Goal: Task Accomplishment & Management: Manage account settings

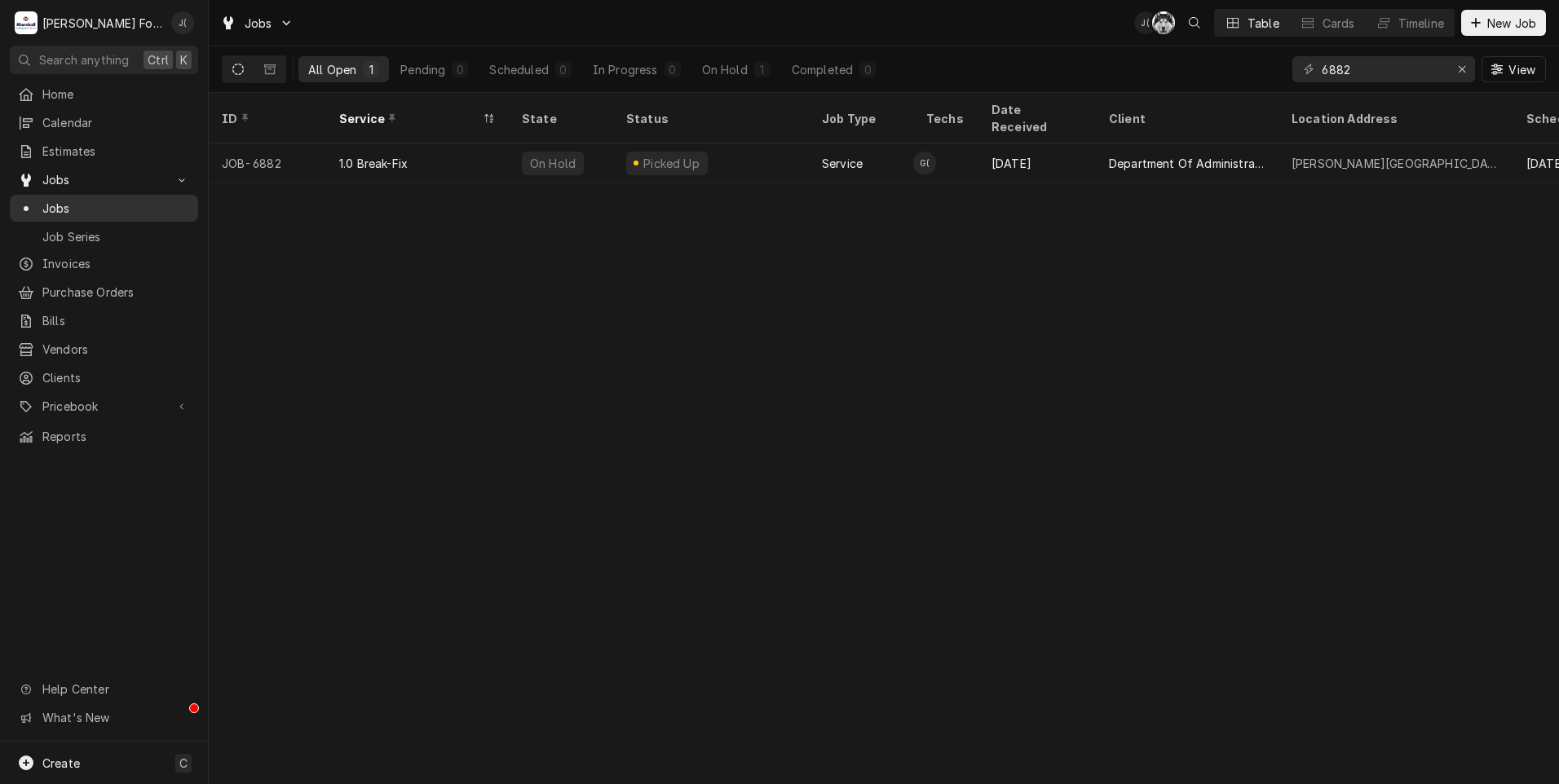
click at [154, 202] on span "Jobs" at bounding box center [116, 207] width 147 height 17
click at [73, 202] on span "Jobs" at bounding box center [116, 207] width 147 height 17
drag, startPoint x: 1360, startPoint y: 67, endPoint x: 1249, endPoint y: 74, distance: 111.2
click at [1266, 74] on div "All Open 1 Pending 0 Scheduled 0 In Progress 0 On Hold 1 Completed 0 6882 View" at bounding box center [883, 69] width 1324 height 45
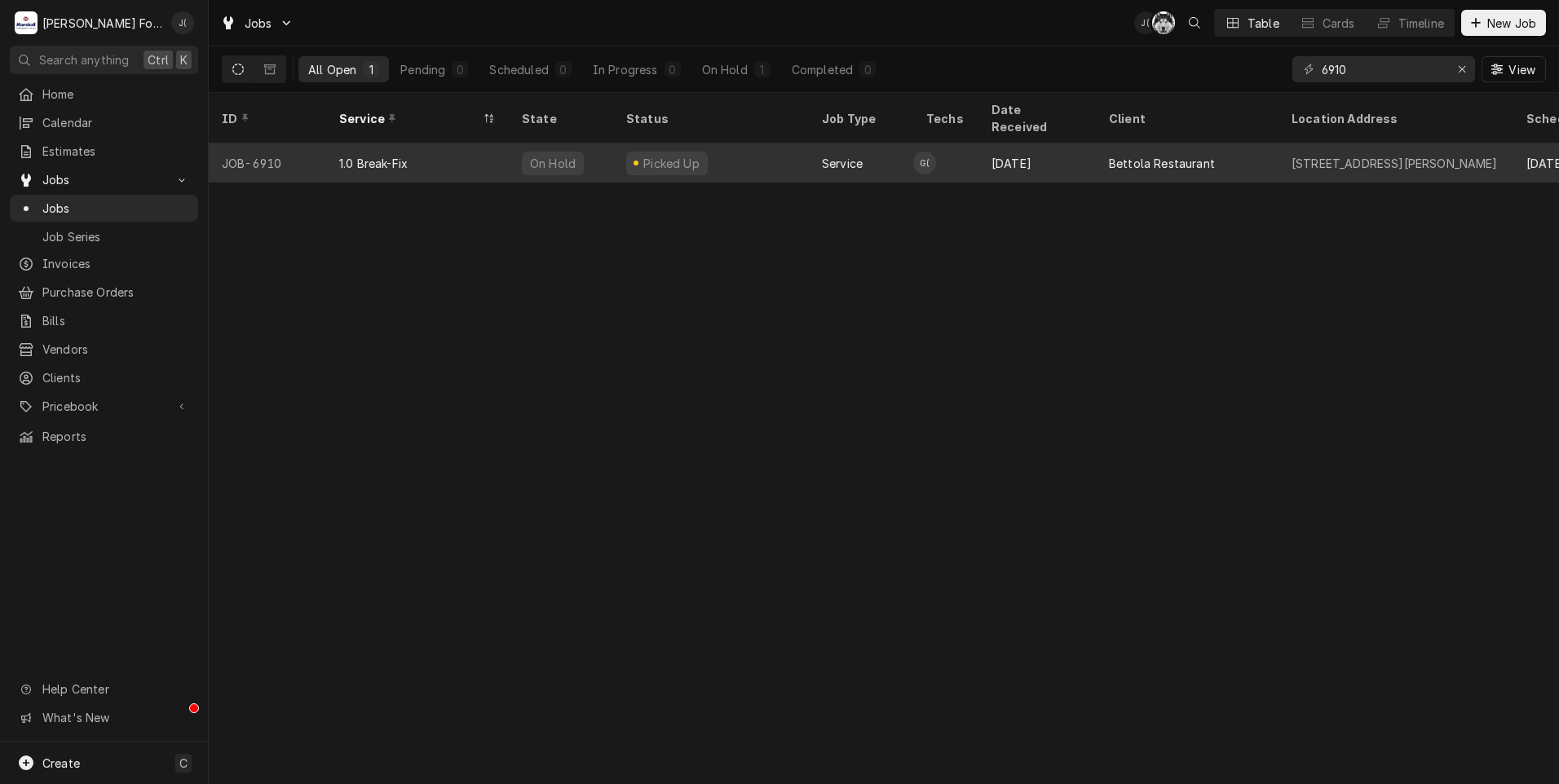
type input "6910"
click at [793, 149] on div "Picked Up" at bounding box center [711, 163] width 196 height 39
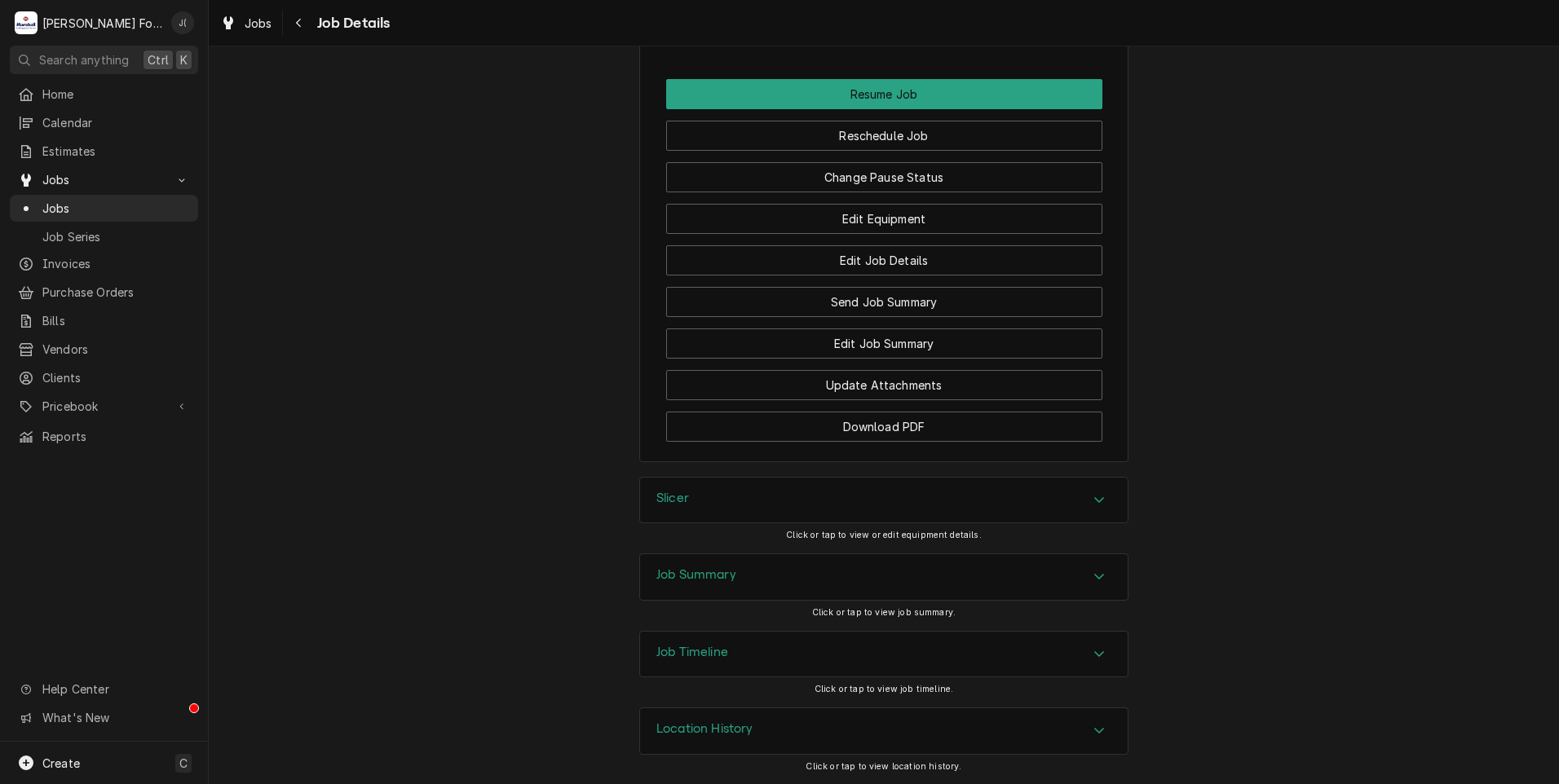
scroll to position [1984, 0]
click at [781, 510] on div "Slicer" at bounding box center [883, 501] width 487 height 45
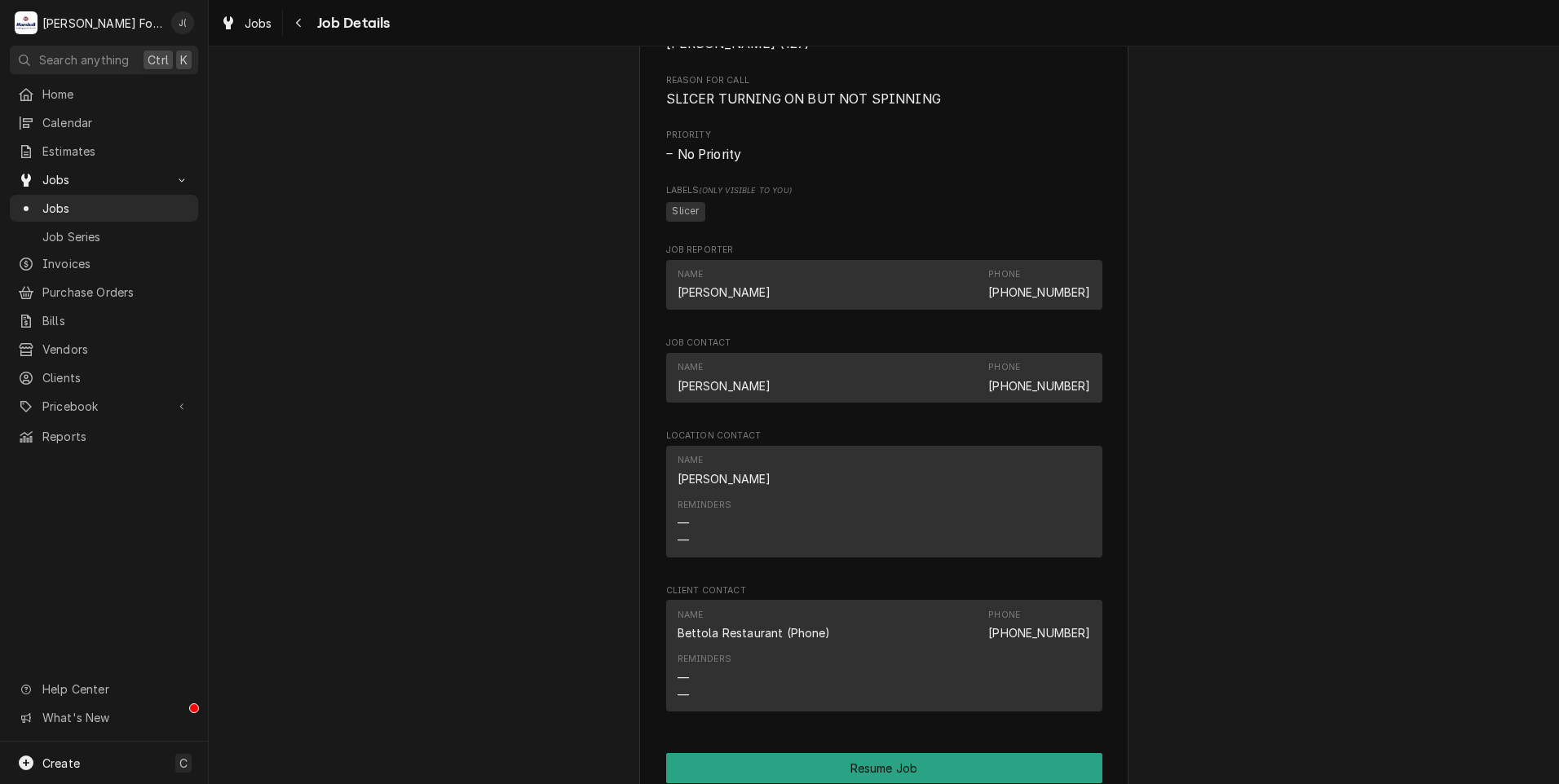
scroll to position [1629, 0]
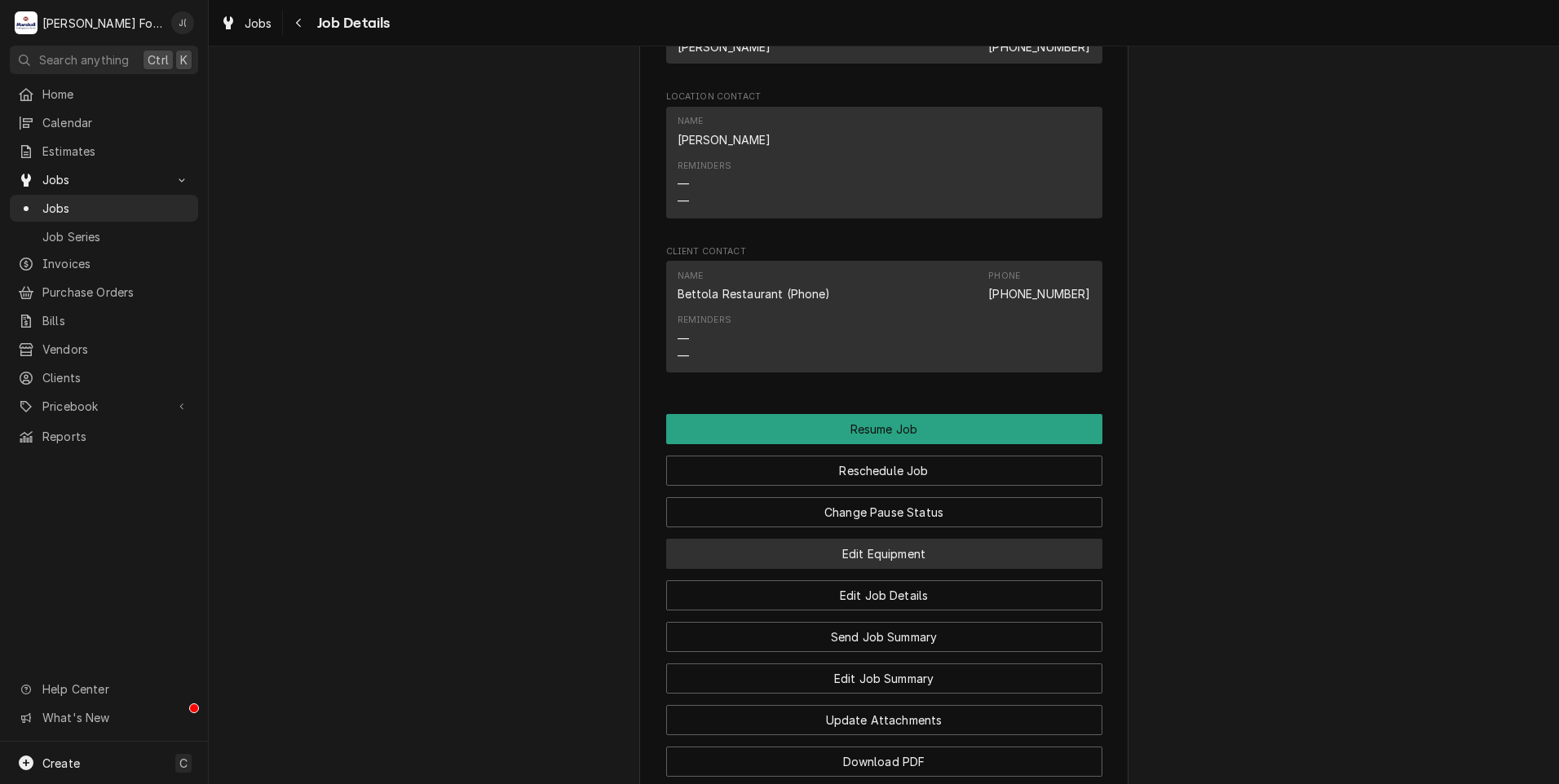
click at [846, 569] on button "Edit Equipment" at bounding box center [883, 553] width 436 height 31
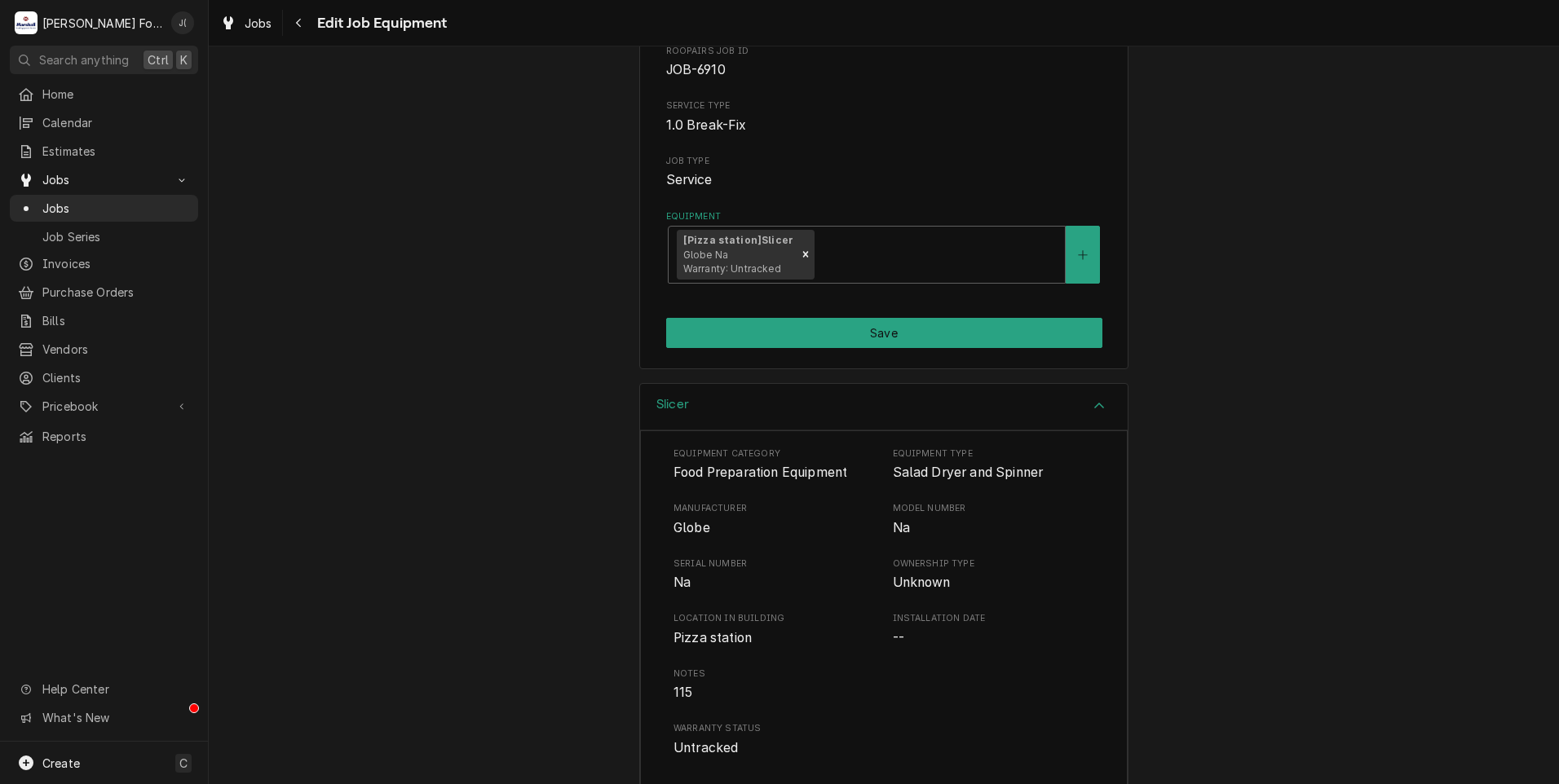
scroll to position [244, 0]
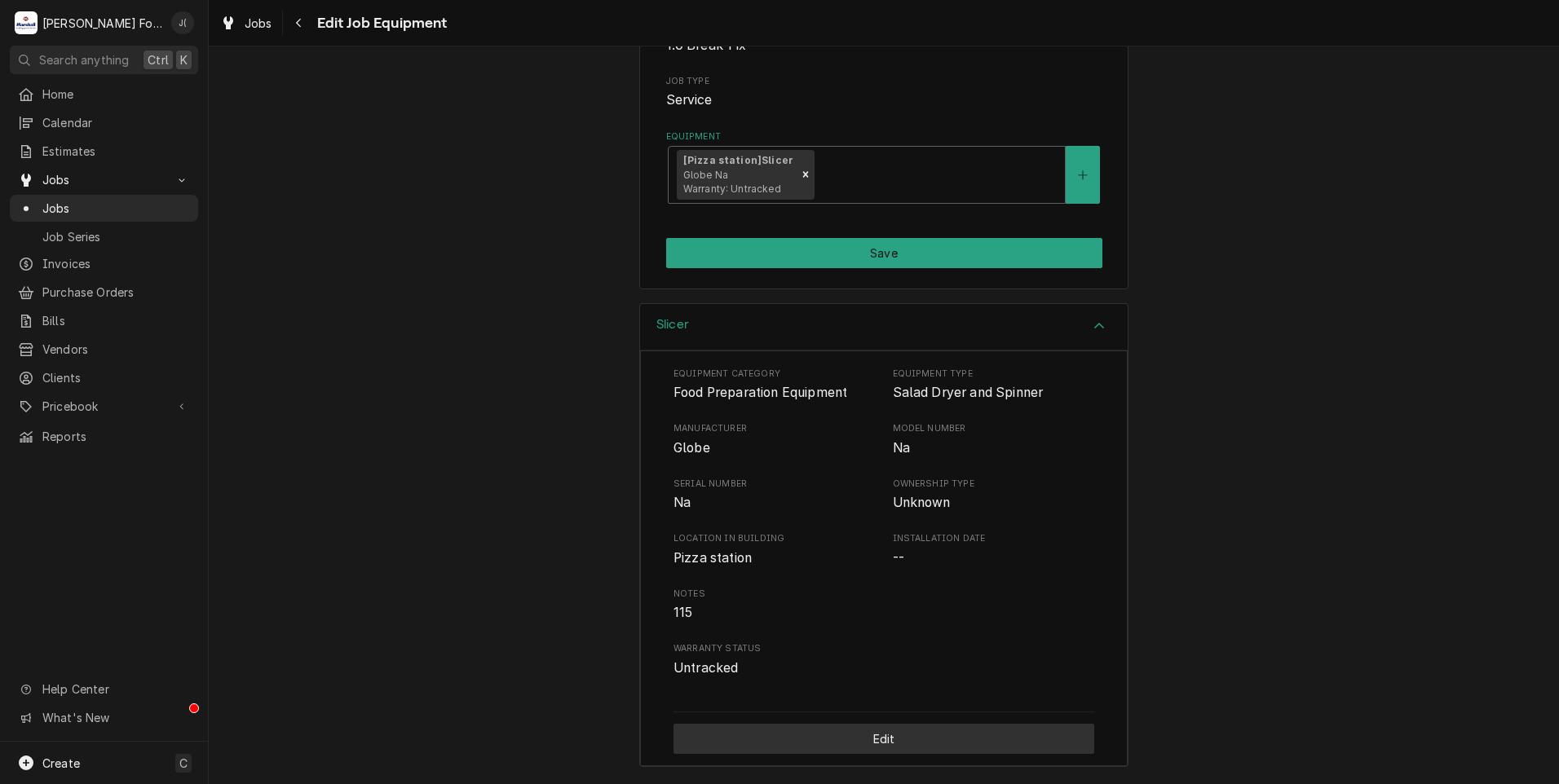
click at [845, 737] on button "Edit" at bounding box center [884, 739] width 421 height 31
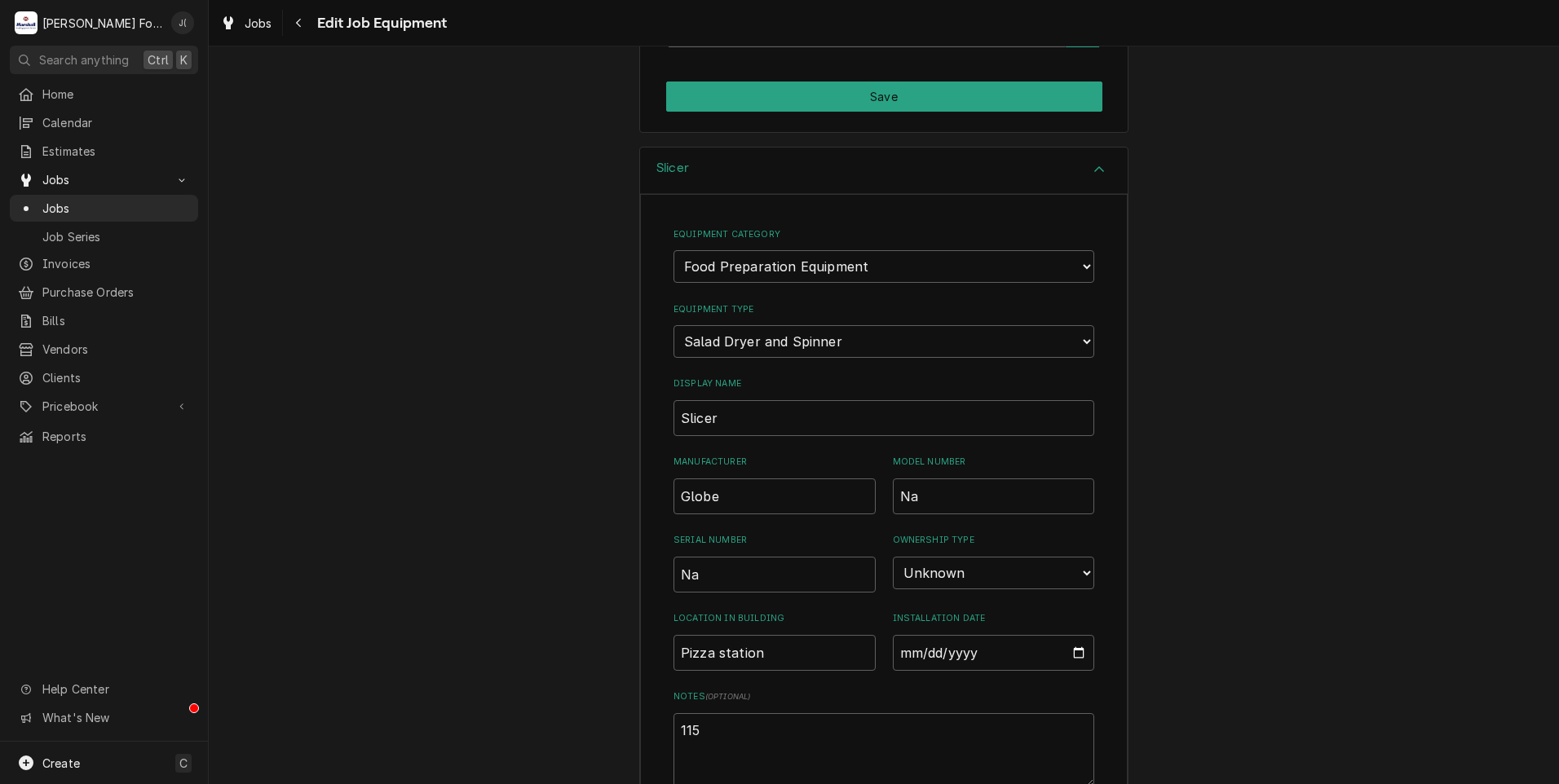
scroll to position [407, 0]
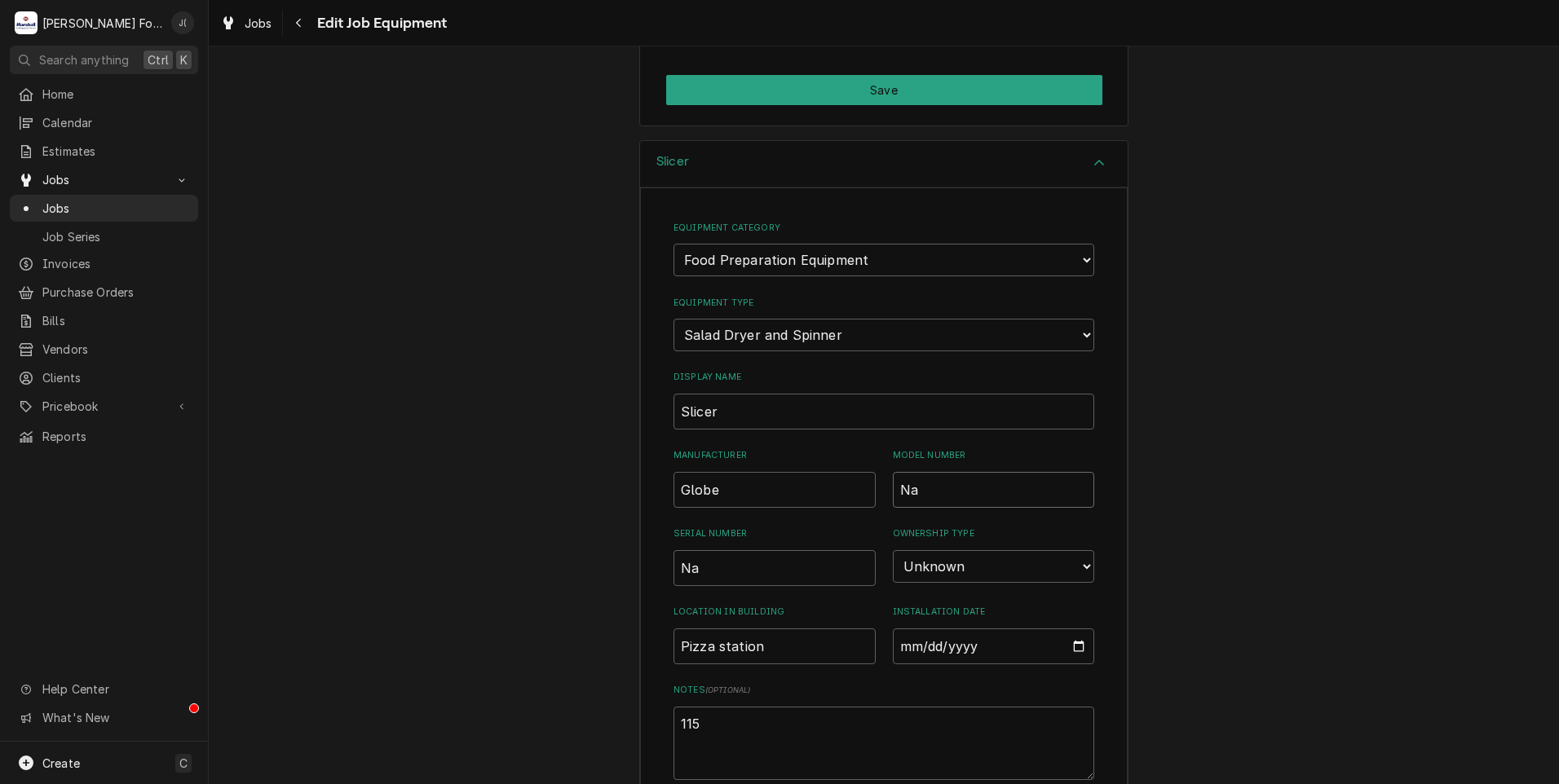
drag, startPoint x: 923, startPoint y: 489, endPoint x: 720, endPoint y: 485, distance: 203.0
click at [749, 486] on div "Manufacturer Globe Model Number Na" at bounding box center [884, 478] width 421 height 58
type textarea "x"
type input "g"
type textarea "x"
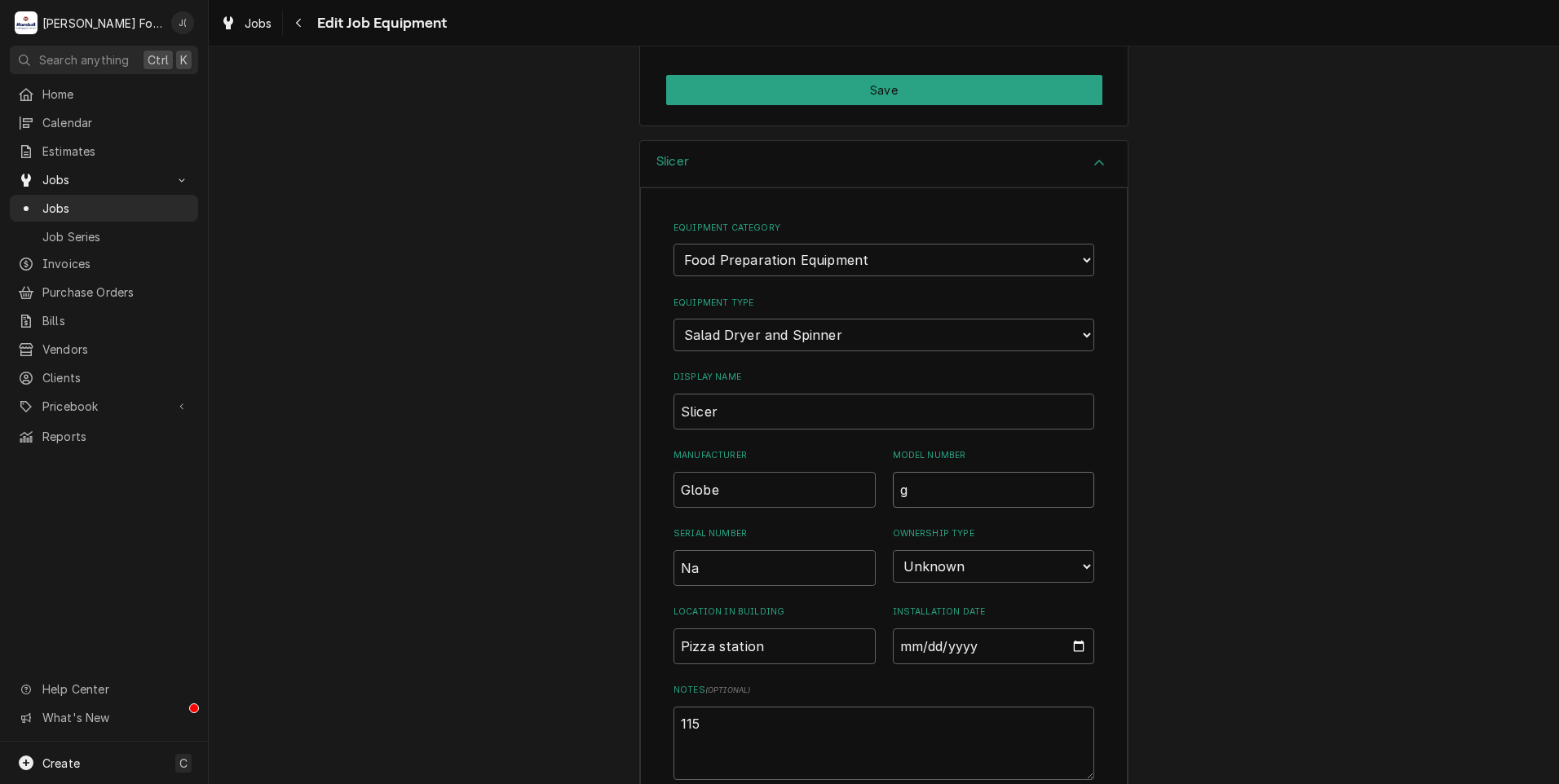
type input "gc"
type textarea "x"
type input "gc5"
type textarea "x"
type input "gc51"
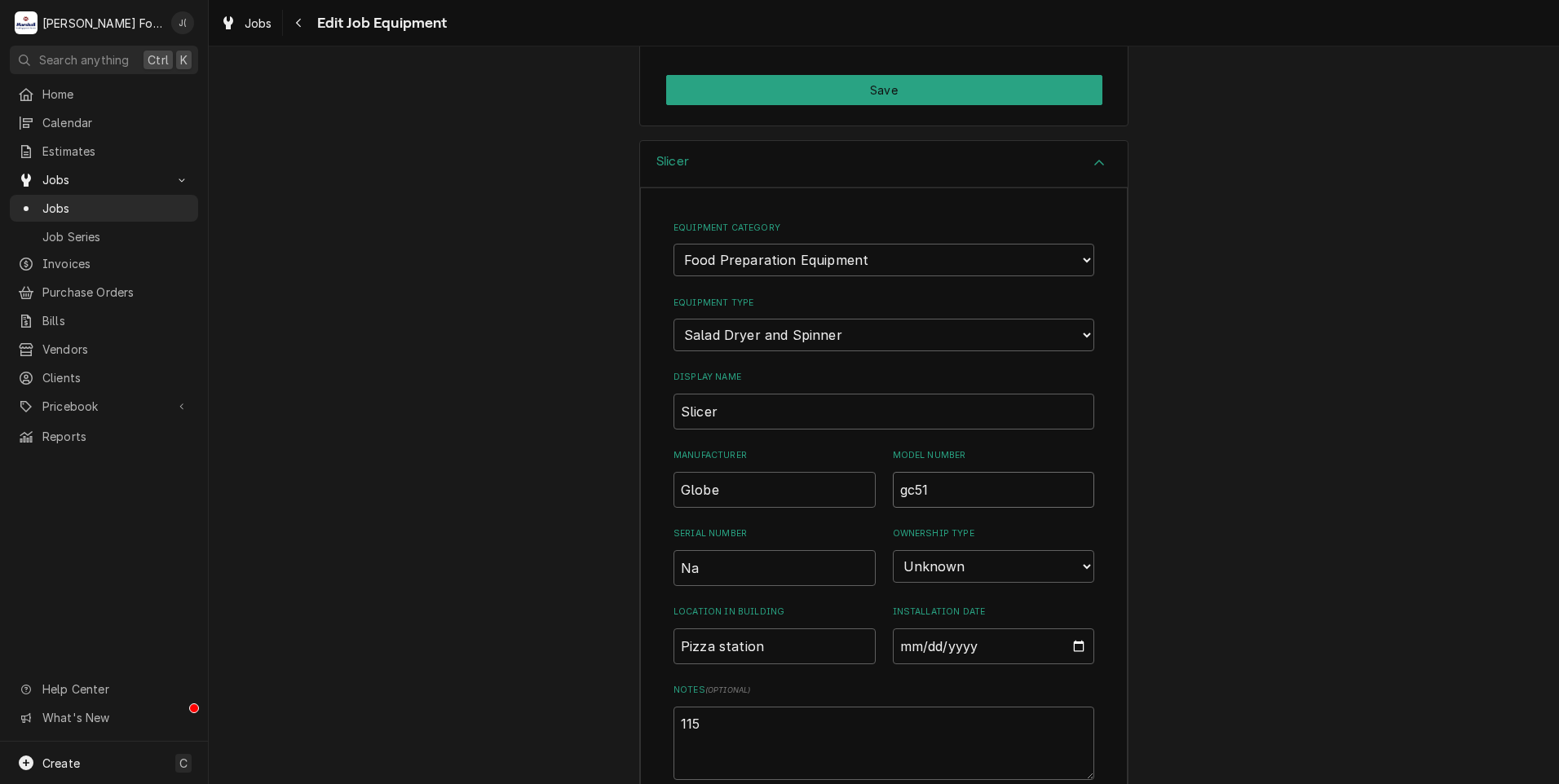
type textarea "x"
type input "gc512"
drag, startPoint x: 937, startPoint y: 484, endPoint x: 668, endPoint y: 487, distance: 269.0
click at [674, 487] on div "Manufacturer Globe Model Number gc512" at bounding box center [884, 478] width 421 height 58
type textarea "x"
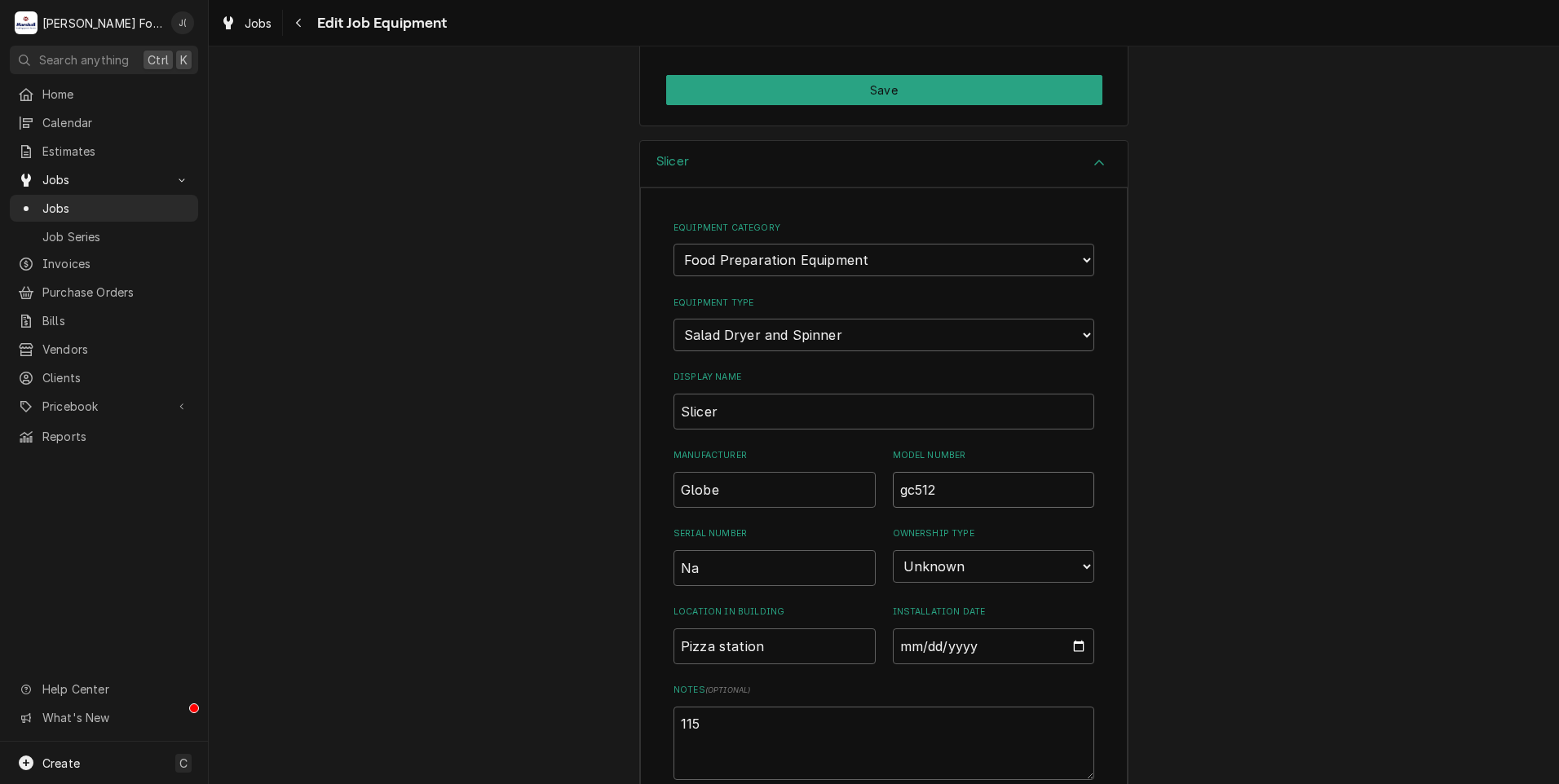
type input "G"
type textarea "x"
type input "GC"
type textarea "x"
type input "GC5"
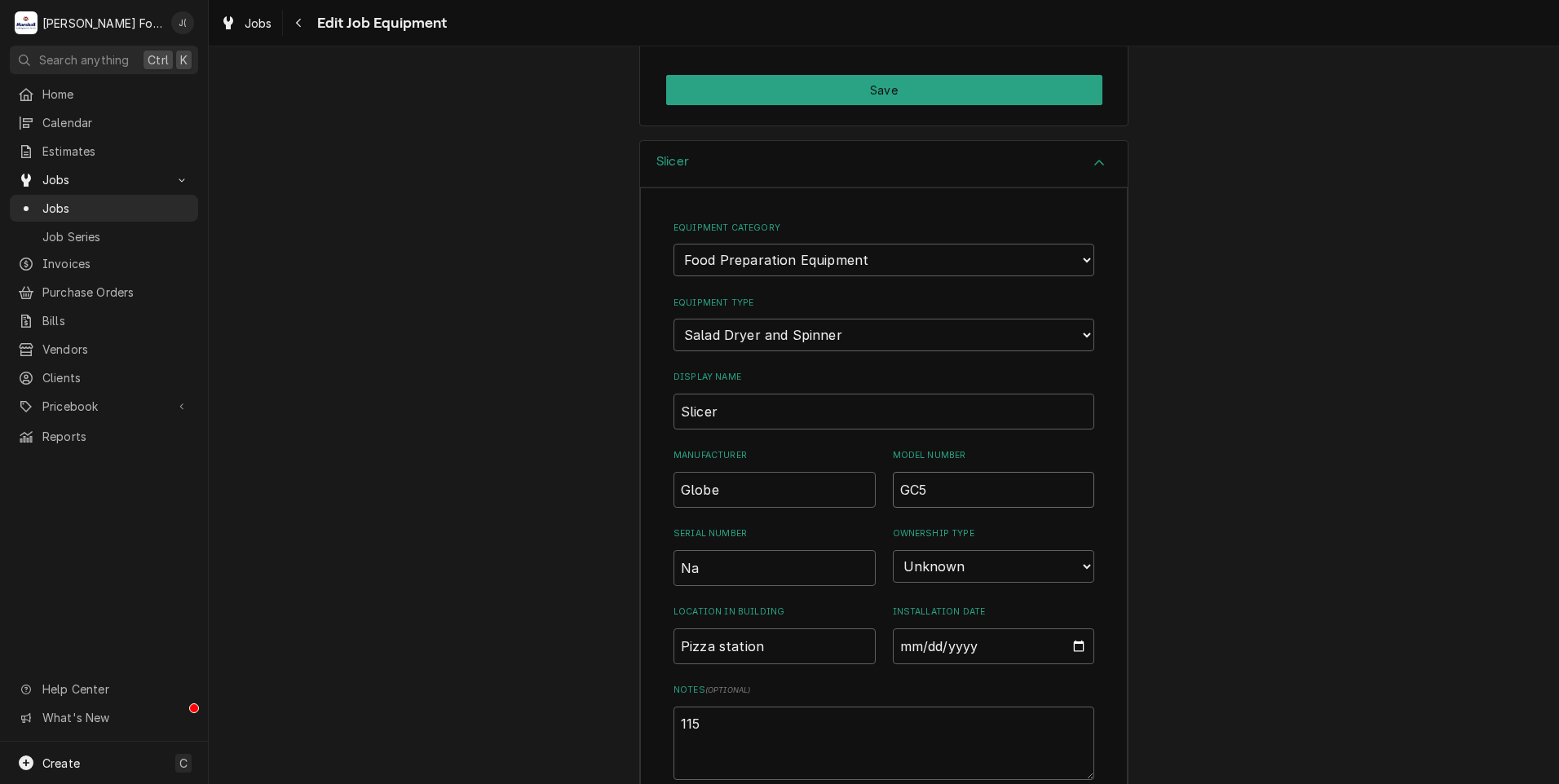
type textarea "x"
type input "GC51"
type textarea "x"
type input "GC512"
type textarea "x"
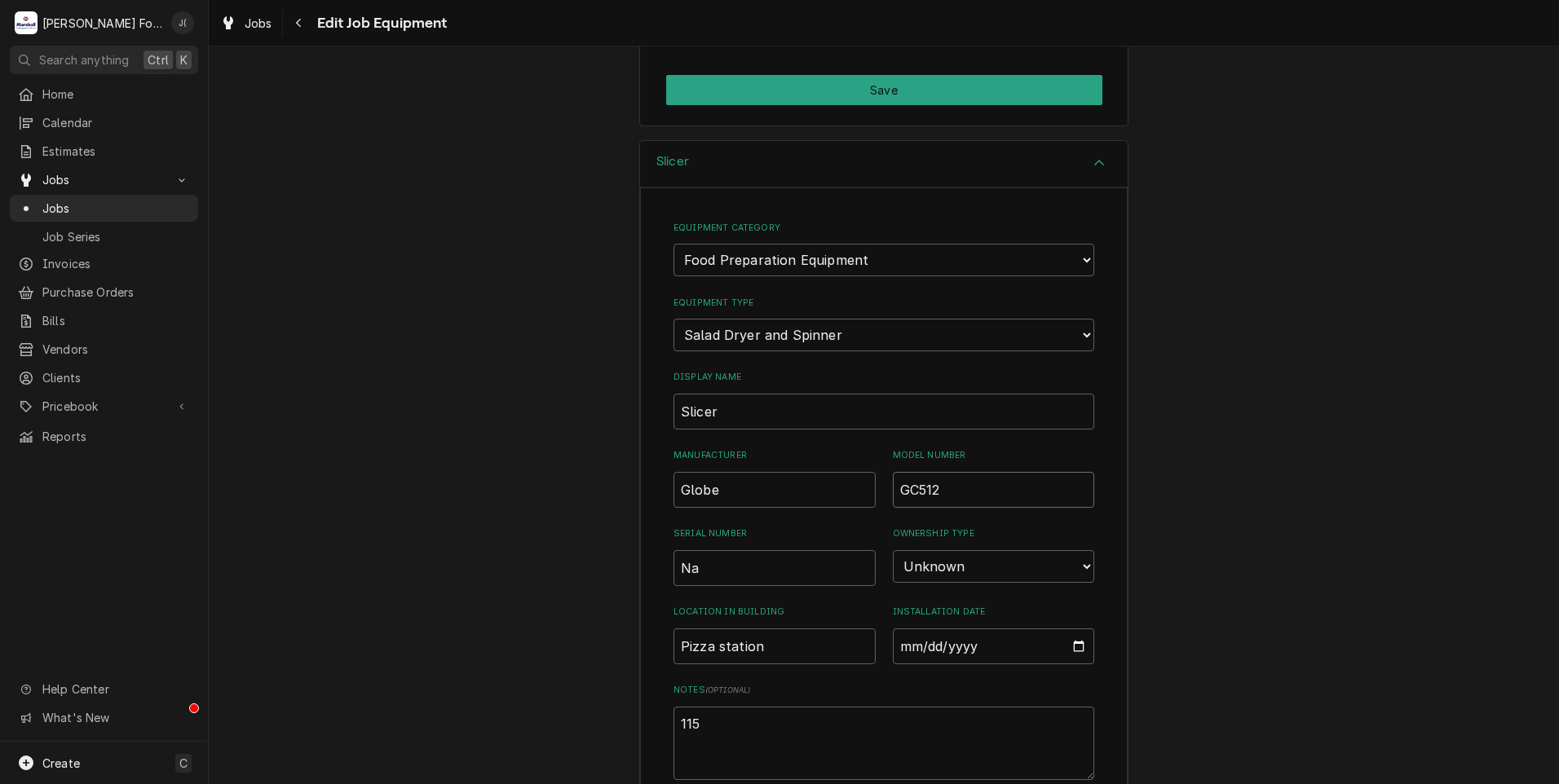
type input "GC512"
drag, startPoint x: 727, startPoint y: 571, endPoint x: 494, endPoint y: 578, distance: 233.1
click at [534, 574] on div "Slicer Equipment Category Choose equipment category... Cooking Equipment Fryers…" at bounding box center [883, 550] width 1351 height 820
type textarea "x"
type input "5"
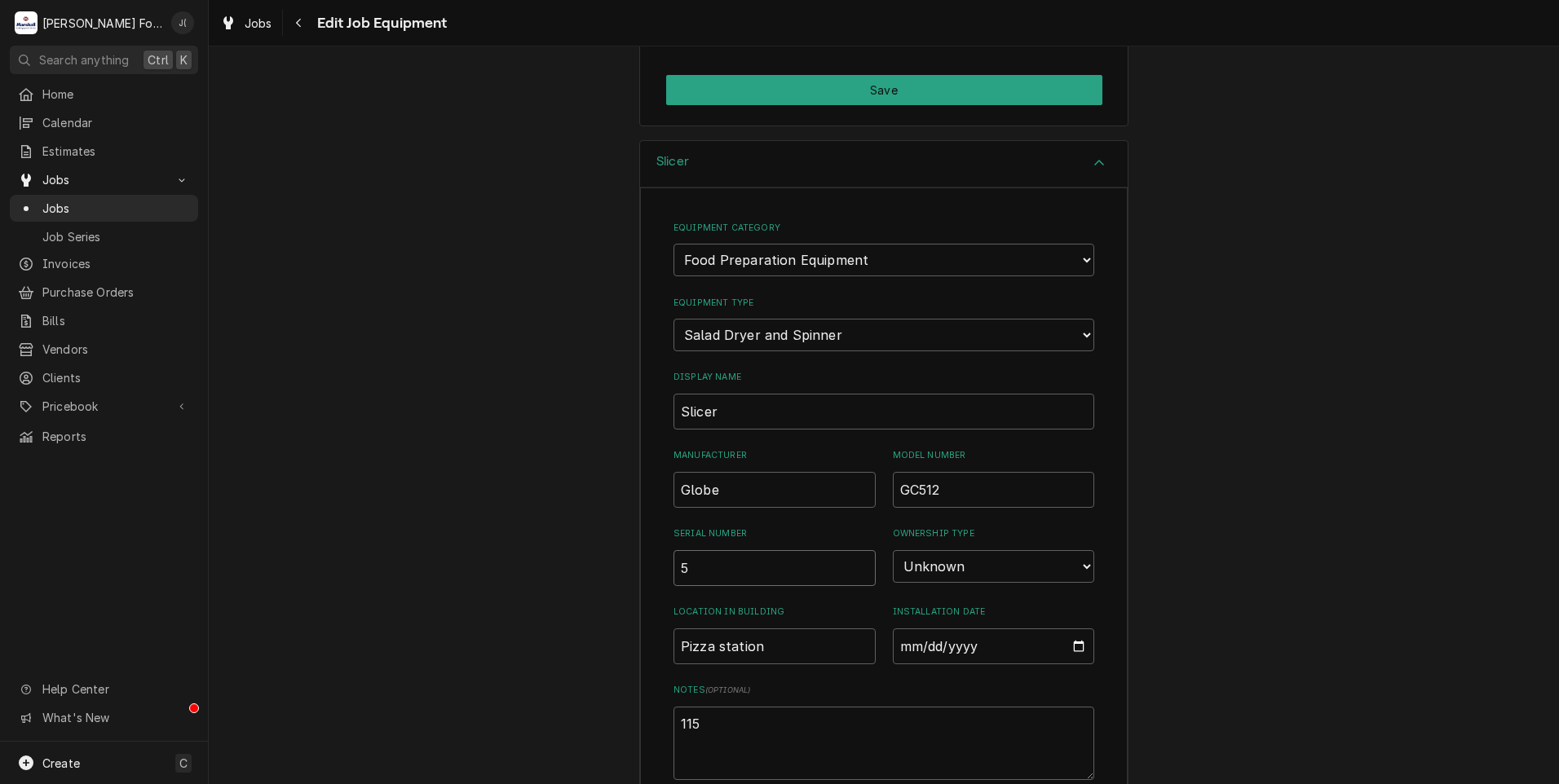
type textarea "x"
type input "54"
type textarea "x"
type input "542"
type textarea "x"
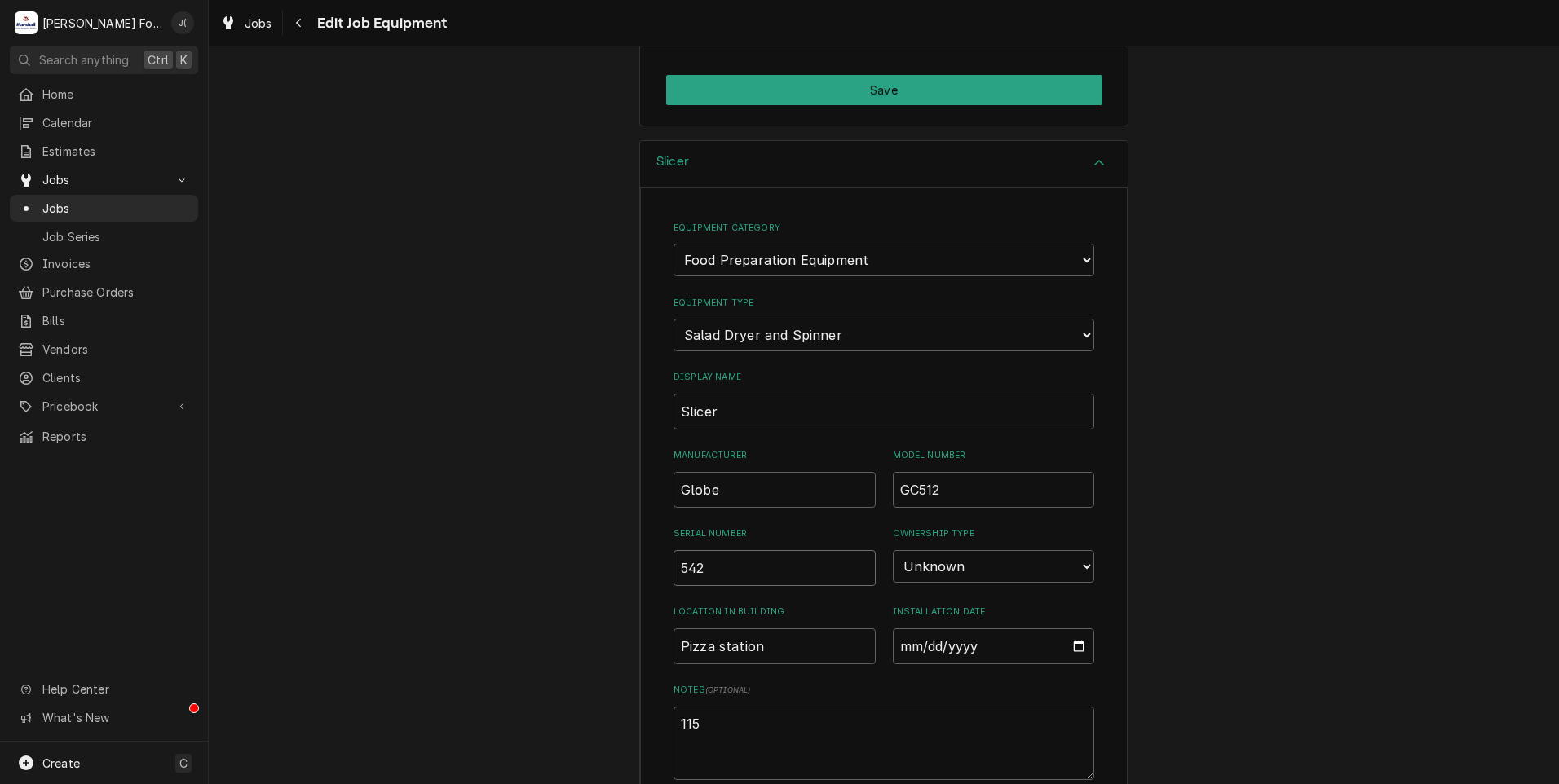
type input "5421"
type textarea "x"
type input "54217"
type textarea "x"
type input "542175"
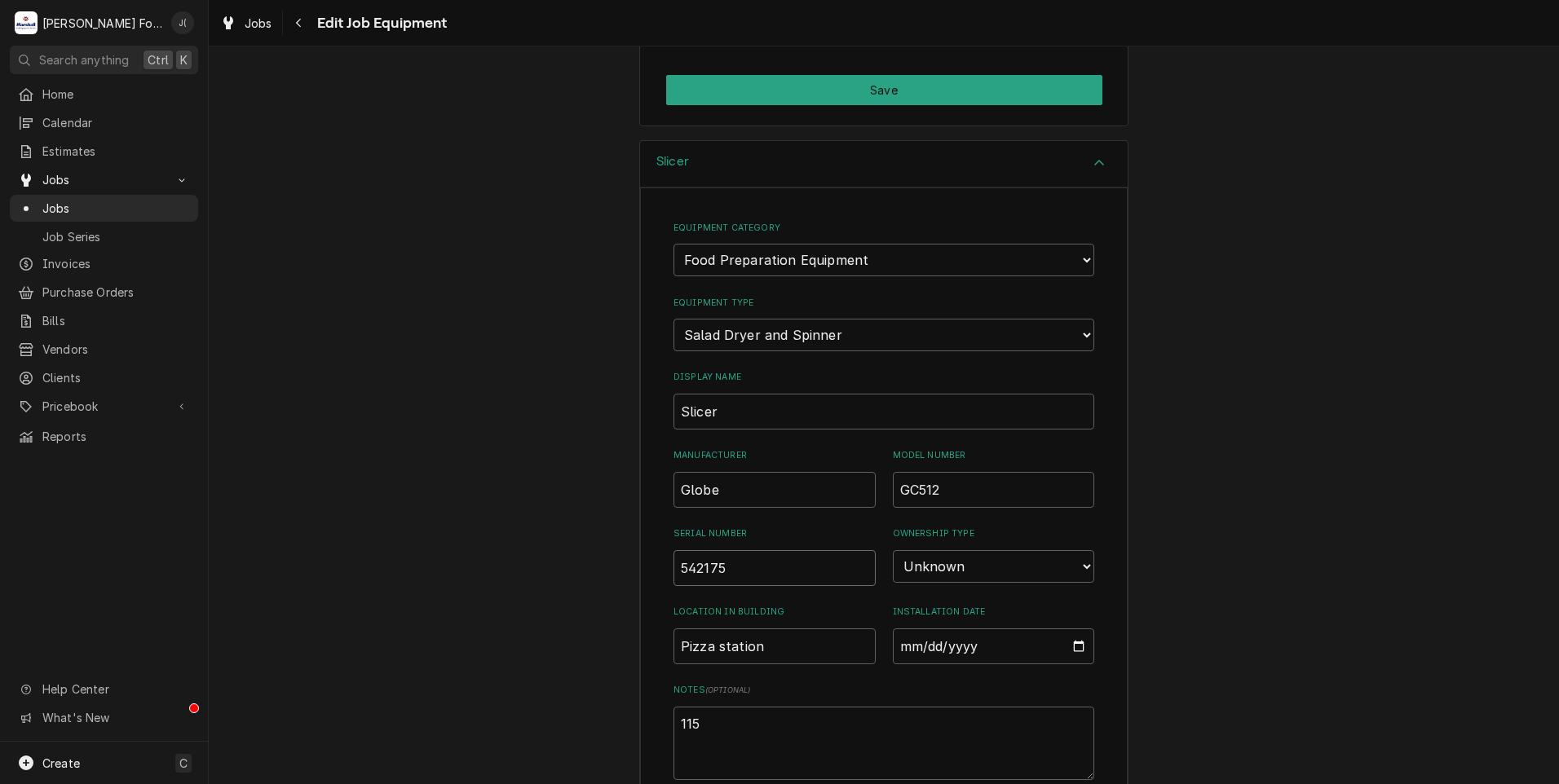
type textarea "x"
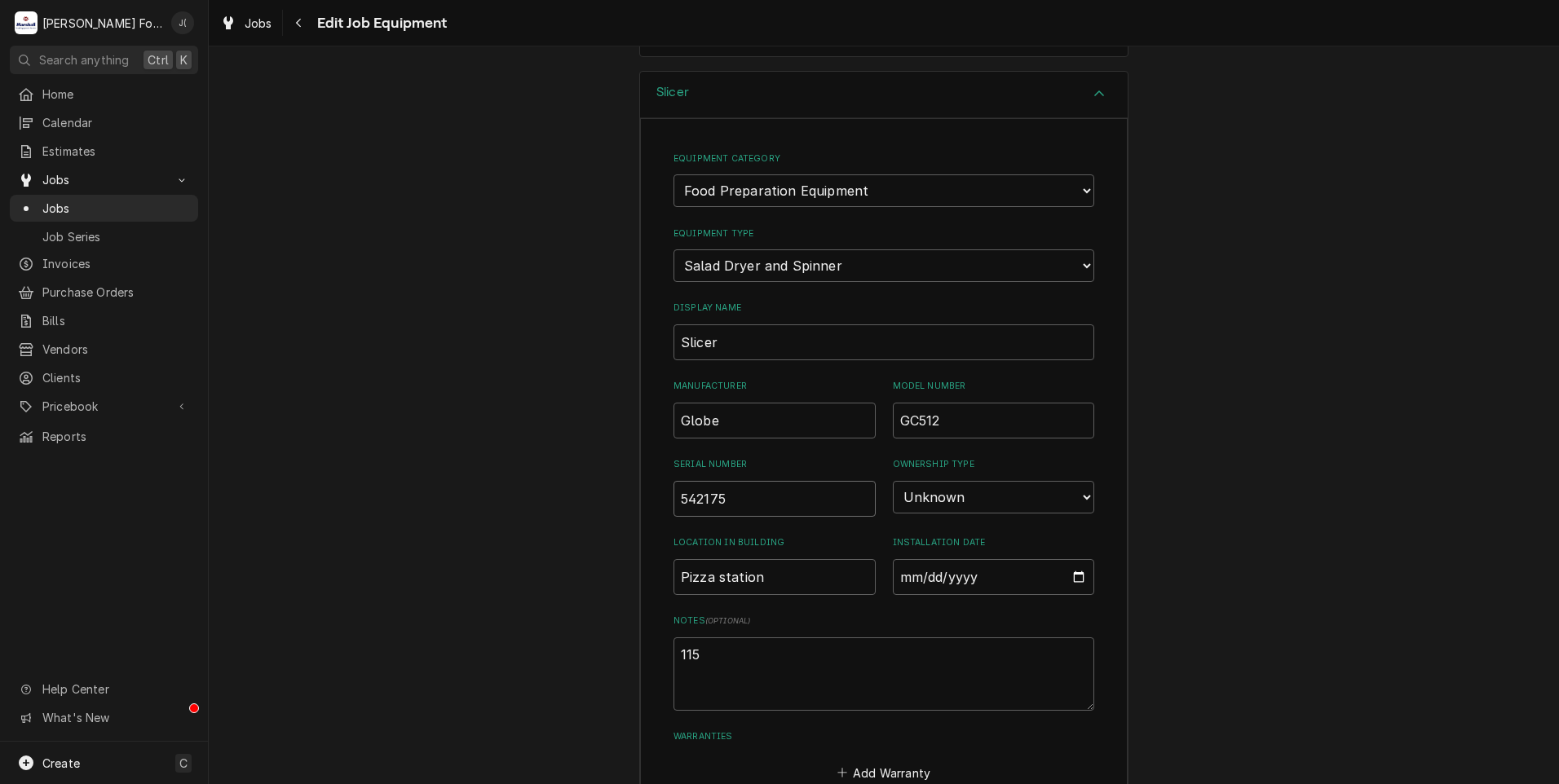
scroll to position [578, 0]
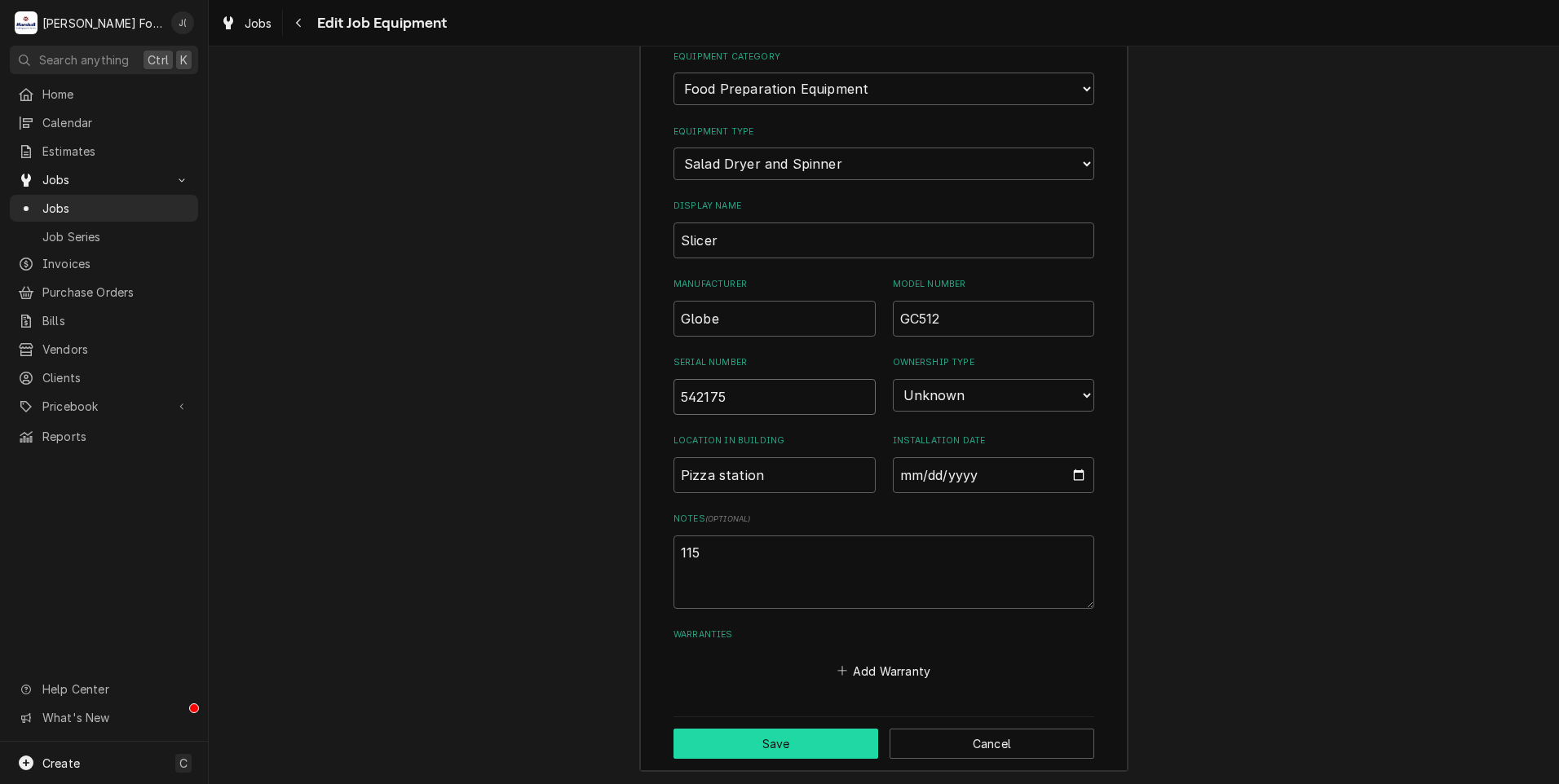
type input "542175"
click at [769, 731] on button "Save" at bounding box center [776, 744] width 205 height 31
type textarea "x"
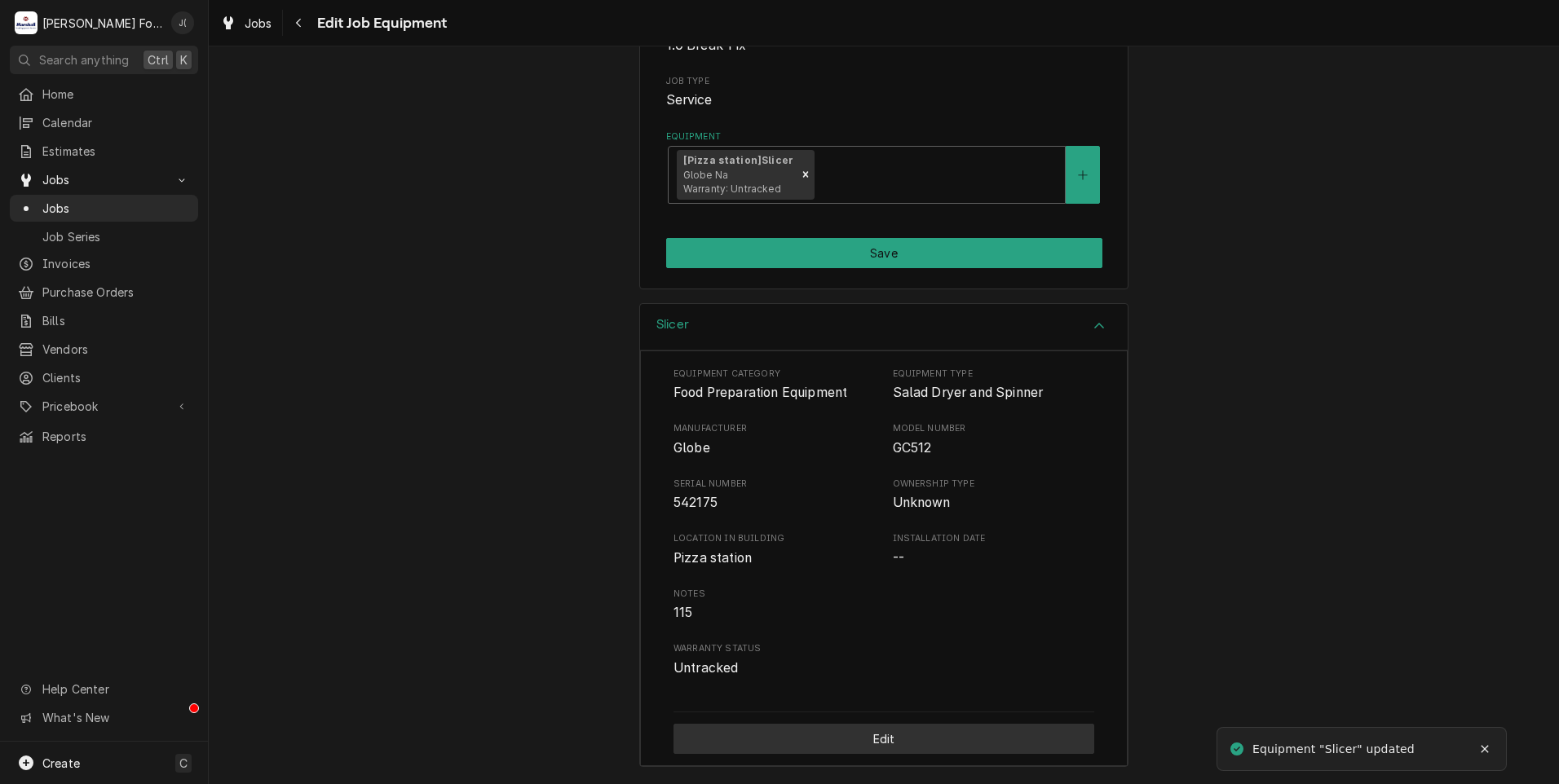
scroll to position [244, 0]
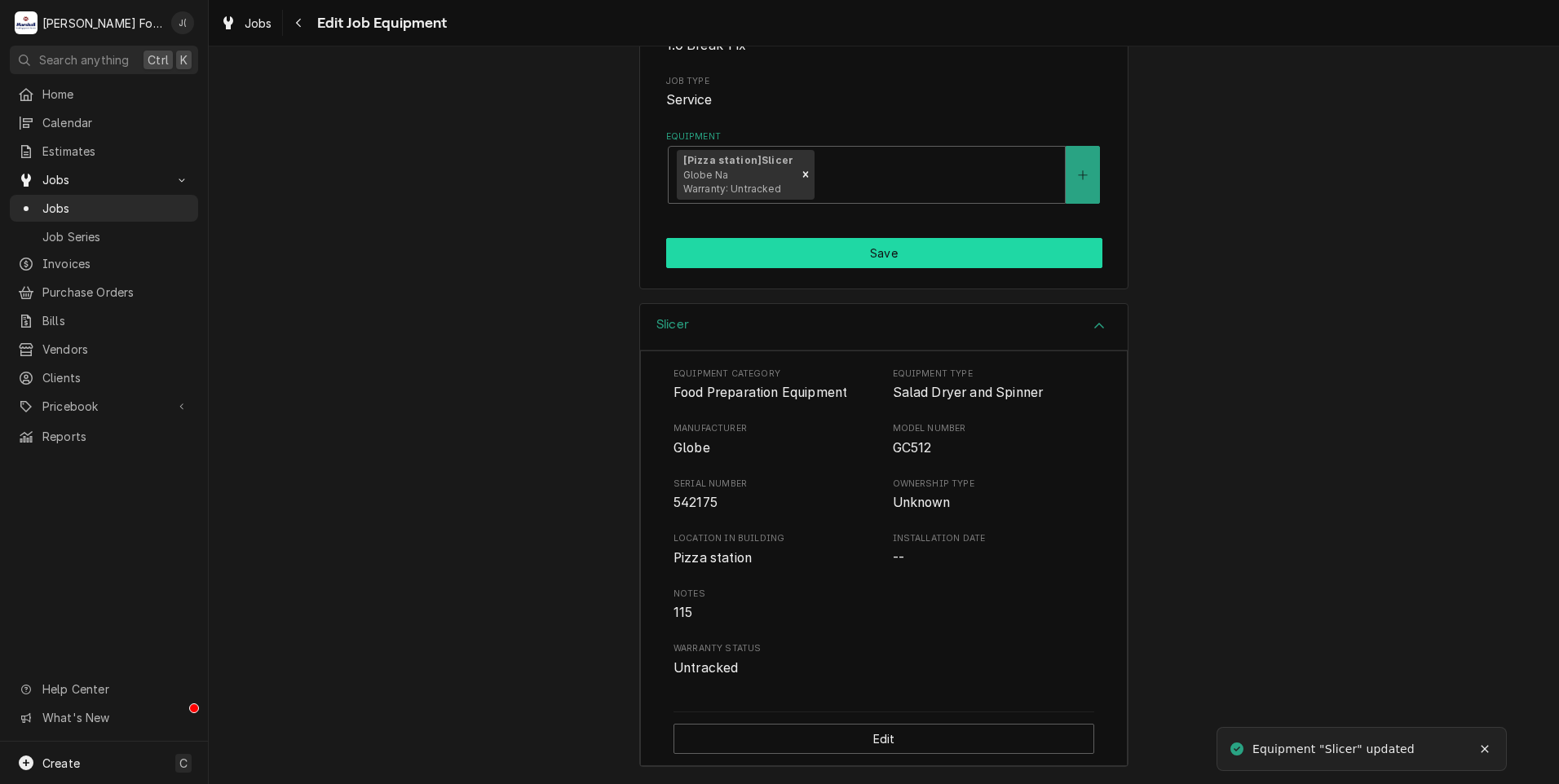
click at [742, 244] on button "Save" at bounding box center [883, 253] width 436 height 31
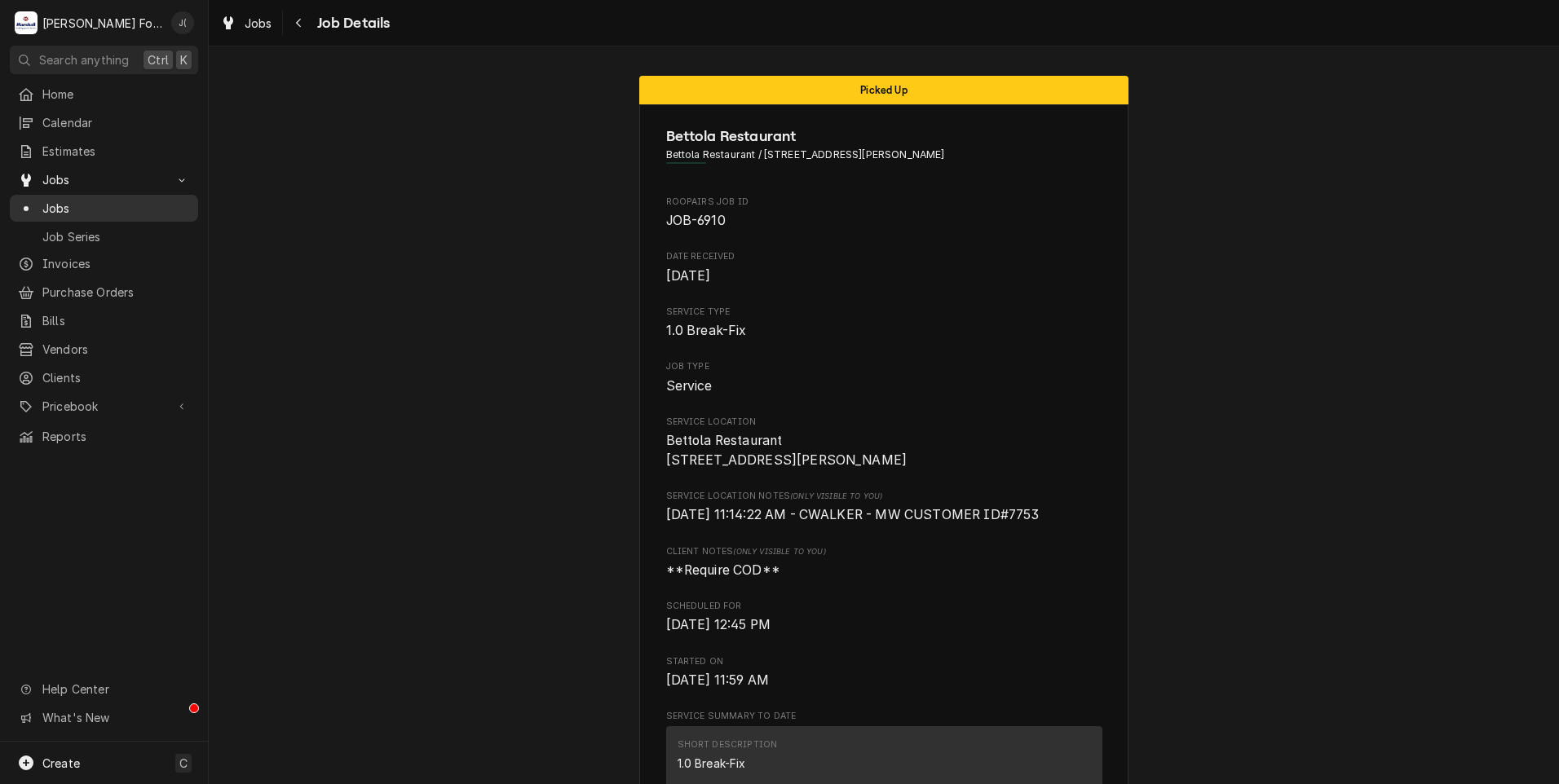
click at [92, 199] on span "Jobs" at bounding box center [116, 207] width 147 height 17
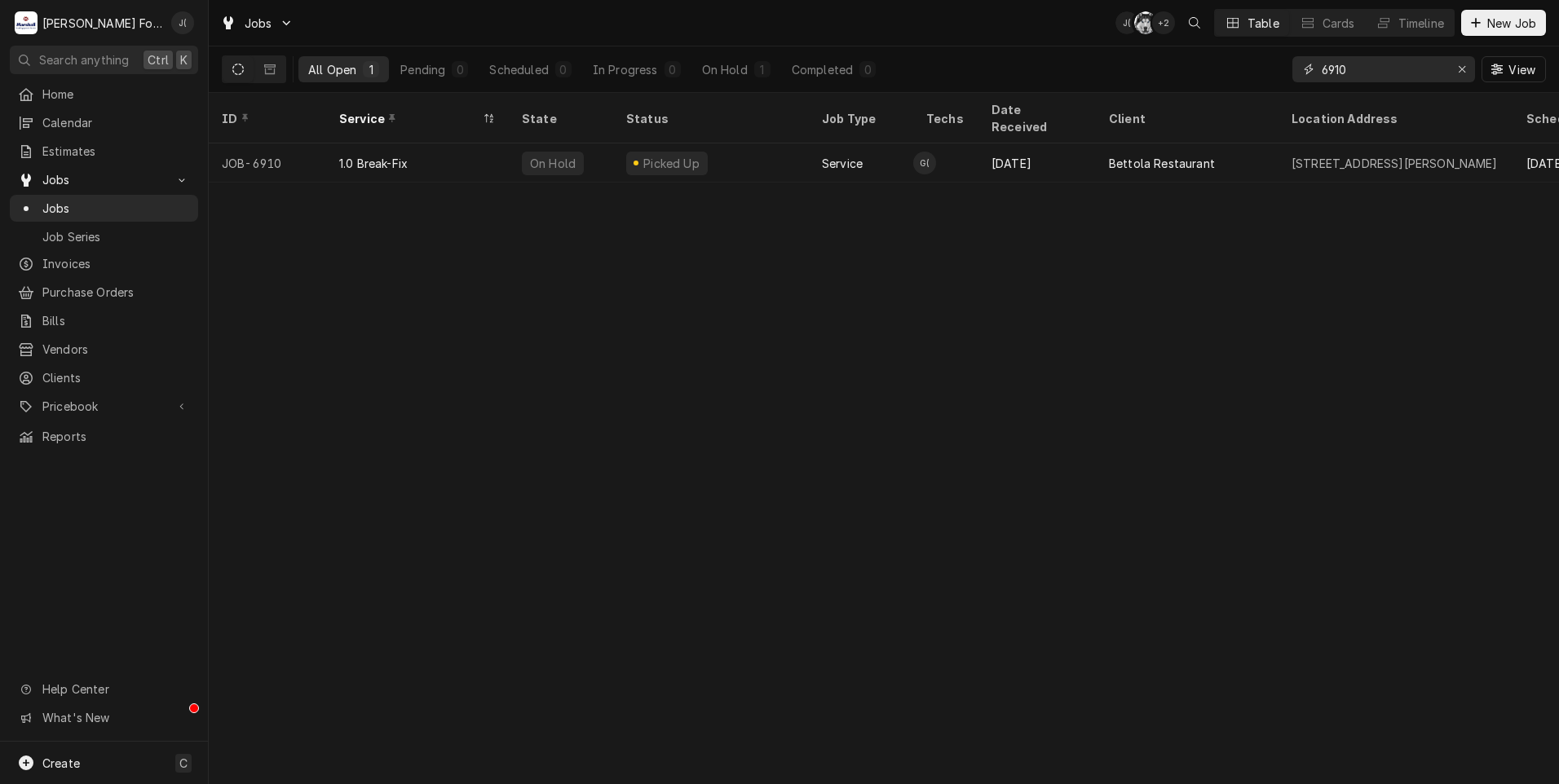
click at [1463, 71] on icon "Erase input" at bounding box center [1461, 69] width 9 height 12
click at [1423, 73] on input "Dynamic Content Wrapper" at bounding box center [1398, 69] width 153 height 26
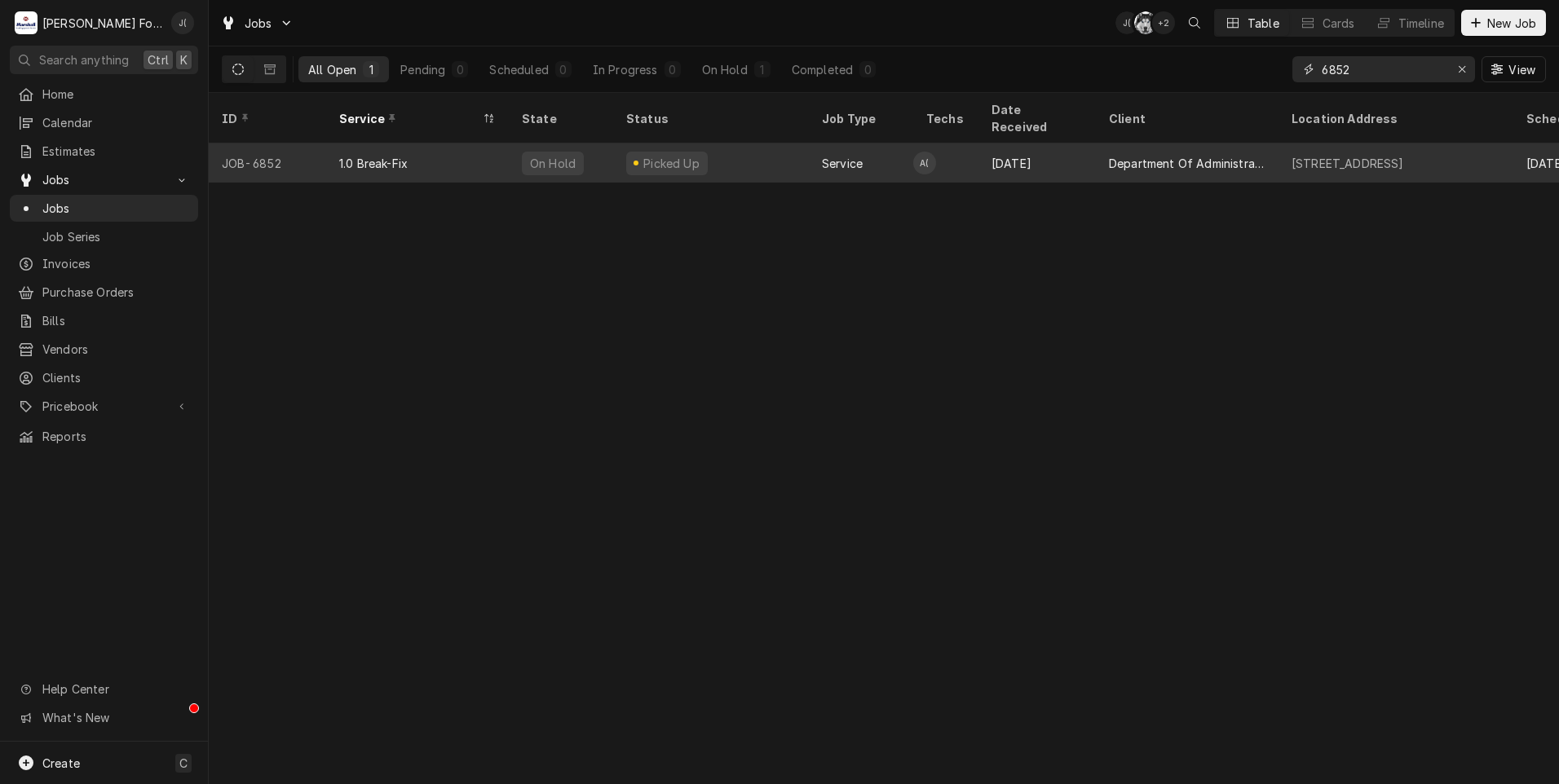
type input "6852"
click at [731, 143] on div "Picked Up" at bounding box center [711, 163] width 196 height 39
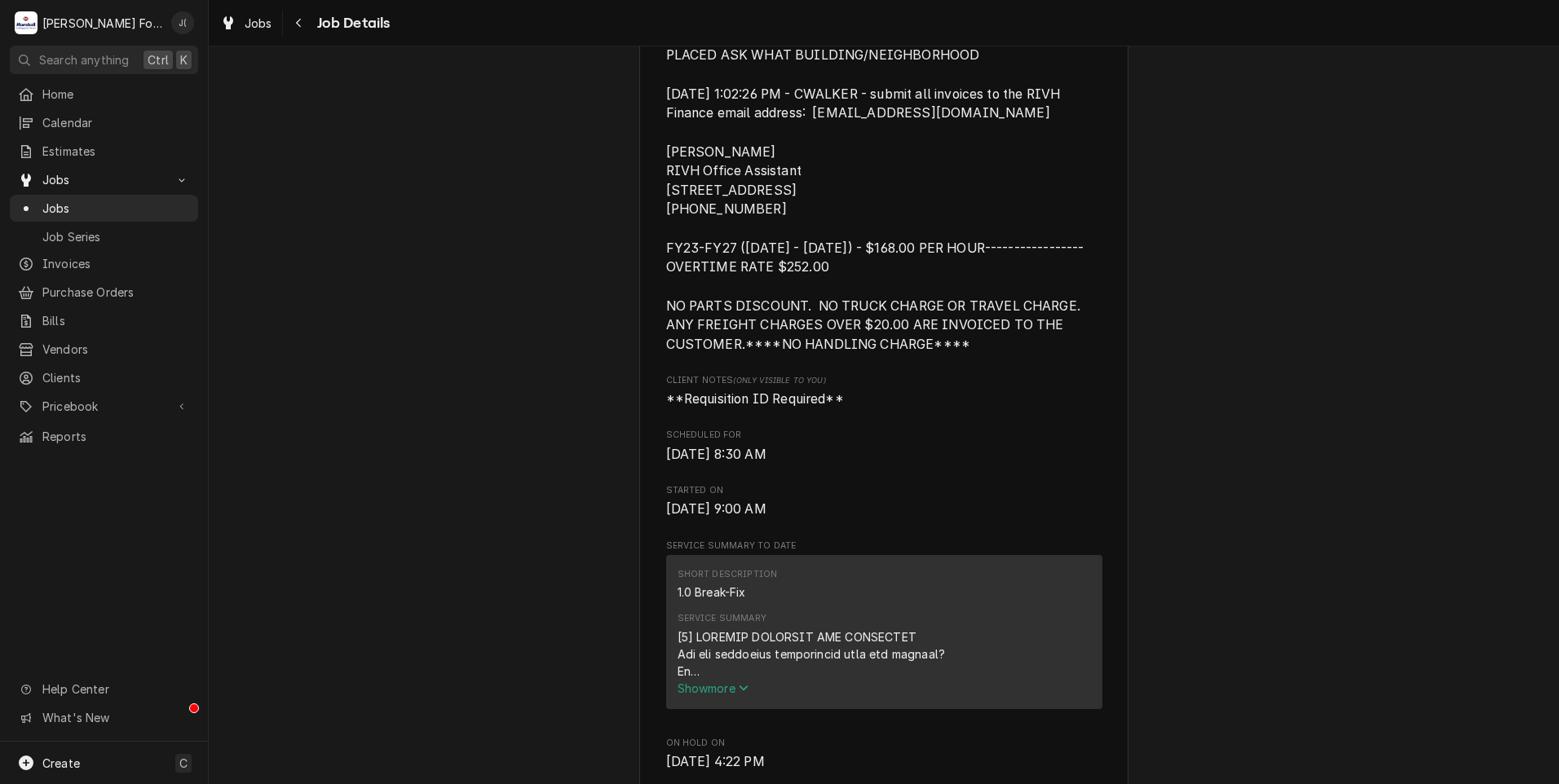
scroll to position [571, 0]
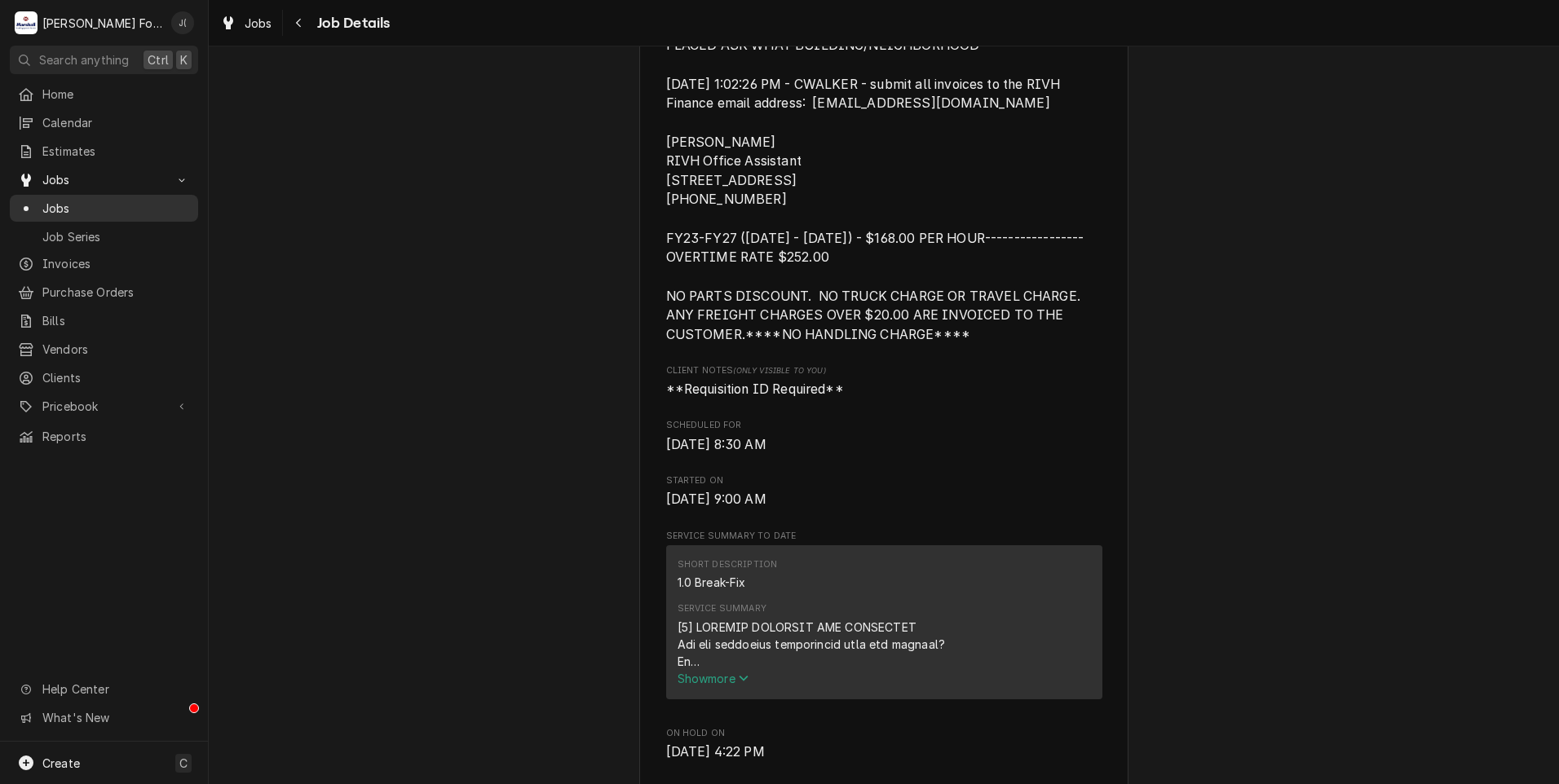
click at [114, 207] on span "Jobs" at bounding box center [116, 207] width 147 height 17
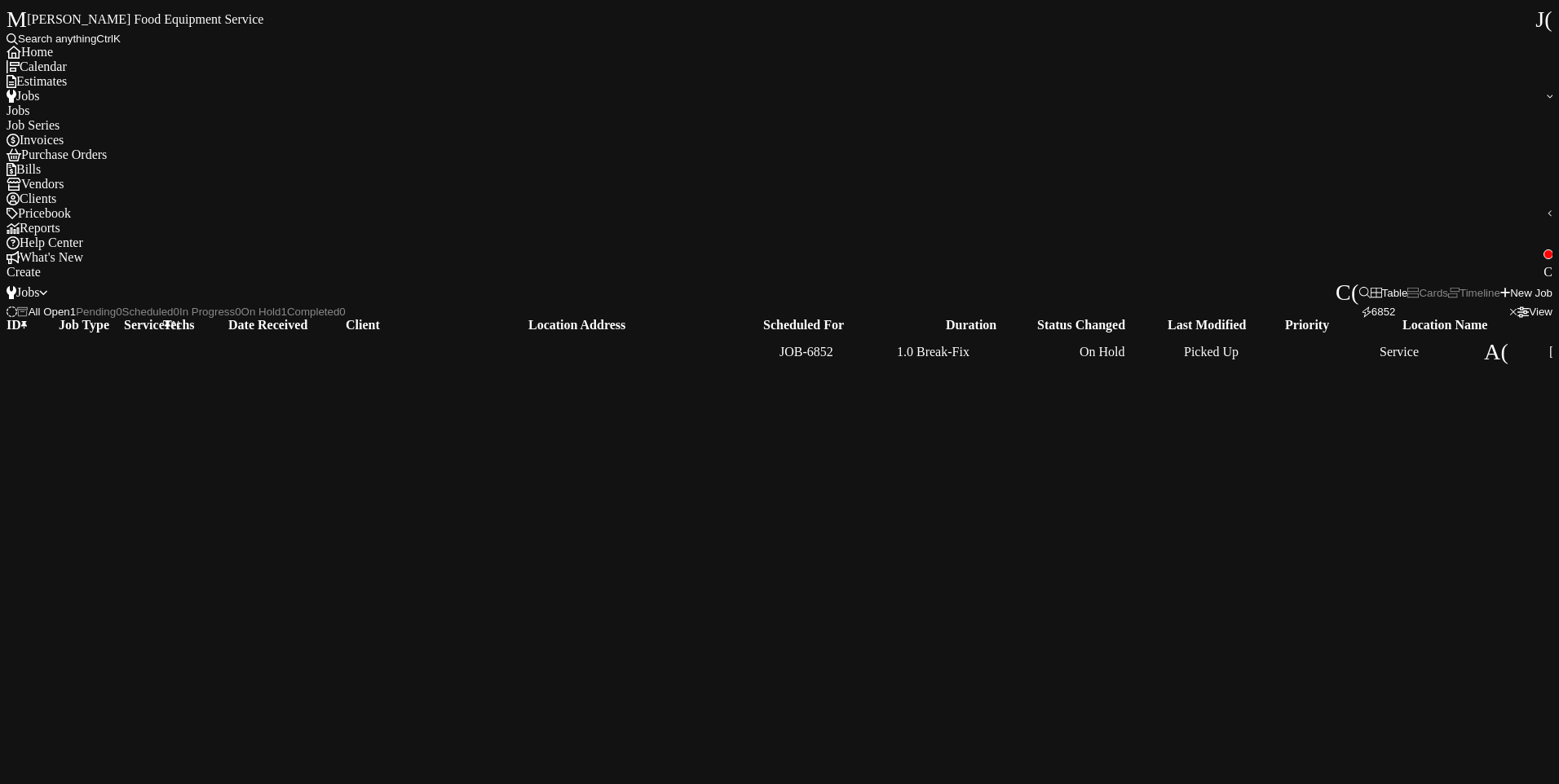
click at [1080, 333] on div "On Hold" at bounding box center [1103, 353] width 45 height 39
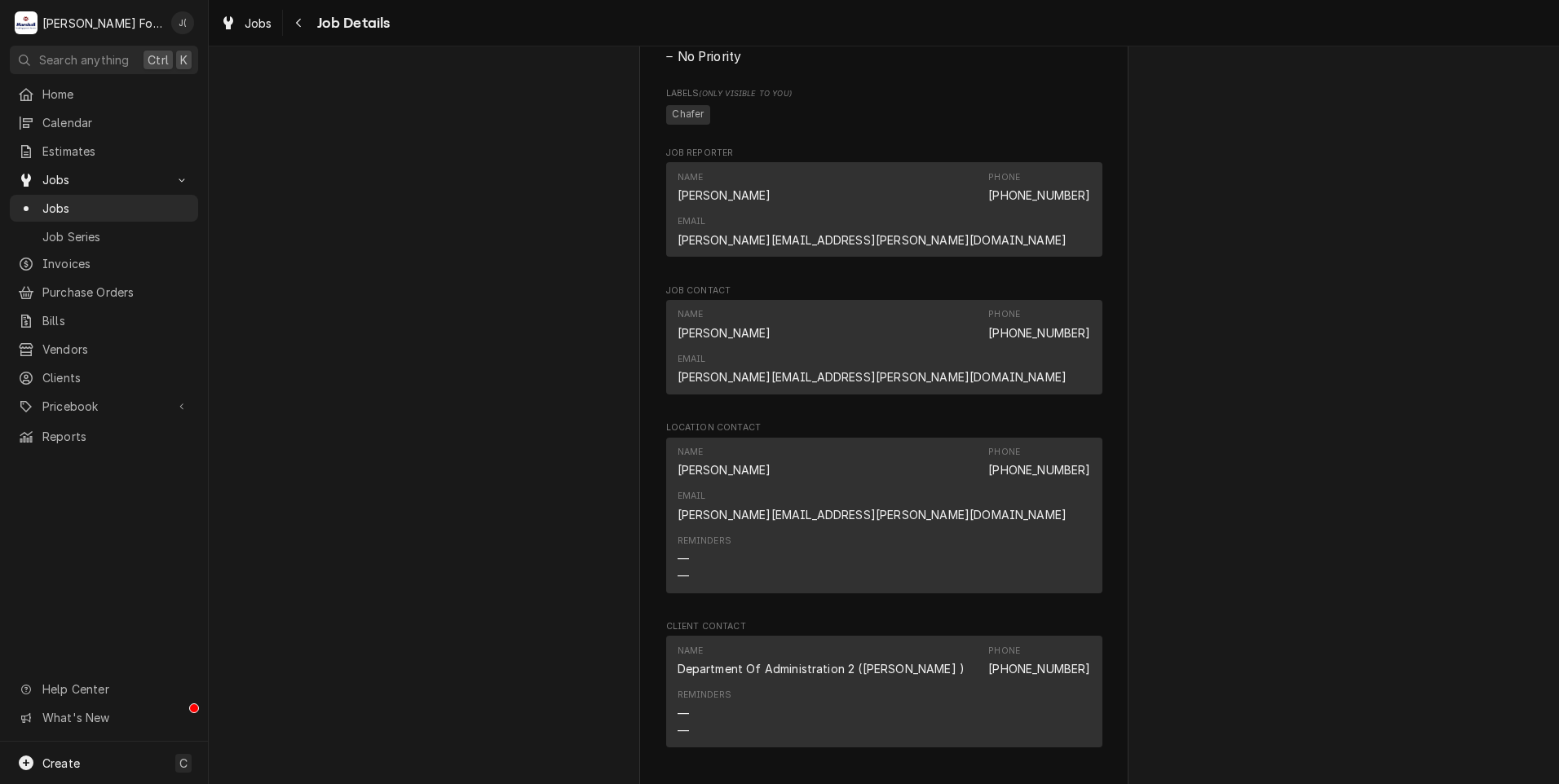
scroll to position [1956, 0]
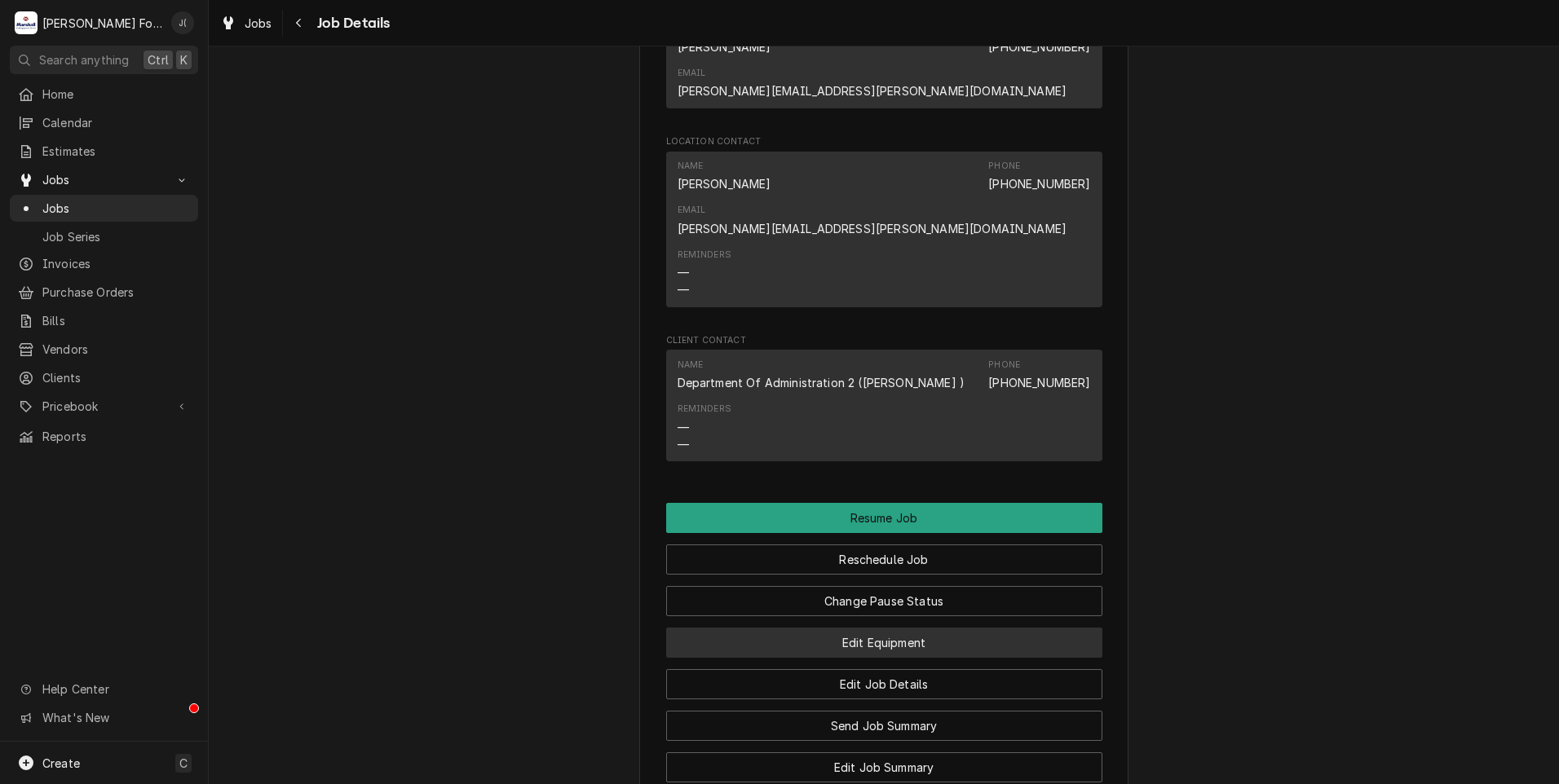
click at [846, 627] on button "Edit Equipment" at bounding box center [883, 642] width 436 height 31
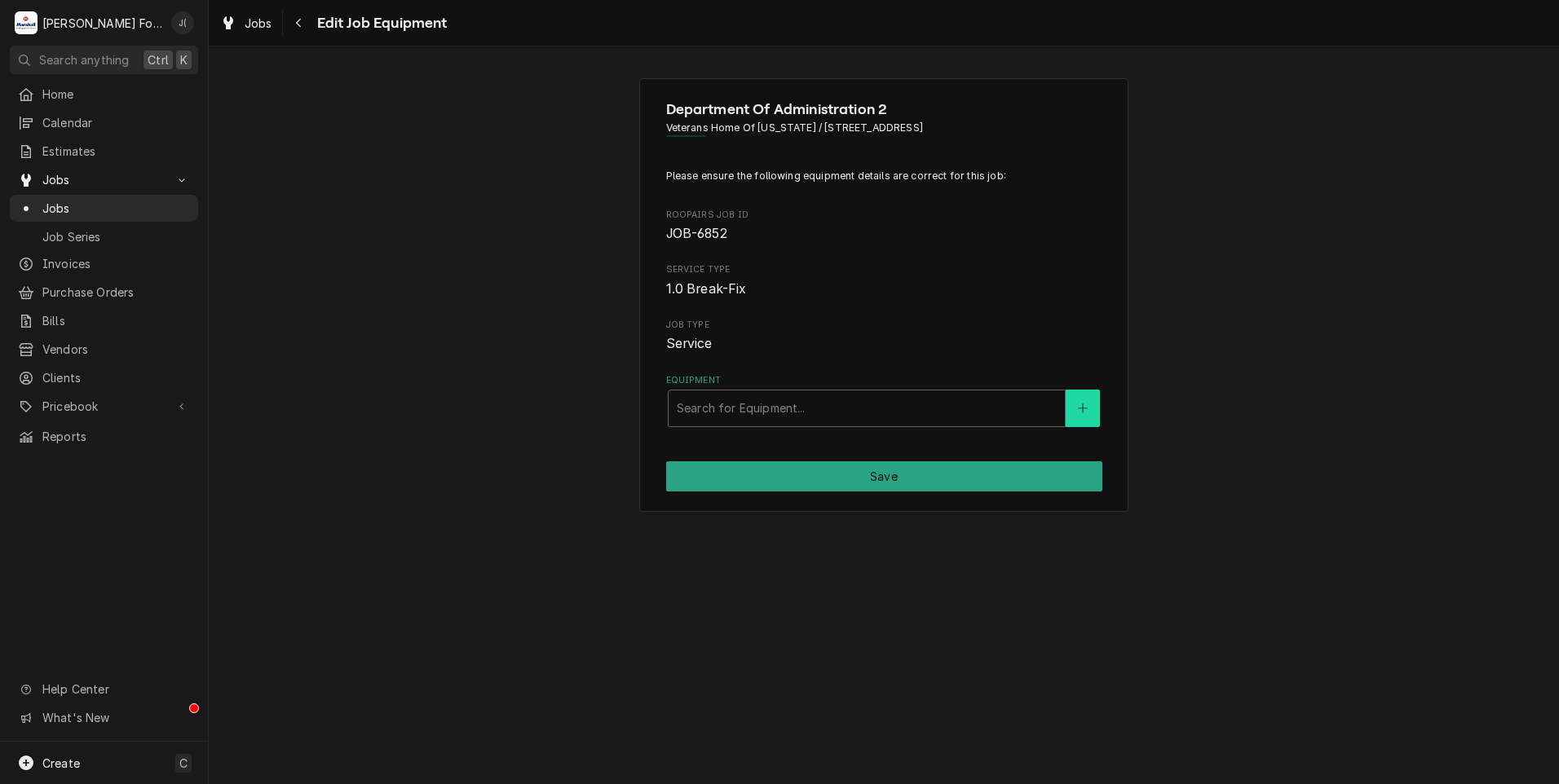
click at [1085, 405] on icon "Create New Equipment" at bounding box center [1083, 409] width 10 height 12
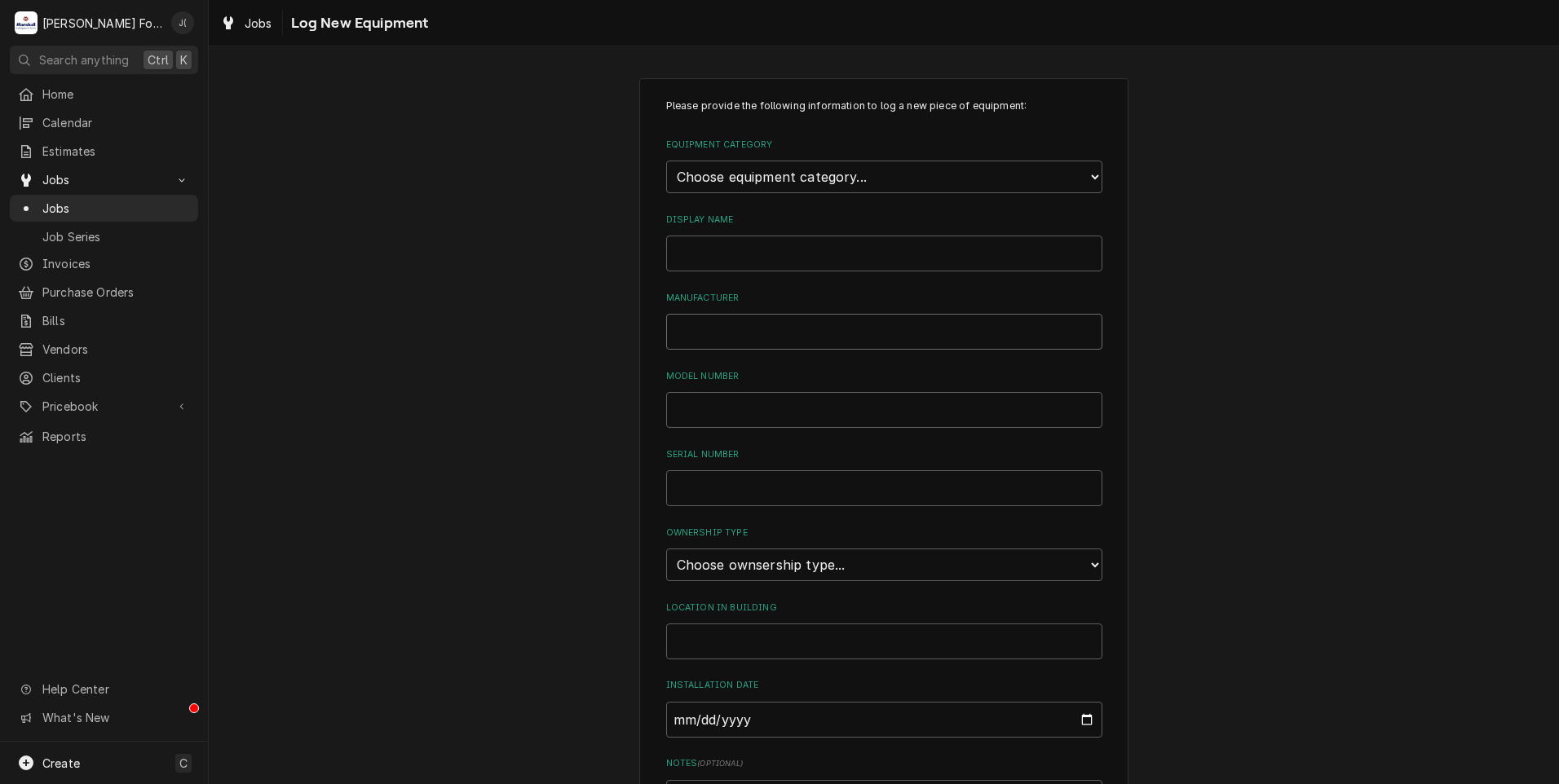
click at [720, 338] on input "Manufacturer" at bounding box center [883, 332] width 436 height 36
type input "CHEFMATE"
click at [735, 396] on input "Model Number" at bounding box center [883, 410] width 436 height 36
type input "B"
drag, startPoint x: 765, startPoint y: 319, endPoint x: 135, endPoint y: 301, distance: 630.3
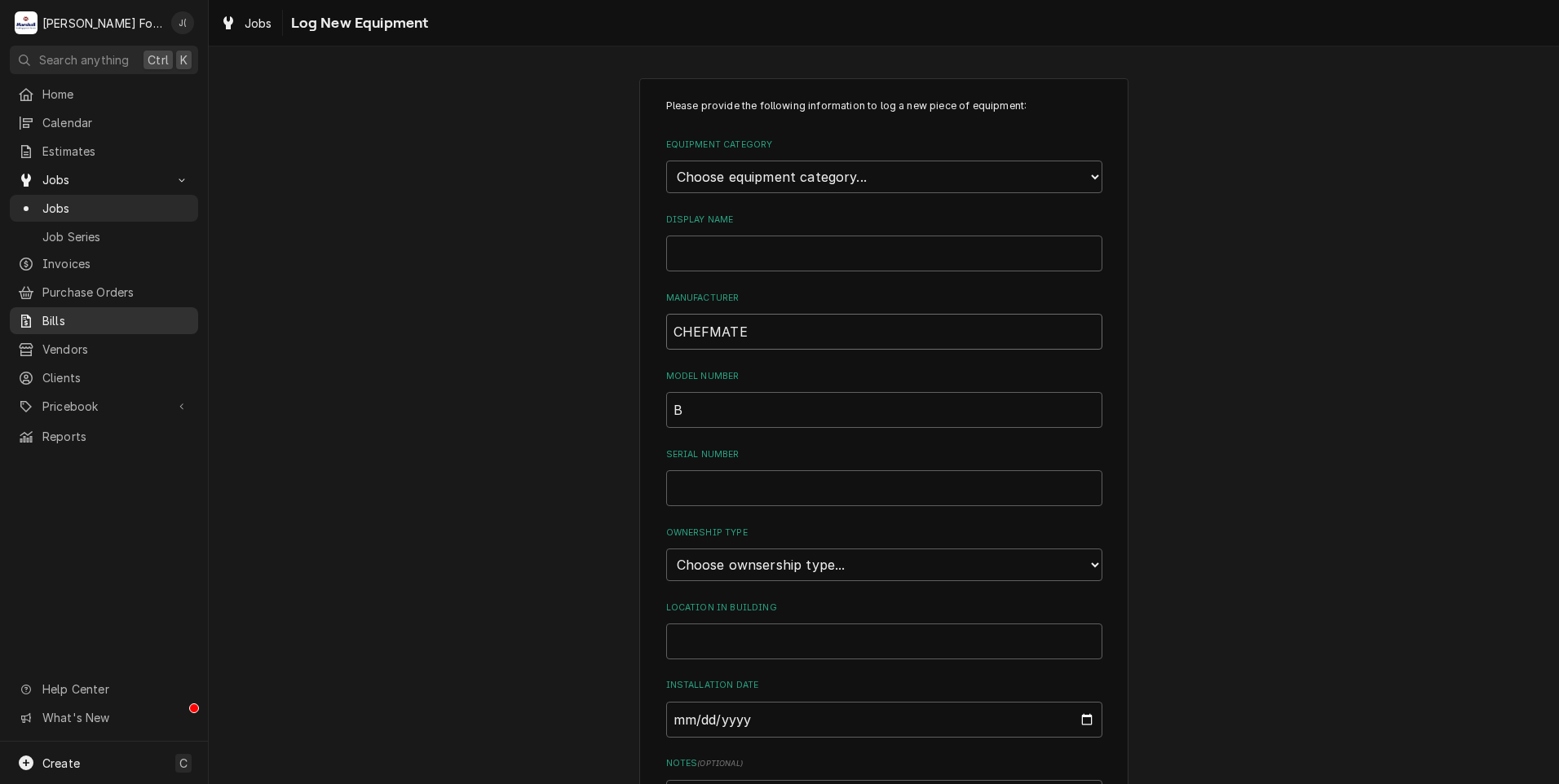
click at [164, 306] on div "M Marshall Food Equipment Service J( Search anything Ctrl K Home Calendar Estim…" at bounding box center [780, 392] width 1559 height 784
type input "COOKRITE"
click at [690, 413] on input "B" at bounding box center [883, 410] width 436 height 36
type input "B651-U2"
click at [677, 475] on input "Serial Number" at bounding box center [883, 488] width 436 height 36
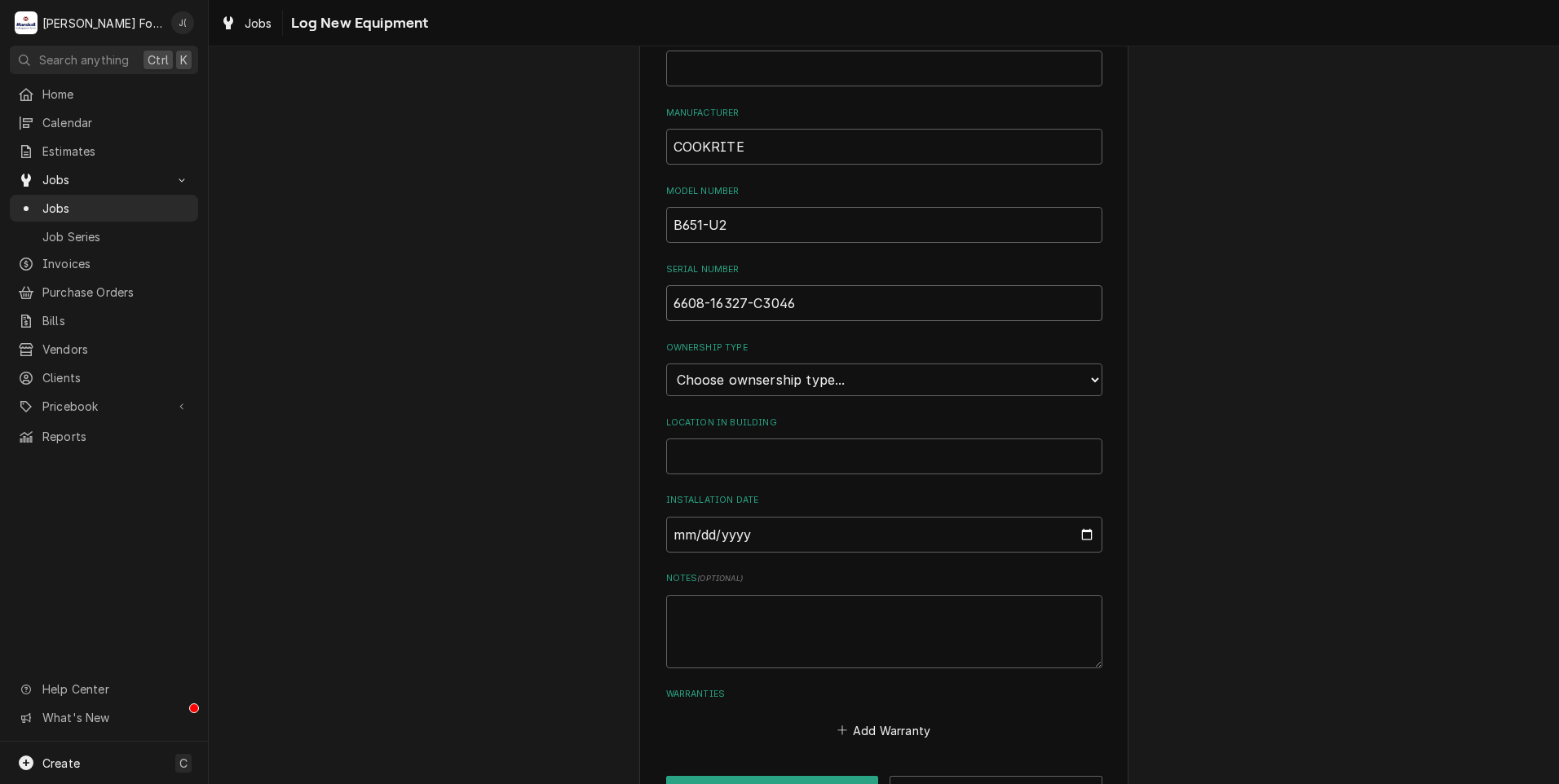
scroll to position [237, 0]
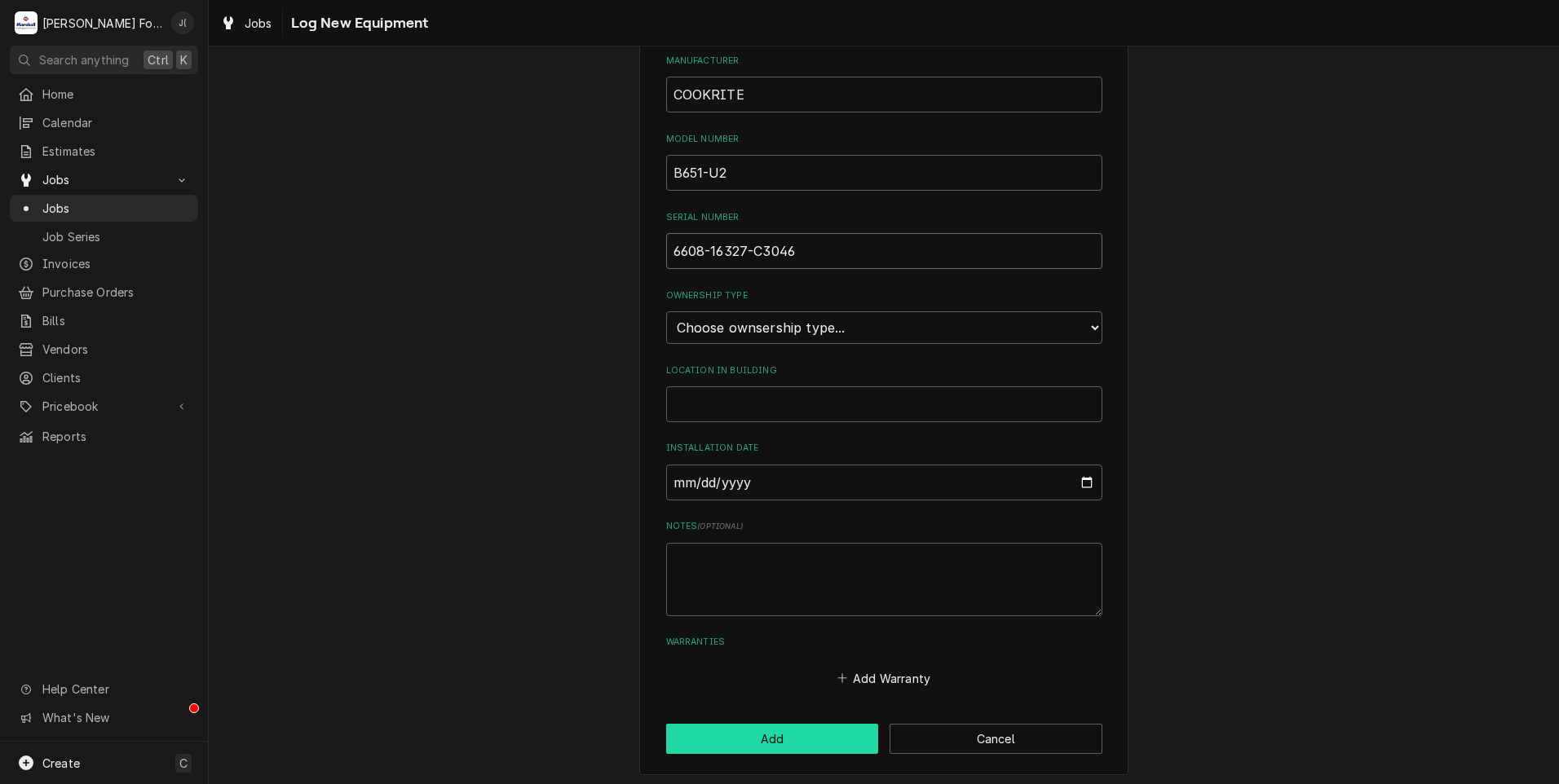
type input "6608-16327-C3046"
click at [844, 735] on button "Add" at bounding box center [772, 739] width 212 height 31
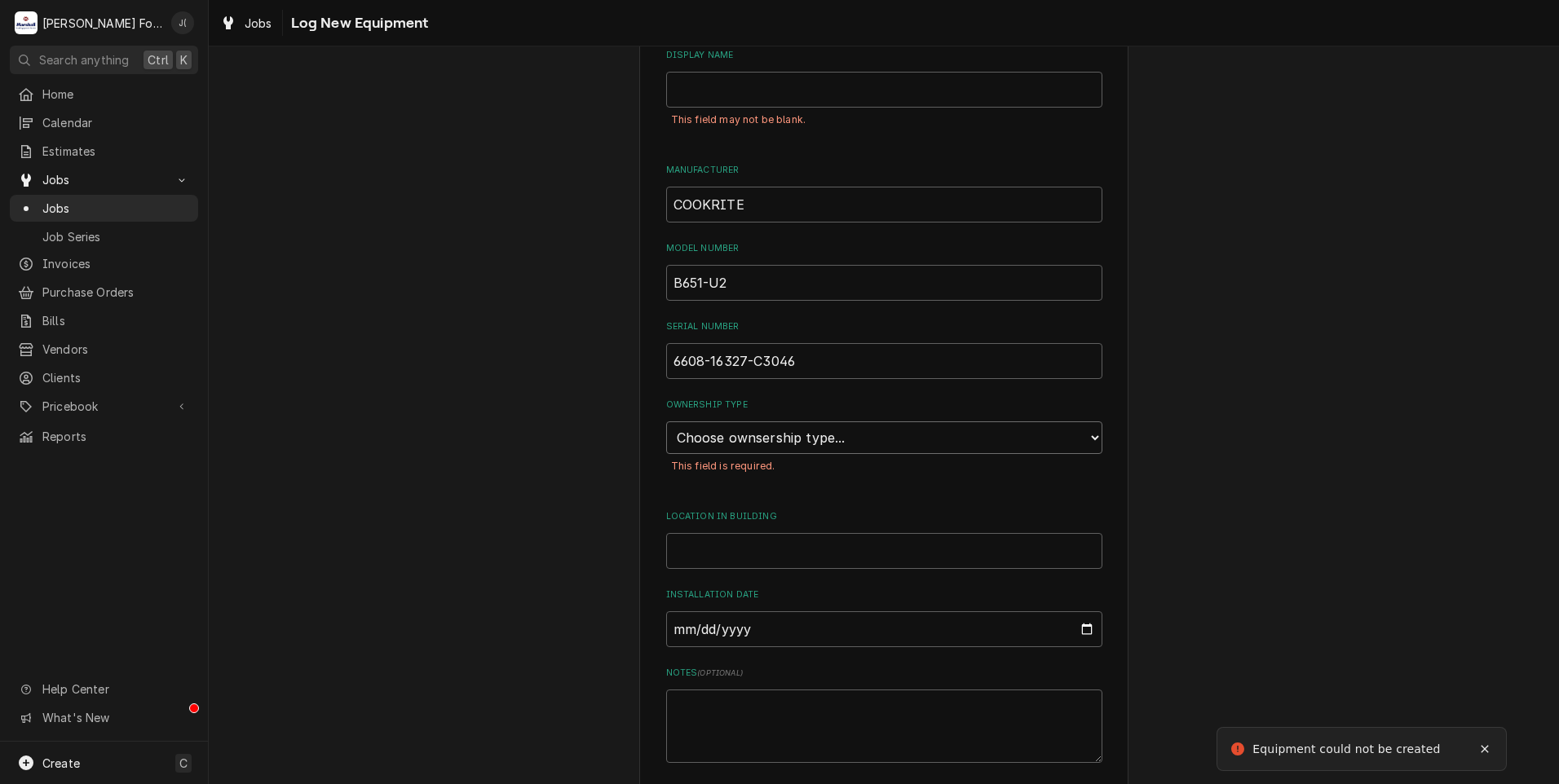
click at [734, 427] on select "Choose ownsership type... Unknown Owned Leased Rented" at bounding box center [883, 437] width 436 height 33
select select "1"
click at [666, 422] on select "Choose ownsership type... Unknown Owned Leased Rented" at bounding box center [883, 437] width 436 height 33
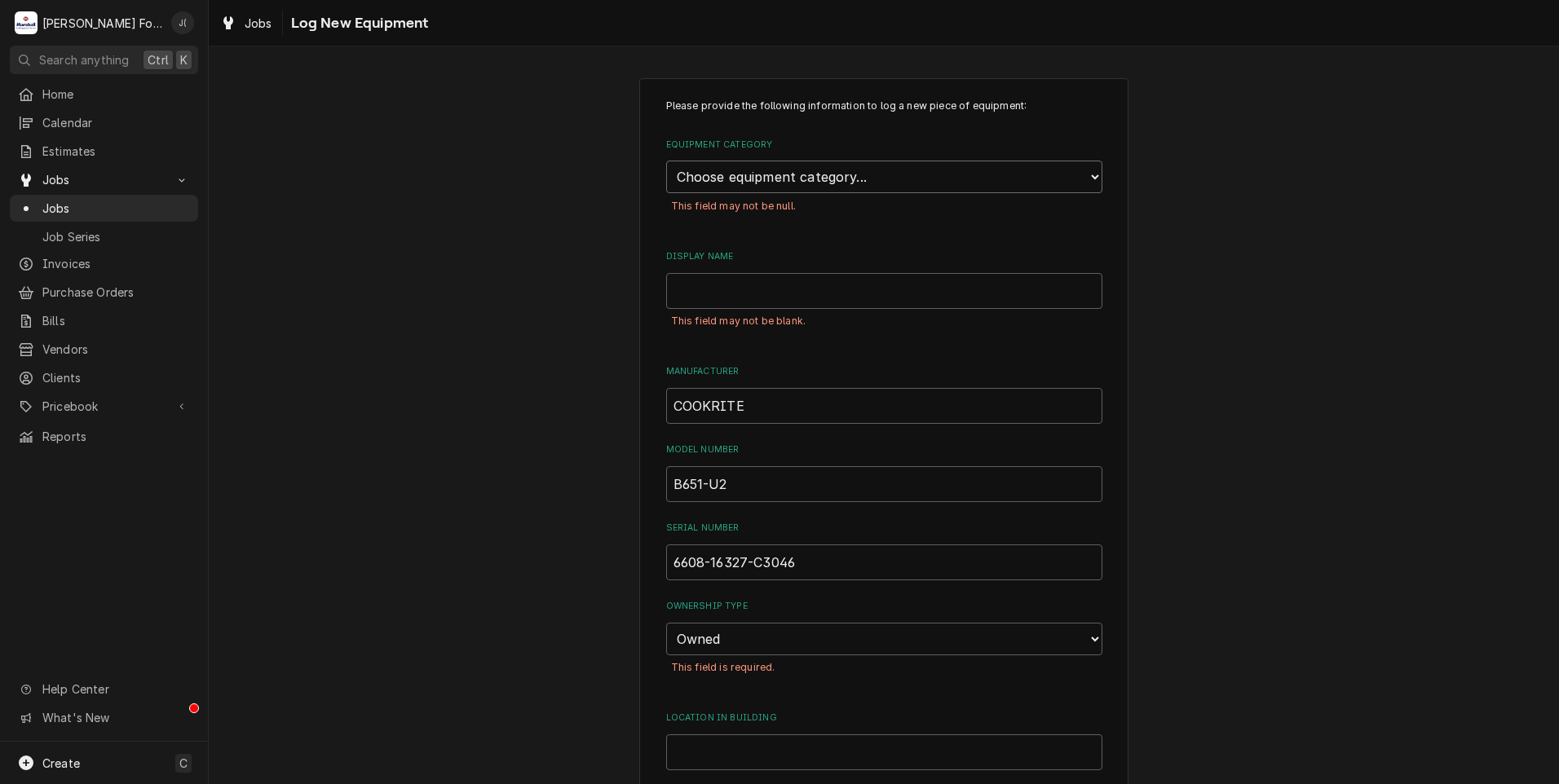
click at [799, 179] on select "Choose equipment category... Cooking Equipment Fryers Ice Machines Ovens and Ra…" at bounding box center [883, 177] width 436 height 33
select select "1"
click at [666, 161] on select "Choose equipment category... Cooking Equipment Fryers Ice Machines Ovens and Ra…" at bounding box center [883, 177] width 436 height 33
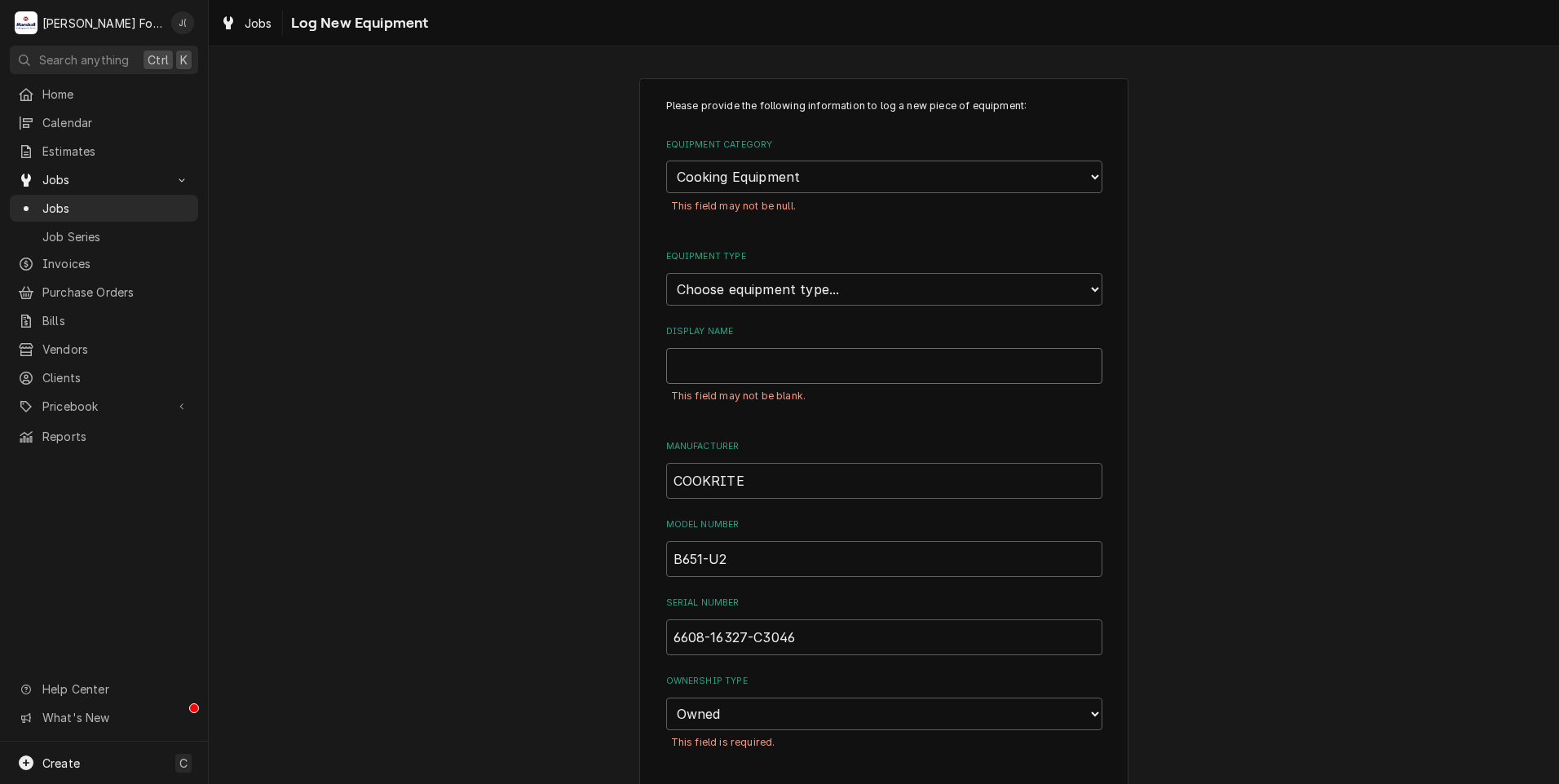
click at [787, 368] on input "Display Name" at bounding box center [883, 365] width 436 height 36
type input "INDUCTION COOKER"
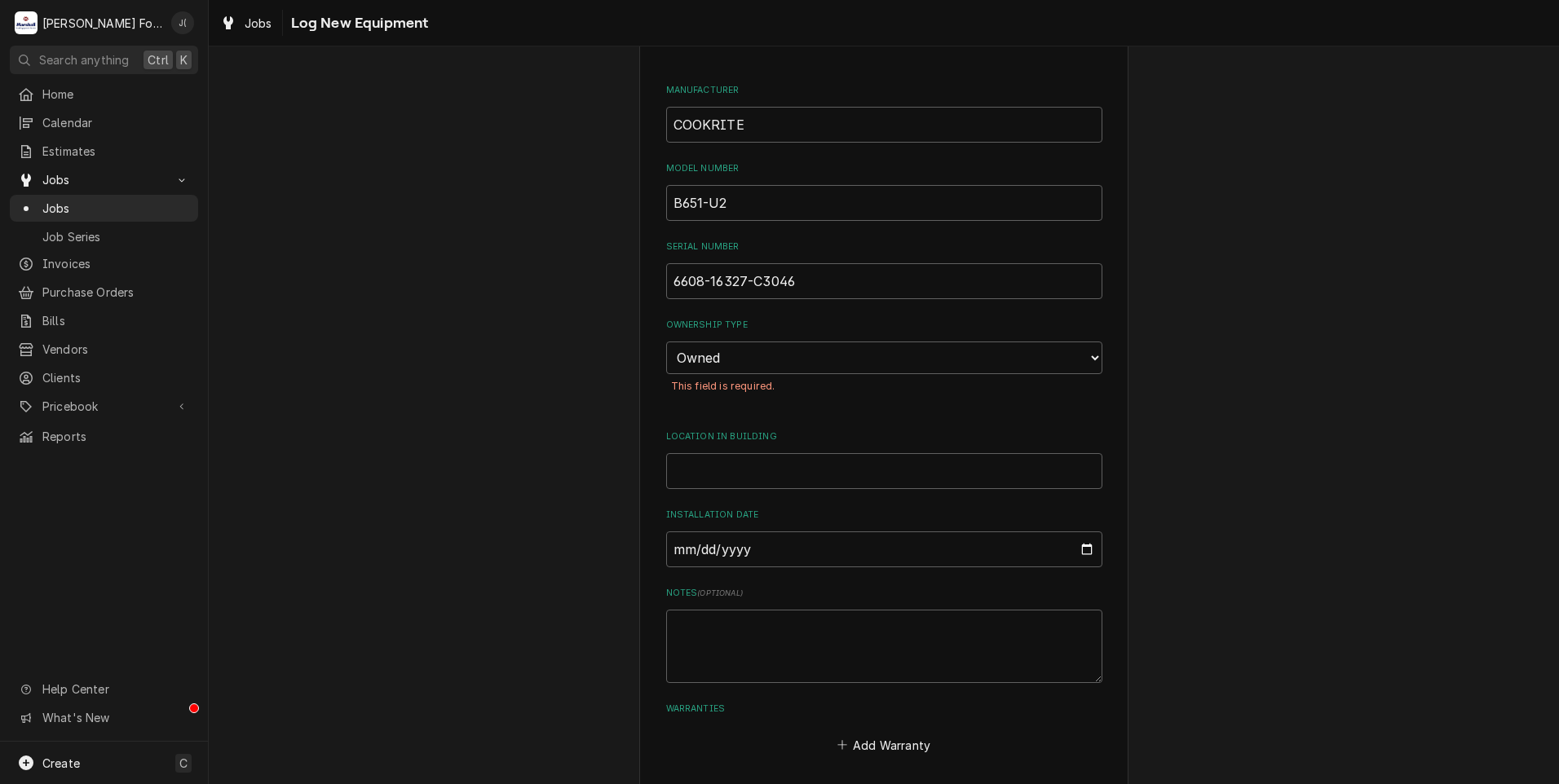
scroll to position [421, 0]
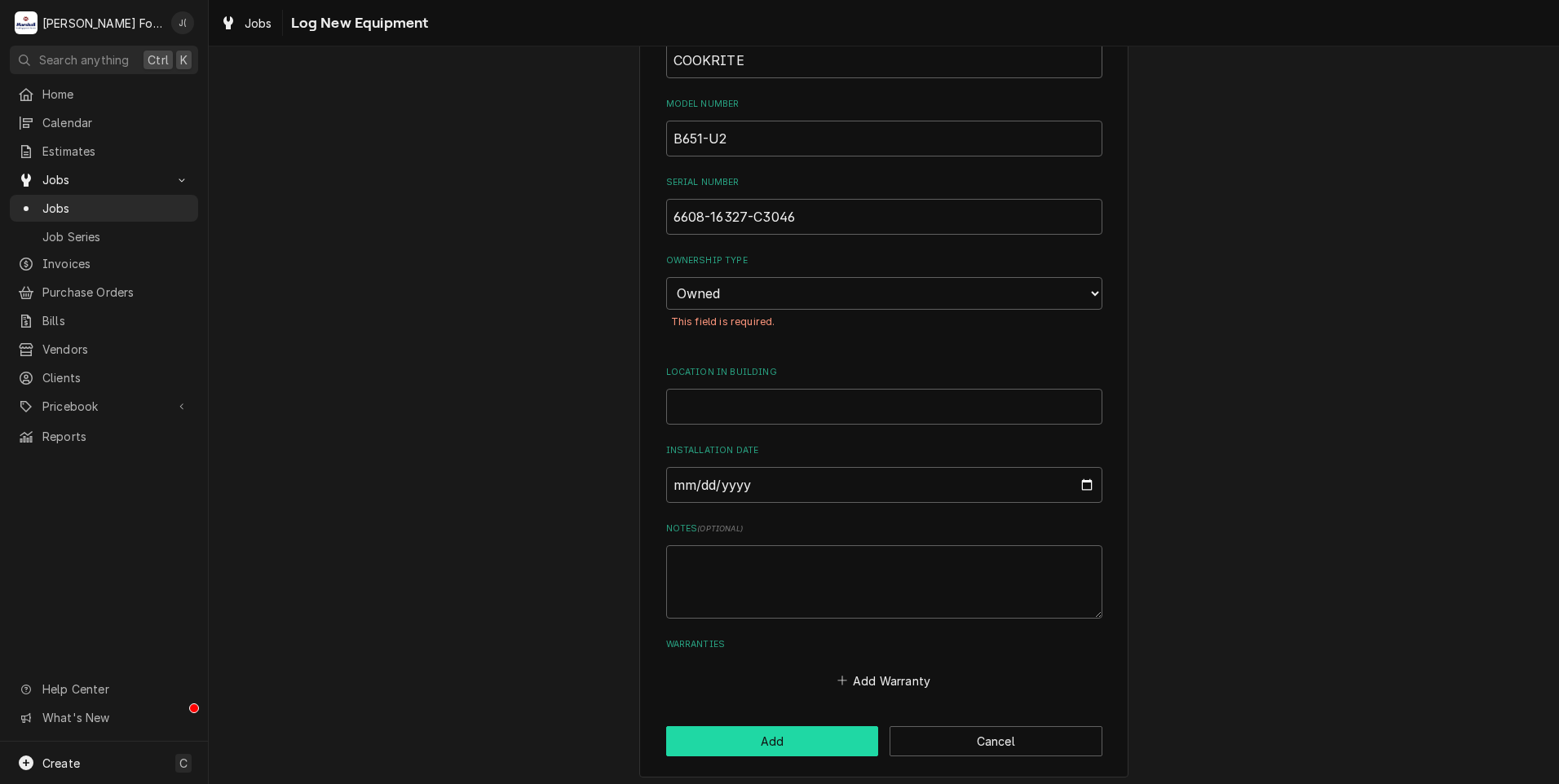
click at [792, 737] on button "Add" at bounding box center [772, 741] width 212 height 31
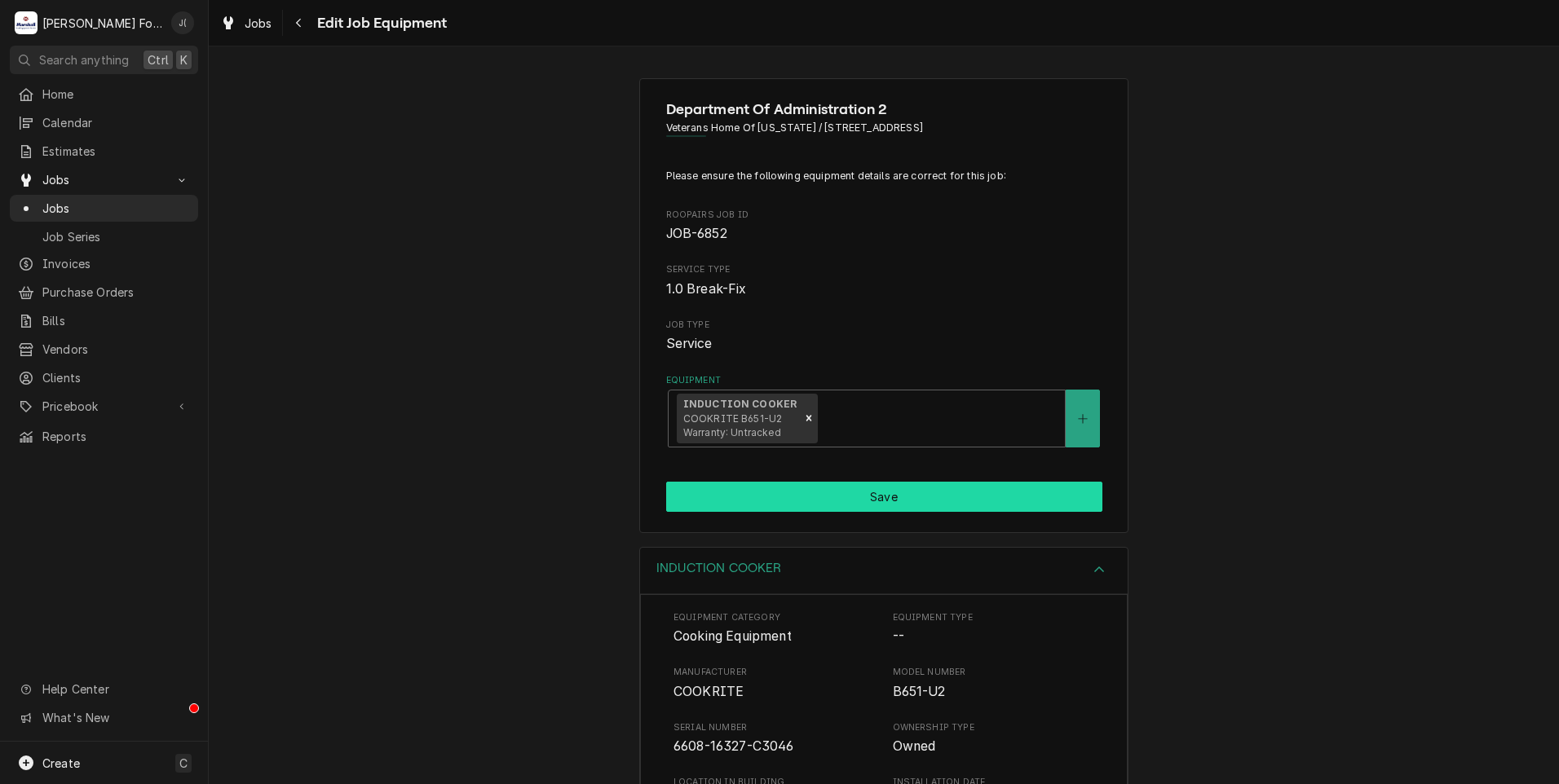
click at [777, 489] on button "Save" at bounding box center [883, 497] width 436 height 31
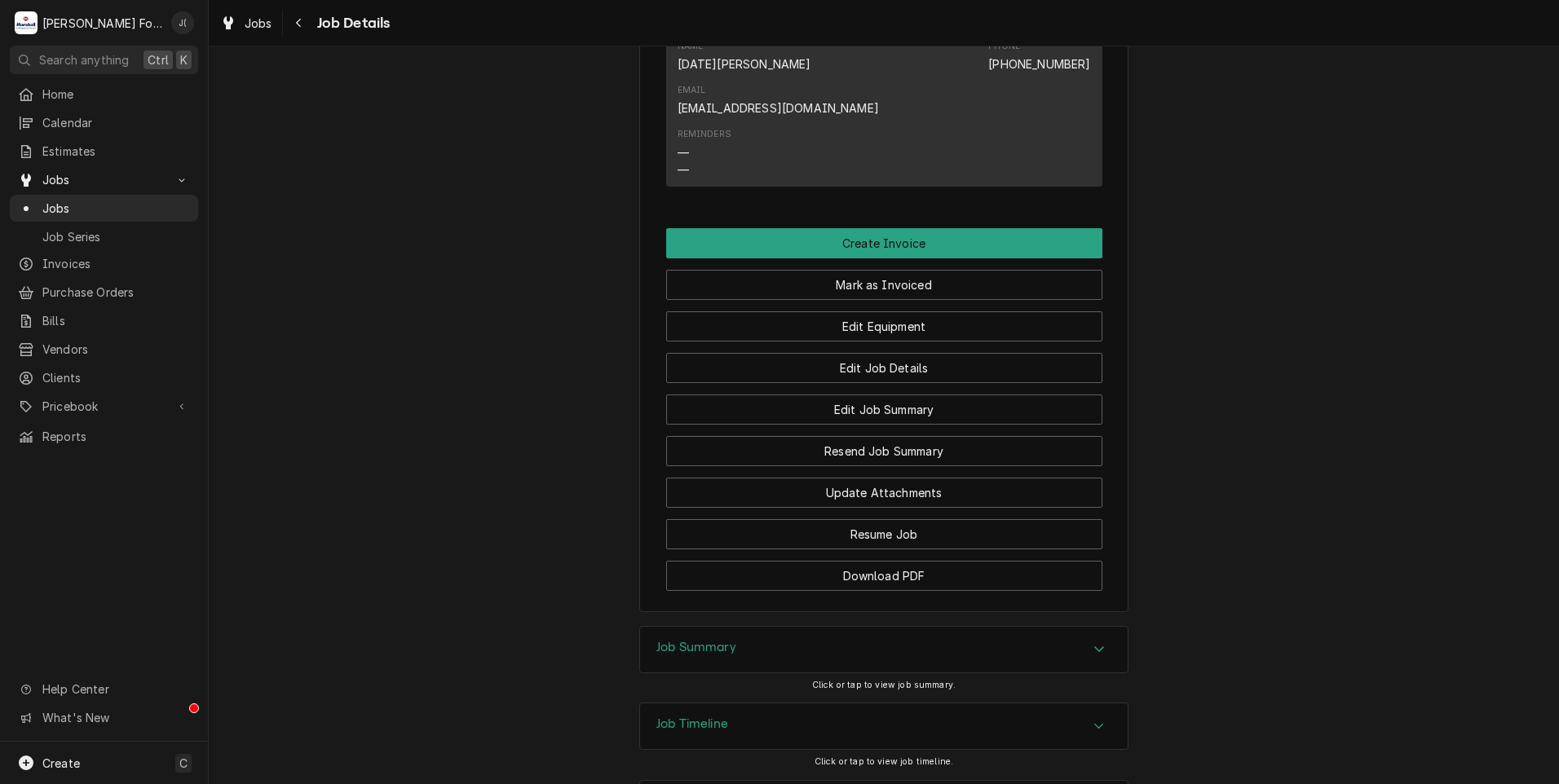
scroll to position [1443, 0]
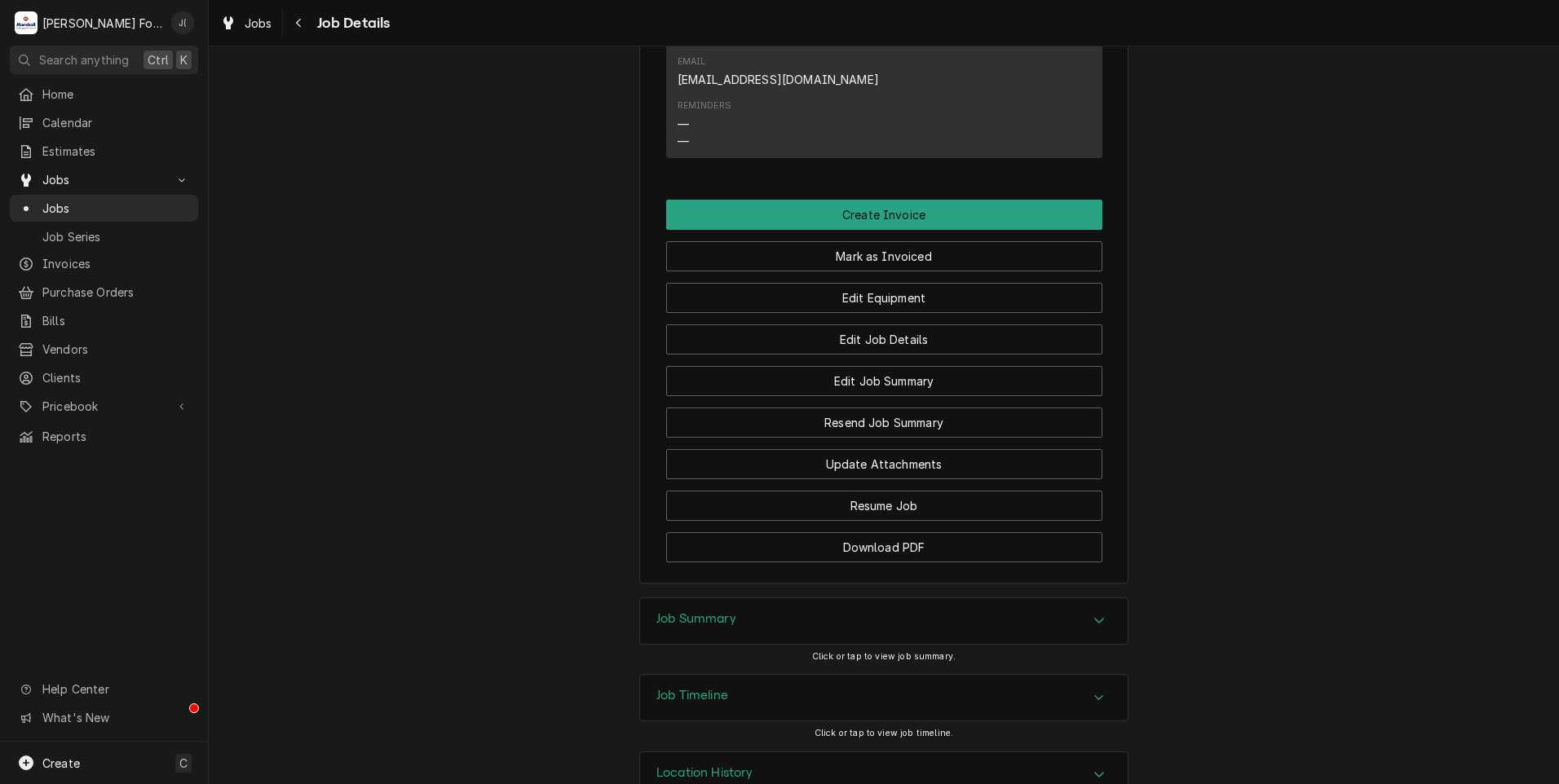
drag, startPoint x: 668, startPoint y: 576, endPoint x: 660, endPoint y: 567, distance: 12.0
click at [666, 611] on h3 "Job Summary" at bounding box center [696, 619] width 80 height 16
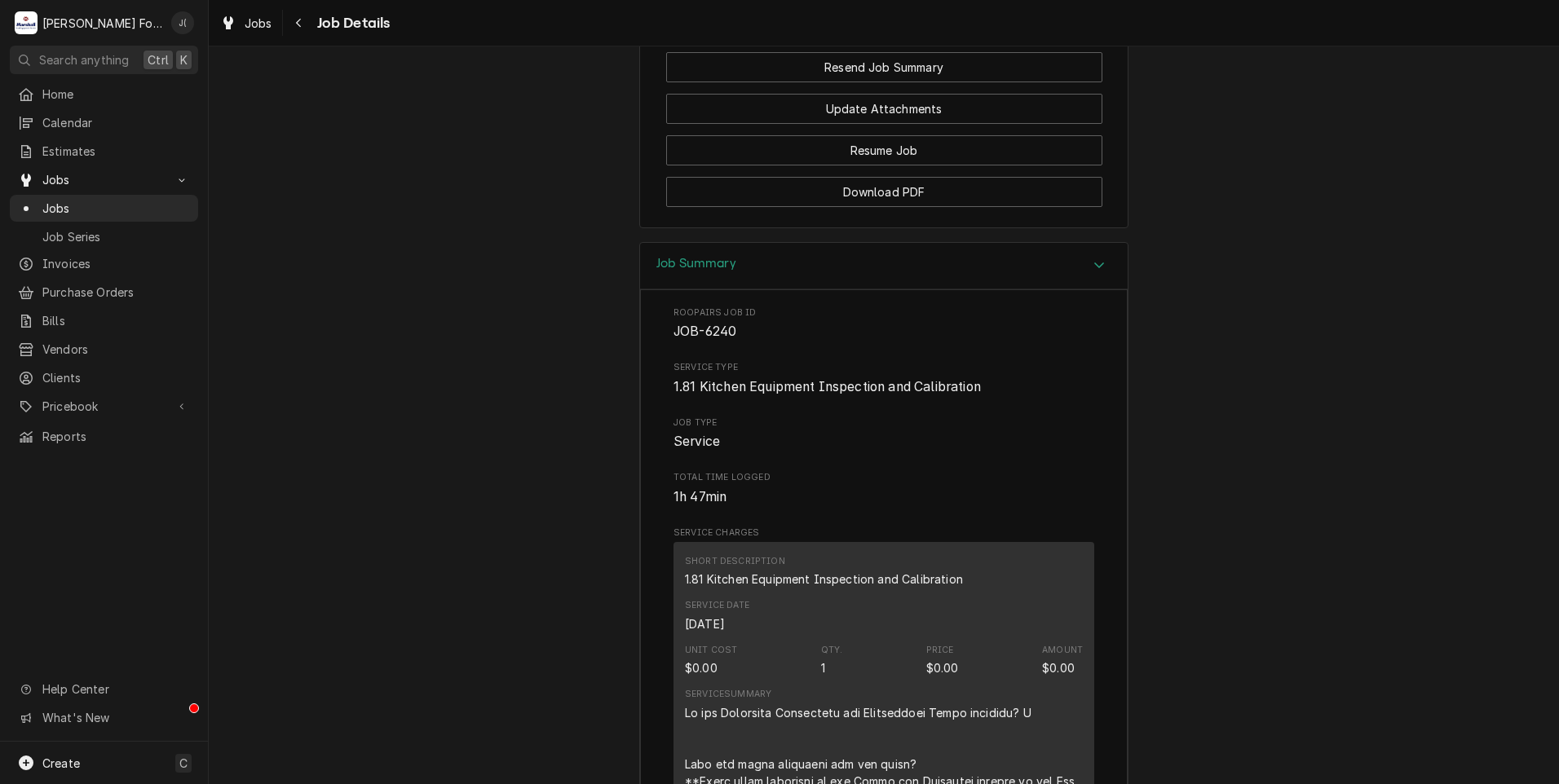
scroll to position [1526, 0]
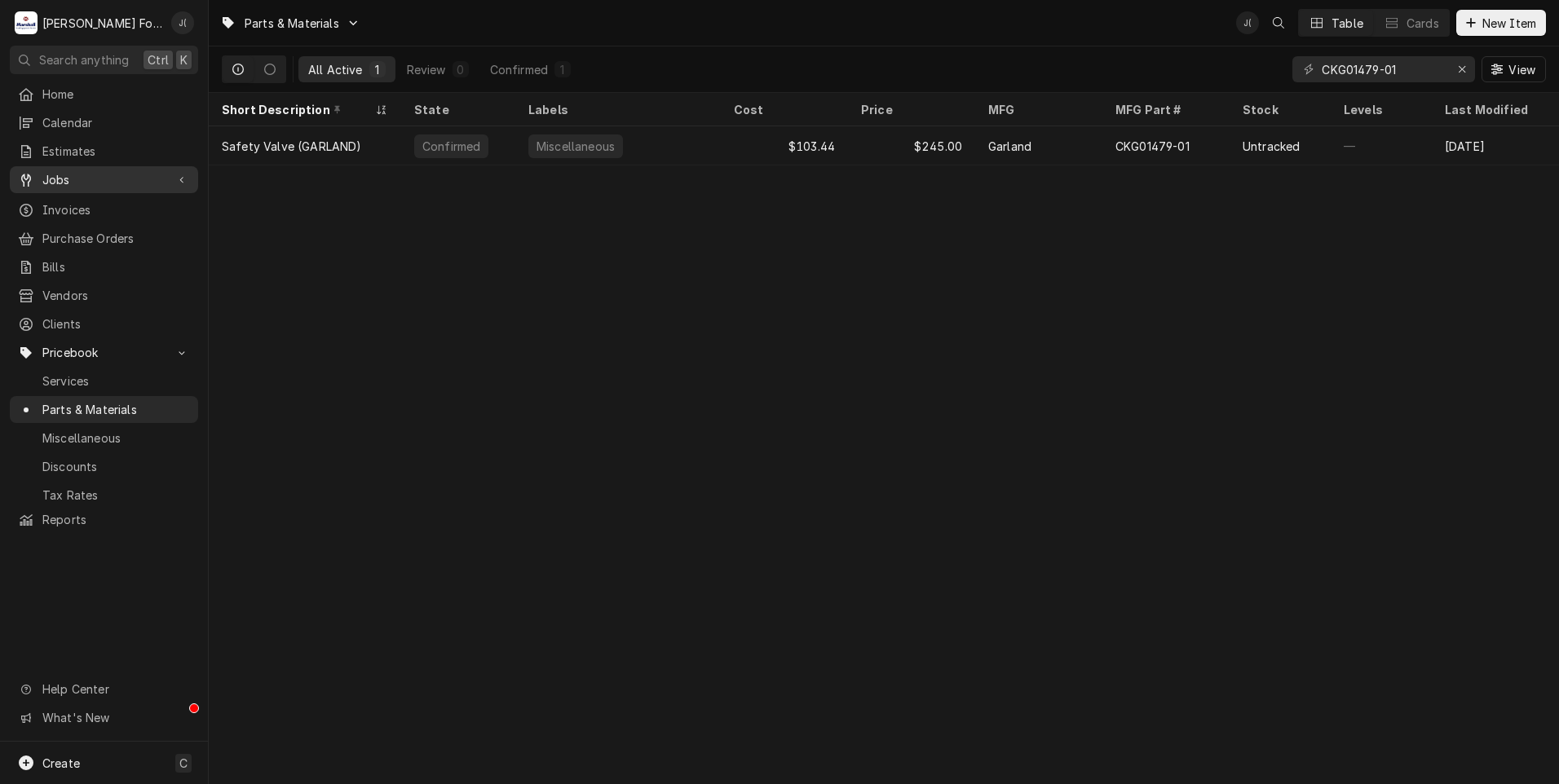
click at [65, 184] on link "Jobs" at bounding box center [104, 179] width 189 height 27
click at [76, 171] on span "Jobs" at bounding box center [104, 179] width 123 height 17
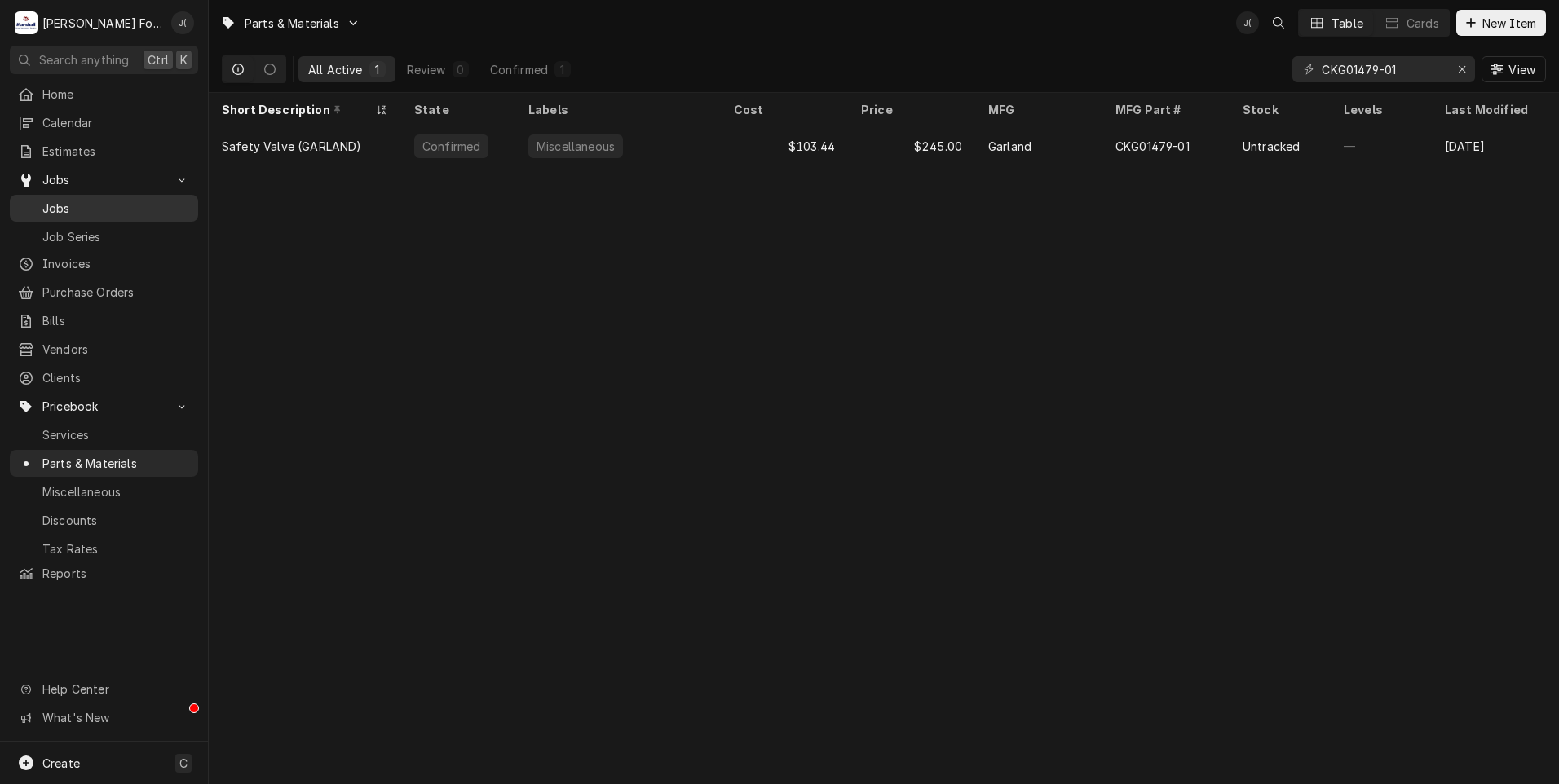
click at [73, 202] on span "Jobs" at bounding box center [116, 207] width 147 height 17
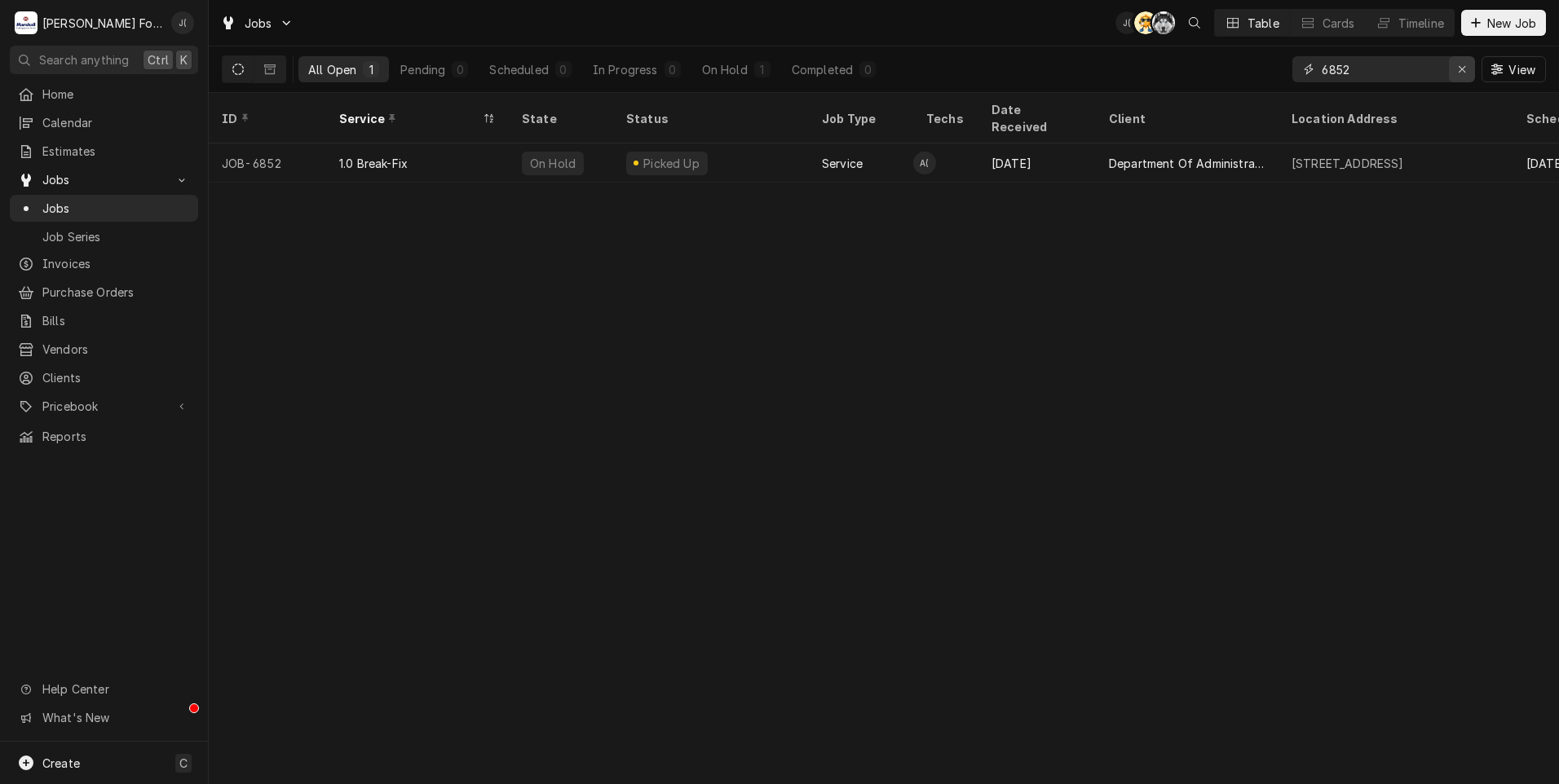
click at [1457, 69] on div "Erase input" at bounding box center [1461, 69] width 17 height 17
click at [1421, 72] on input "Dynamic Content Wrapper" at bounding box center [1398, 69] width 153 height 26
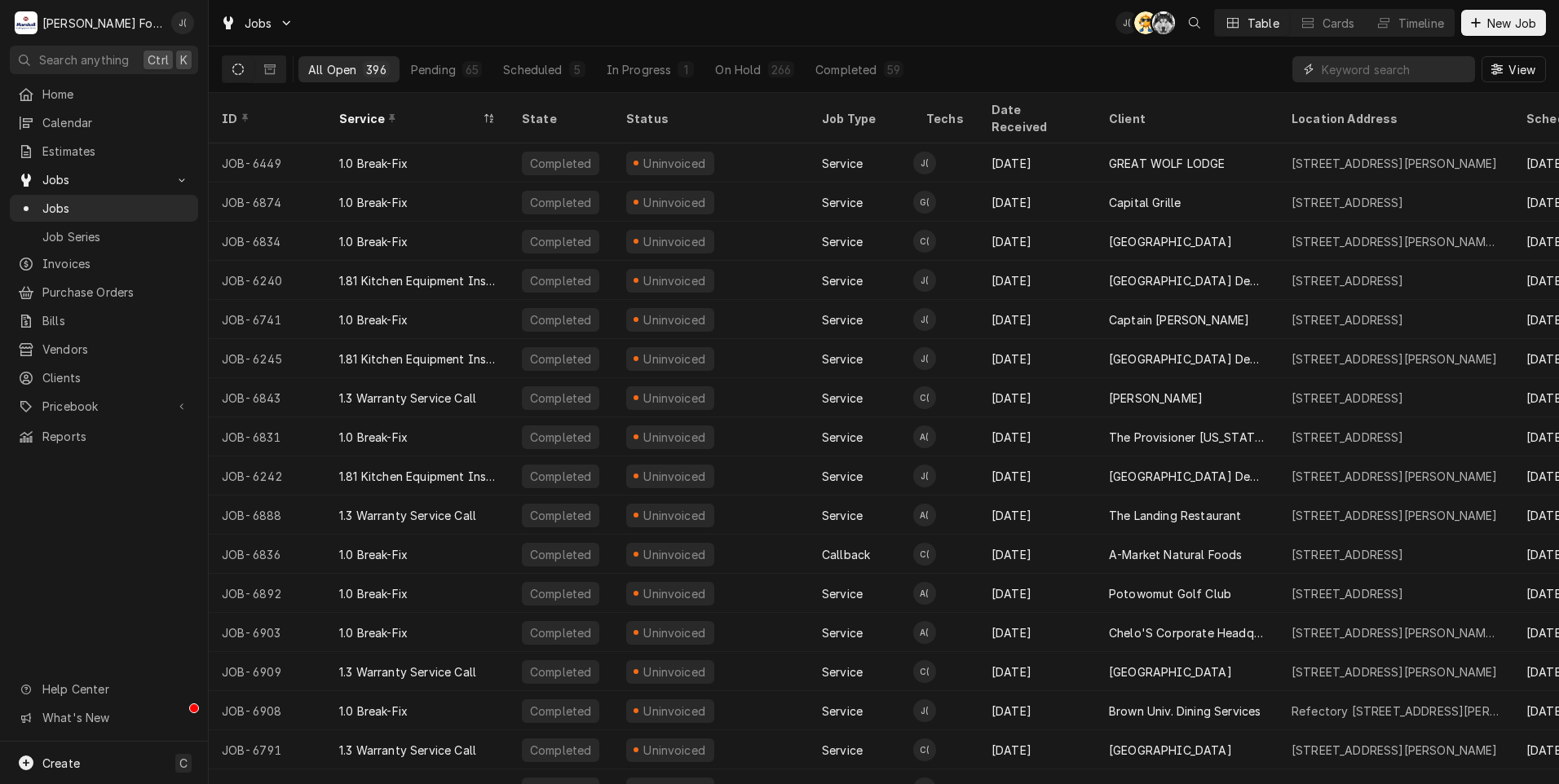
click at [1406, 72] on input "Dynamic Content Wrapper" at bounding box center [1394, 69] width 145 height 26
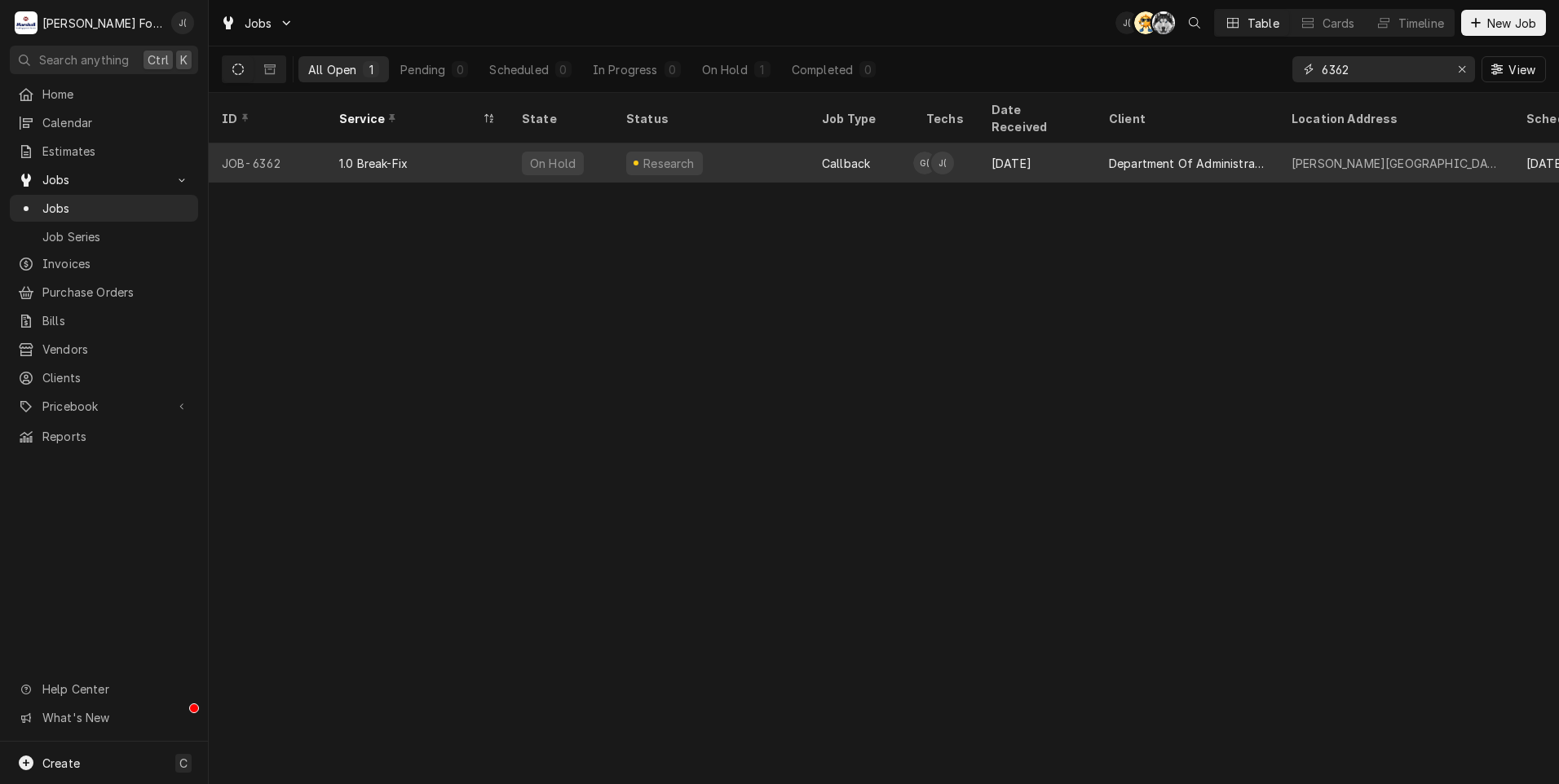
type input "6362"
click at [471, 146] on div "1.0 Break-Fix" at bounding box center [417, 163] width 183 height 39
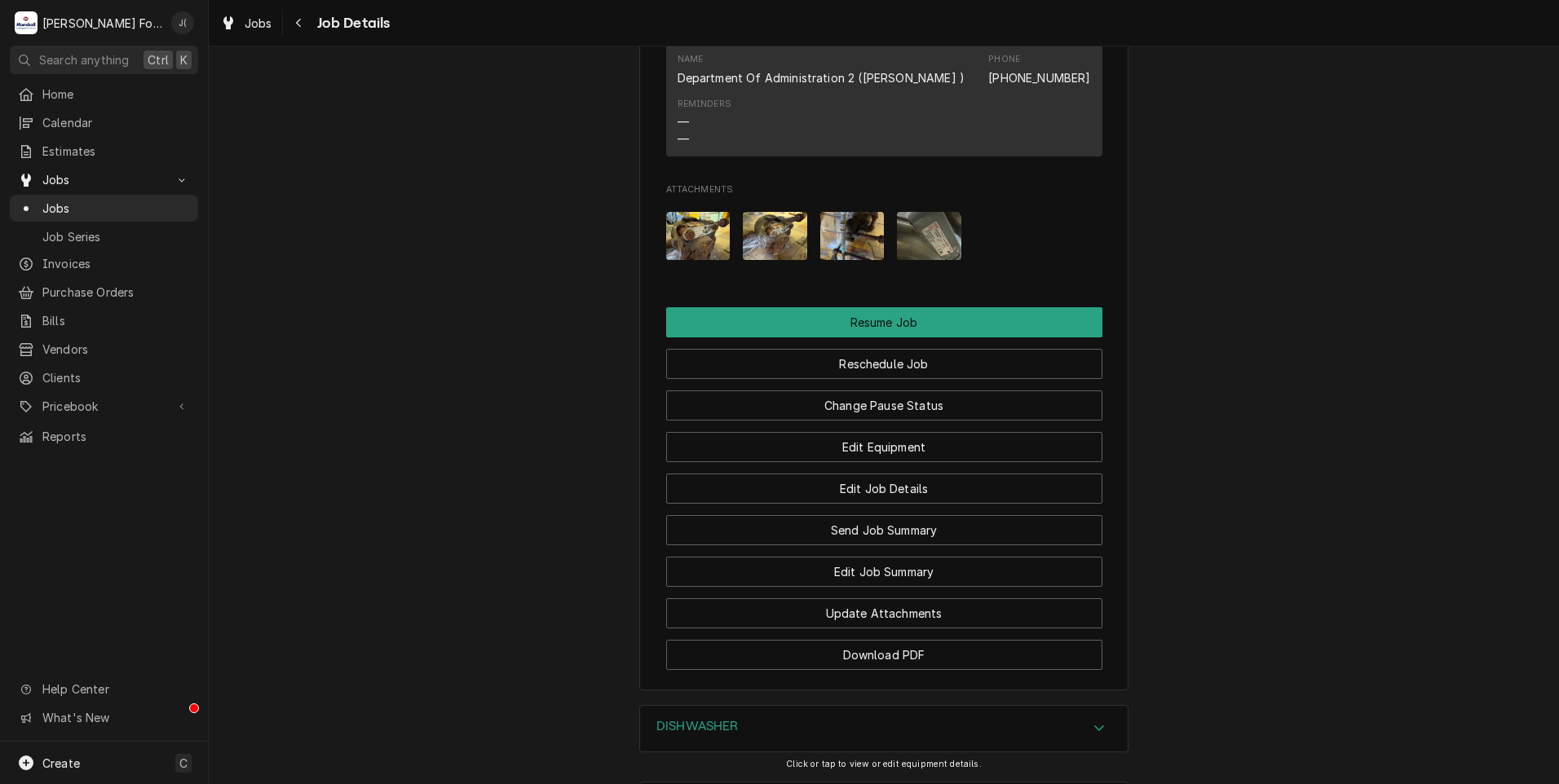
scroll to position [2389, 0]
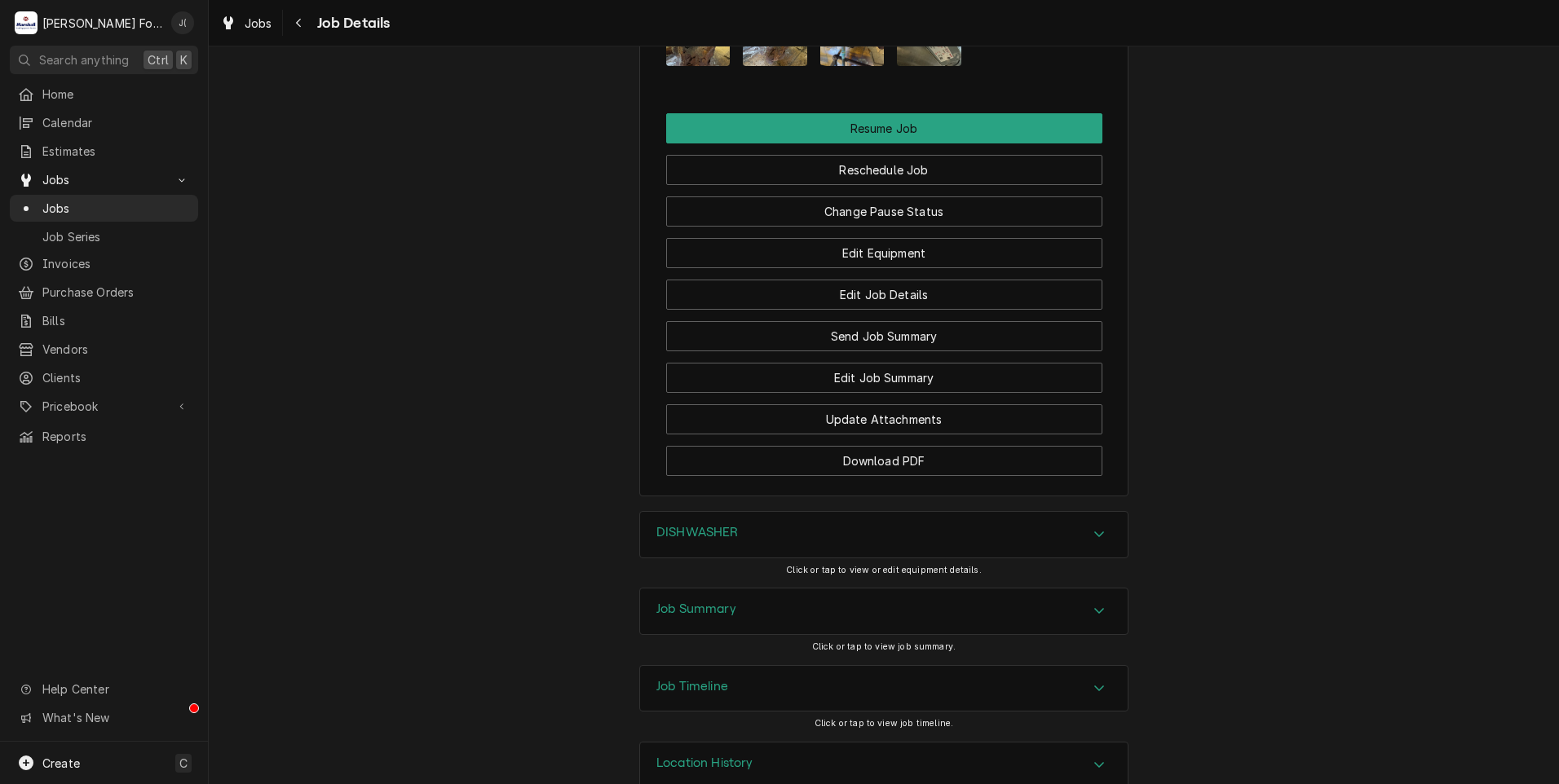
click at [719, 601] on h3 "Job Summary" at bounding box center [696, 609] width 80 height 16
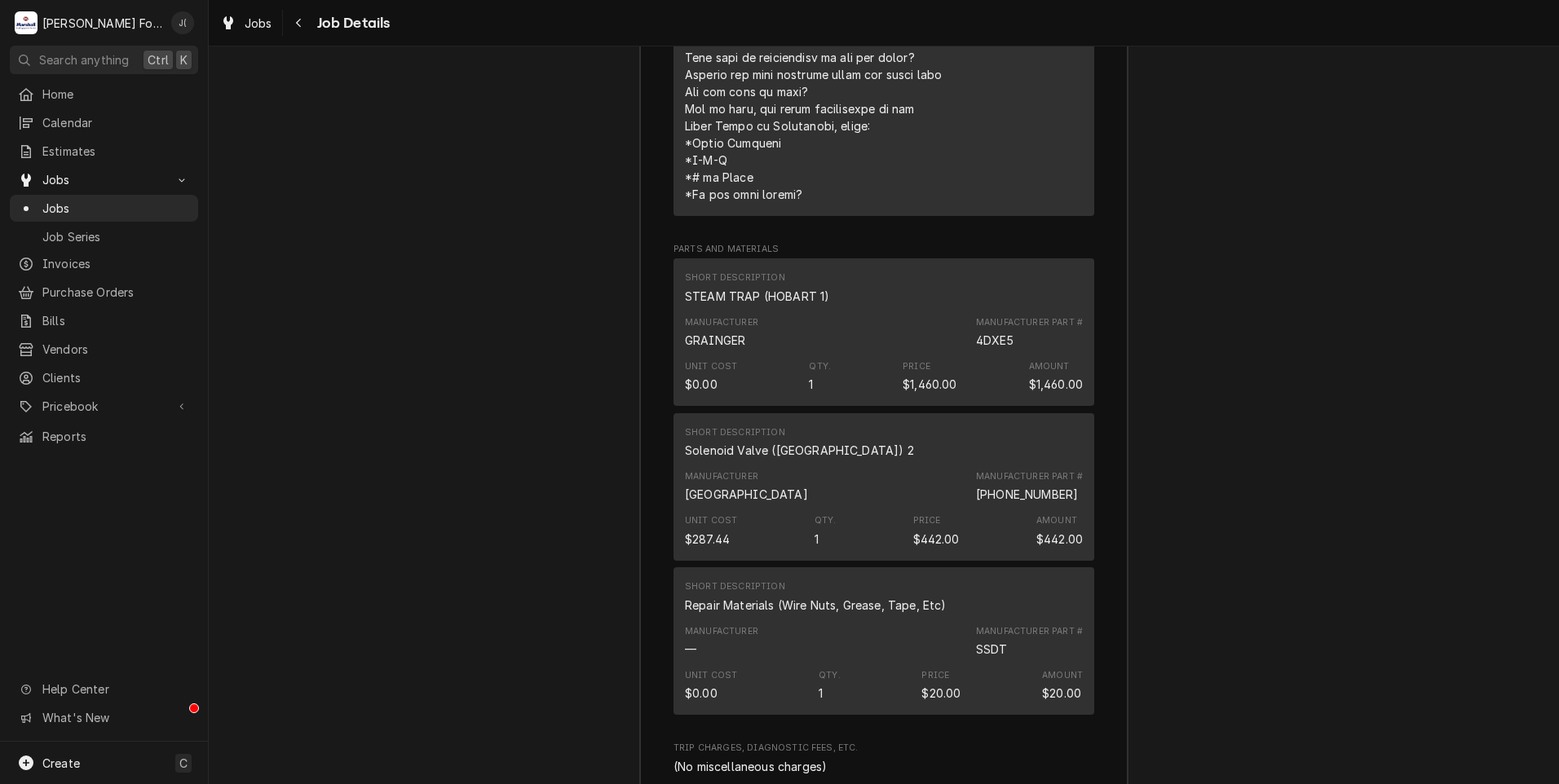
scroll to position [3692, 0]
click at [95, 398] on span "Pricebook" at bounding box center [104, 406] width 123 height 17
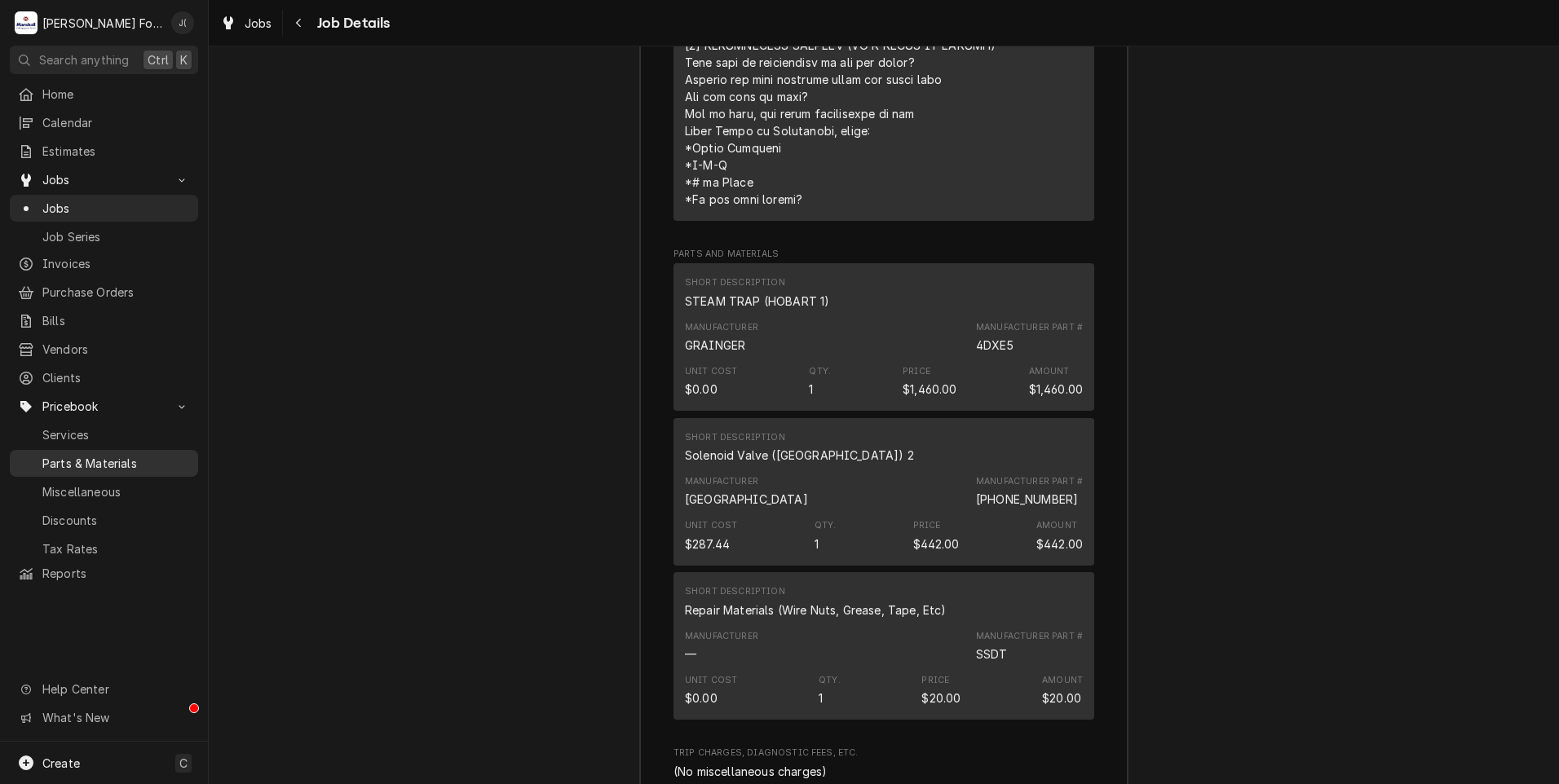
click at [82, 454] on span "Parts & Materials" at bounding box center [116, 462] width 147 height 17
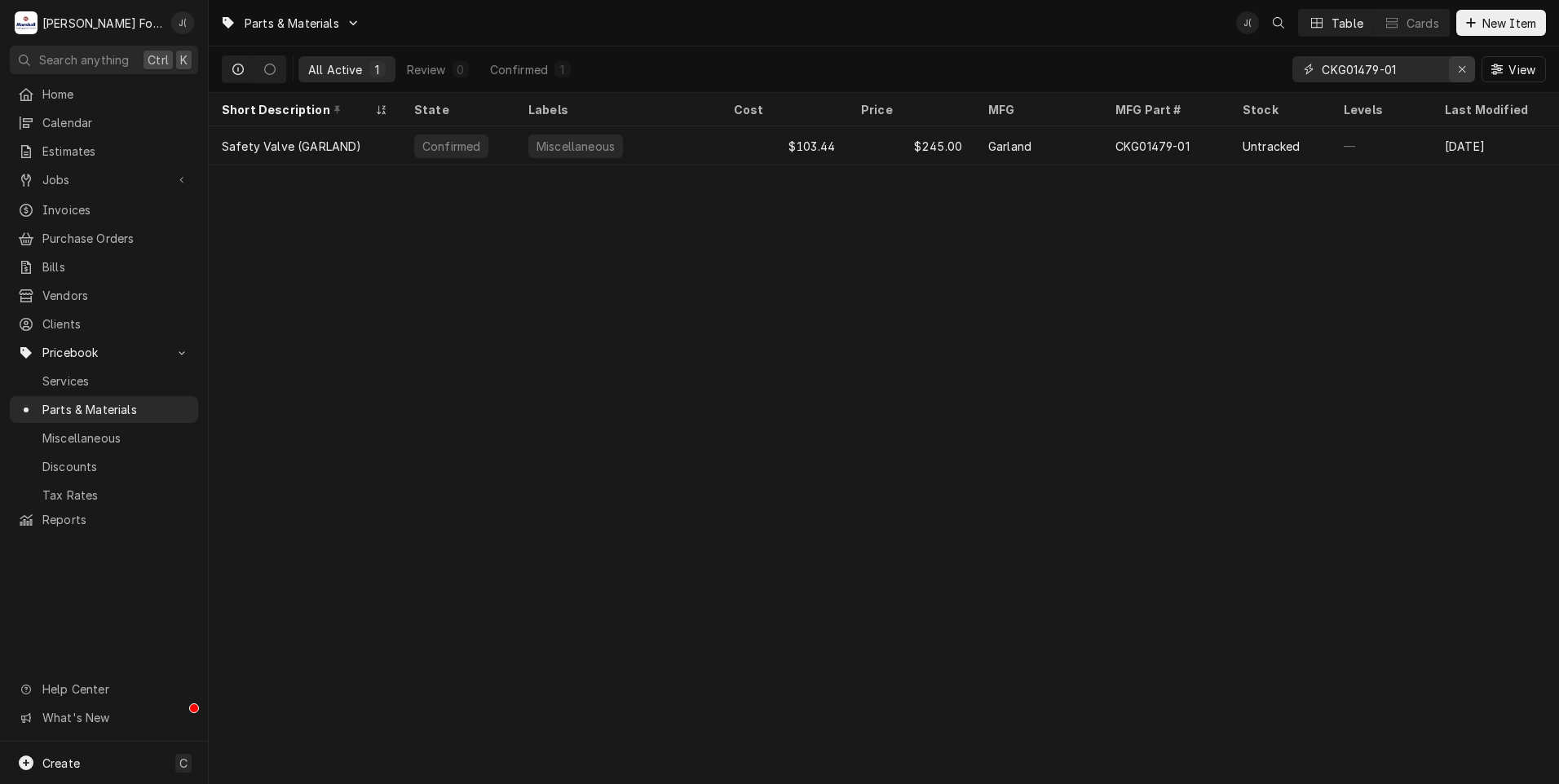
click at [1462, 68] on icon "Erase input" at bounding box center [1461, 69] width 7 height 7
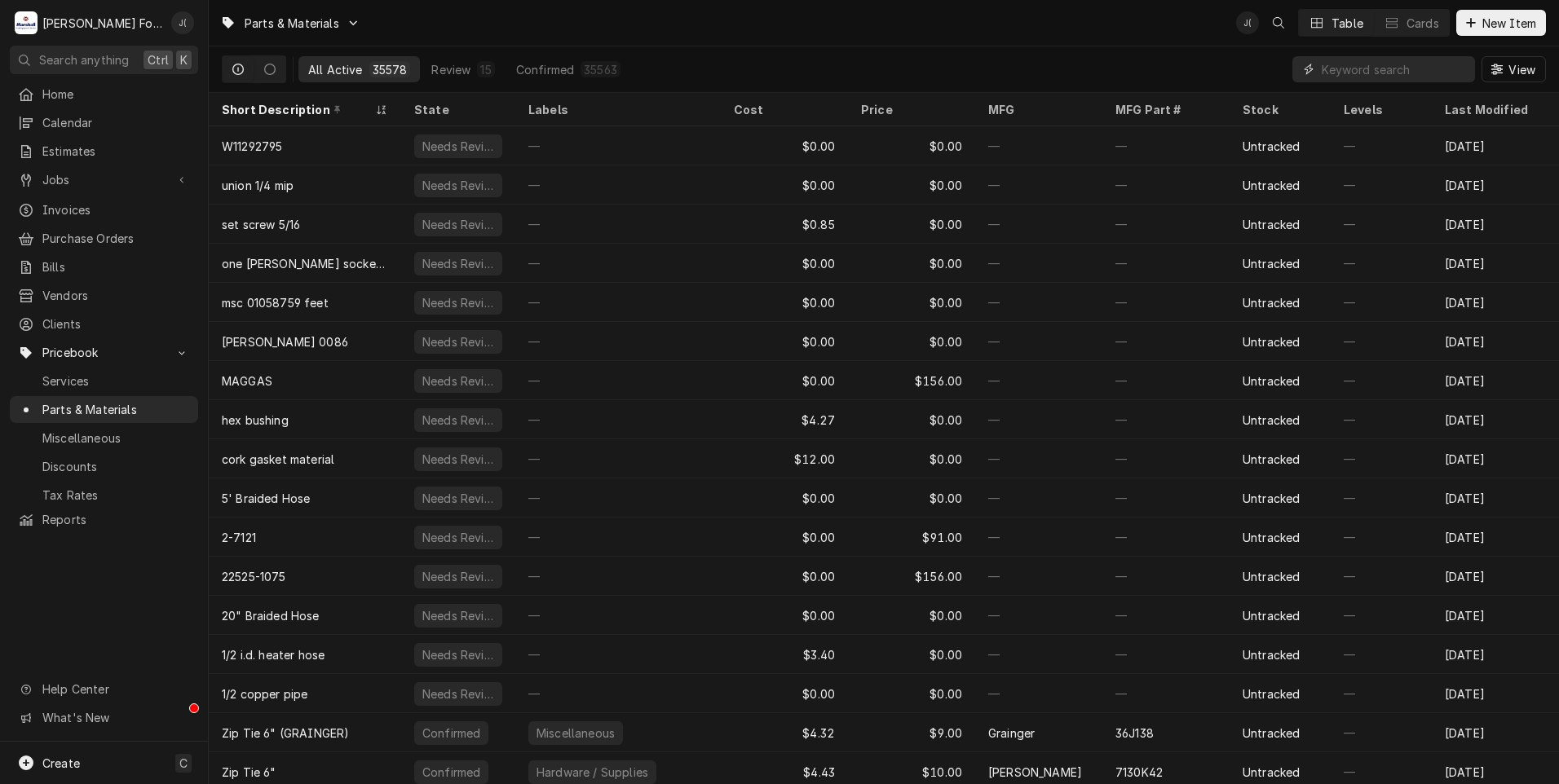
click at [1387, 72] on input "Dynamic Content Wrapper" at bounding box center [1394, 69] width 145 height 26
paste input "4DXE4"
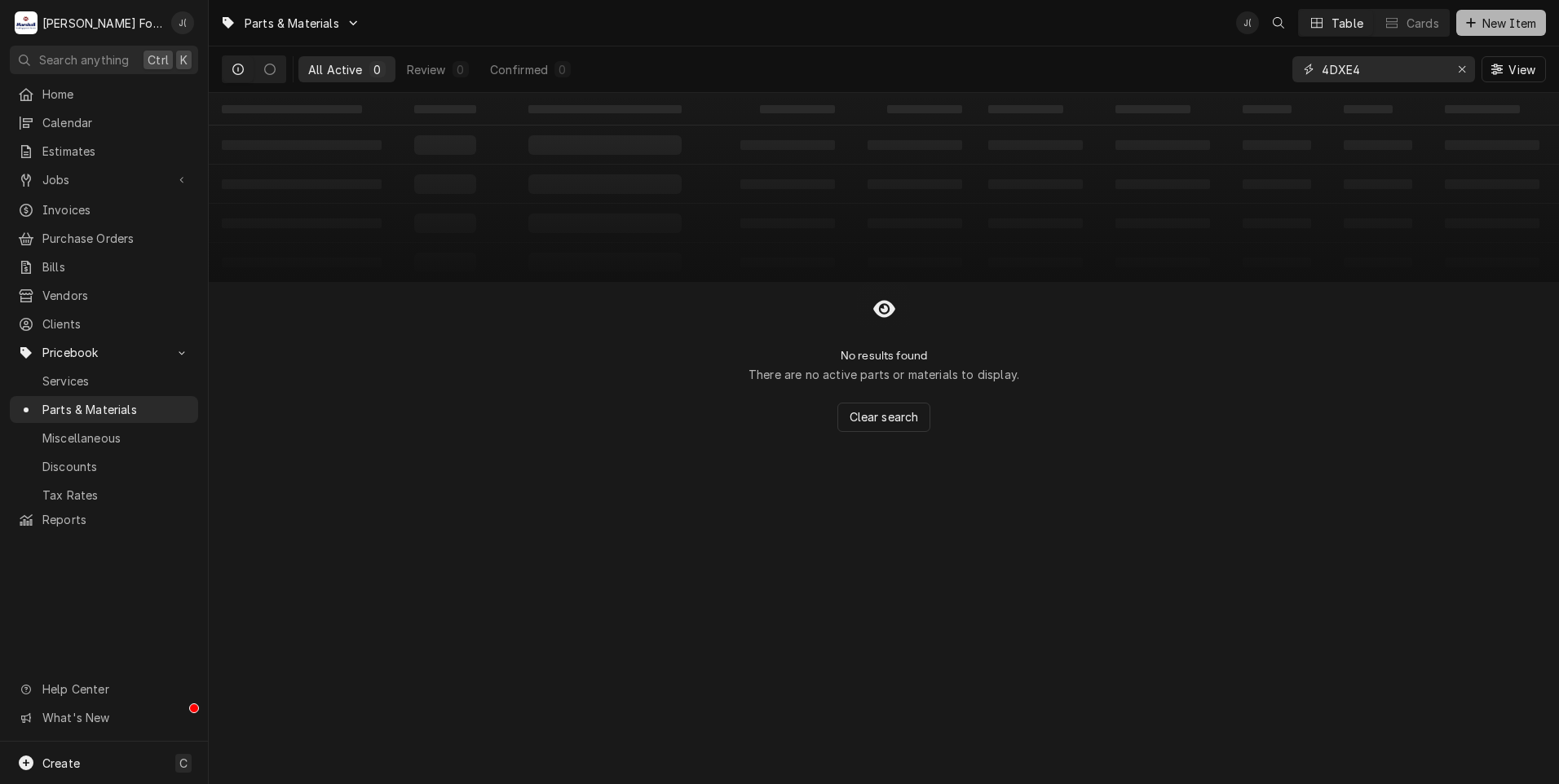
type input "4DXE4"
click at [1485, 28] on span "New Item" at bounding box center [1509, 23] width 60 height 17
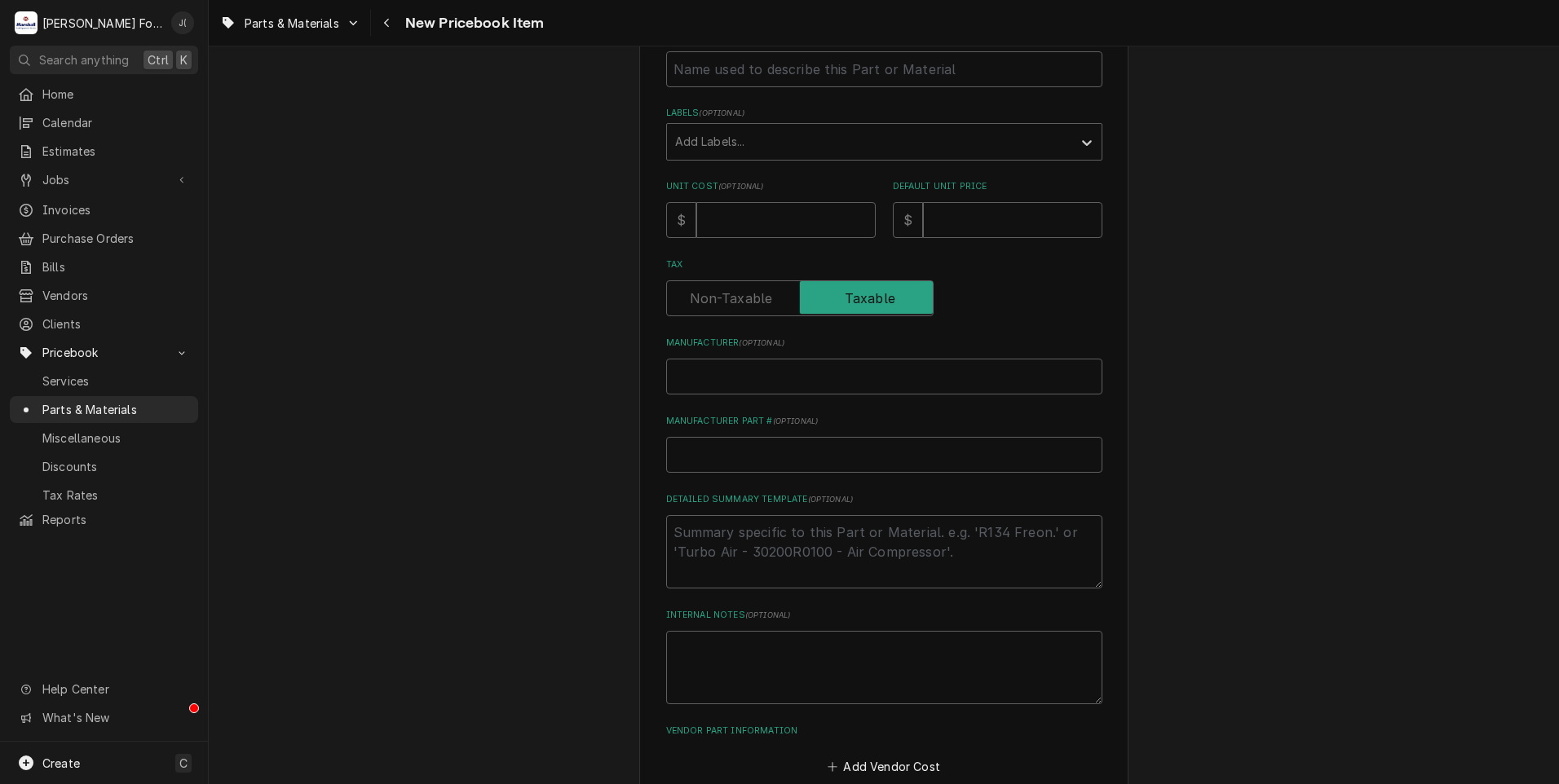
scroll to position [326, 0]
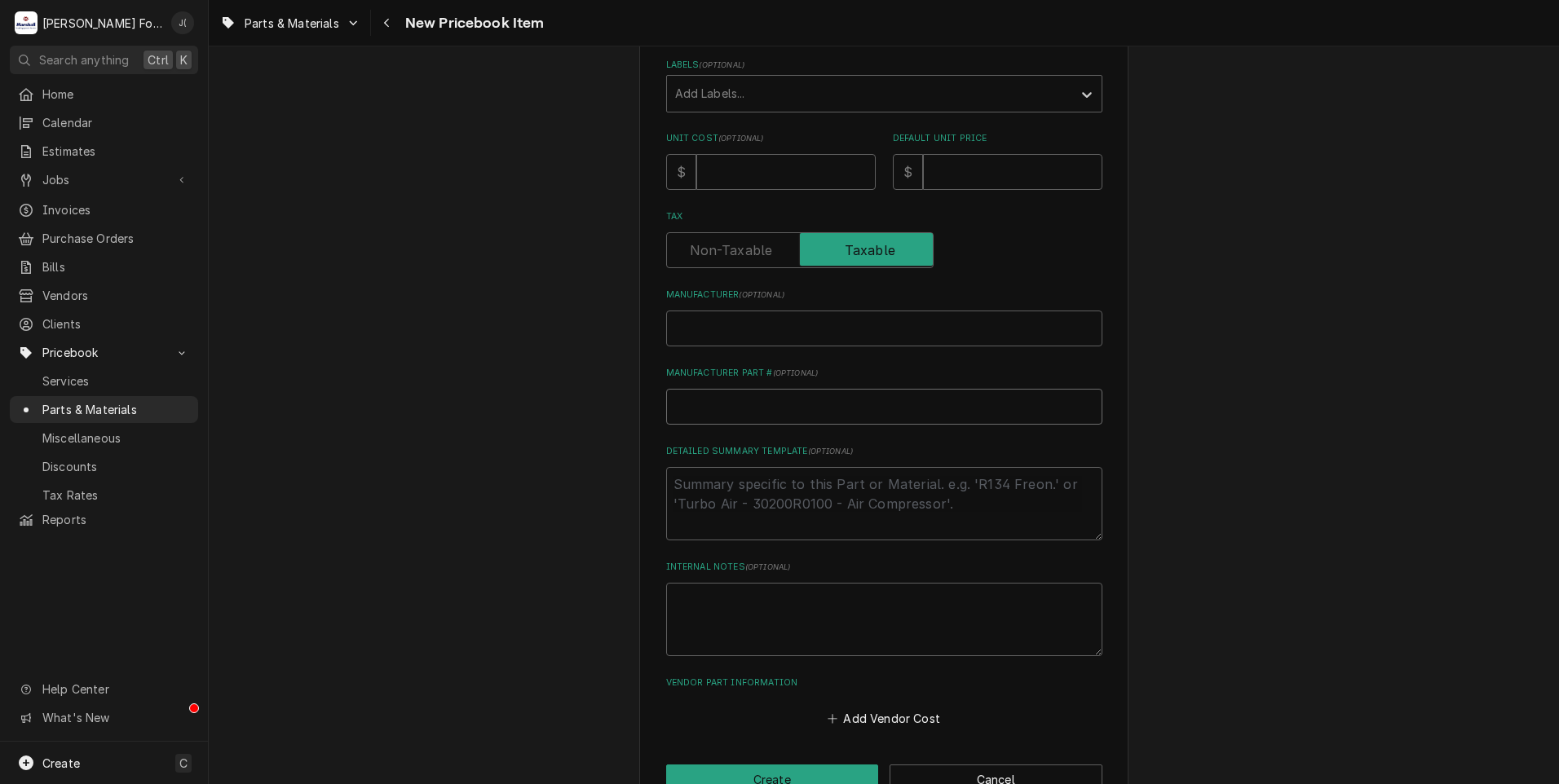
click at [733, 406] on input "Manufacturer Part # ( optional )" at bounding box center [883, 407] width 436 height 36
drag, startPoint x: 726, startPoint y: 407, endPoint x: 517, endPoint y: 476, distance: 220.1
click at [507, 484] on div "Please provide the following information to create a PriceBook item. Active Sta…" at bounding box center [883, 283] width 1351 height 1092
drag, startPoint x: 710, startPoint y: 413, endPoint x: 705, endPoint y: 401, distance: 13.0
click at [710, 411] on input "Manufacturer Part # ( optional )" at bounding box center [883, 407] width 436 height 36
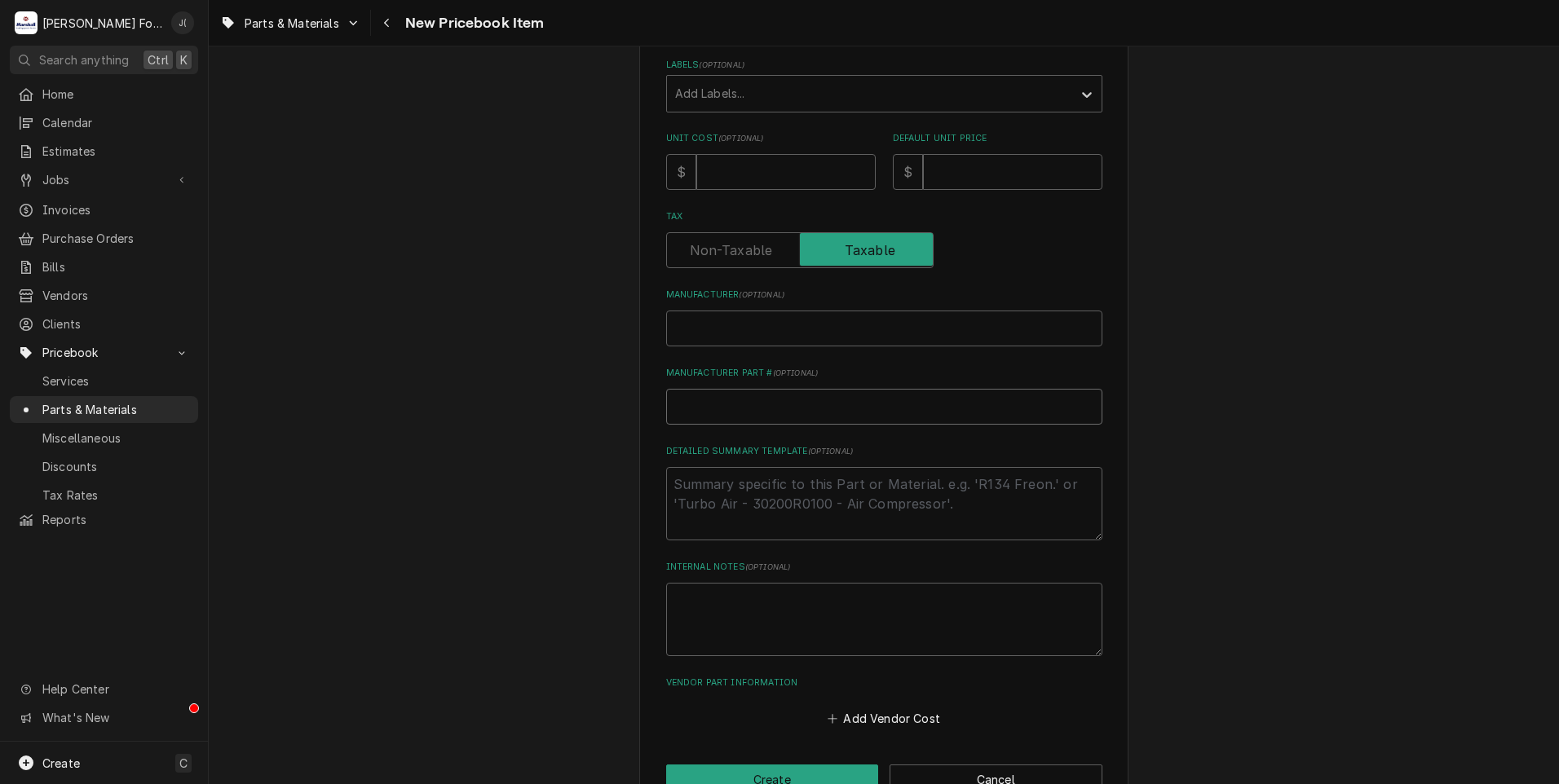
paste input "4DXE4"
type textarea "x"
type input "4DXE4"
click at [698, 325] on input "Manufacturer ( optional )" at bounding box center [883, 328] width 436 height 36
type textarea "x"
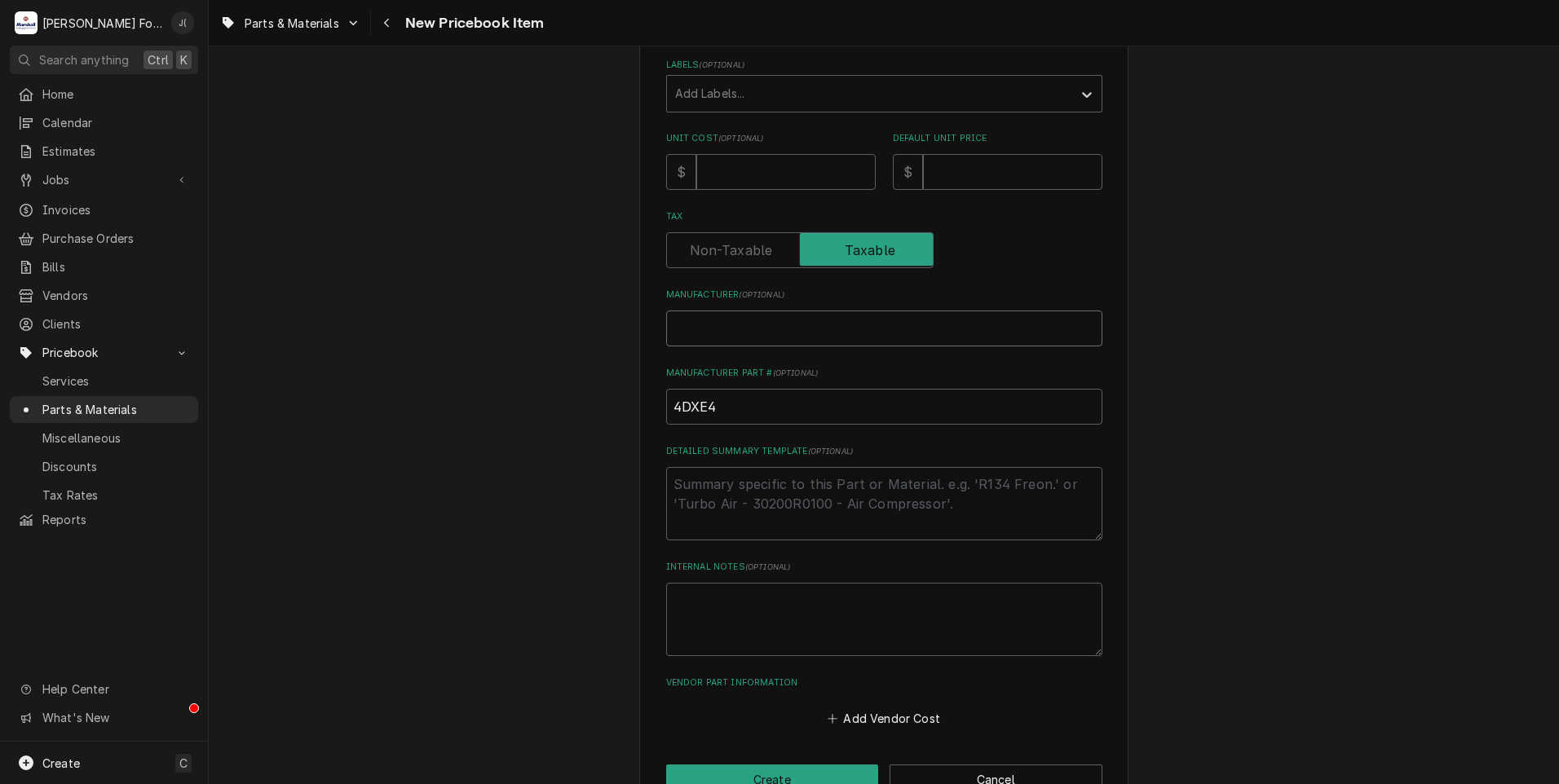
type input "G"
type textarea "x"
type input "GR"
type textarea "x"
type input "GRA"
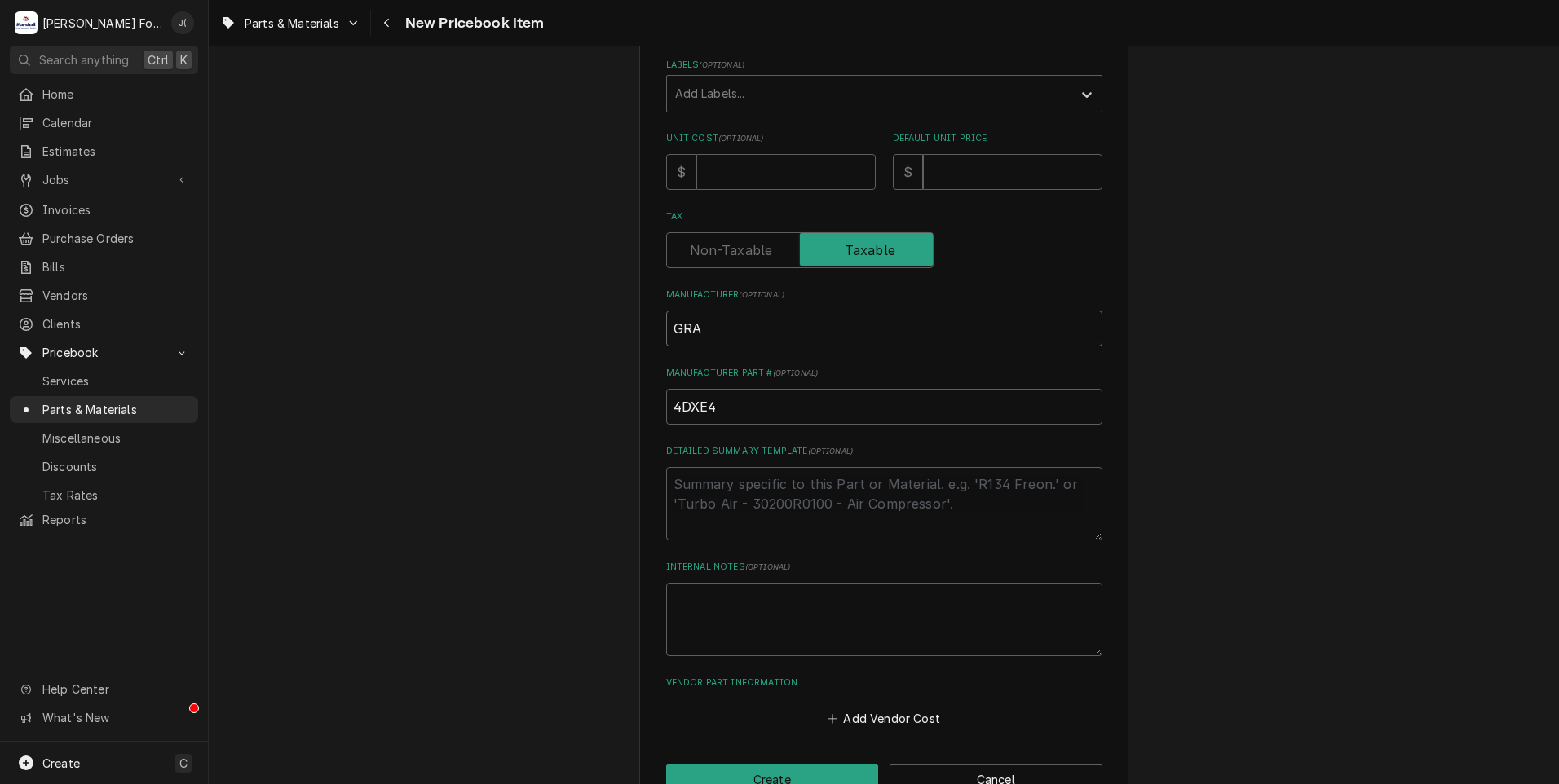
type textarea "x"
type input "GRAI"
type textarea "x"
type input "GRAIN"
type textarea "x"
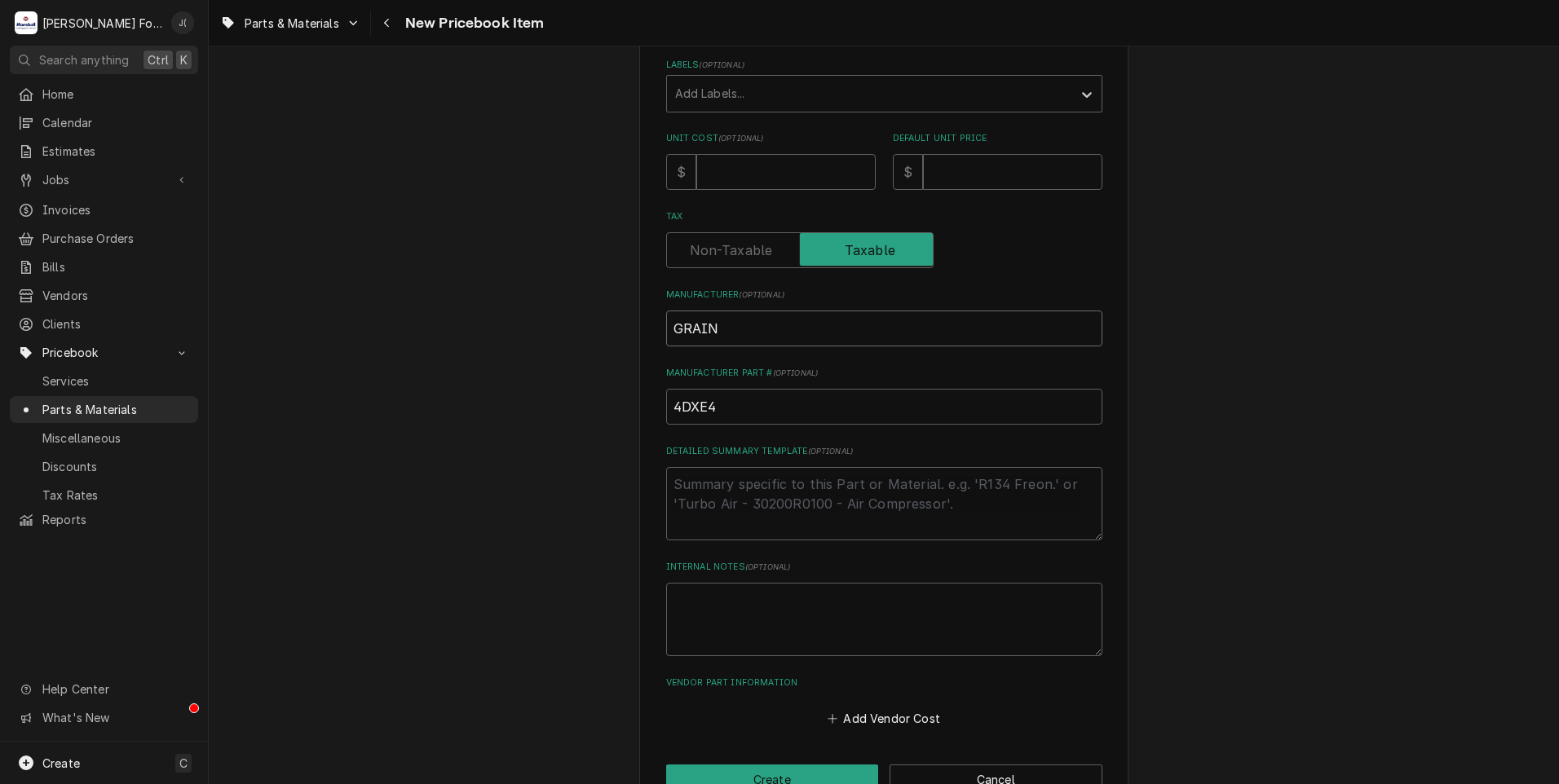
type input "GRAING"
type textarea "x"
type input "GRAINGE"
type textarea "x"
type input "GRAINGER"
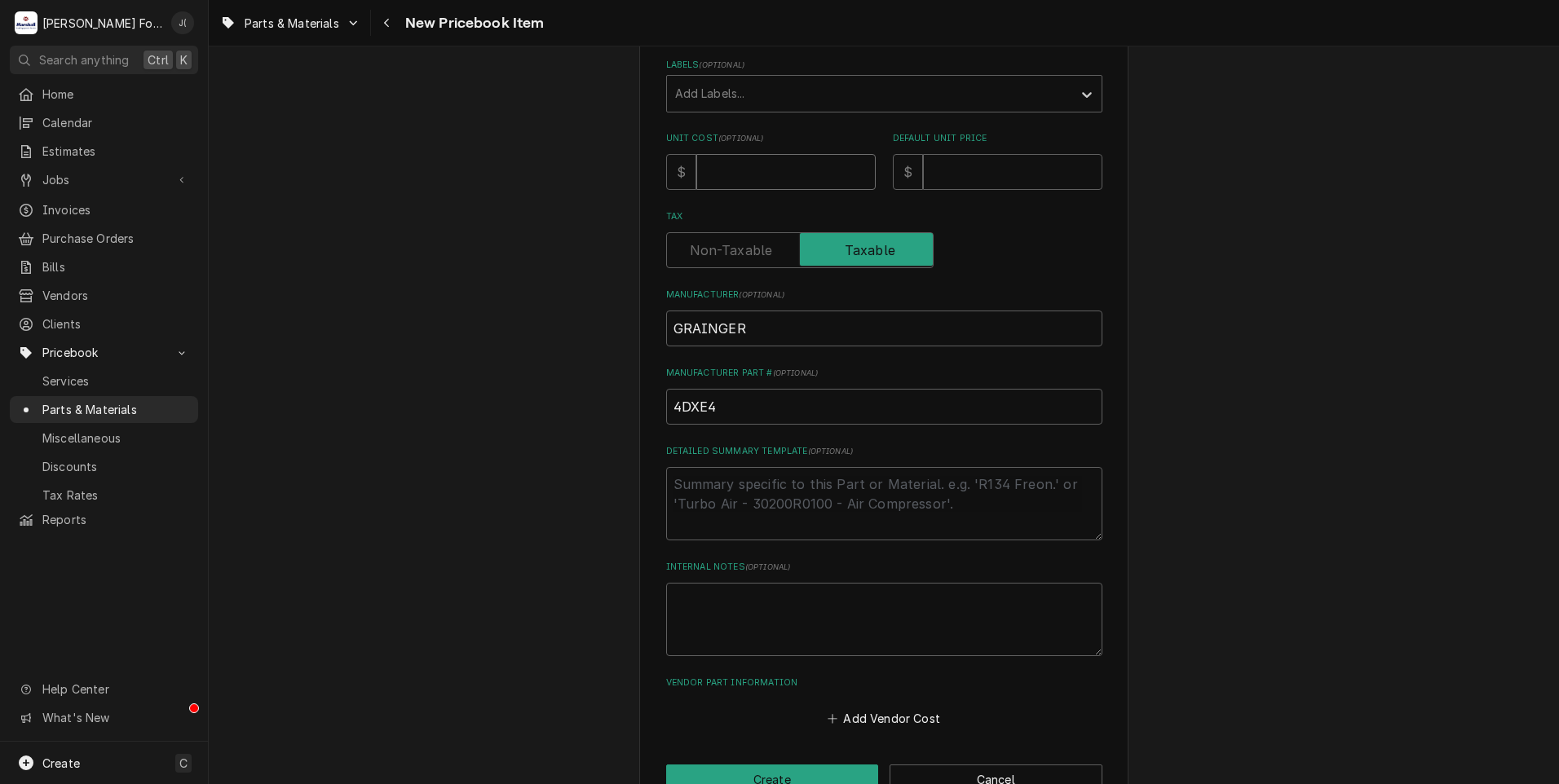
click at [746, 176] on input "Unit Cost ( optional )" at bounding box center [786, 172] width 180 height 36
type textarea "x"
type input "3"
type textarea "x"
type input "37"
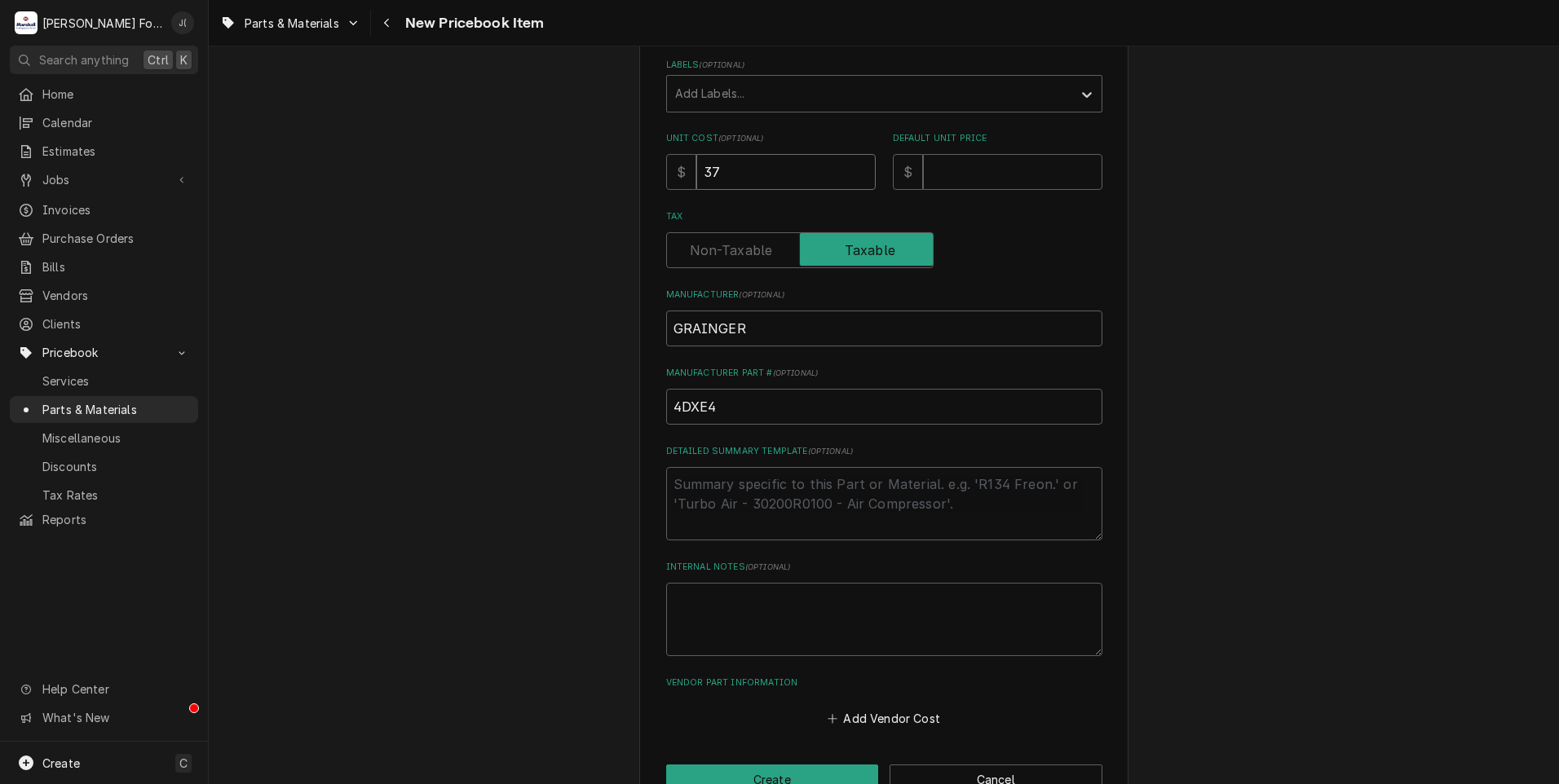
type textarea "x"
type input "378"
type textarea "x"
type input "378.9"
type textarea "x"
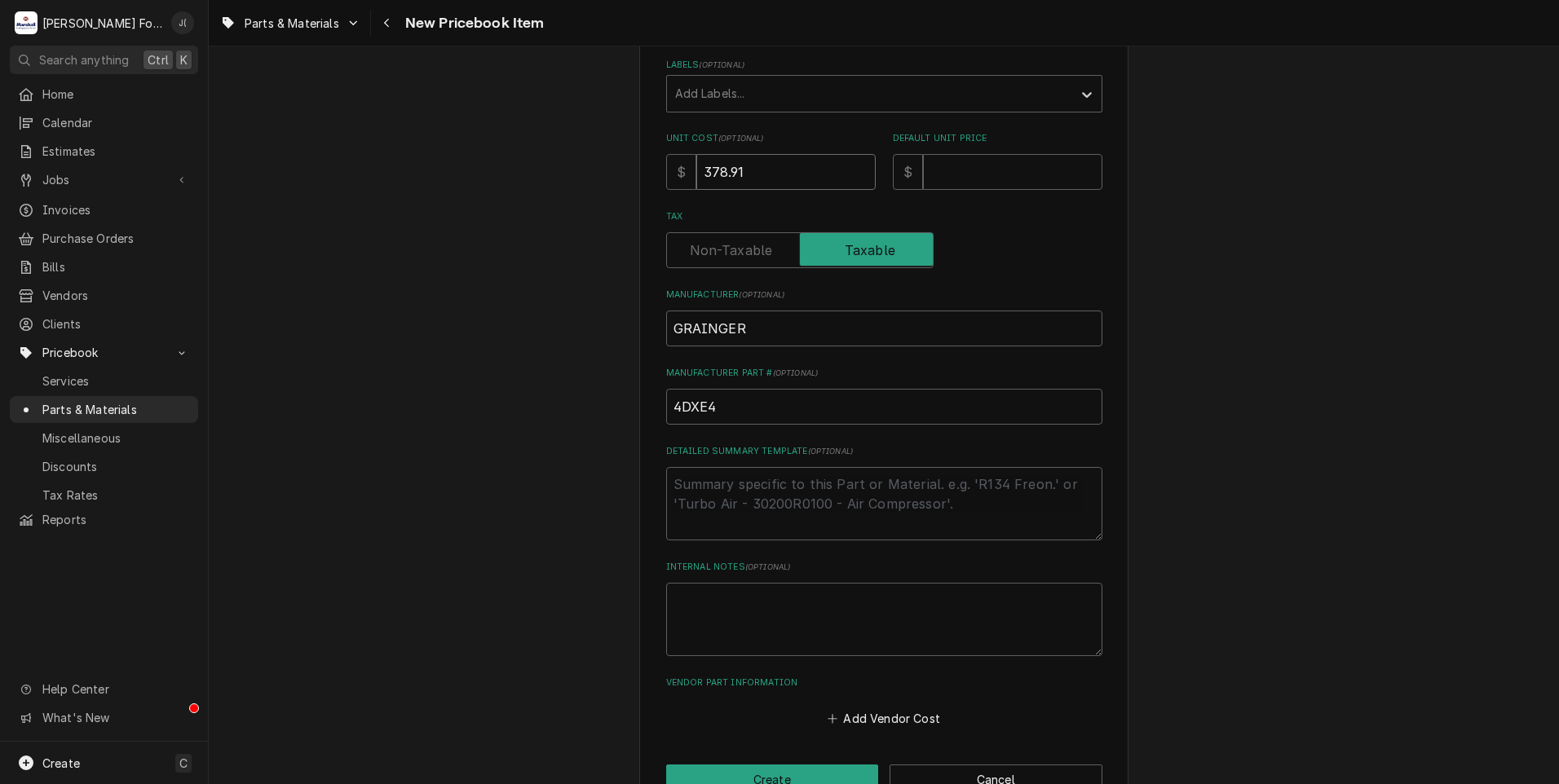
type input "378.91"
type textarea "x"
type input "1"
type textarea "x"
type input "14"
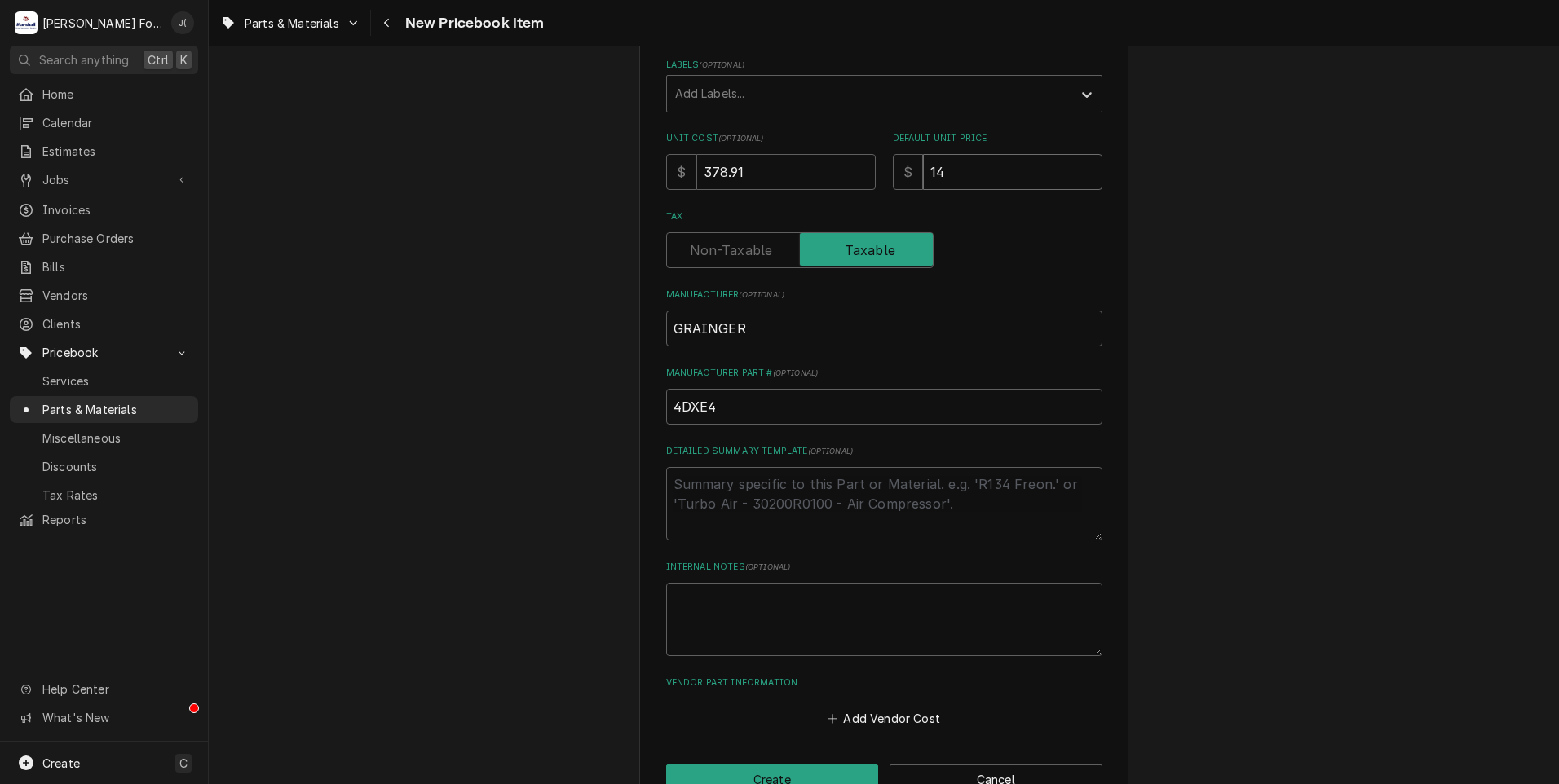
type textarea "x"
type input "146"
type textarea "x"
type input "1460"
type textarea "x"
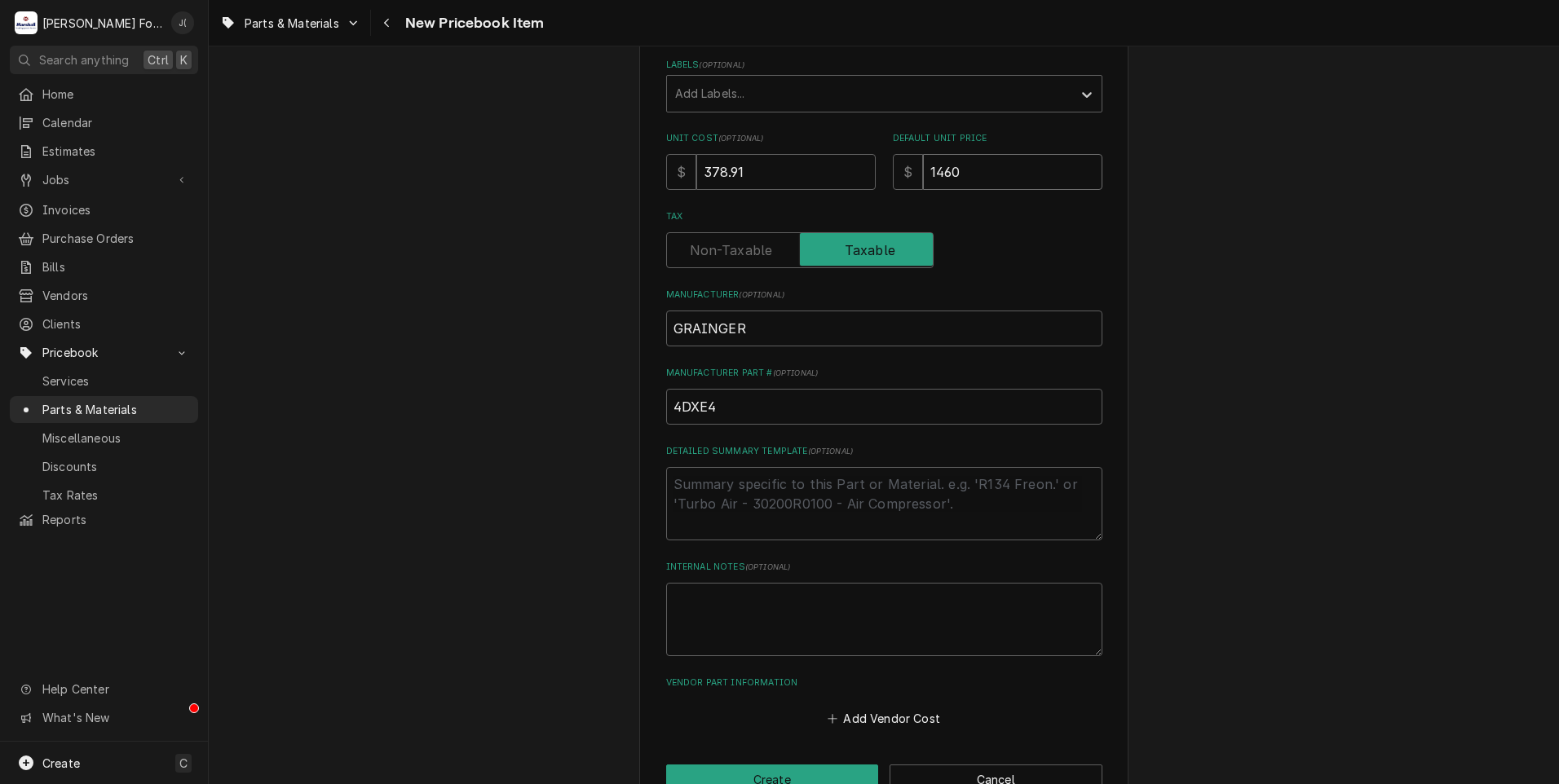
type input "1460.0"
type textarea "x"
type input "1460.00"
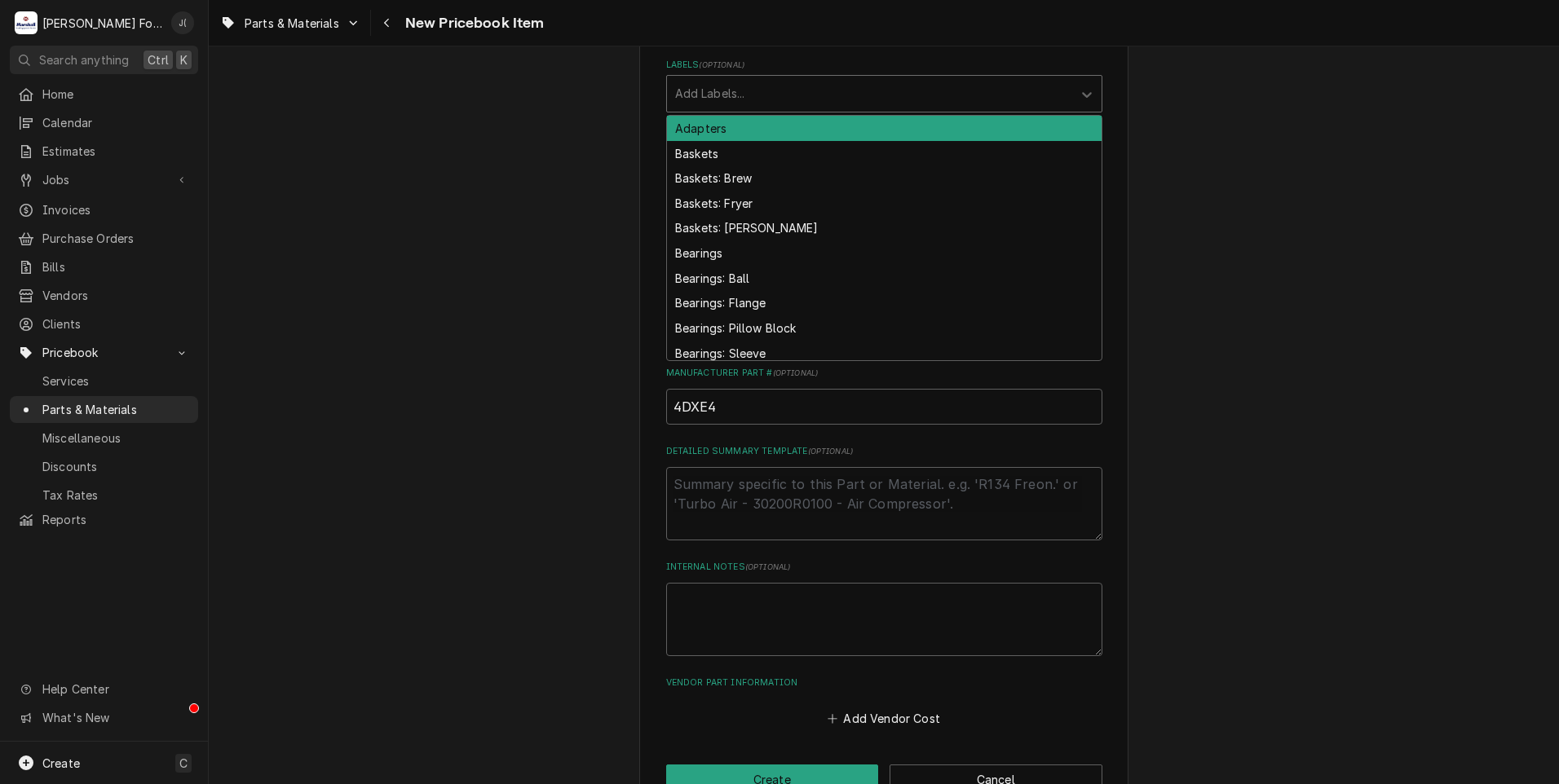
click at [797, 91] on div "Labels" at bounding box center [869, 94] width 389 height 30
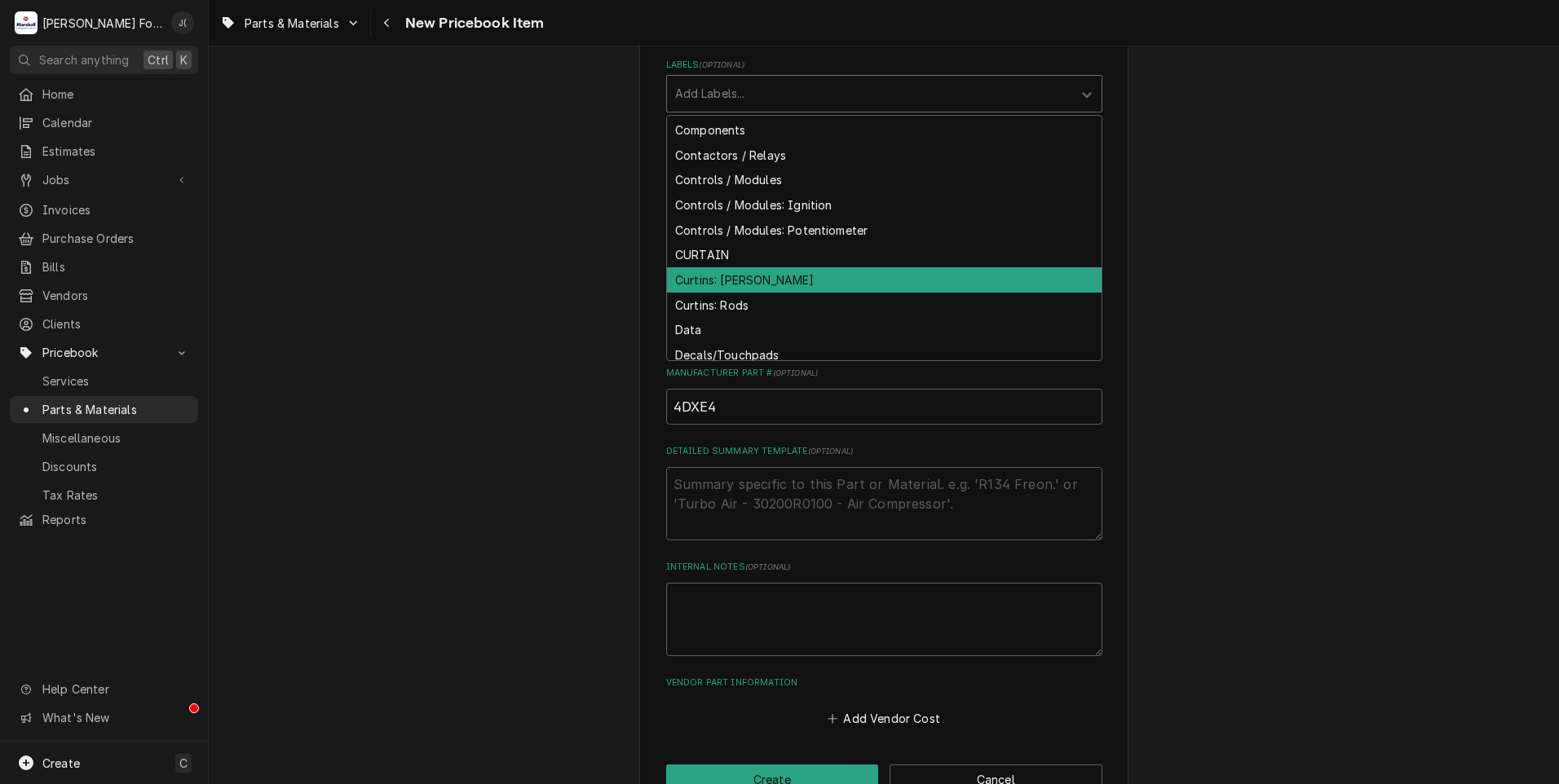
scroll to position [1222, 0]
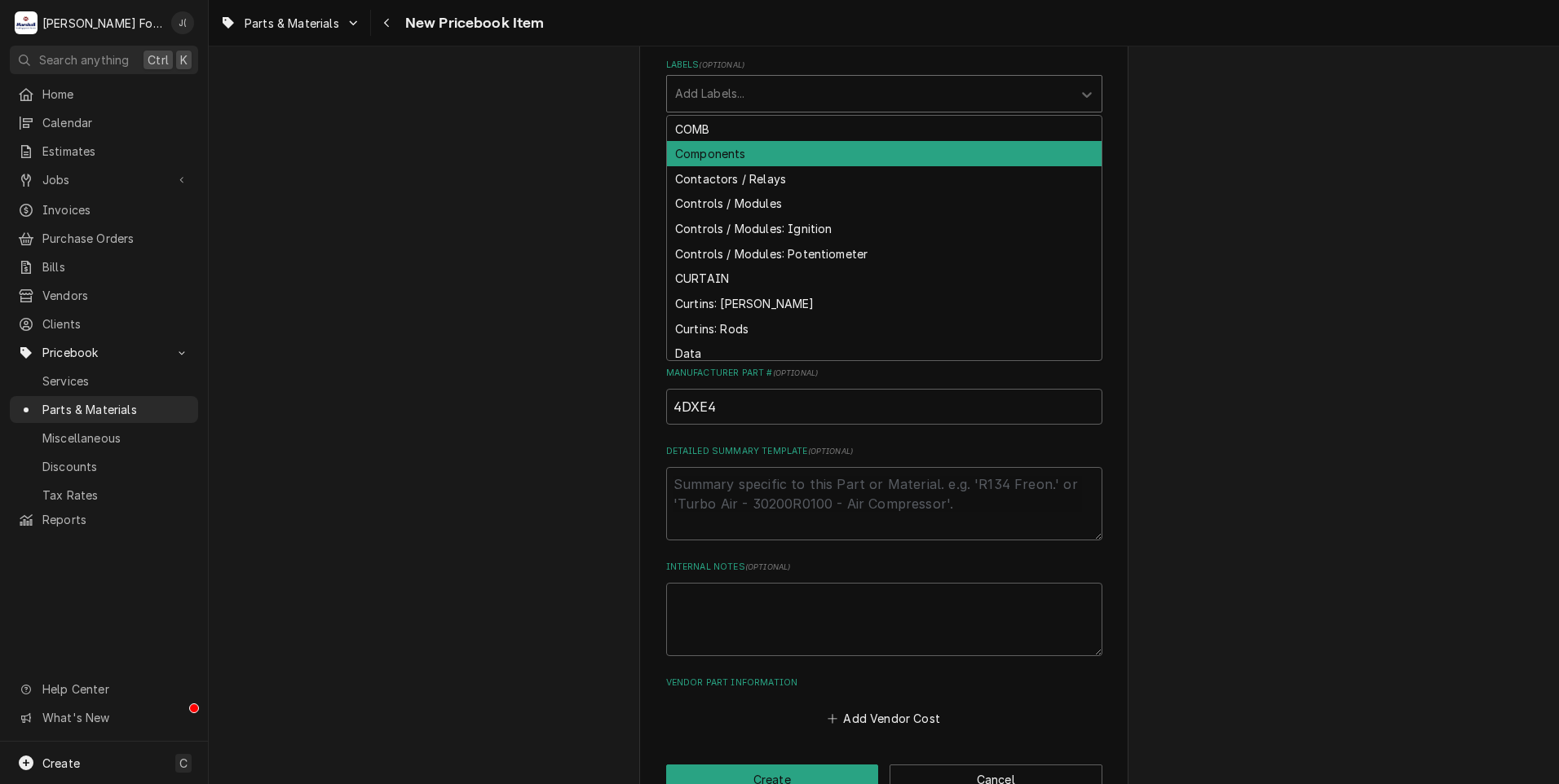
click at [763, 151] on div "Components" at bounding box center [884, 154] width 435 height 26
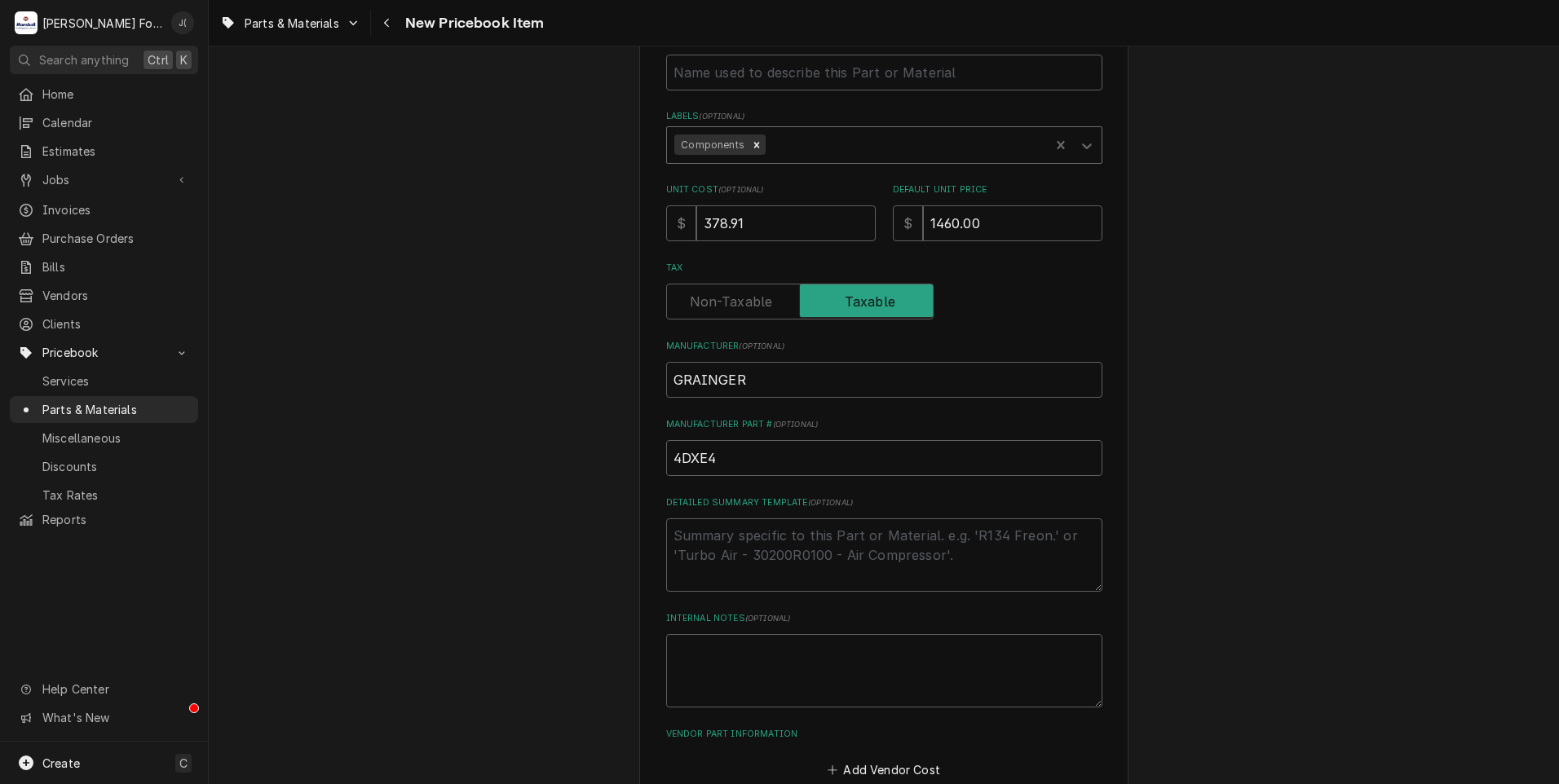
scroll to position [0, 0]
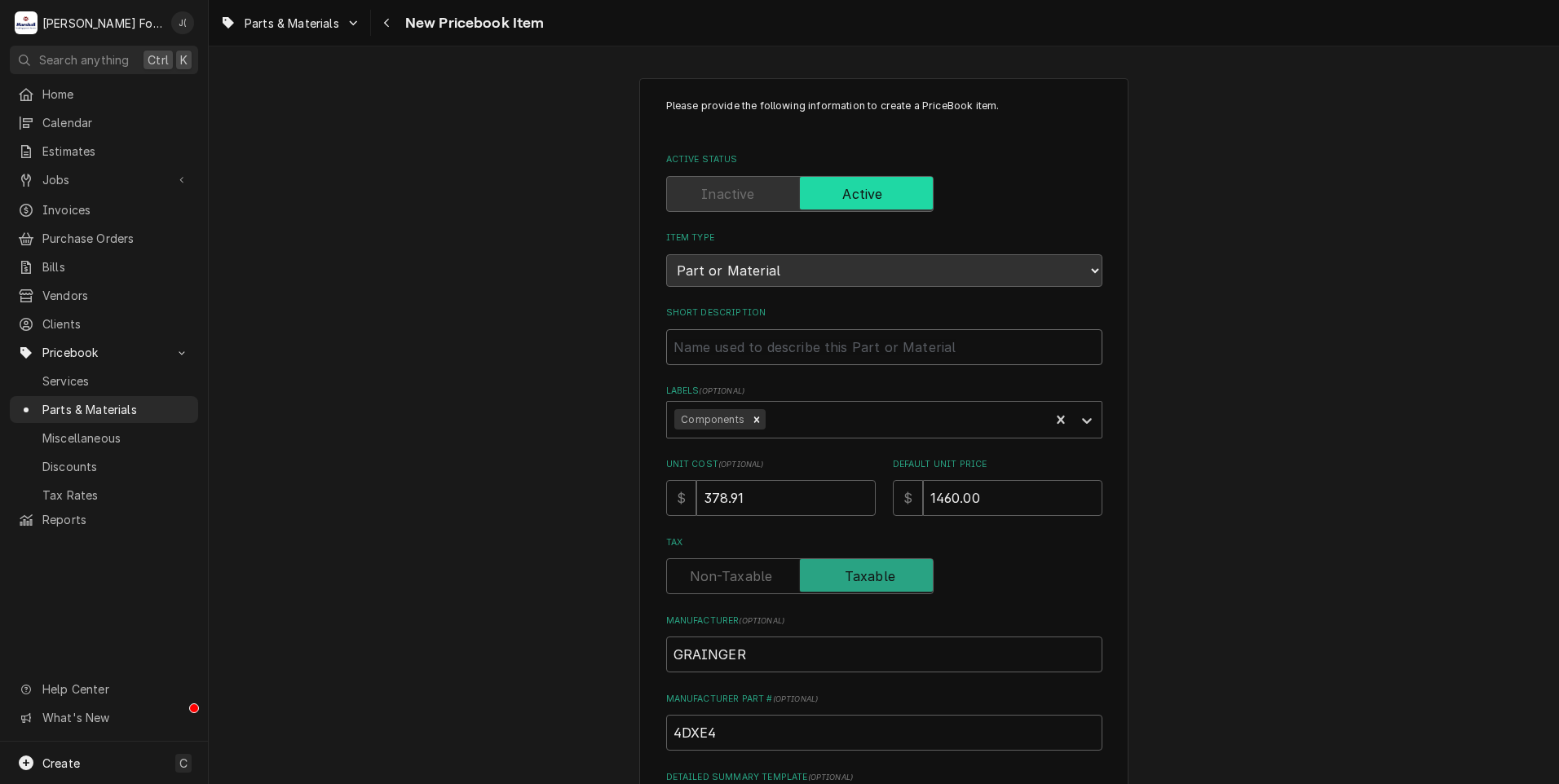
click at [748, 357] on input "Short Description" at bounding box center [883, 347] width 436 height 36
click at [742, 329] on input "Short Description" at bounding box center [883, 347] width 436 height 36
paste input "STEAM TRAP 3/4" 190LB/125PSI"
type textarea "x"
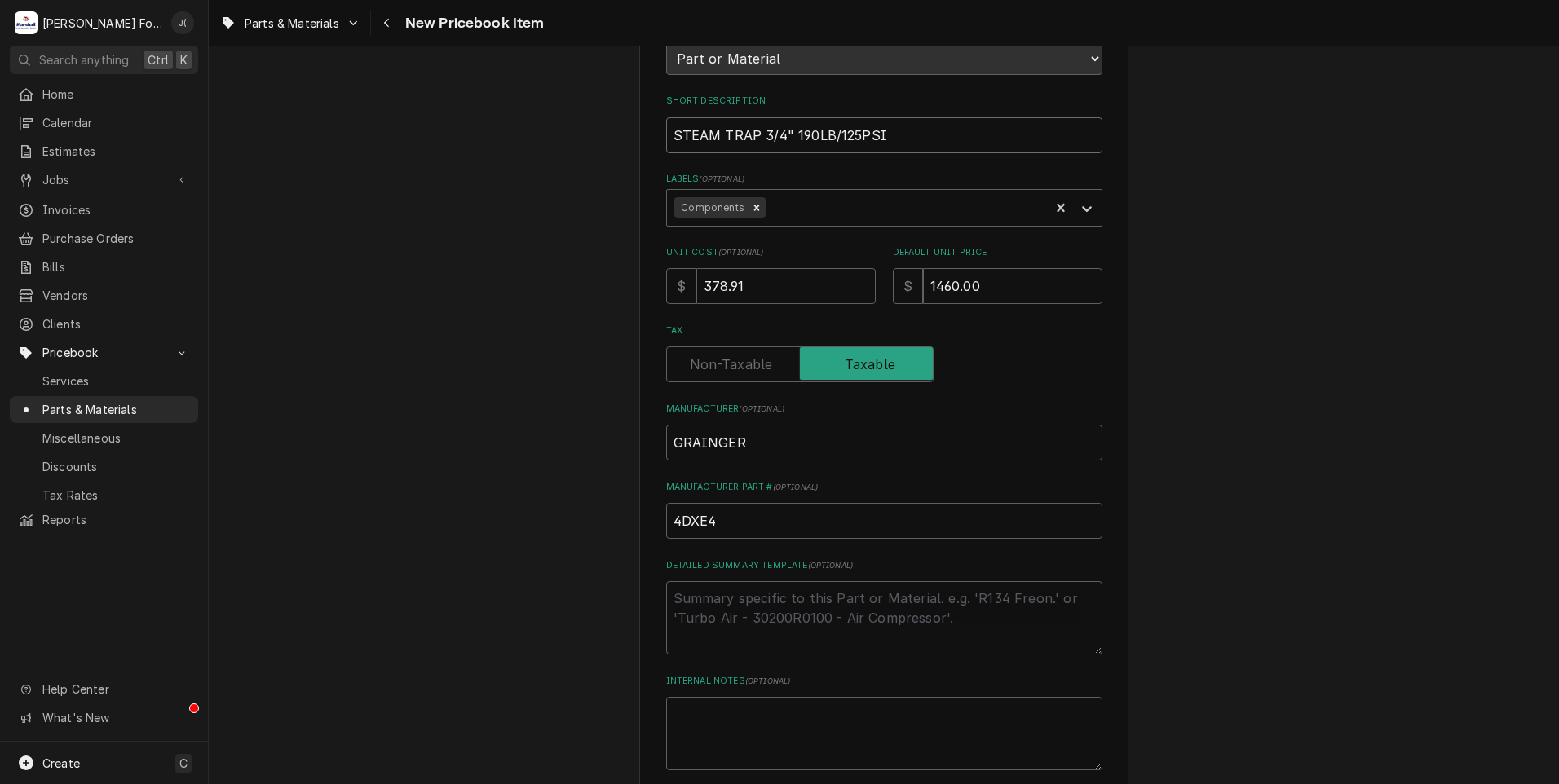
scroll to position [369, 0]
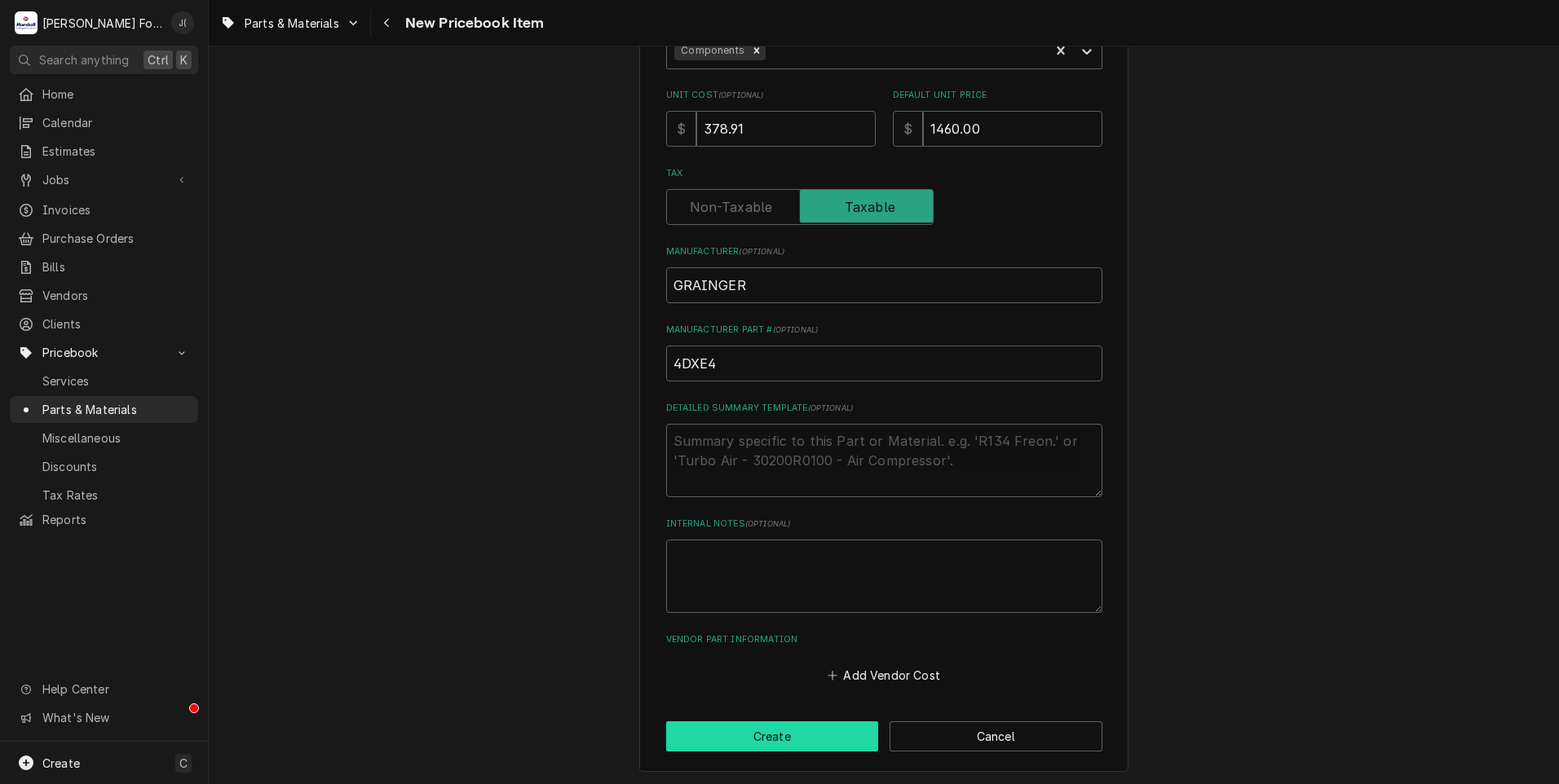
type input "STEAM TRAP 3/4" 190LB/125PSI"
click at [757, 739] on button "Create" at bounding box center [772, 736] width 212 height 31
type textarea "x"
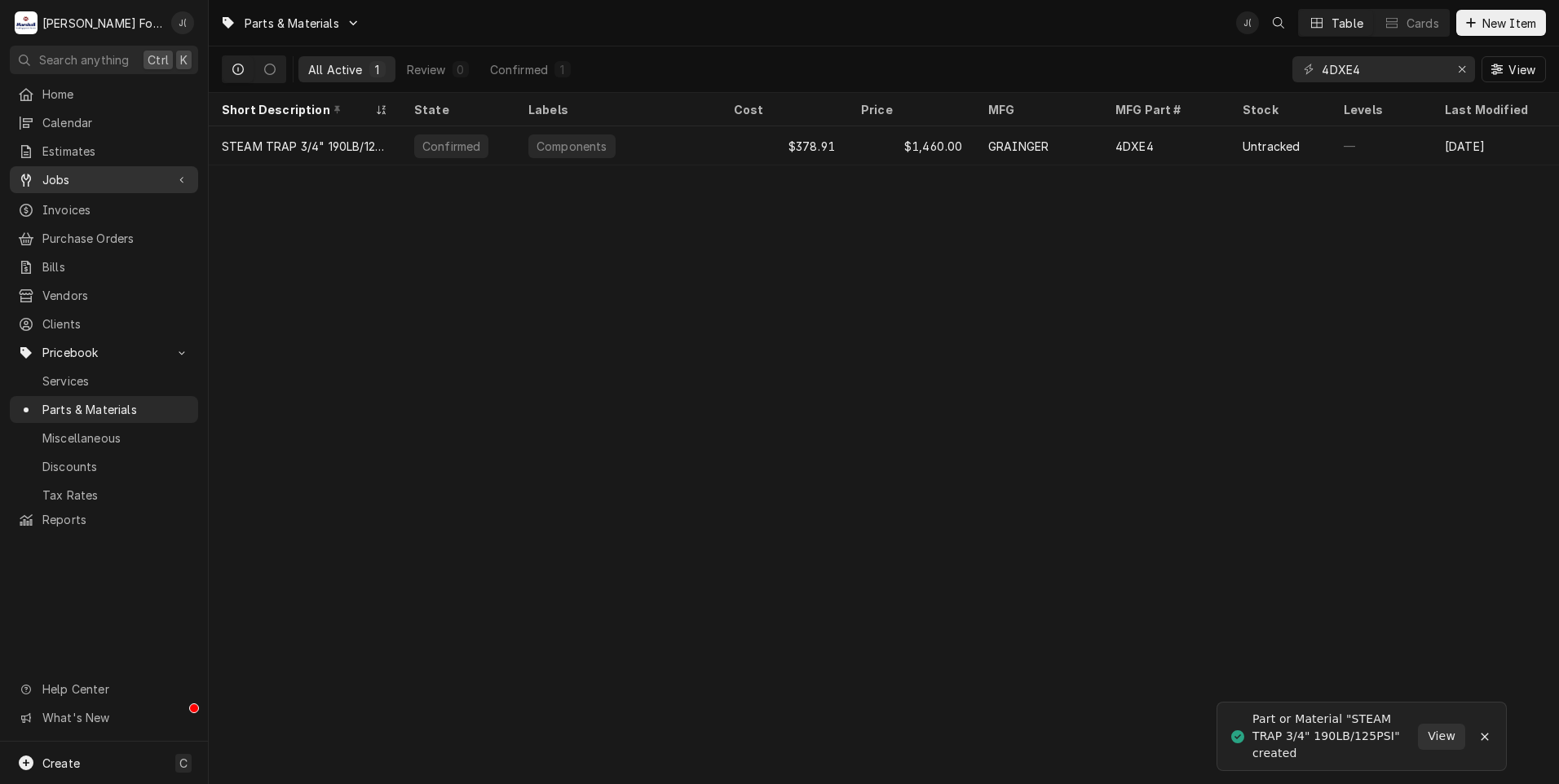
click at [63, 173] on span "Jobs" at bounding box center [104, 179] width 123 height 17
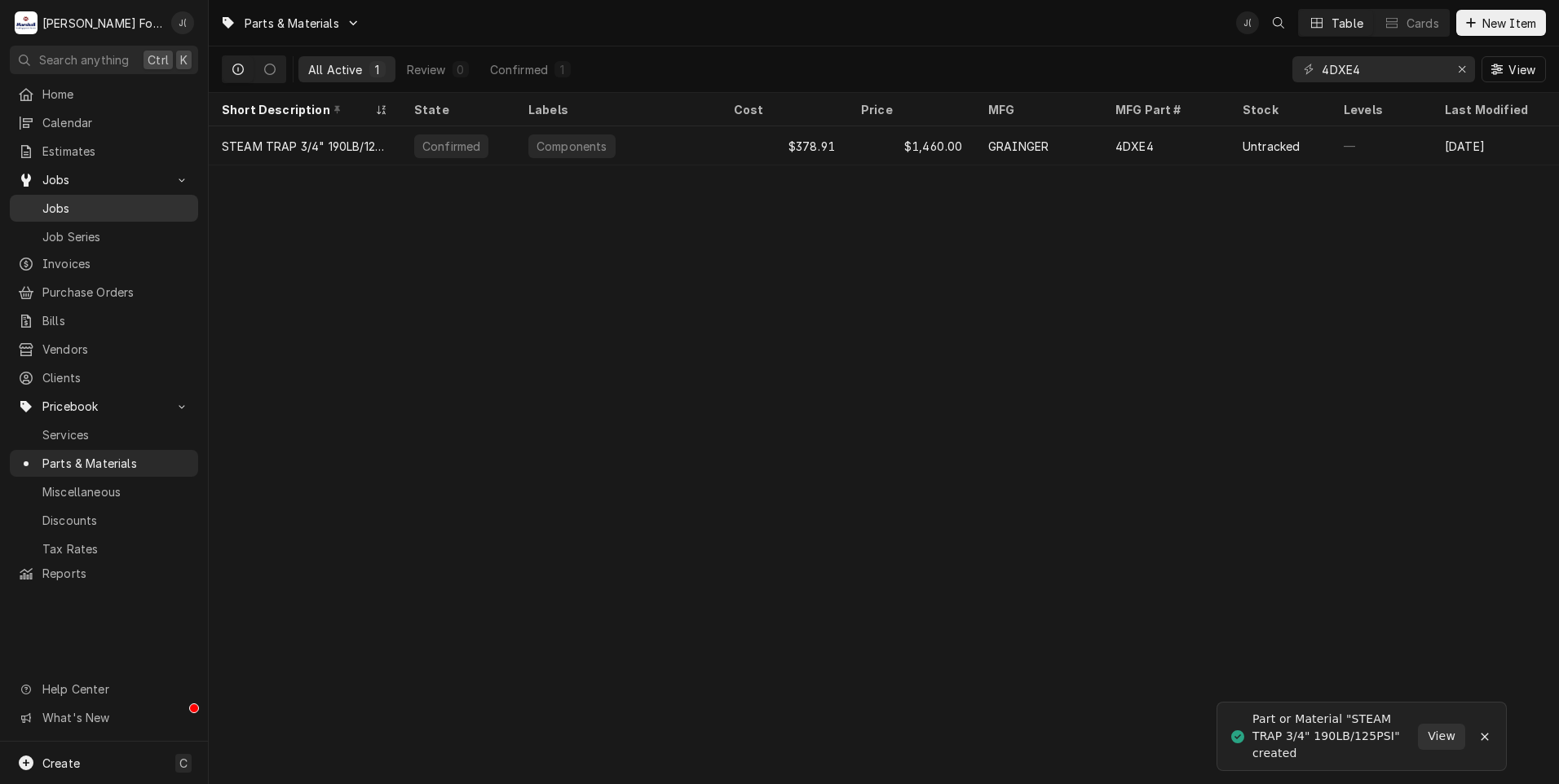
click at [75, 205] on span "Jobs" at bounding box center [116, 207] width 147 height 17
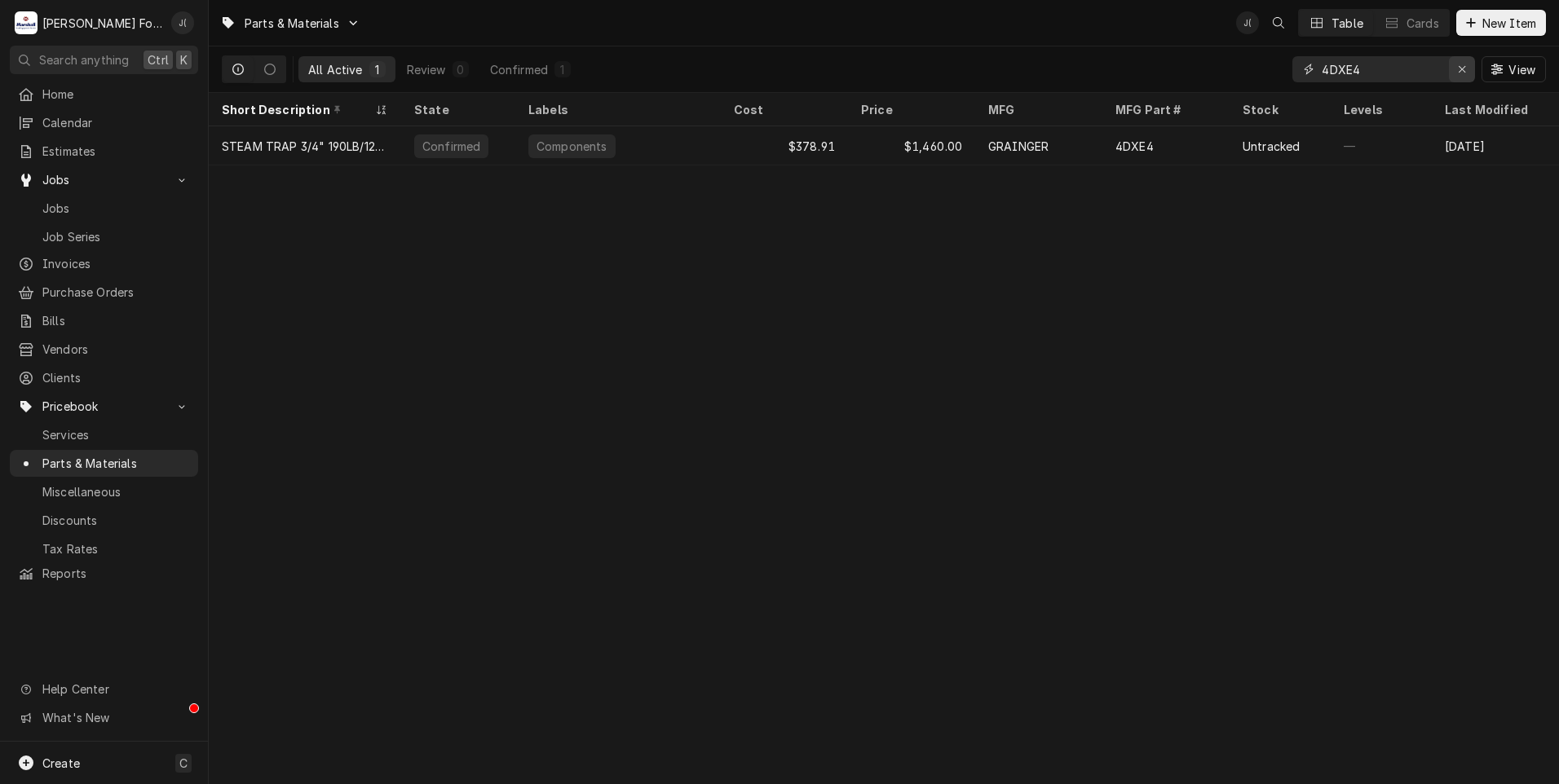
click at [1467, 71] on icon "Erase input" at bounding box center [1461, 69] width 9 height 12
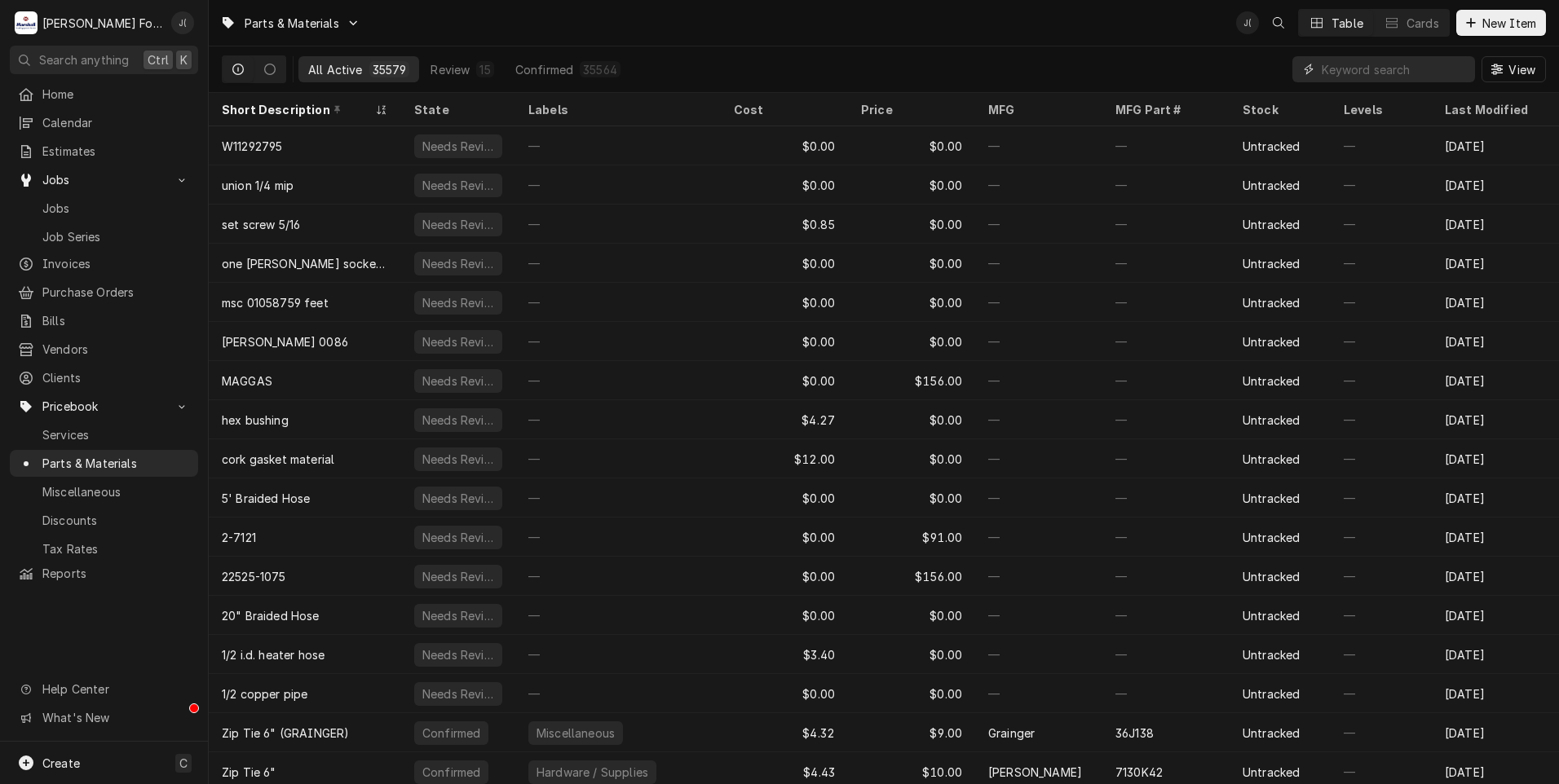
click at [1367, 70] on input "Dynamic Content Wrapper" at bounding box center [1394, 69] width 145 height 26
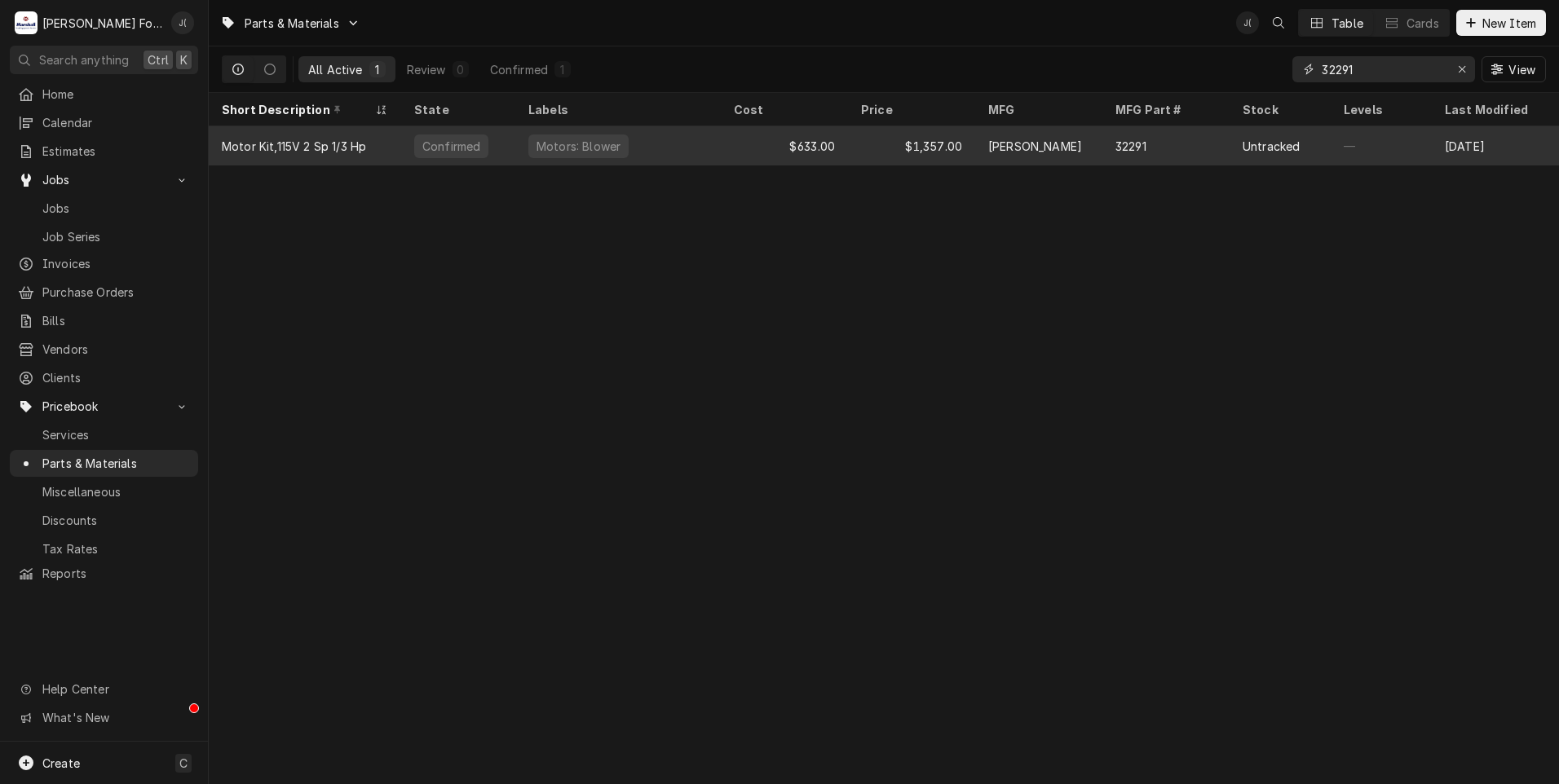
type input "32291"
click at [697, 149] on div "Motors: Blower" at bounding box center [618, 146] width 205 height 39
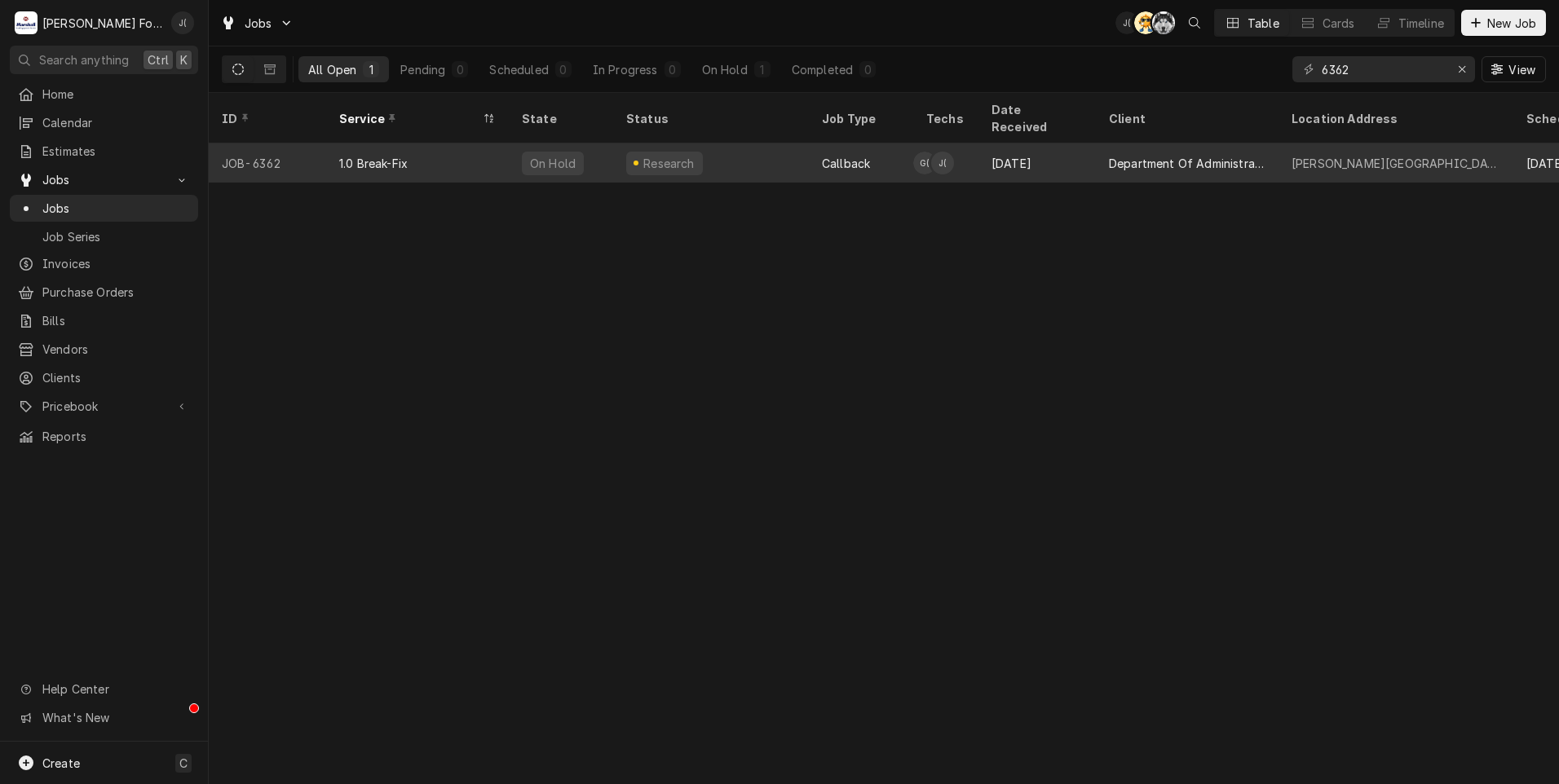
click at [505, 155] on div "1.0 Break-Fix" at bounding box center [417, 163] width 183 height 39
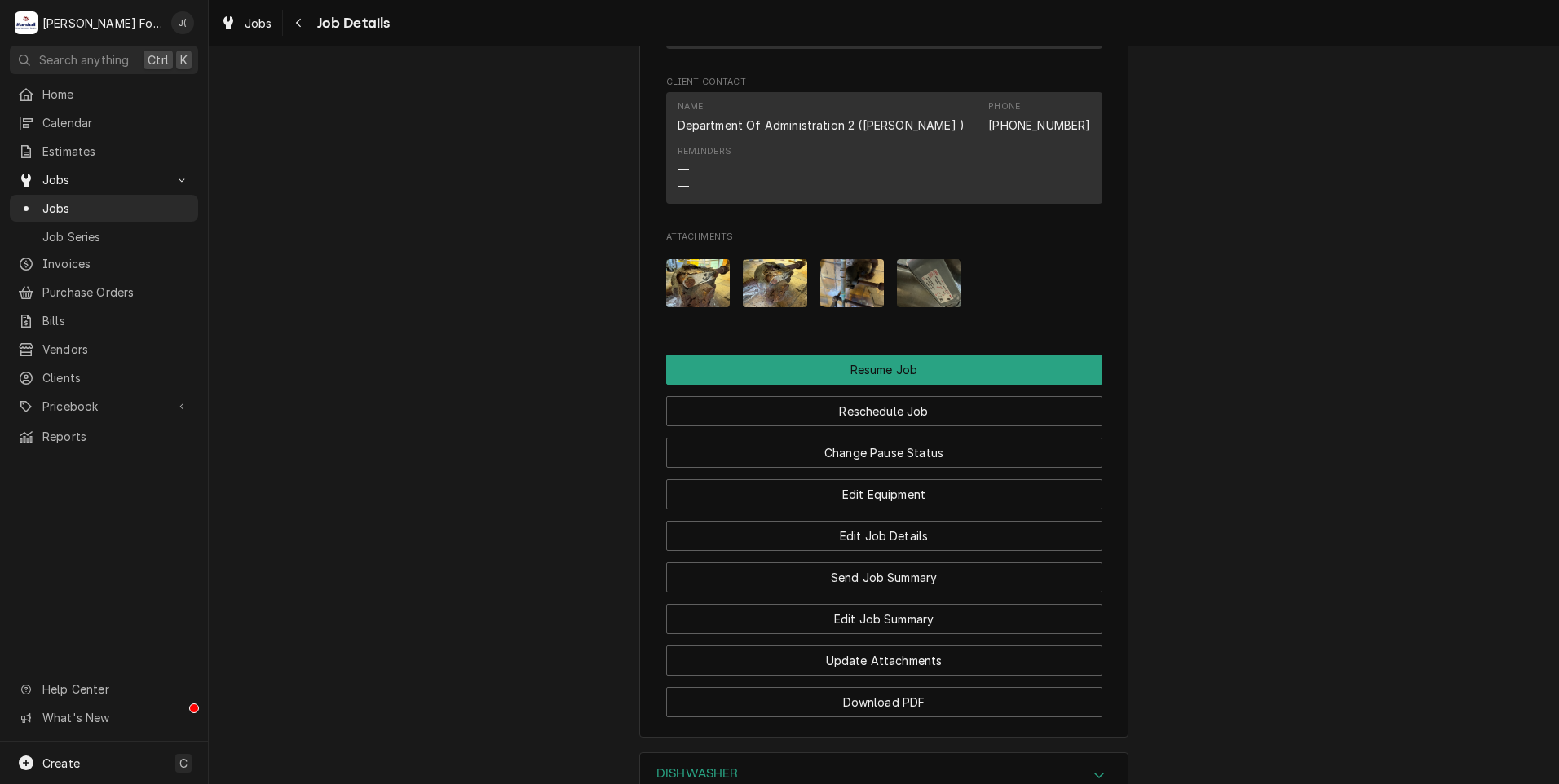
scroll to position [2144, 0]
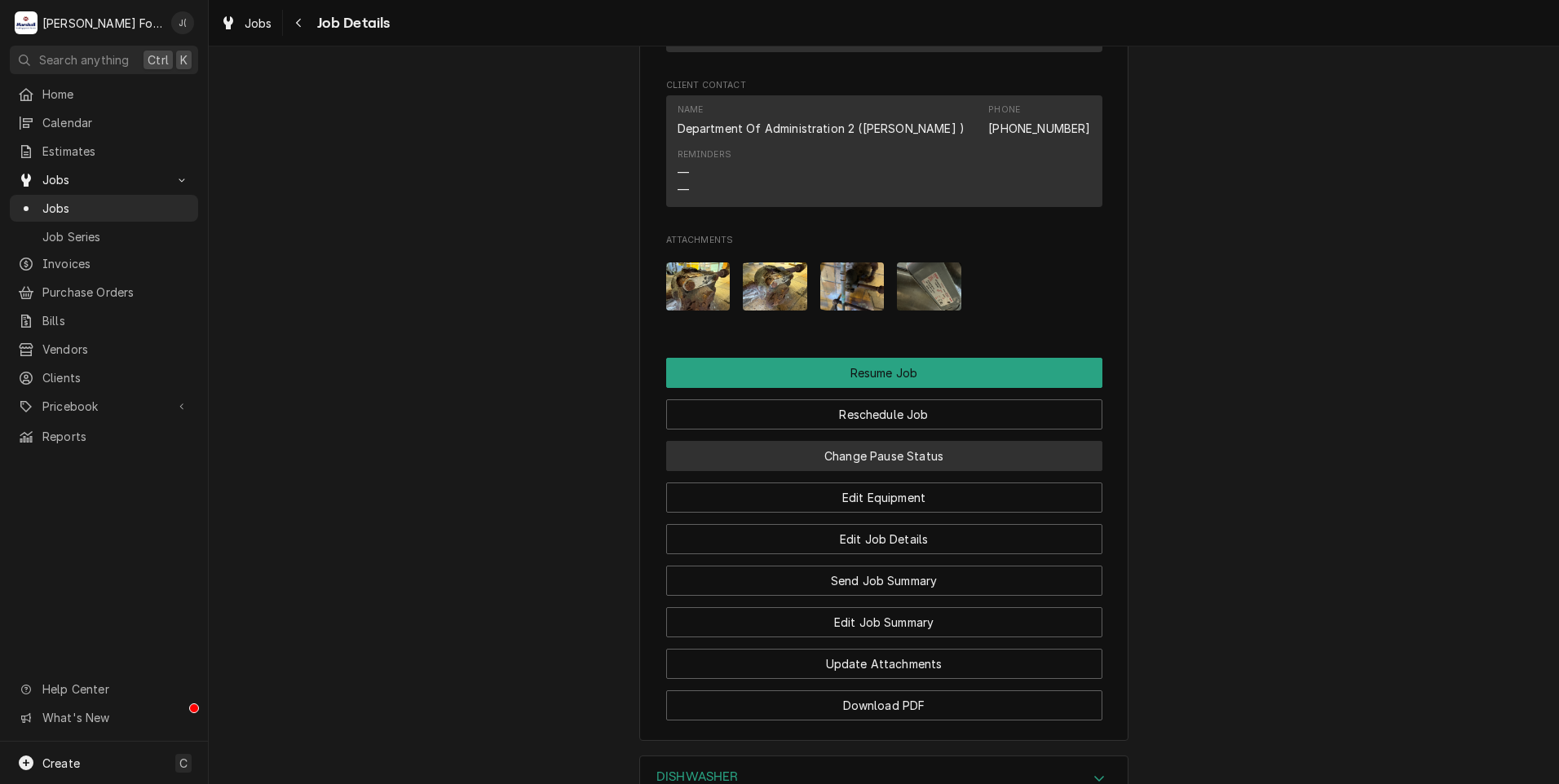
click at [850, 440] on button "Change Pause Status" at bounding box center [883, 455] width 436 height 31
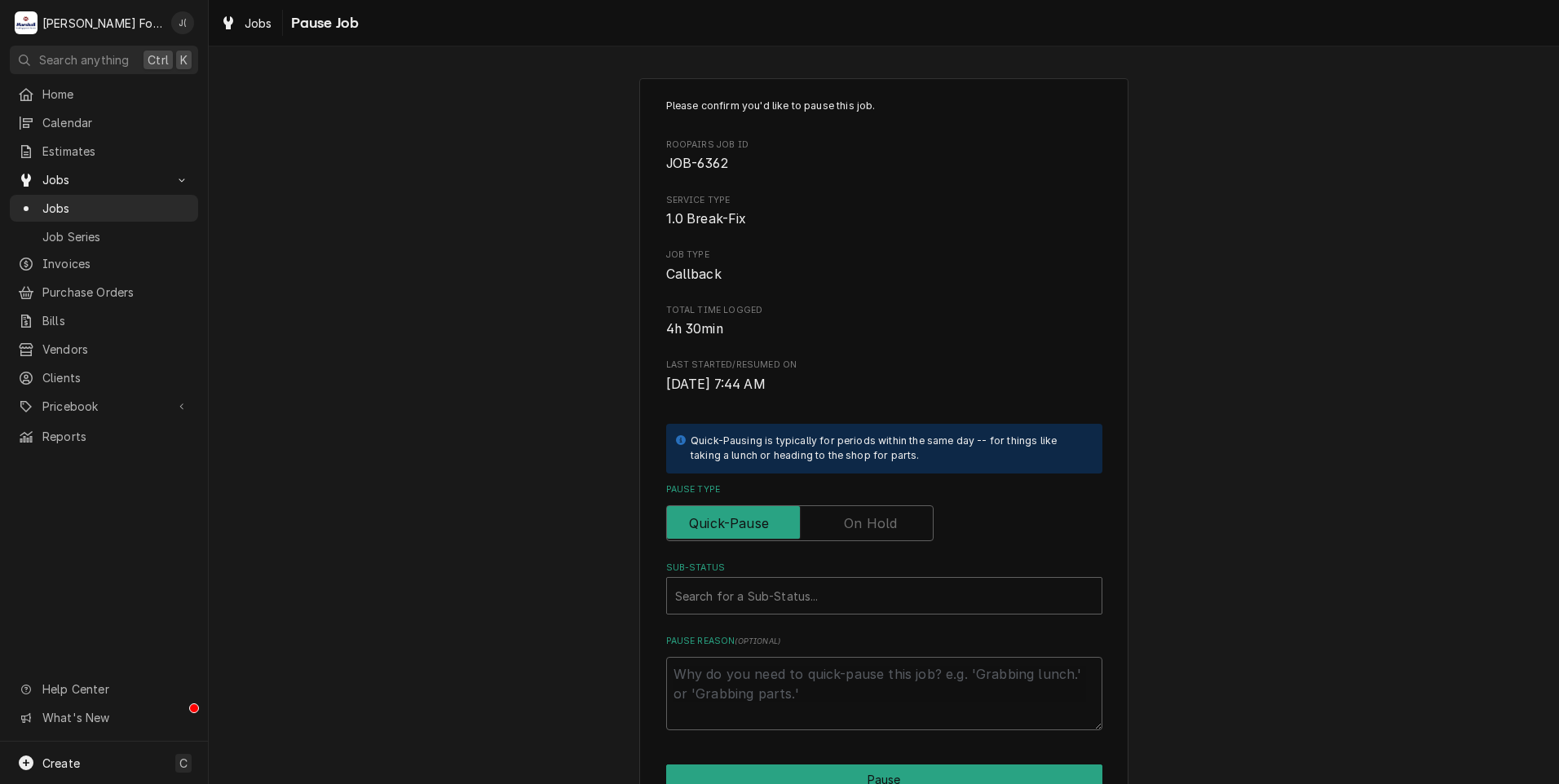
click at [854, 515] on label "Pause Type" at bounding box center [799, 523] width 268 height 36
click at [854, 515] on input "Pause Type" at bounding box center [800, 523] width 253 height 36
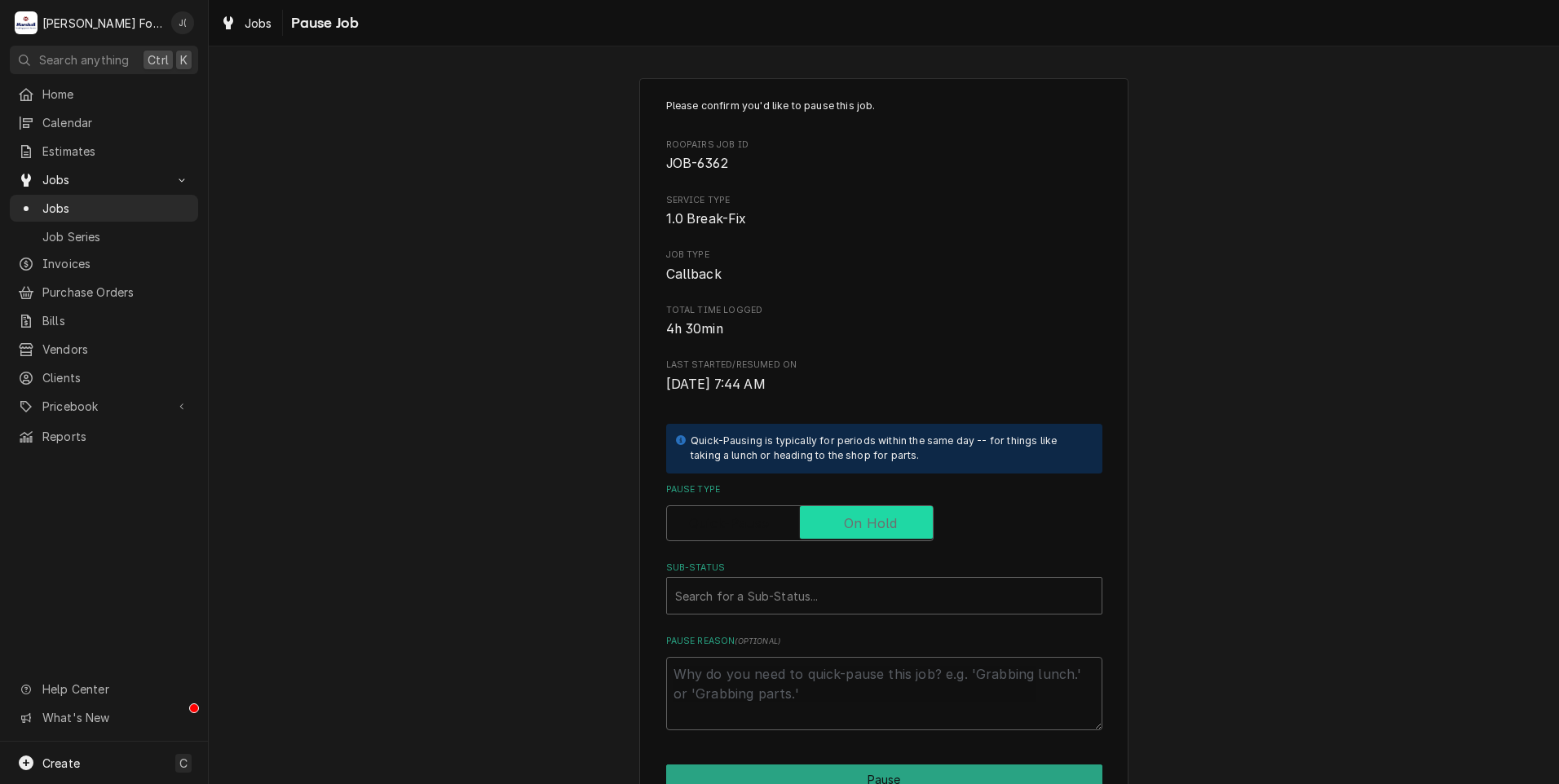
checkbox input "true"
click at [815, 577] on div "Search for a Sub-Status..." at bounding box center [883, 595] width 436 height 38
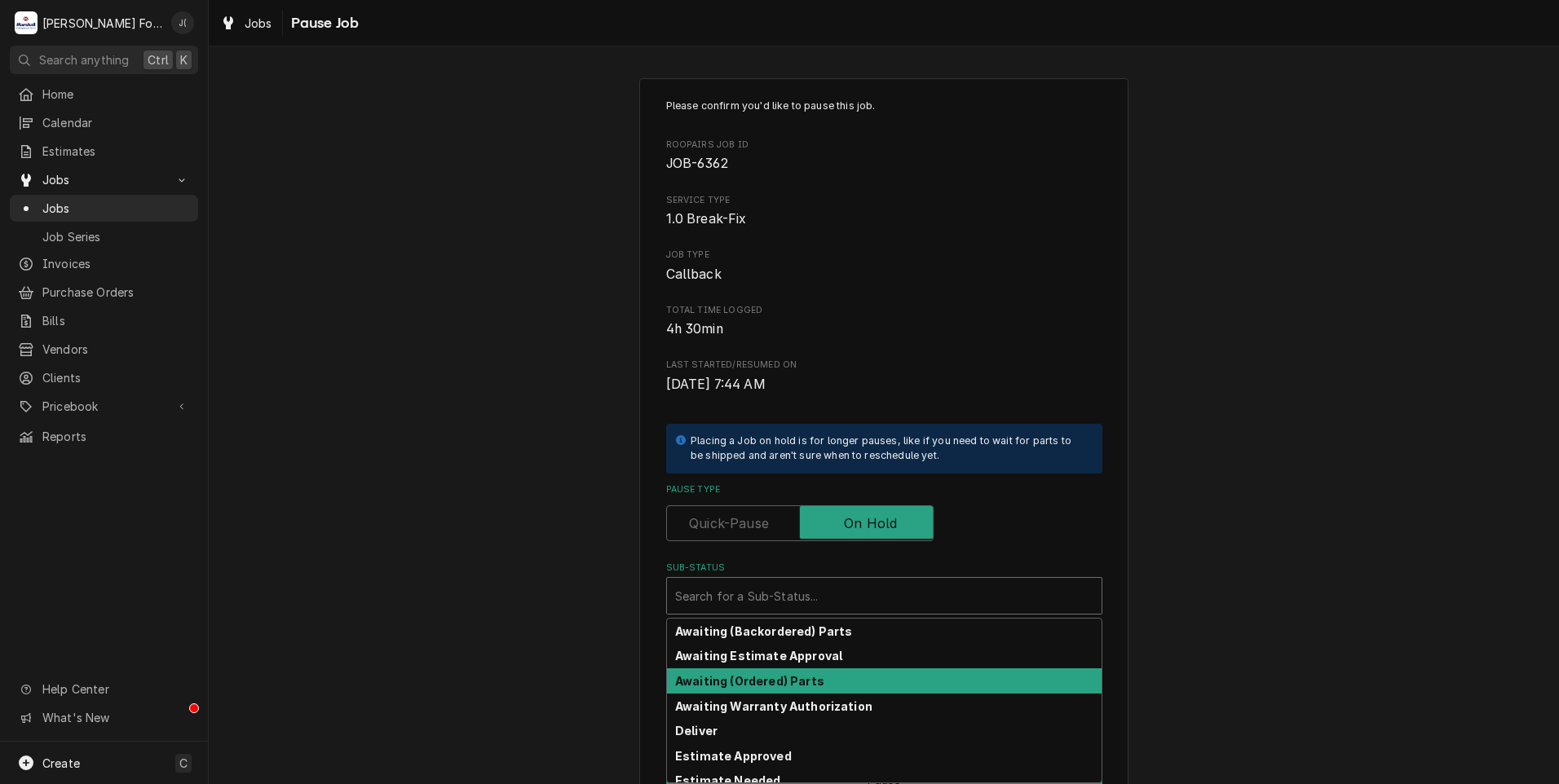
click at [757, 683] on strong "Awaiting (Ordered) Parts" at bounding box center [749, 680] width 149 height 14
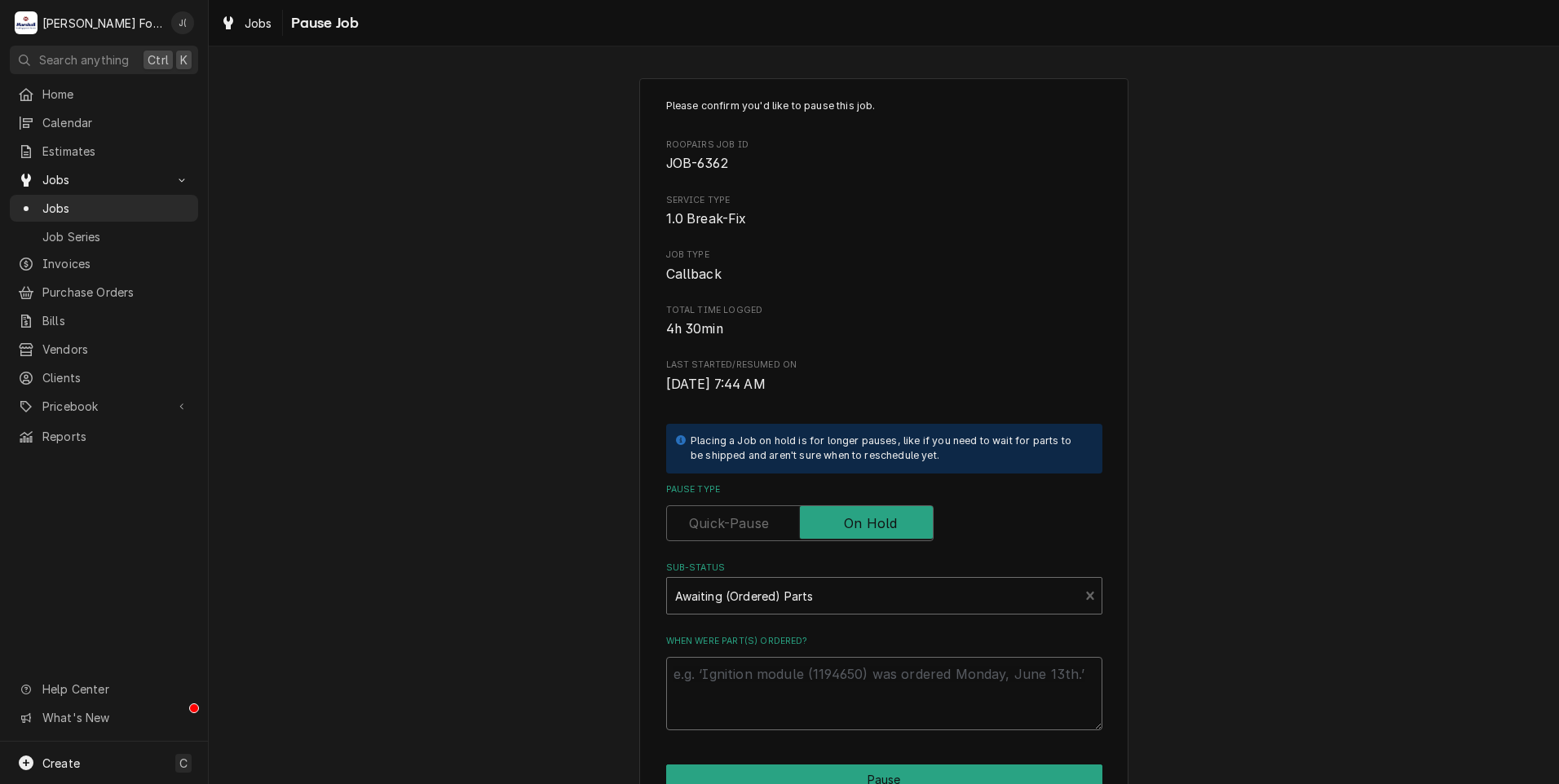
click at [752, 702] on textarea "When were part(s) ordered?" at bounding box center [883, 693] width 436 height 73
type textarea "x"
type textarea "0"
type textarea "x"
type textarea "08"
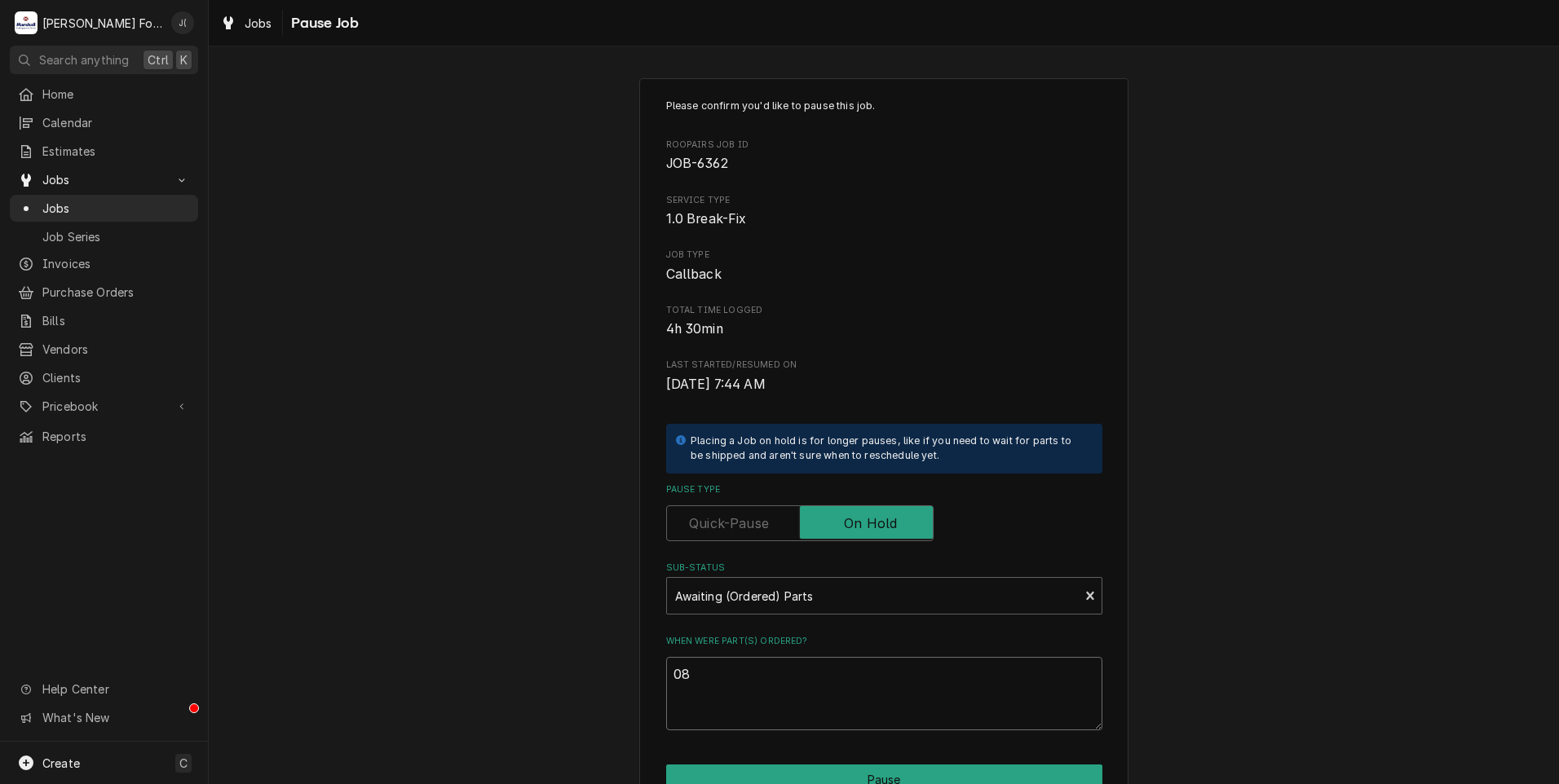
type textarea "x"
type textarea "08/"
type textarea "x"
type textarea "08/1"
type textarea "x"
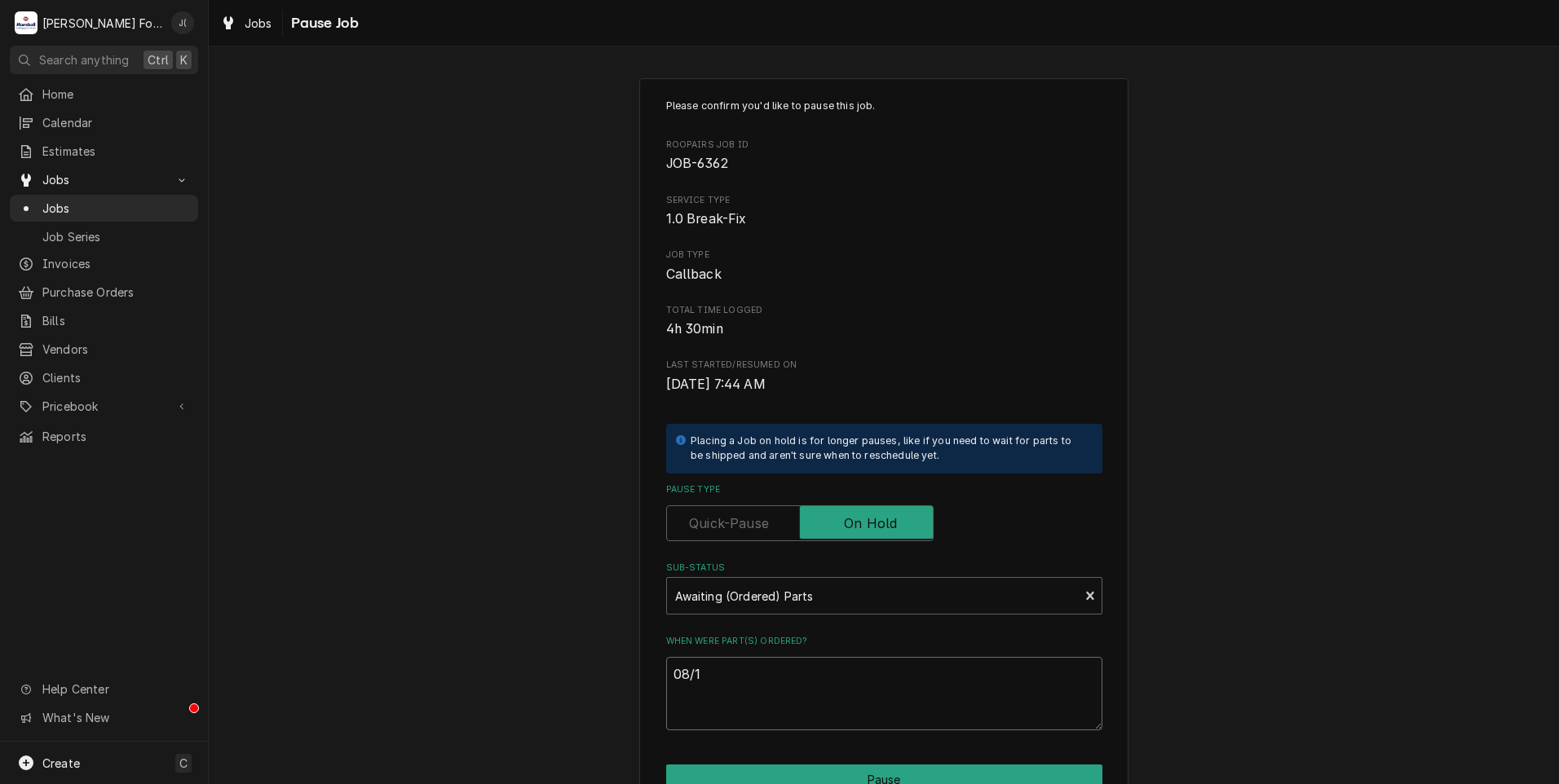
type textarea "08/15"
type textarea "x"
type textarea "08/15/"
type textarea "x"
type textarea "08/15/2"
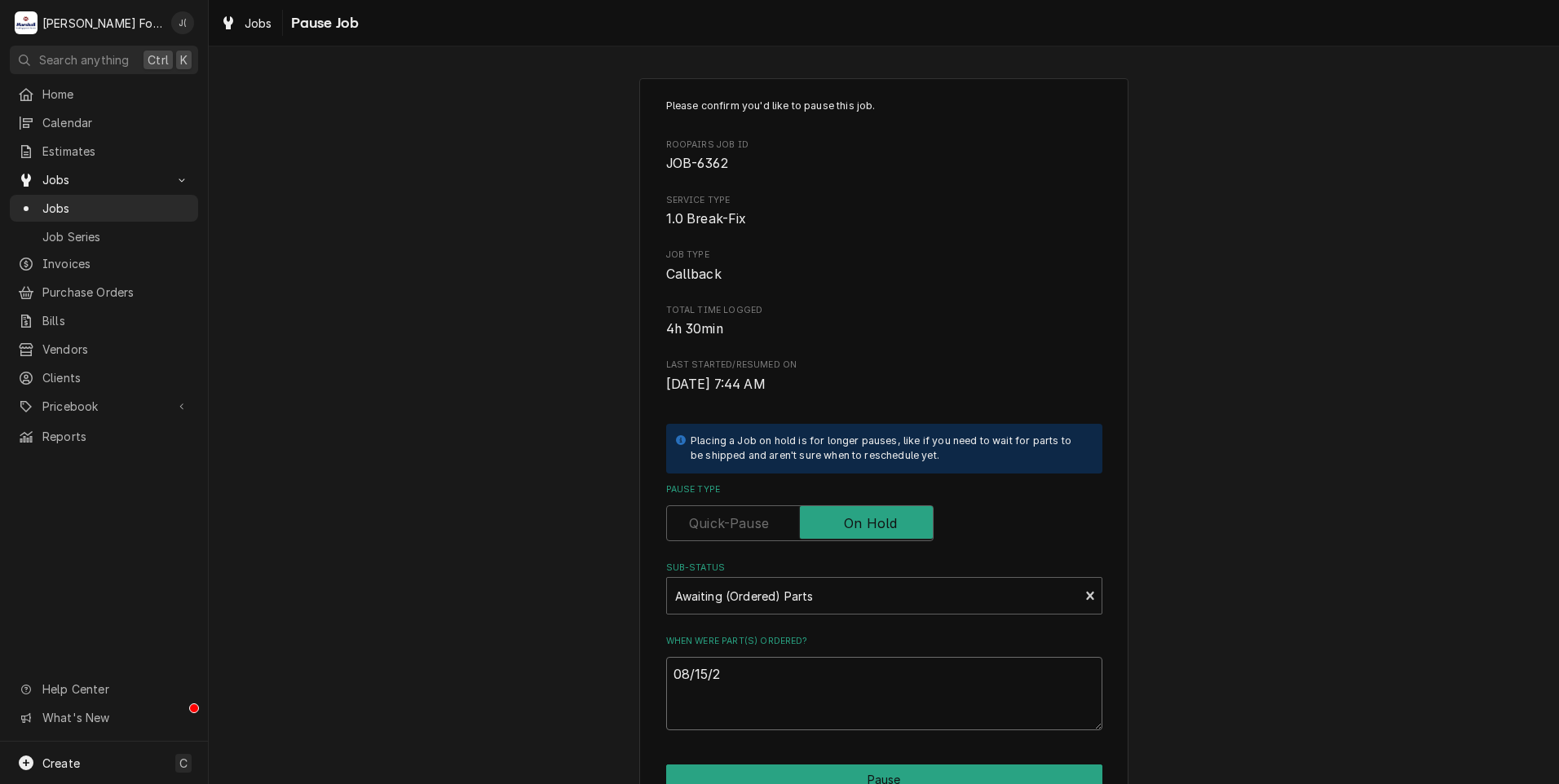
type textarea "x"
type textarea "08/15/20"
type textarea "x"
type textarea "08/15/202"
type textarea "x"
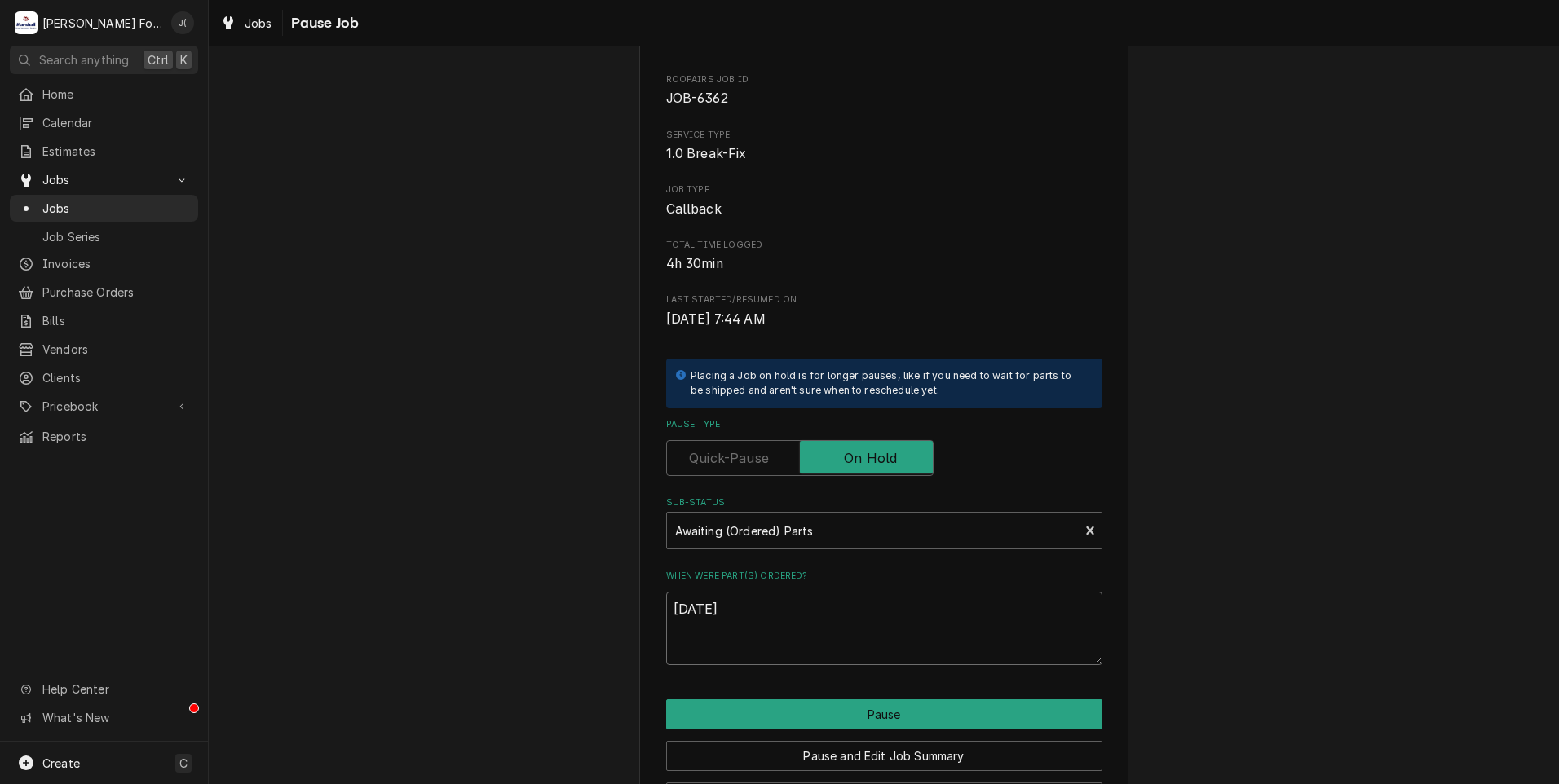
scroll to position [128, 0]
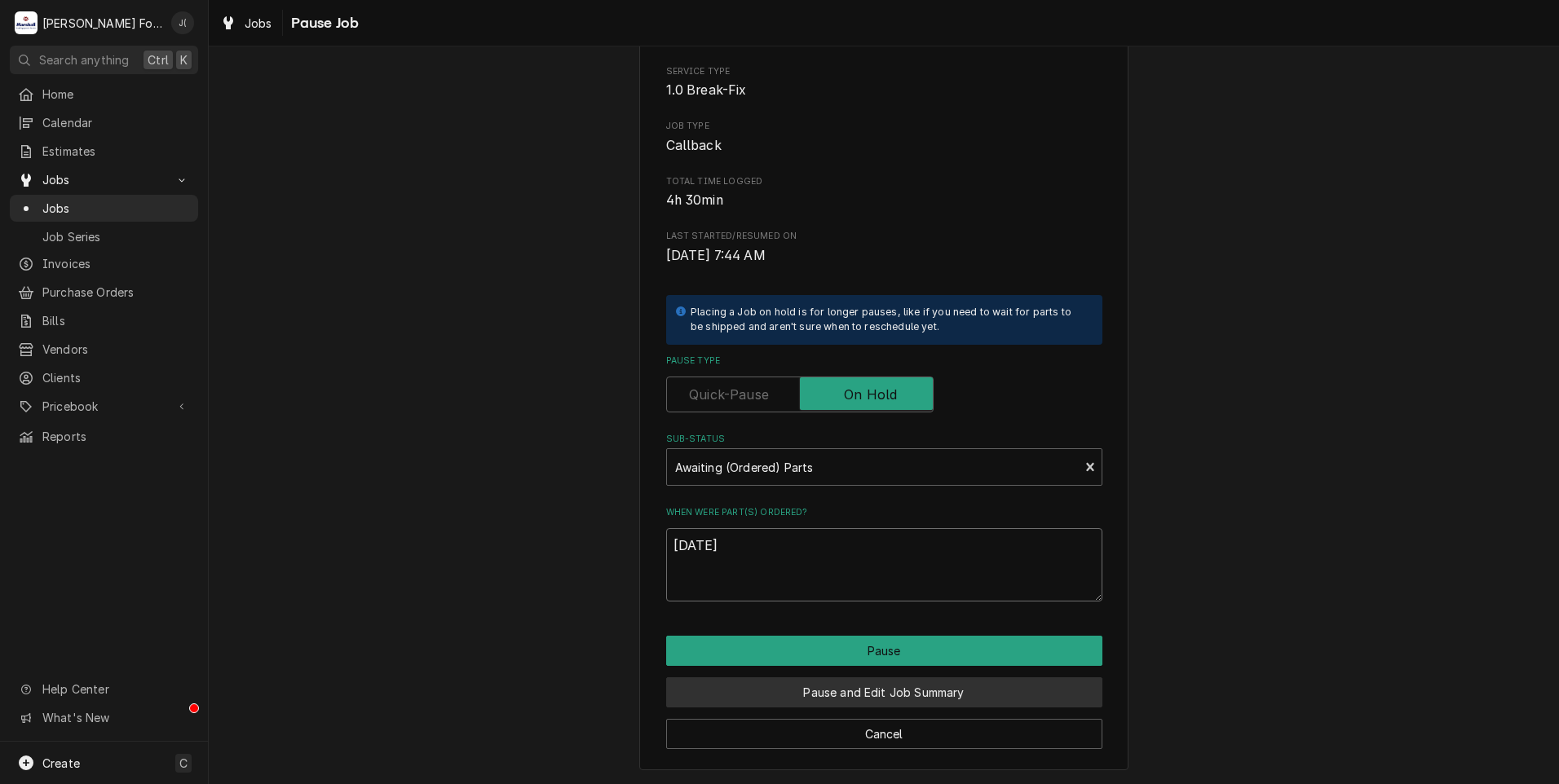
type textarea "08/15/2025"
click at [893, 688] on button "Pause and Edit Job Summary" at bounding box center [883, 692] width 436 height 31
type textarea "x"
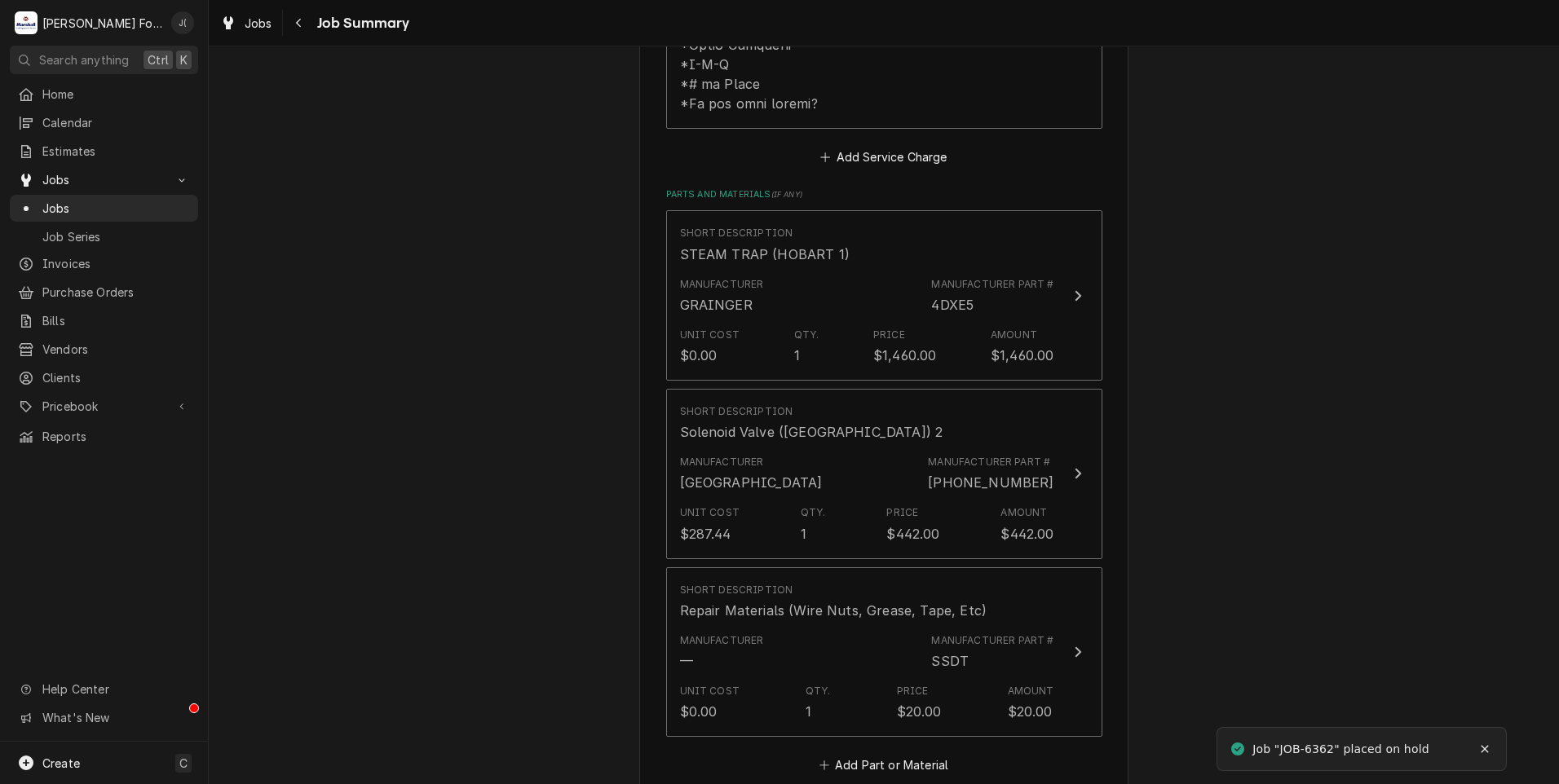
scroll to position [1140, 0]
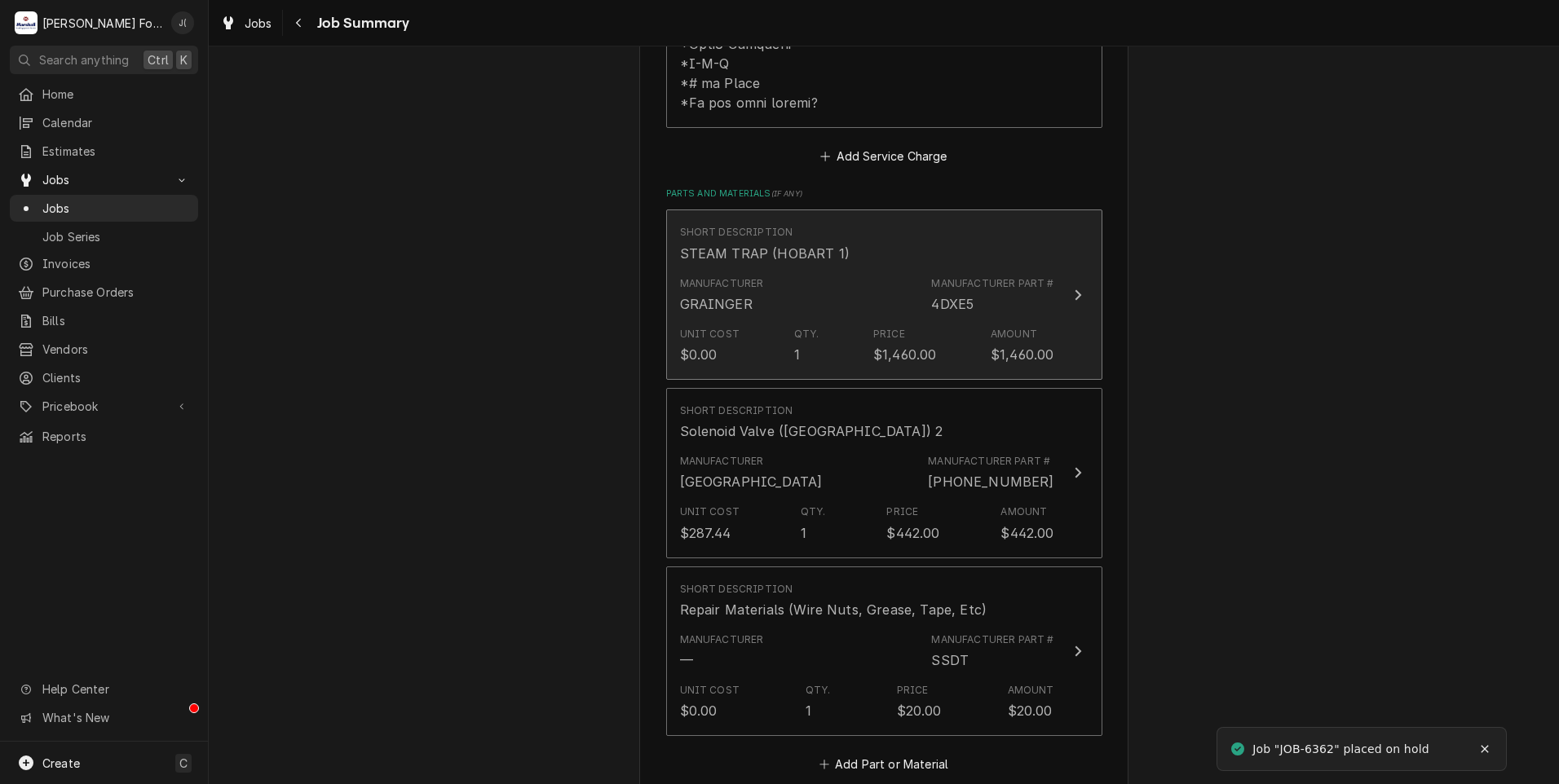
click at [844, 270] on div "Manufacturer GRAINGER Manufacturer Part # 4DXE5" at bounding box center [866, 294] width 374 height 50
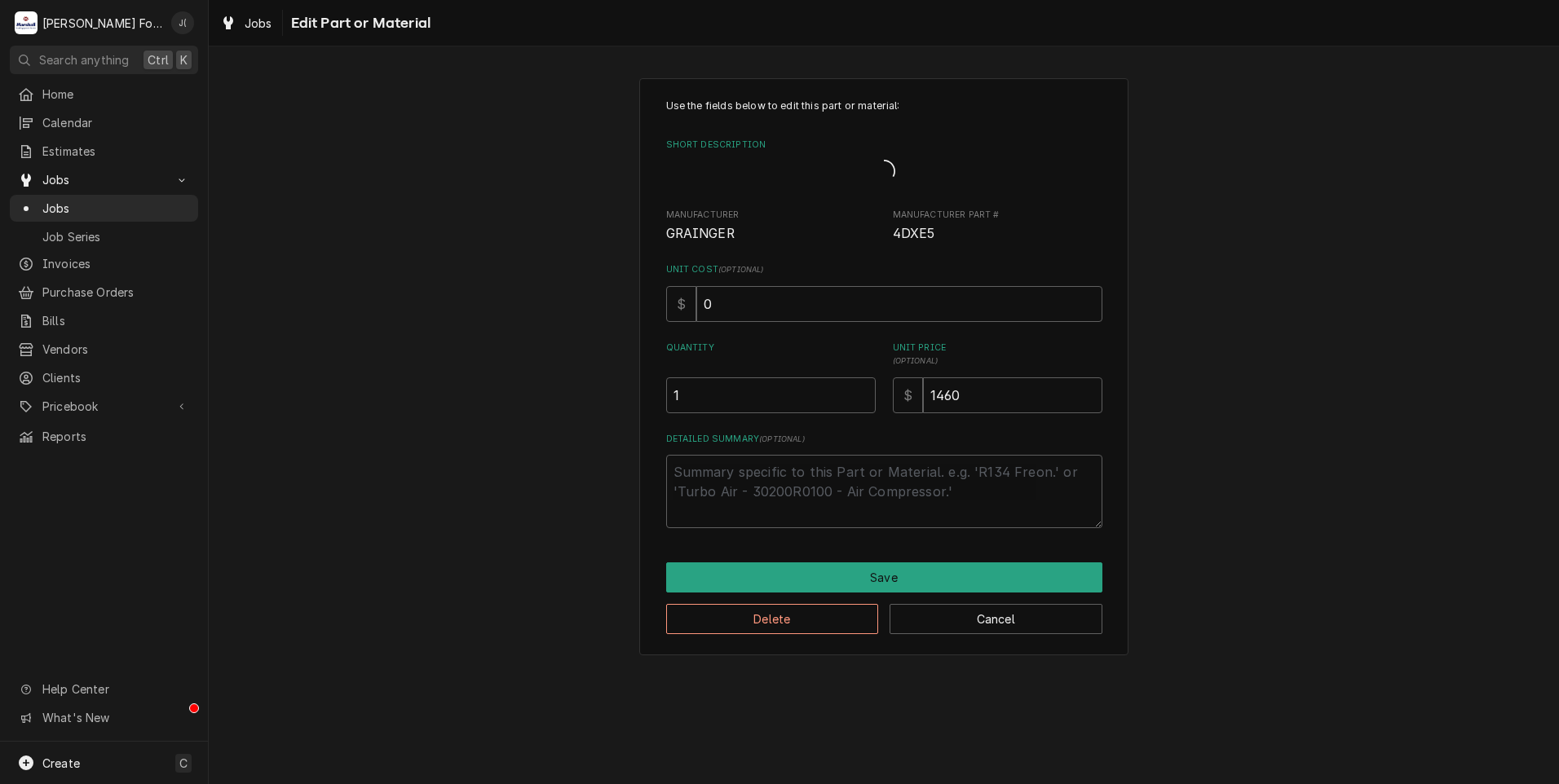
click at [844, 242] on span "GRAINGER" at bounding box center [771, 234] width 209 height 20
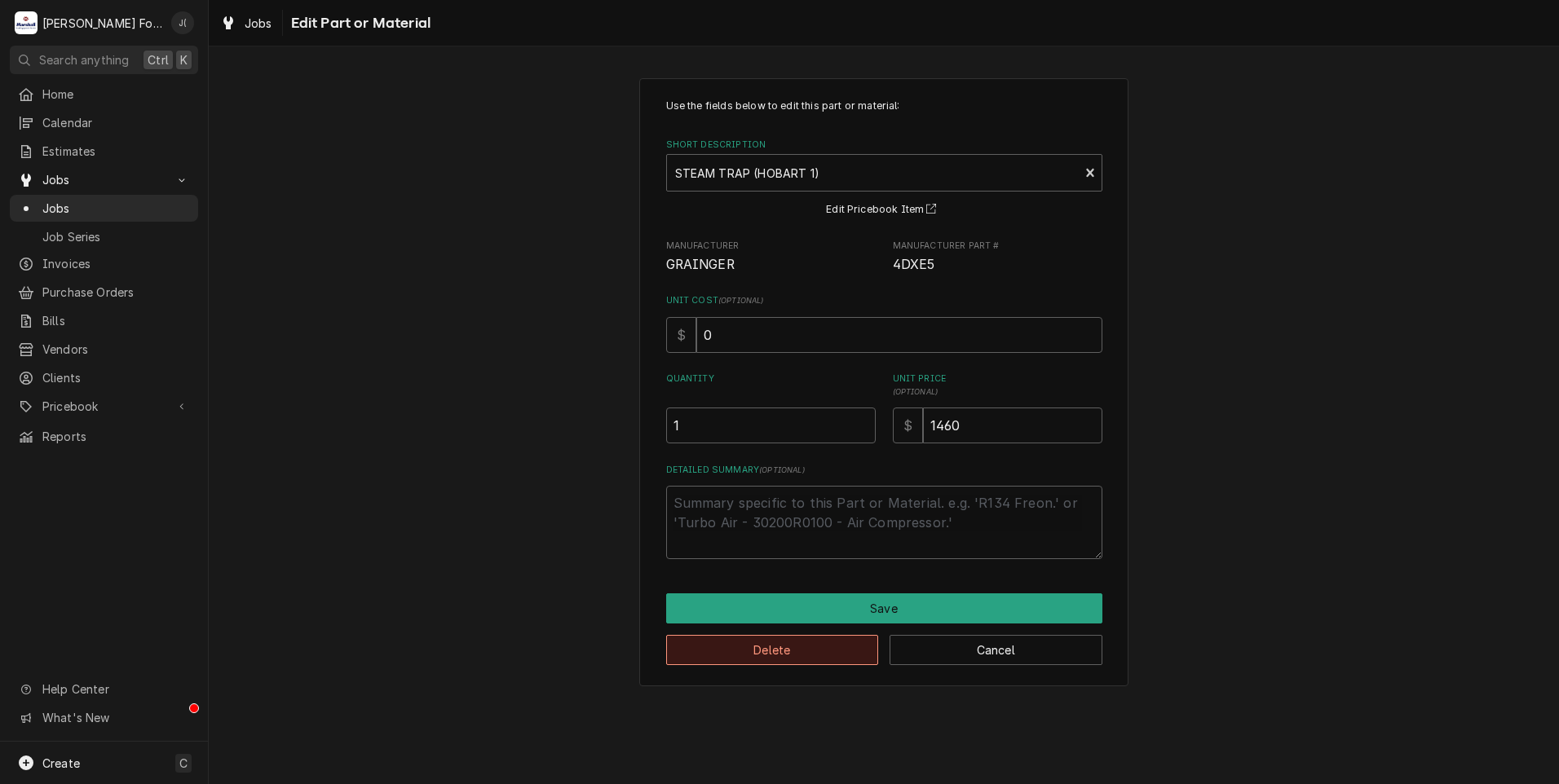
click at [842, 652] on button "Delete" at bounding box center [772, 650] width 212 height 31
type textarea "x"
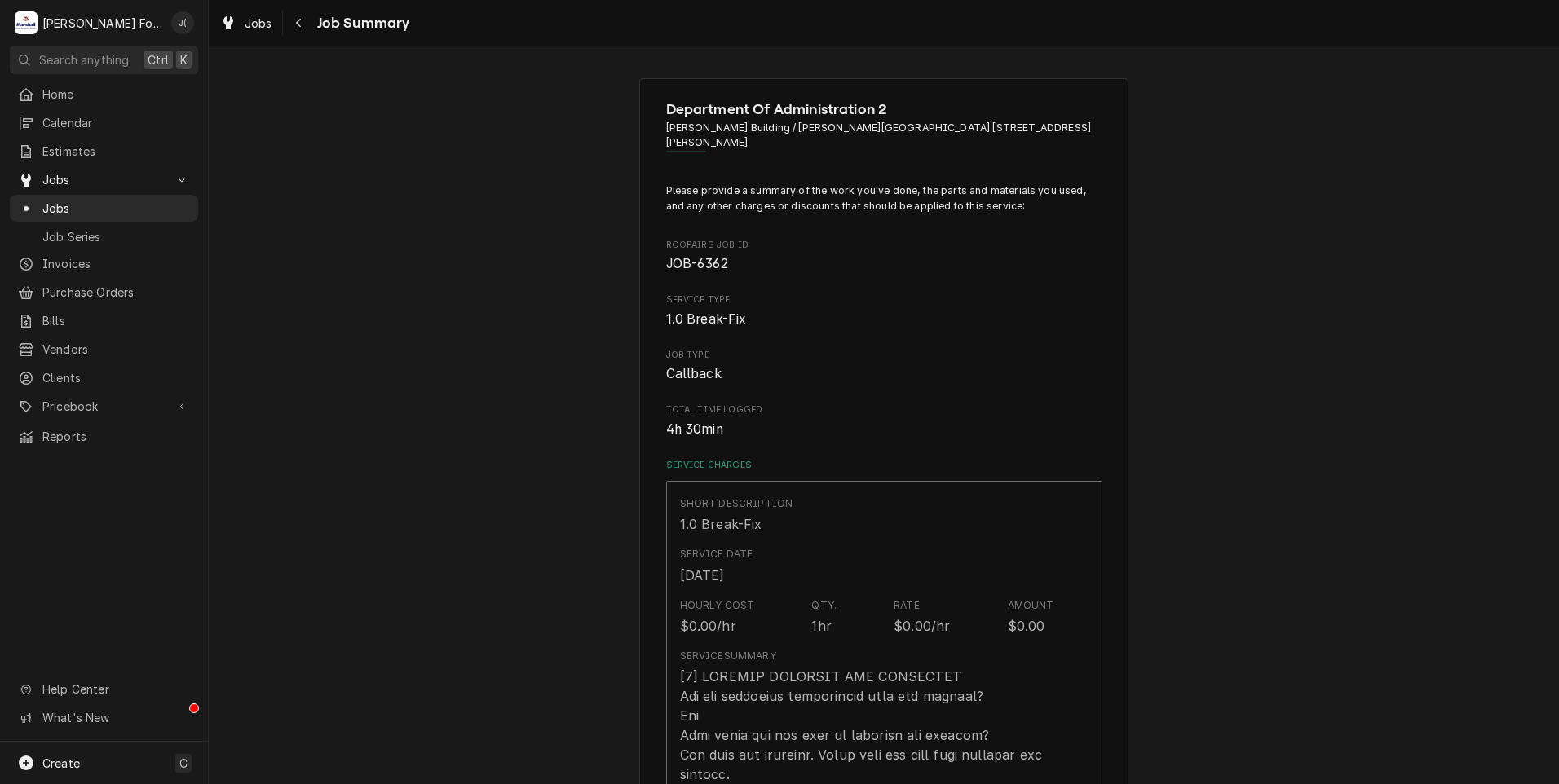
scroll to position [1140, 0]
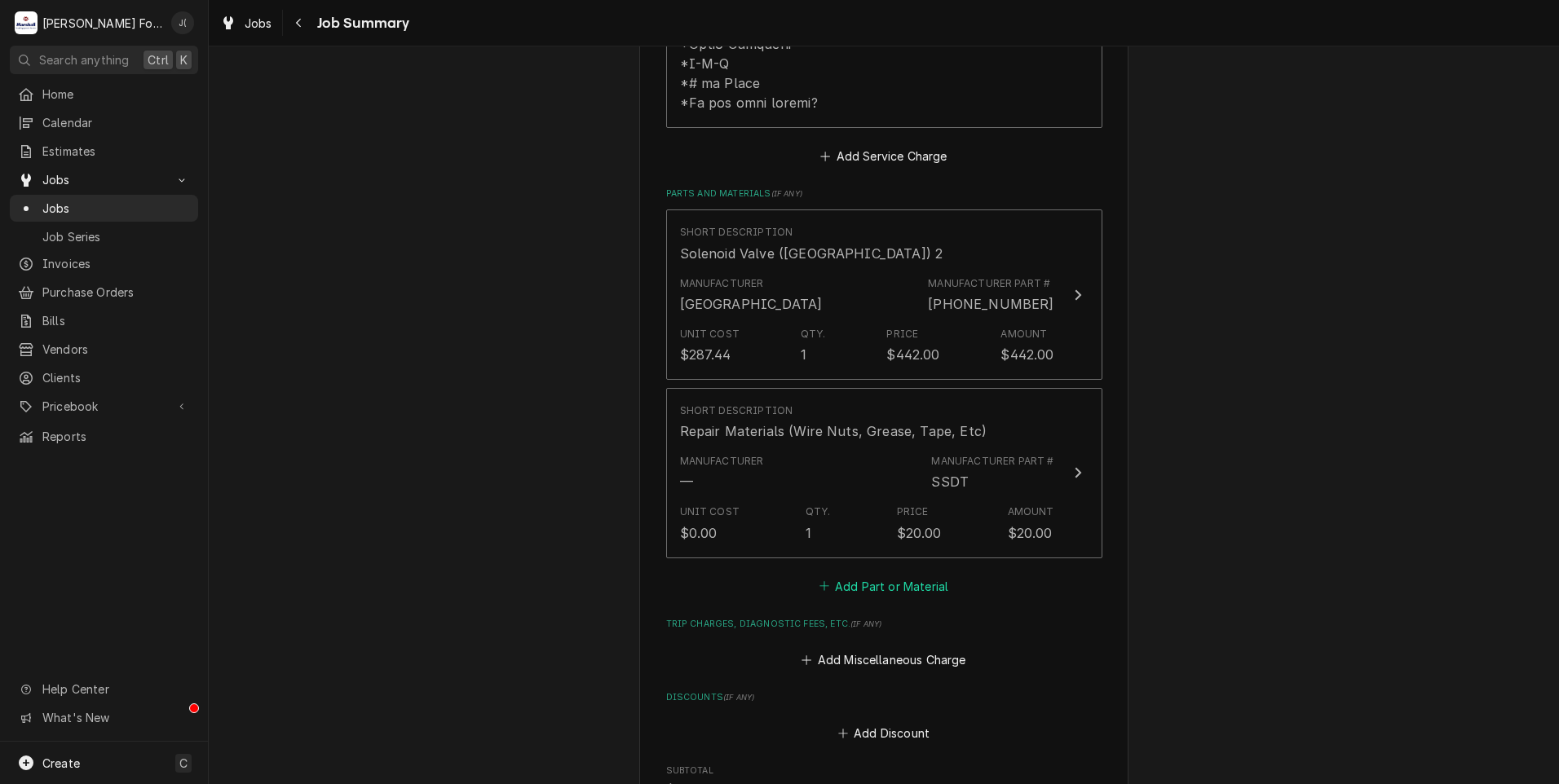
click at [854, 575] on button "Add Part or Material" at bounding box center [883, 586] width 134 height 23
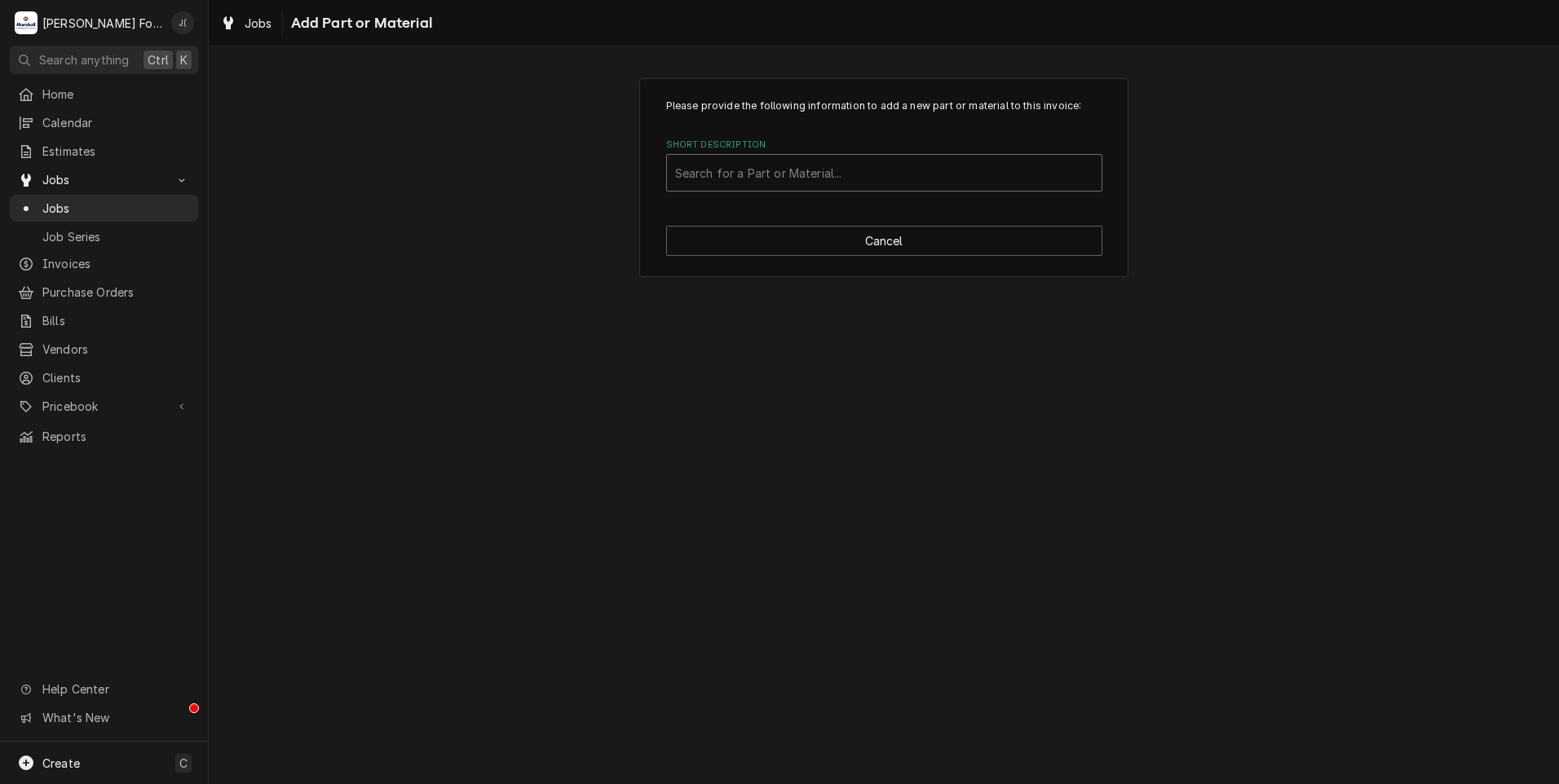
click at [708, 166] on div "Short Description" at bounding box center [883, 173] width 418 height 30
type input "4DXE4"
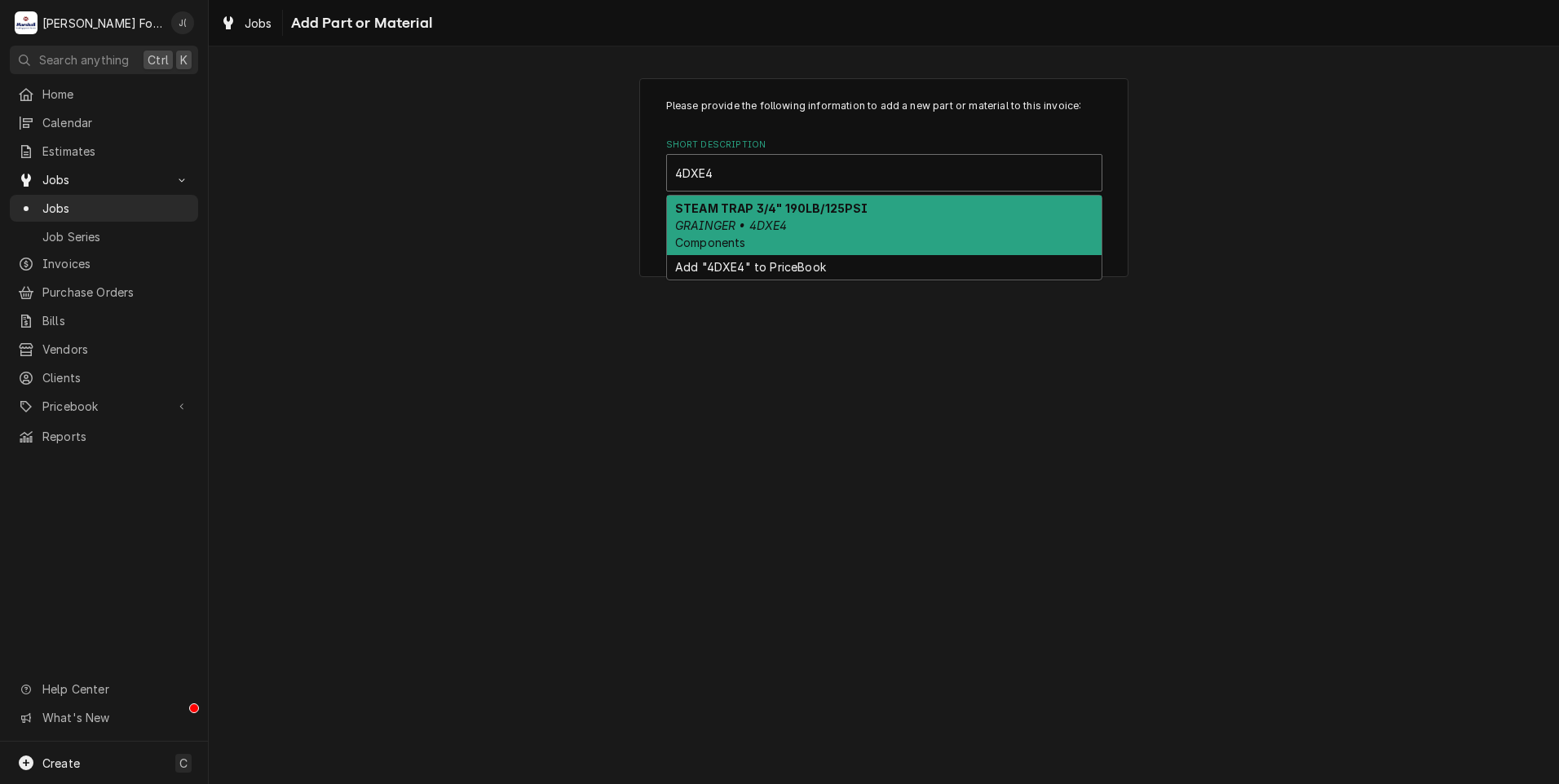
click at [740, 230] on em "GRAINGER • 4DXE4" at bounding box center [731, 225] width 113 height 14
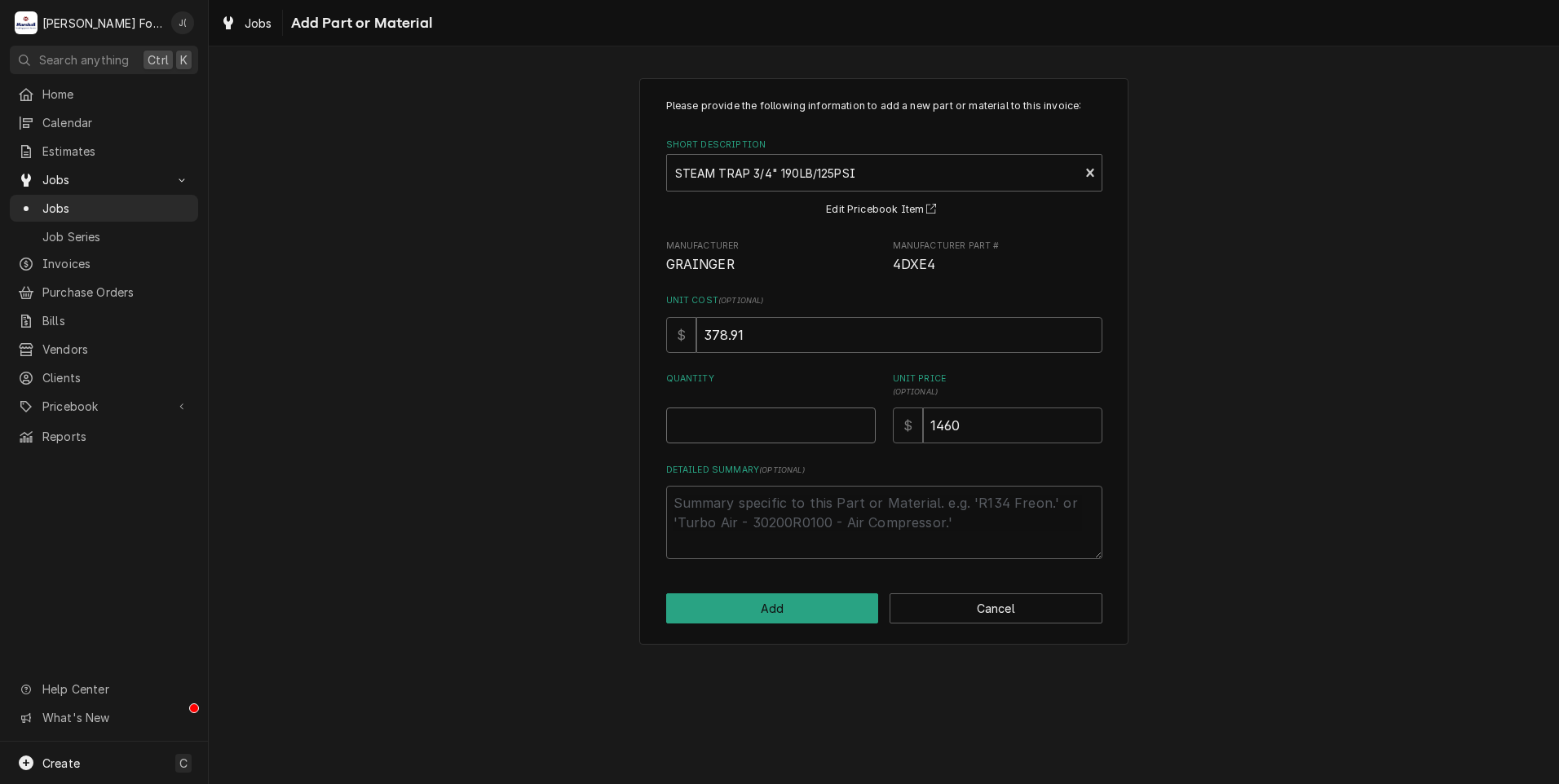
click at [753, 416] on input "Quantity" at bounding box center [771, 426] width 209 height 36
type textarea "x"
type input "1"
click at [760, 612] on button "Add" at bounding box center [772, 608] width 212 height 31
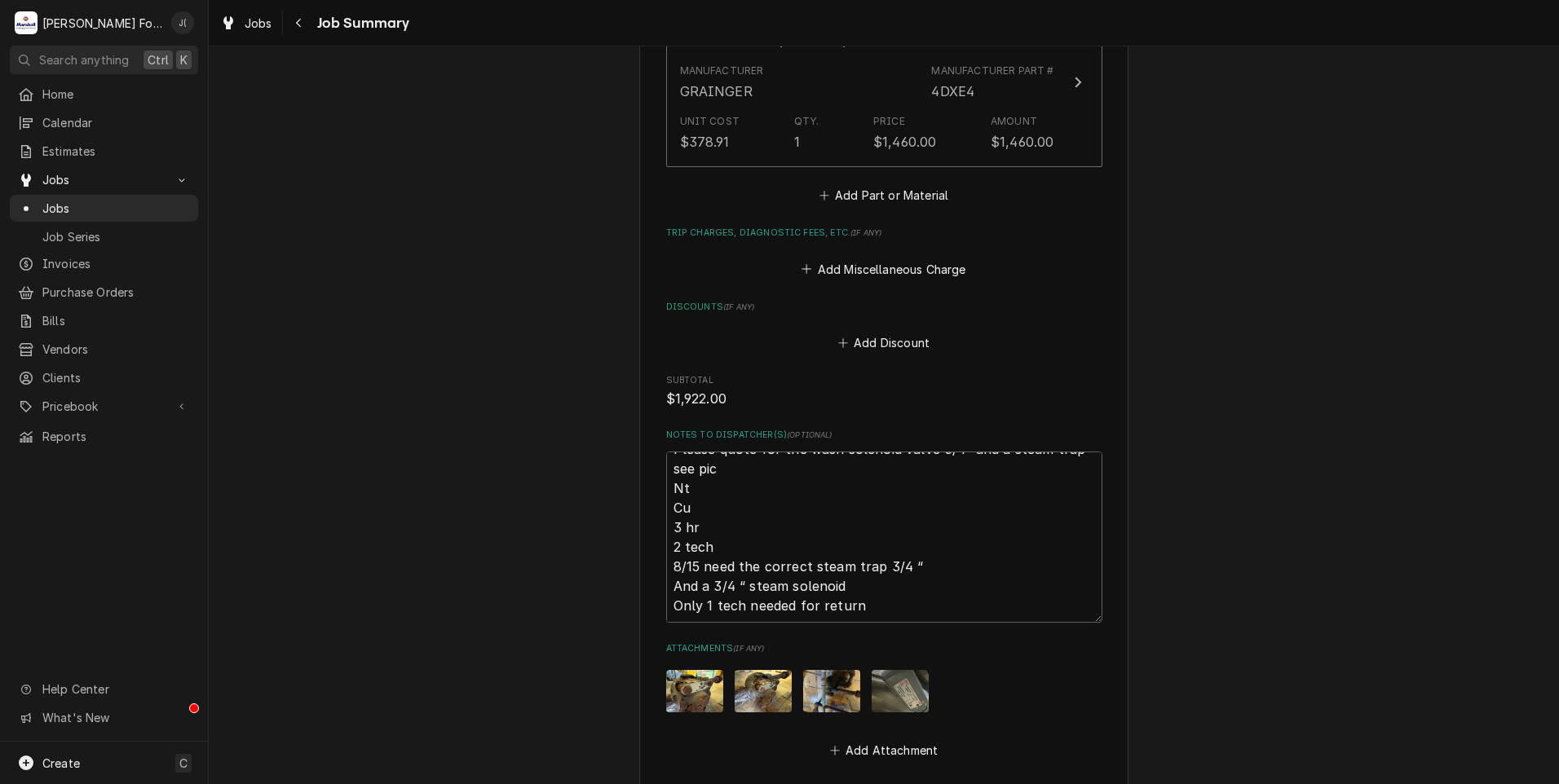
scroll to position [1723, 0]
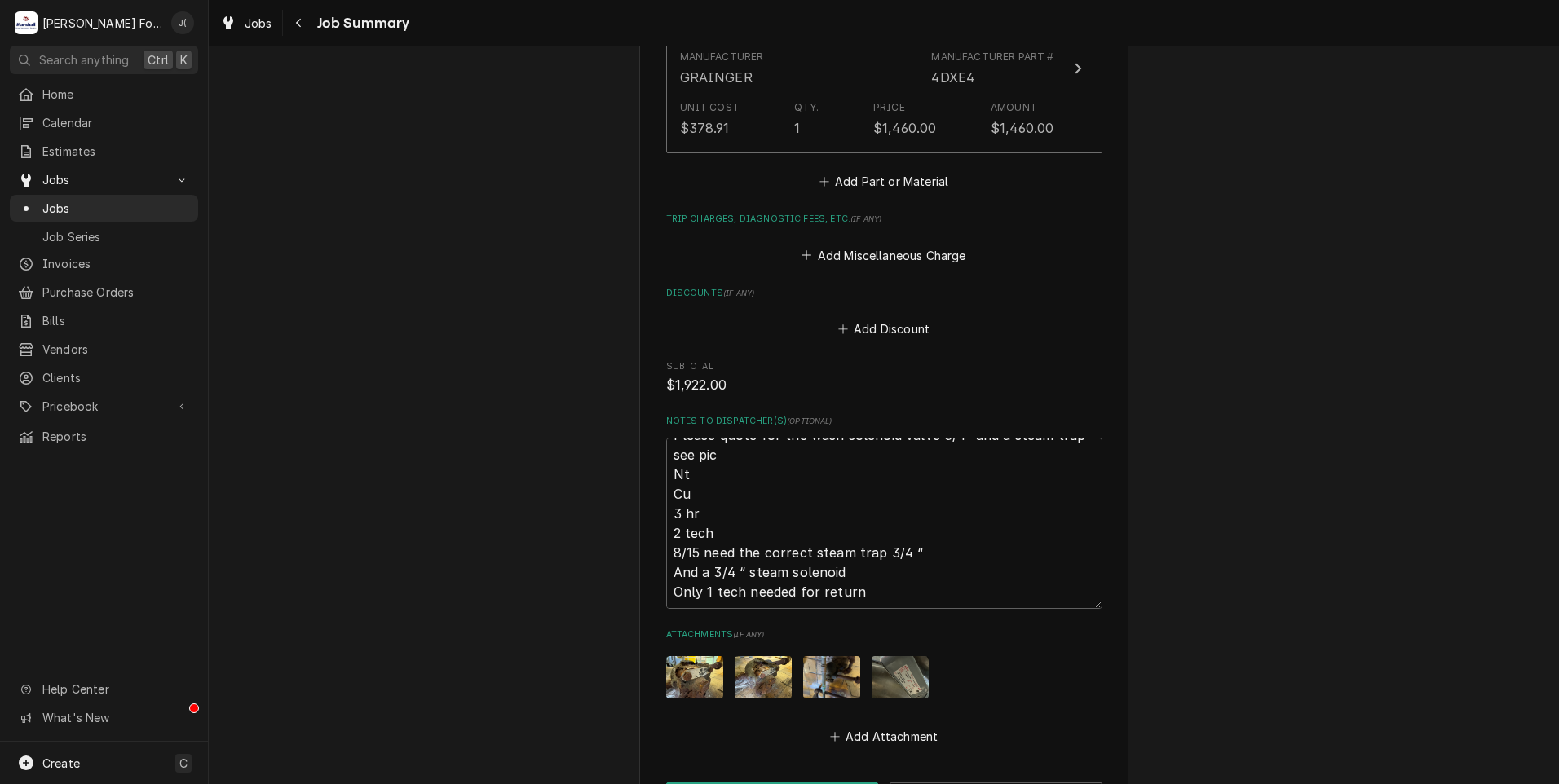
click at [898, 656] on img "Attachments" at bounding box center [900, 677] width 57 height 43
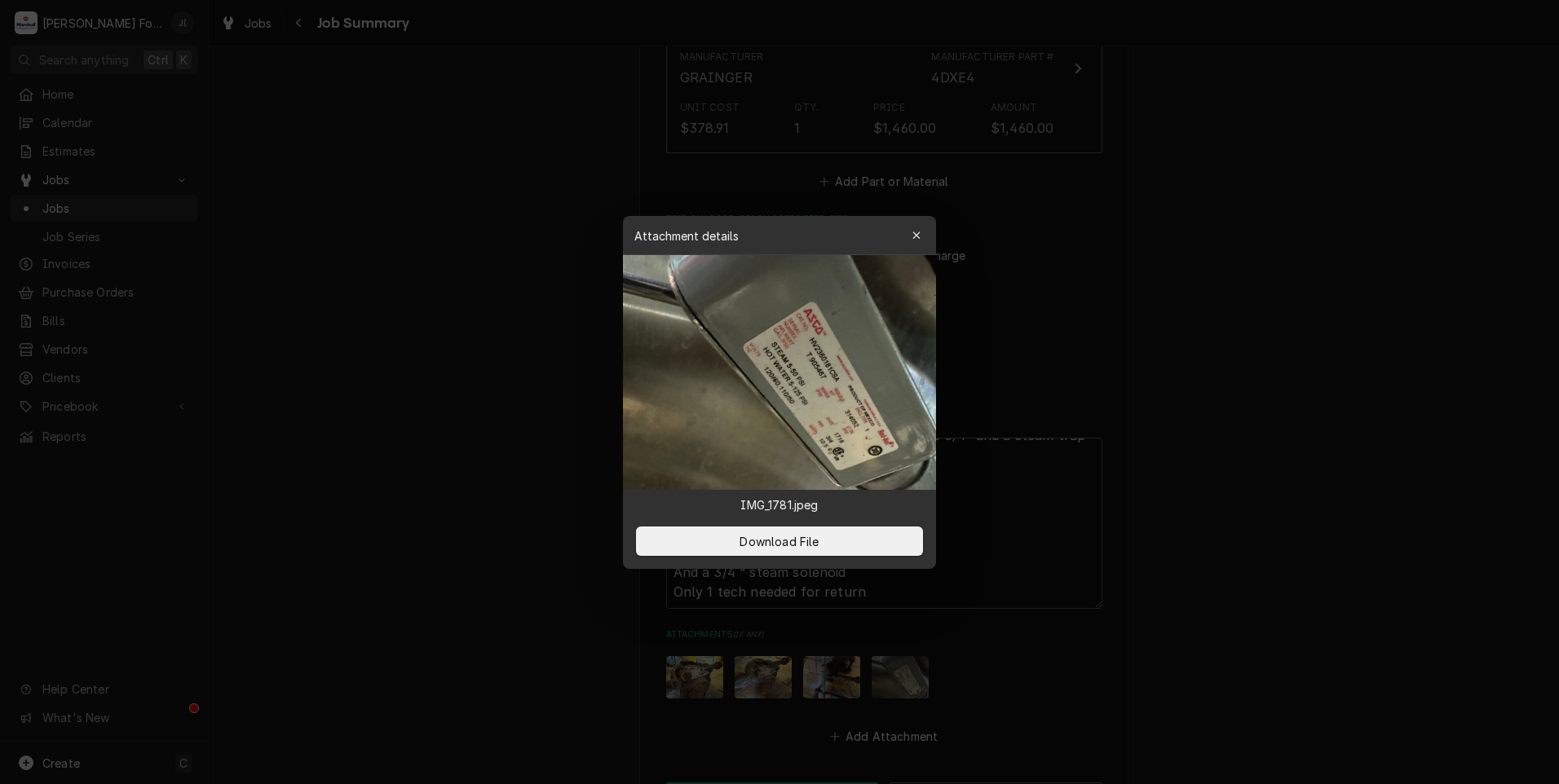
click at [777, 439] on img at bounding box center [779, 372] width 313 height 235
click at [766, 536] on span "Download File" at bounding box center [779, 540] width 86 height 17
click at [917, 232] on icon "button" at bounding box center [916, 236] width 9 height 12
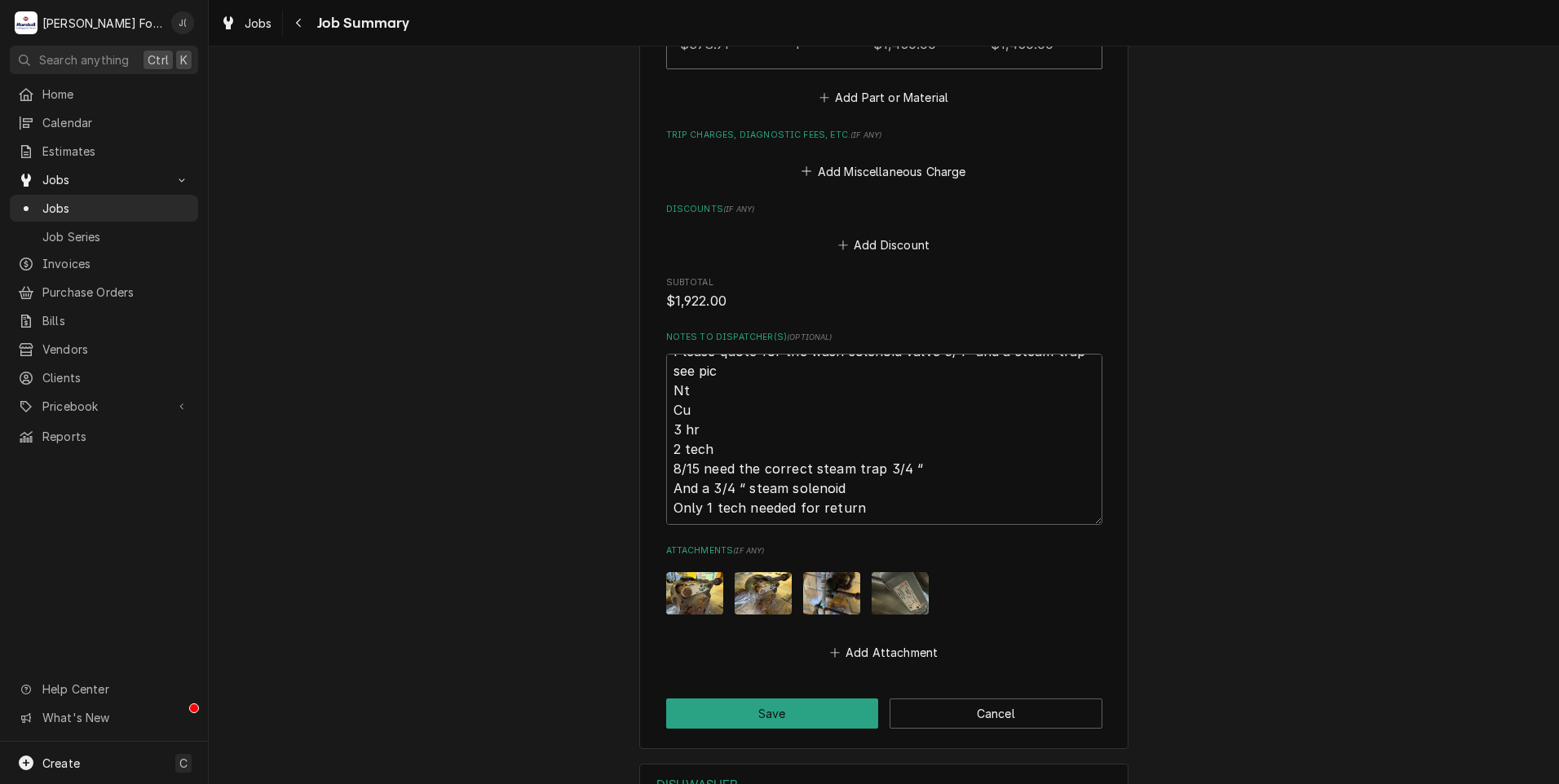
scroll to position [1886, 0]
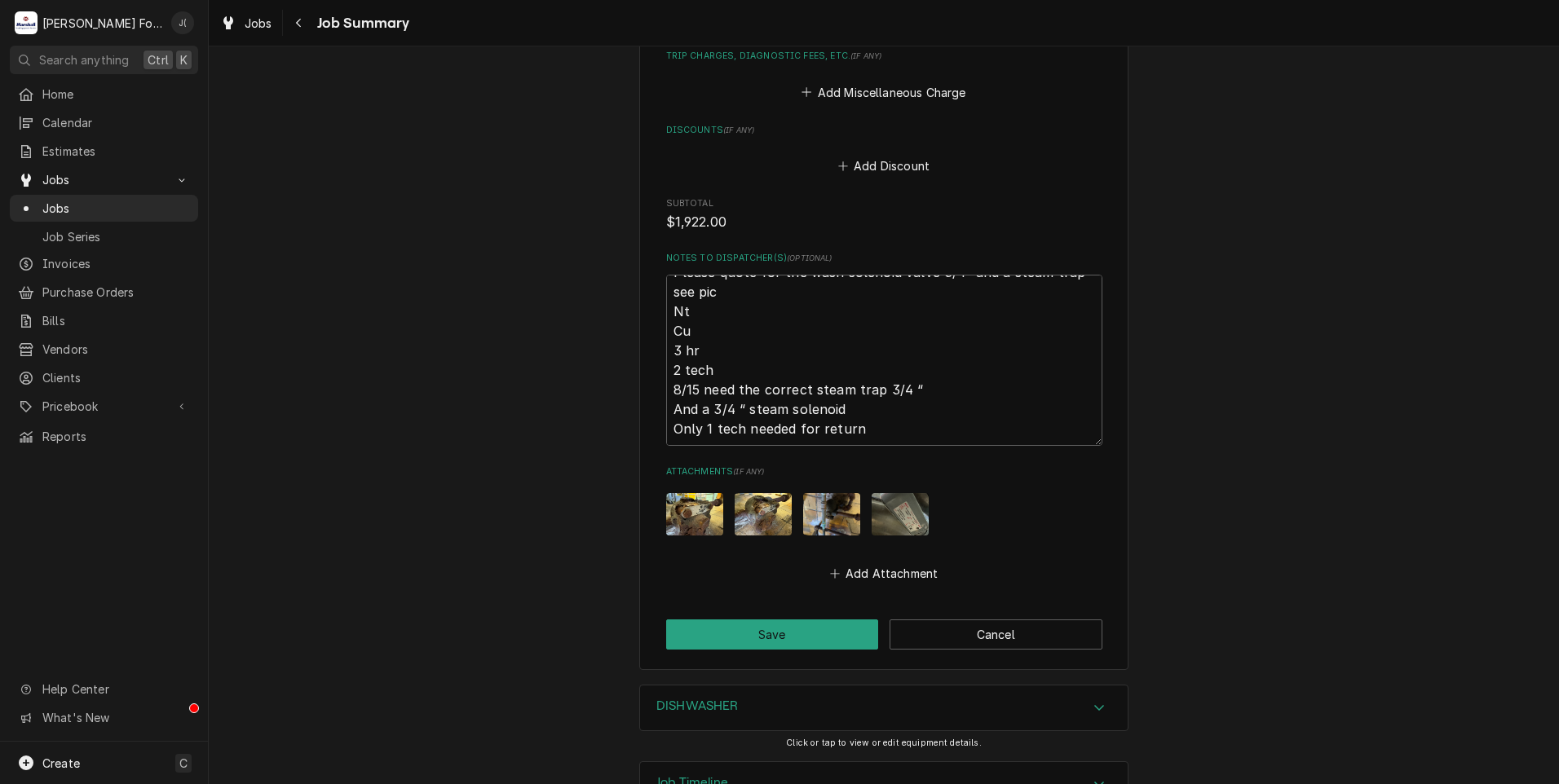
click at [758, 493] on img "Attachments" at bounding box center [764, 514] width 57 height 43
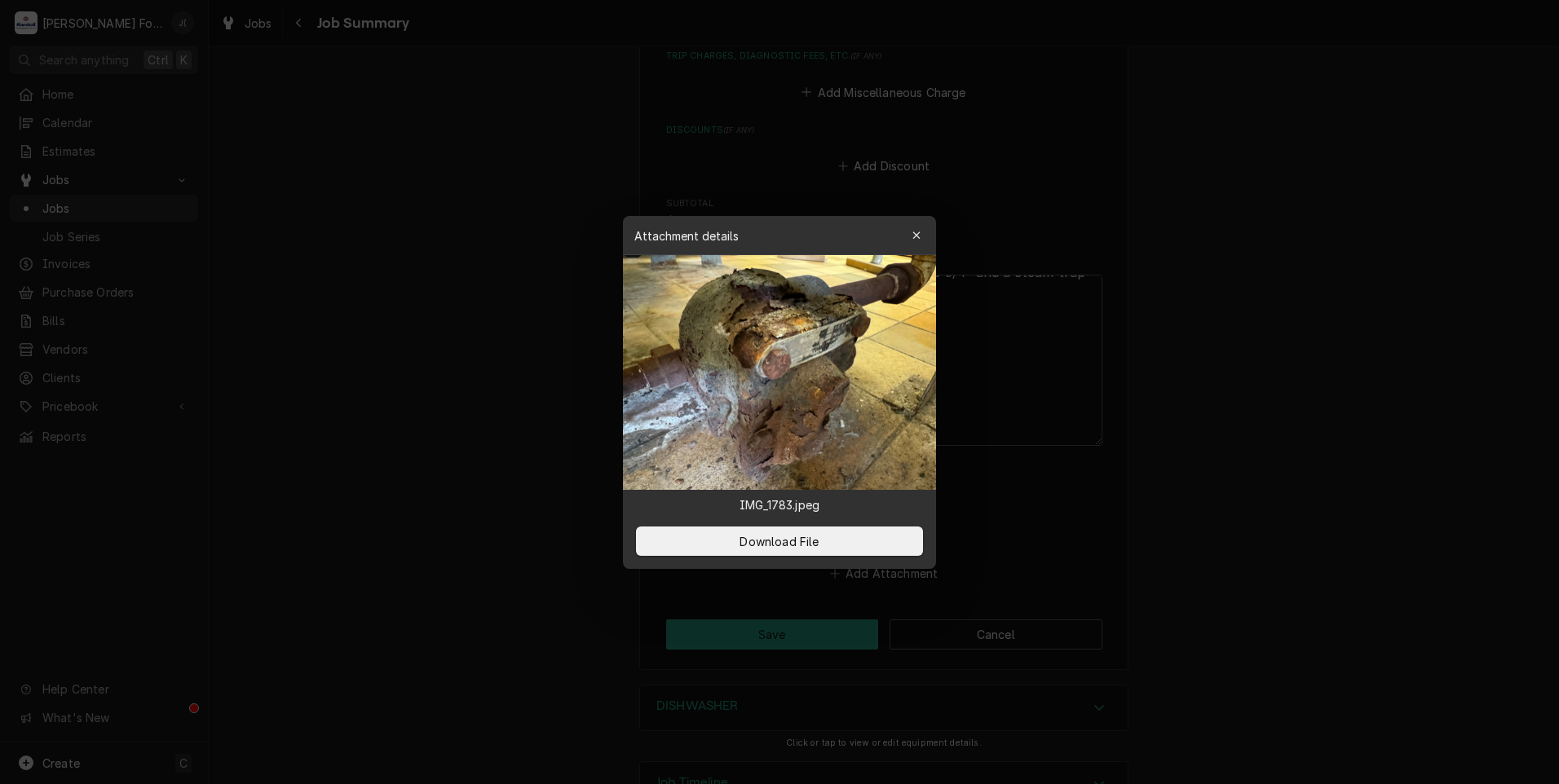
click at [758, 452] on img at bounding box center [779, 372] width 313 height 235
click at [913, 231] on icon "button" at bounding box center [916, 236] width 9 height 12
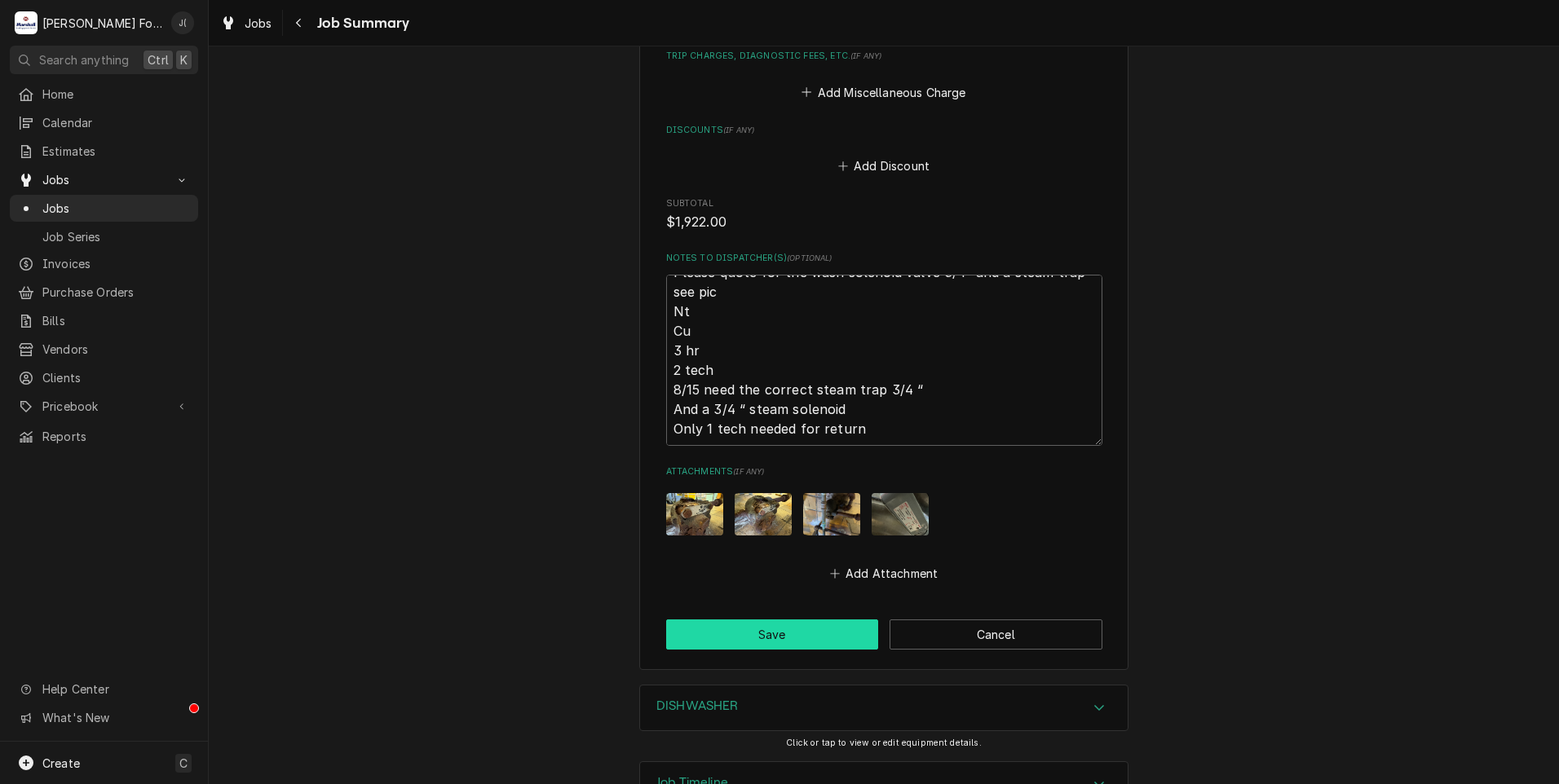
click at [781, 619] on button "Save" at bounding box center [772, 634] width 212 height 31
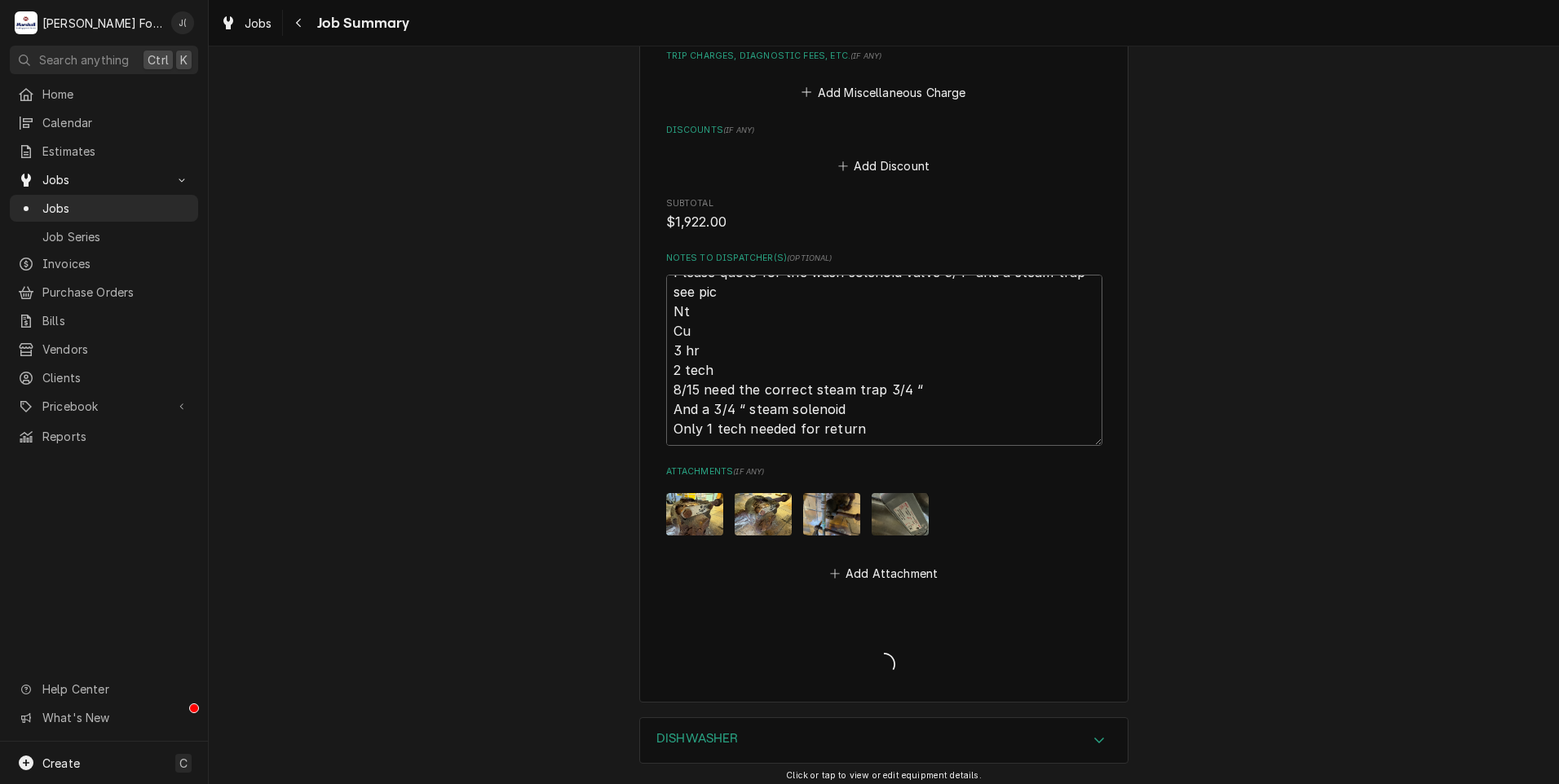
type textarea "x"
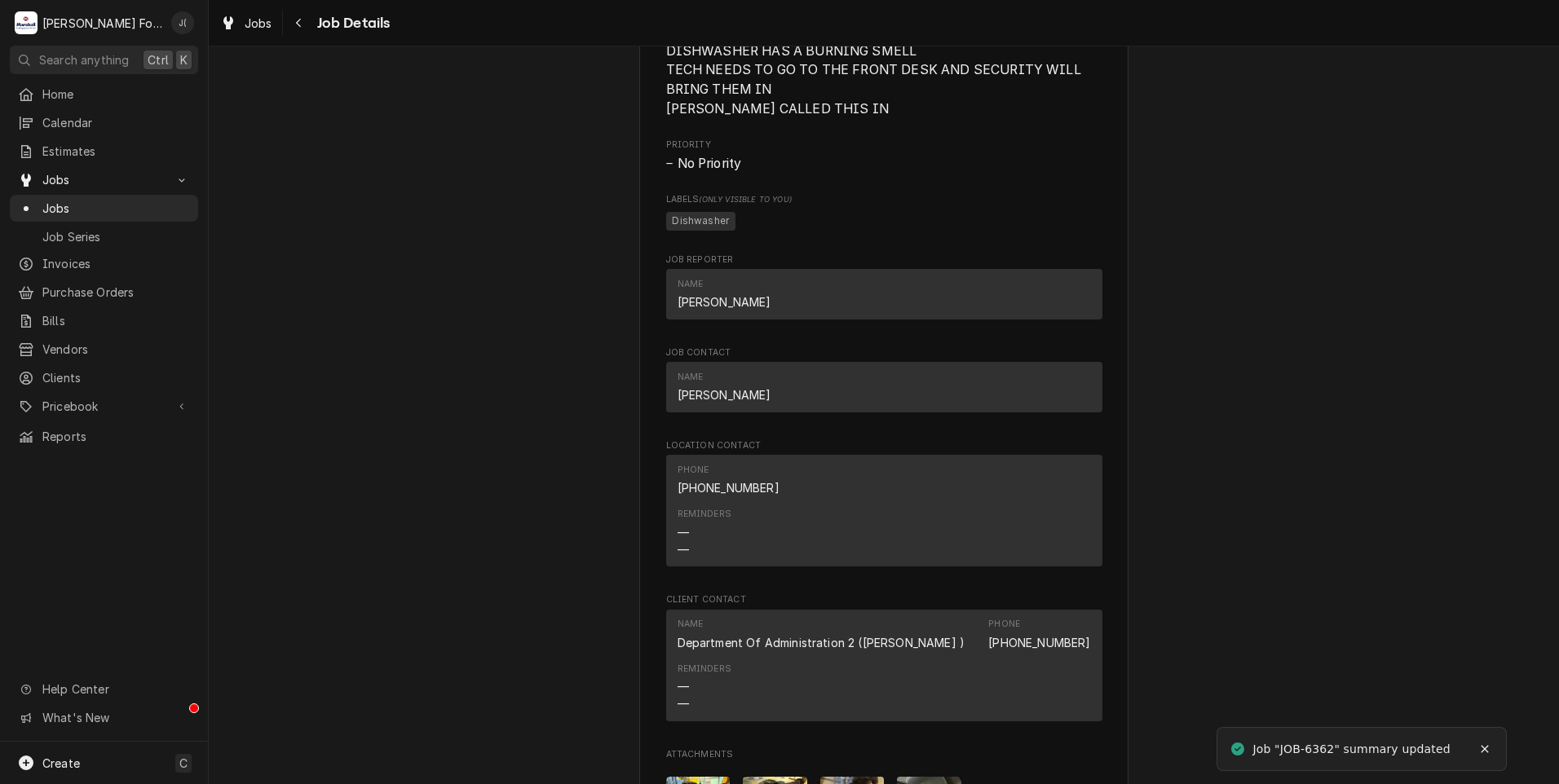
scroll to position [2119, 0]
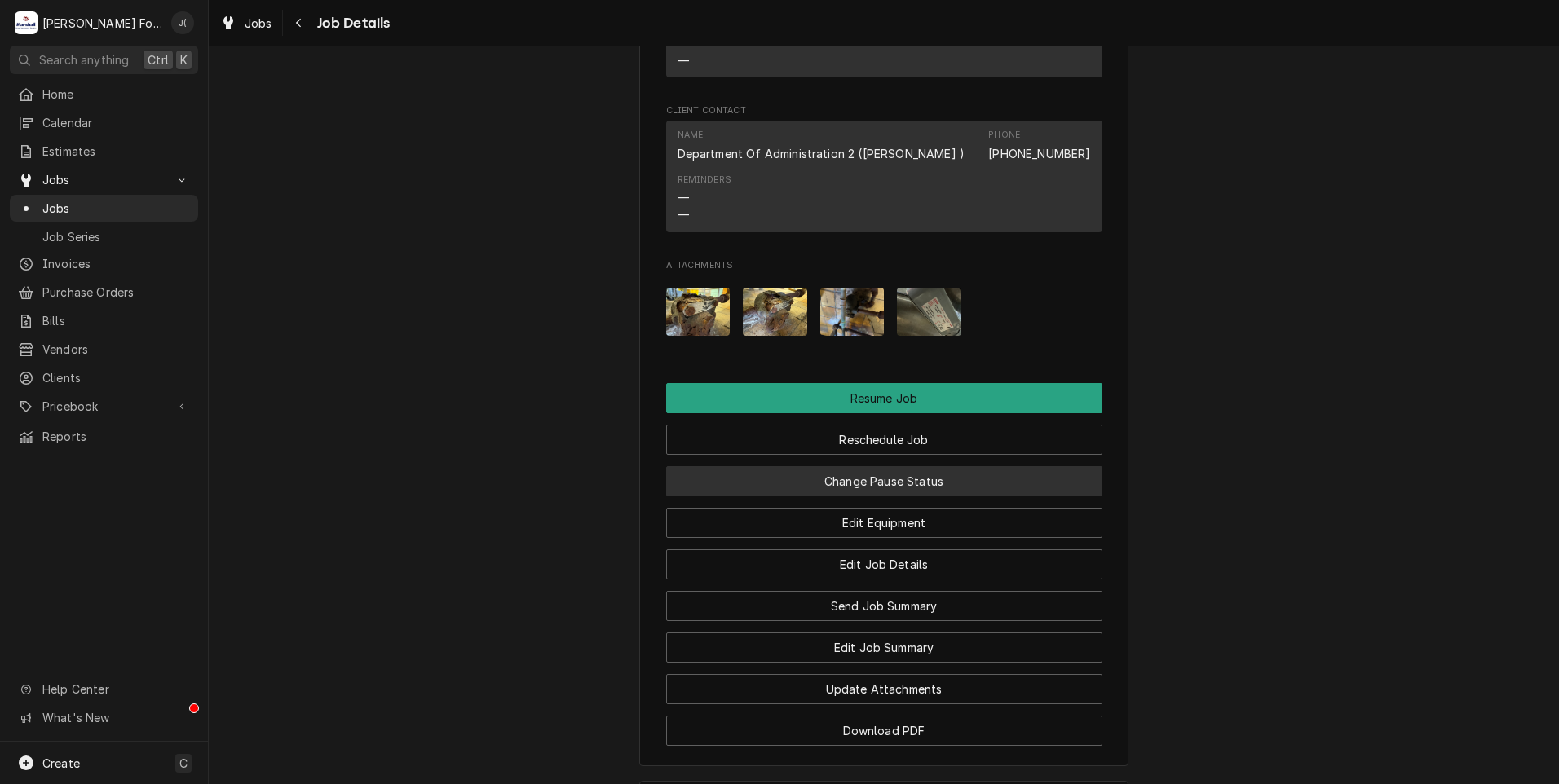
click at [766, 466] on button "Change Pause Status" at bounding box center [883, 481] width 436 height 31
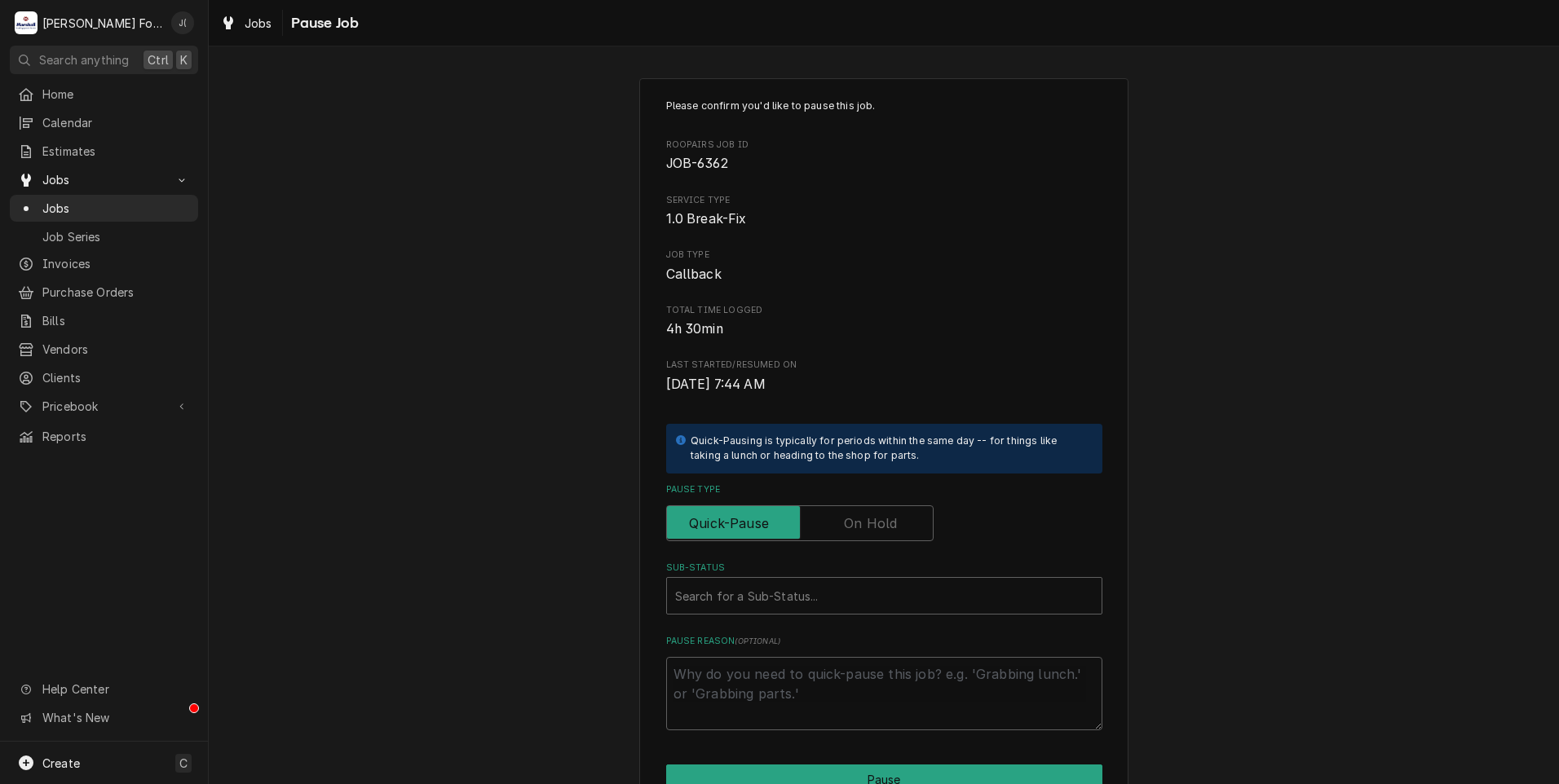
drag, startPoint x: 850, startPoint y: 518, endPoint x: 842, endPoint y: 533, distance: 17.0
click at [849, 523] on label "Pause Type" at bounding box center [799, 523] width 268 height 36
click at [849, 523] on input "Pause Type" at bounding box center [800, 523] width 253 height 36
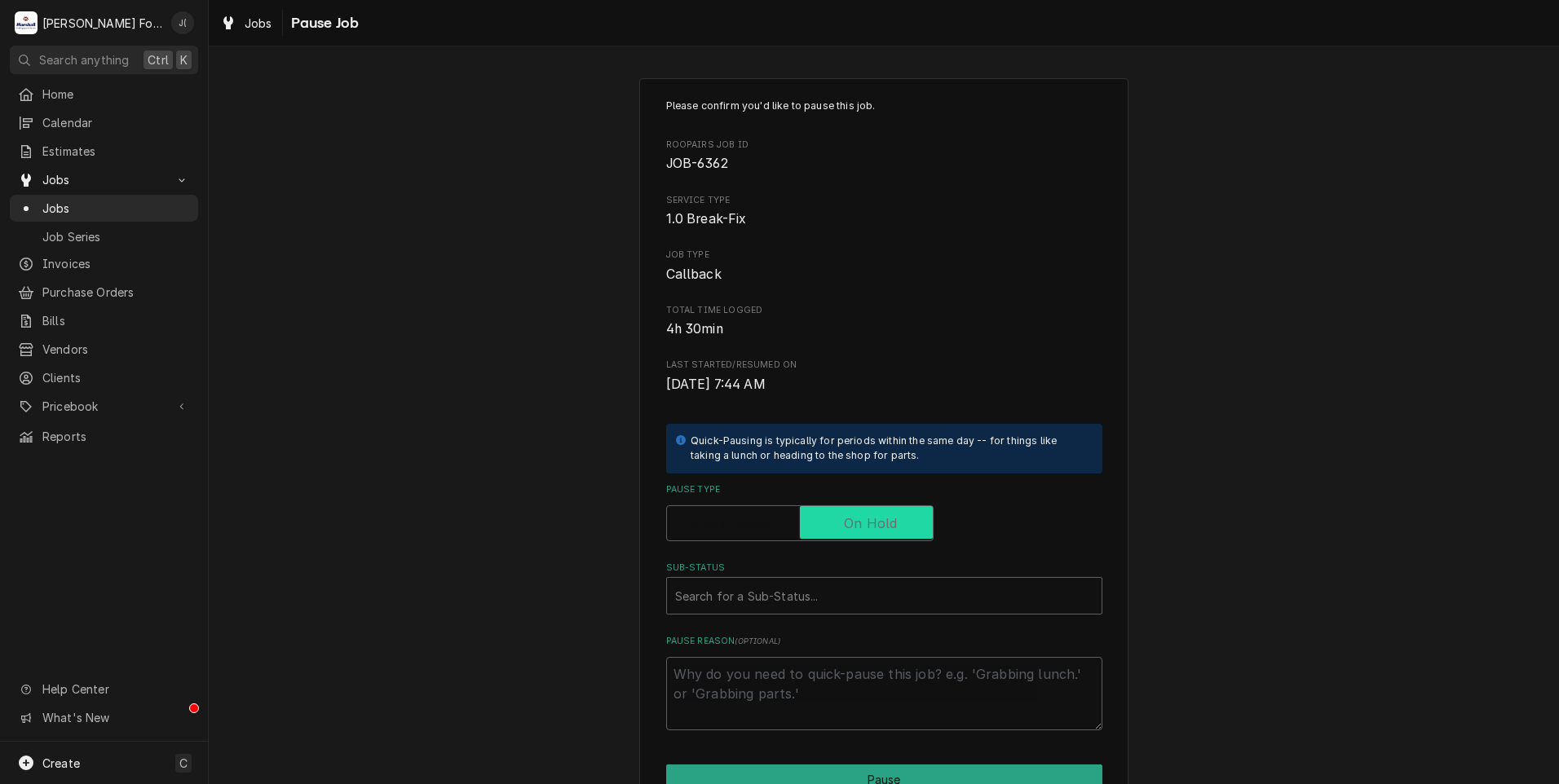
checkbox input "true"
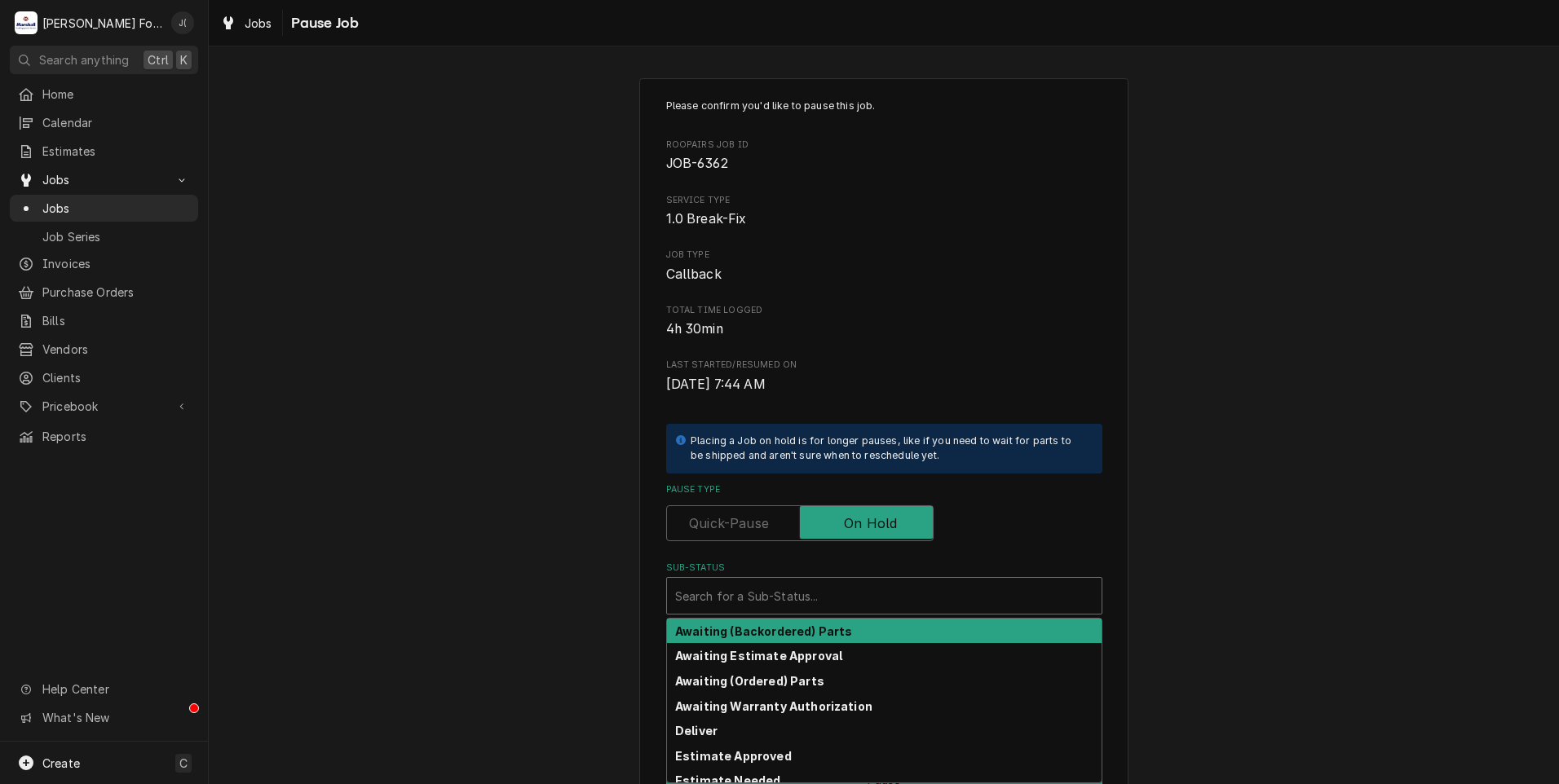
click at [804, 589] on div "Sub-Status" at bounding box center [883, 595] width 418 height 30
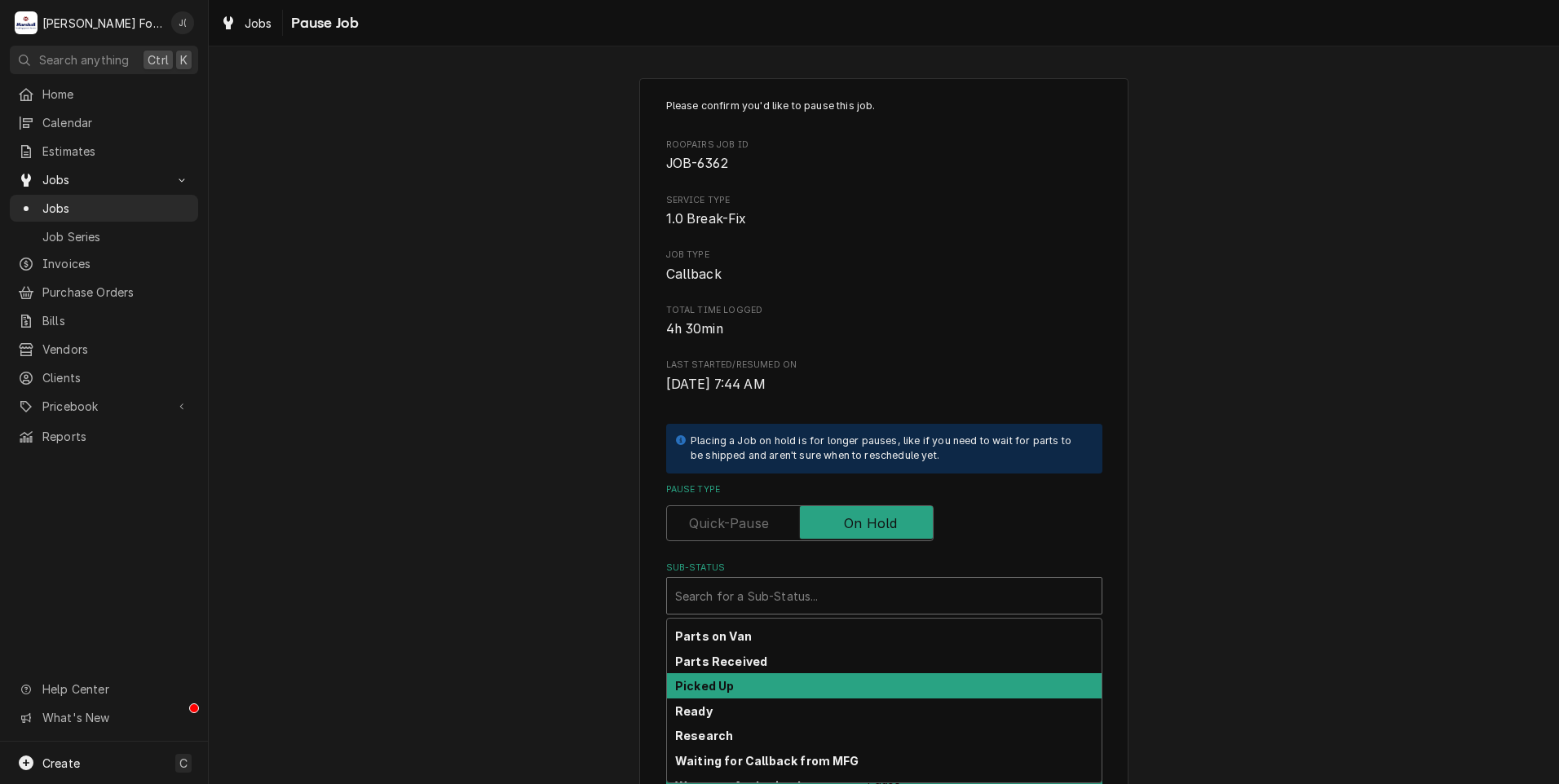
scroll to position [261, 0]
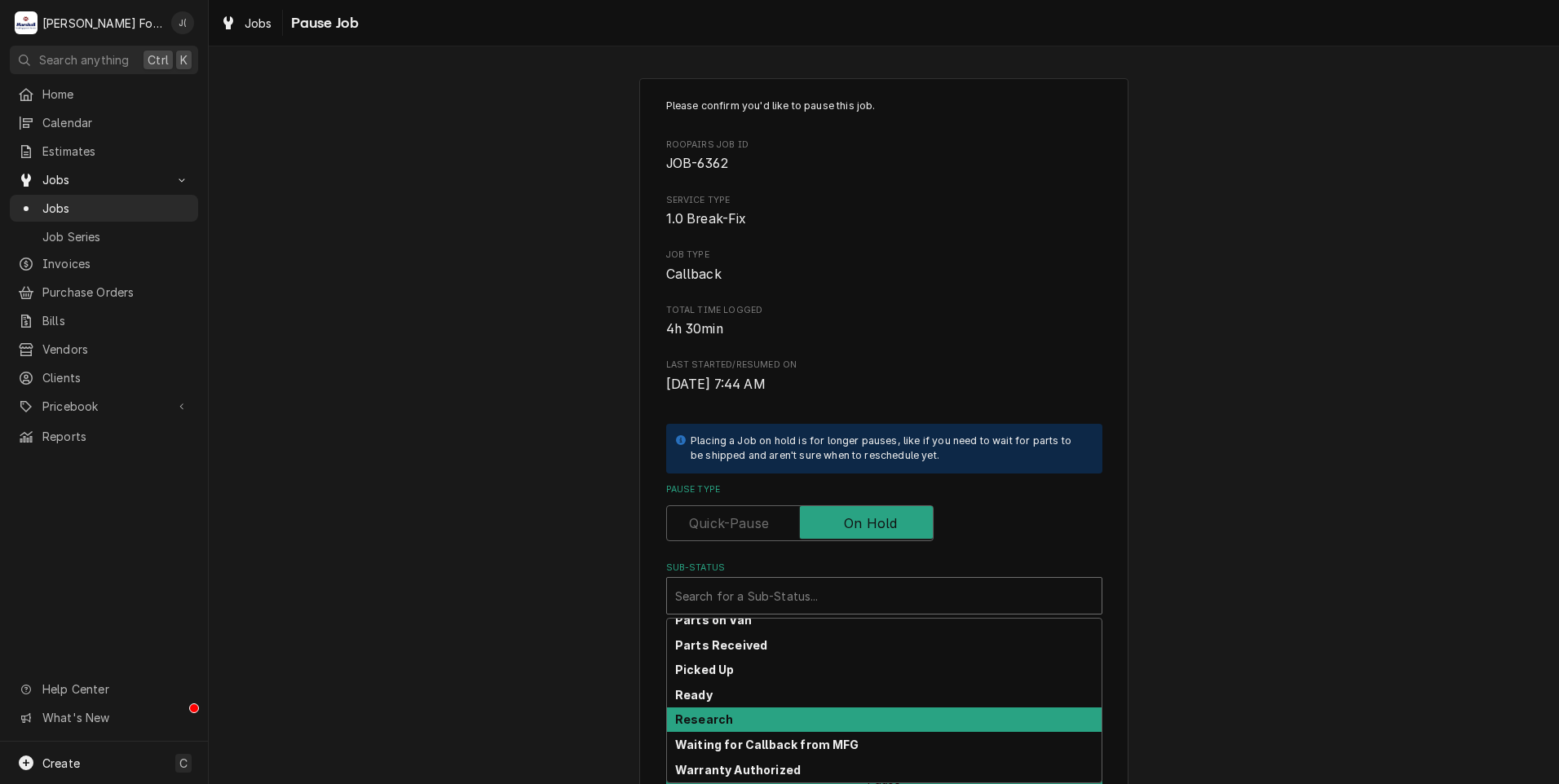
click at [716, 716] on strong "Research" at bounding box center [703, 719] width 58 height 14
type textarea "x"
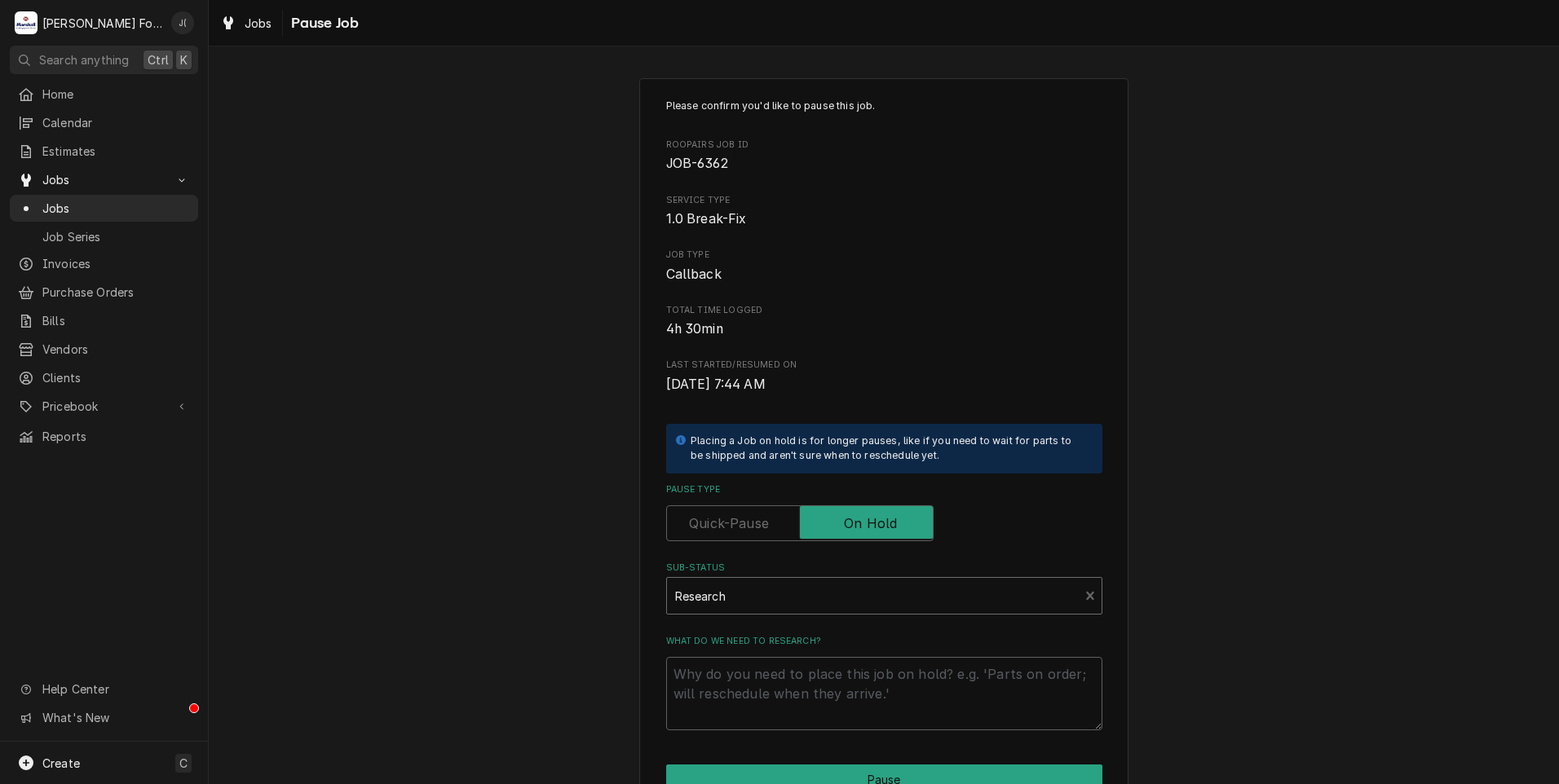
scroll to position [82, 0]
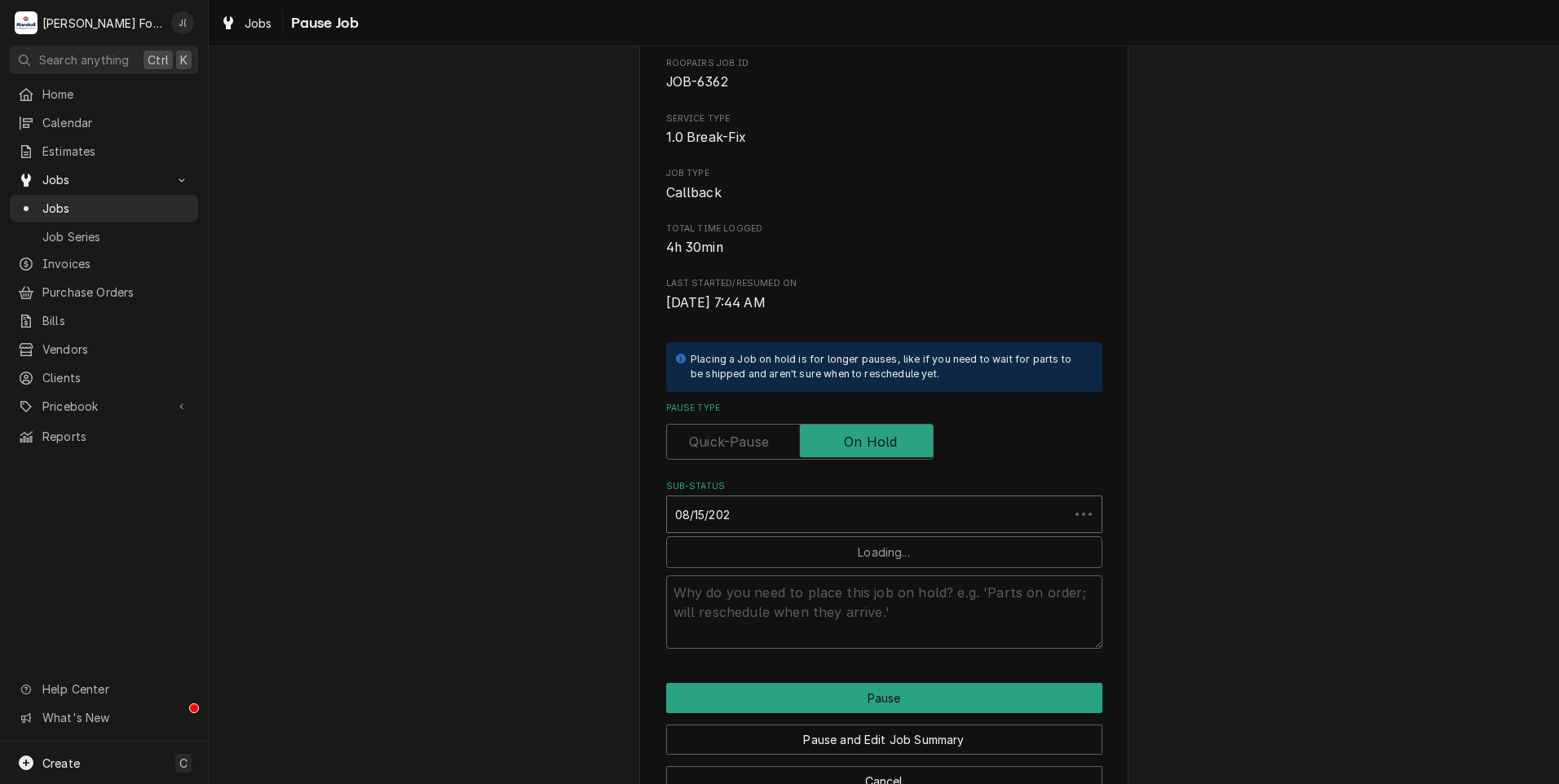
type input "[DATE]"
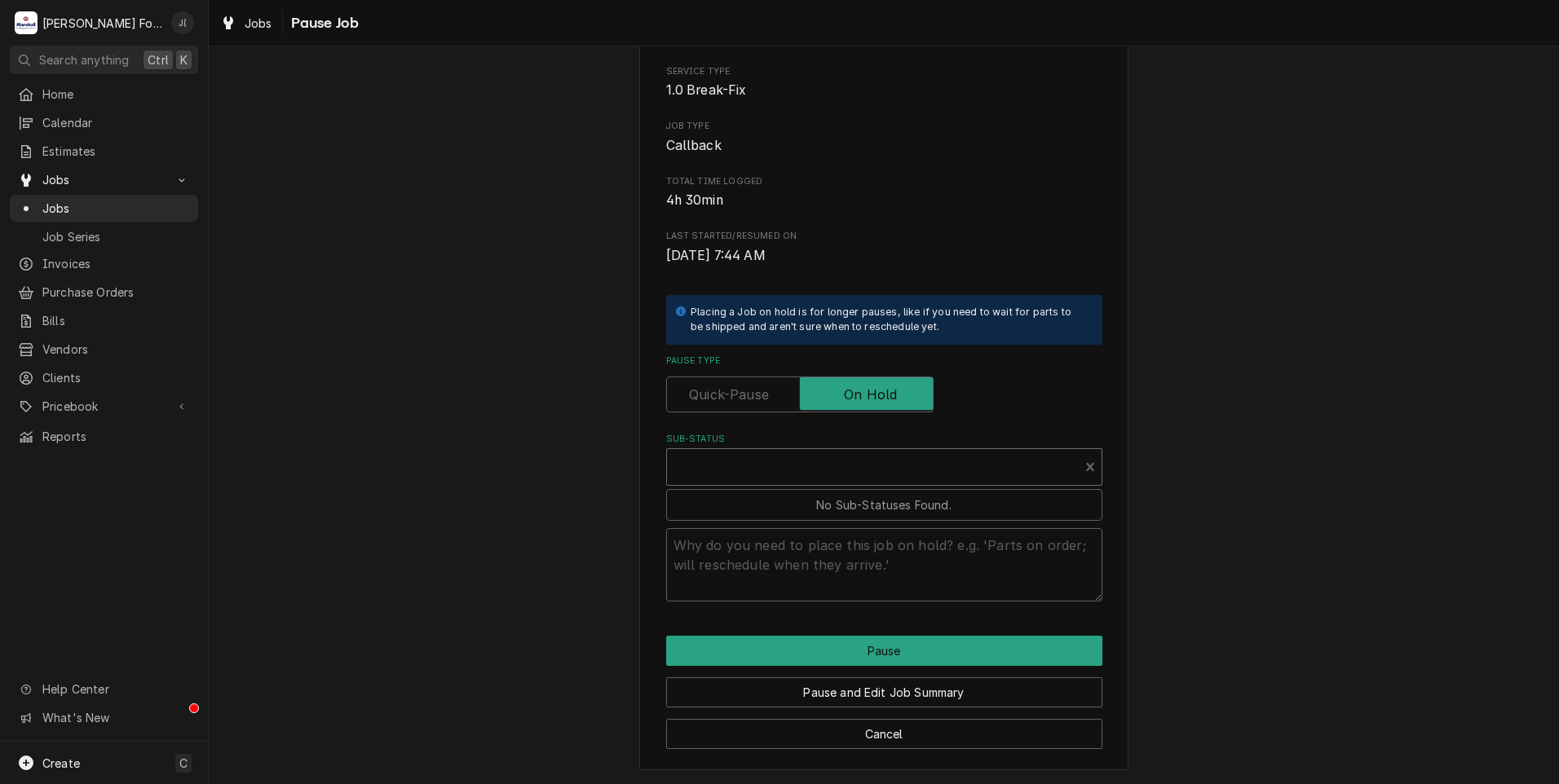
click at [781, 463] on div "Sub-Status" at bounding box center [872, 467] width 396 height 30
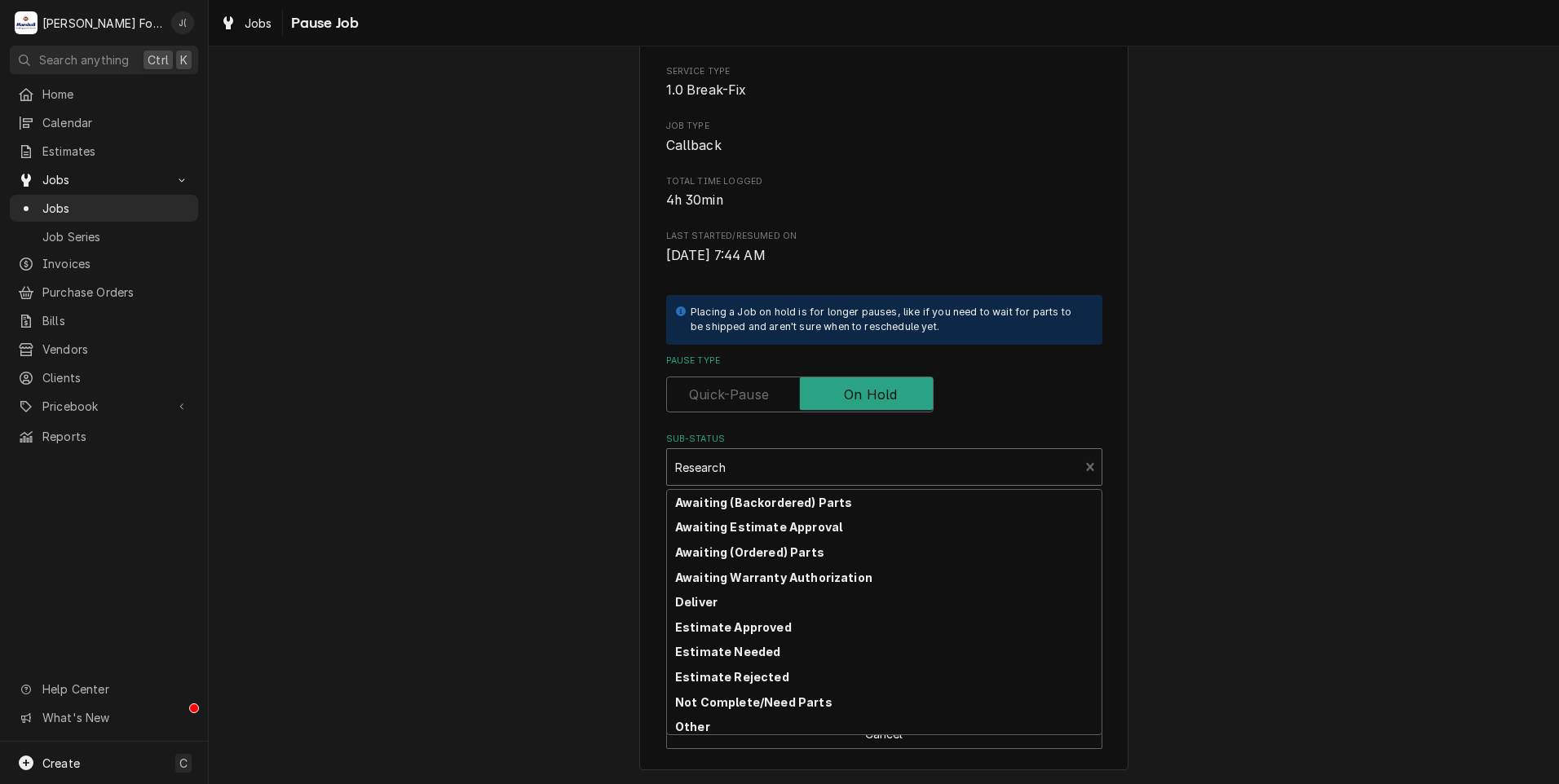
click at [934, 476] on div "Sub-Status" at bounding box center [872, 467] width 396 height 30
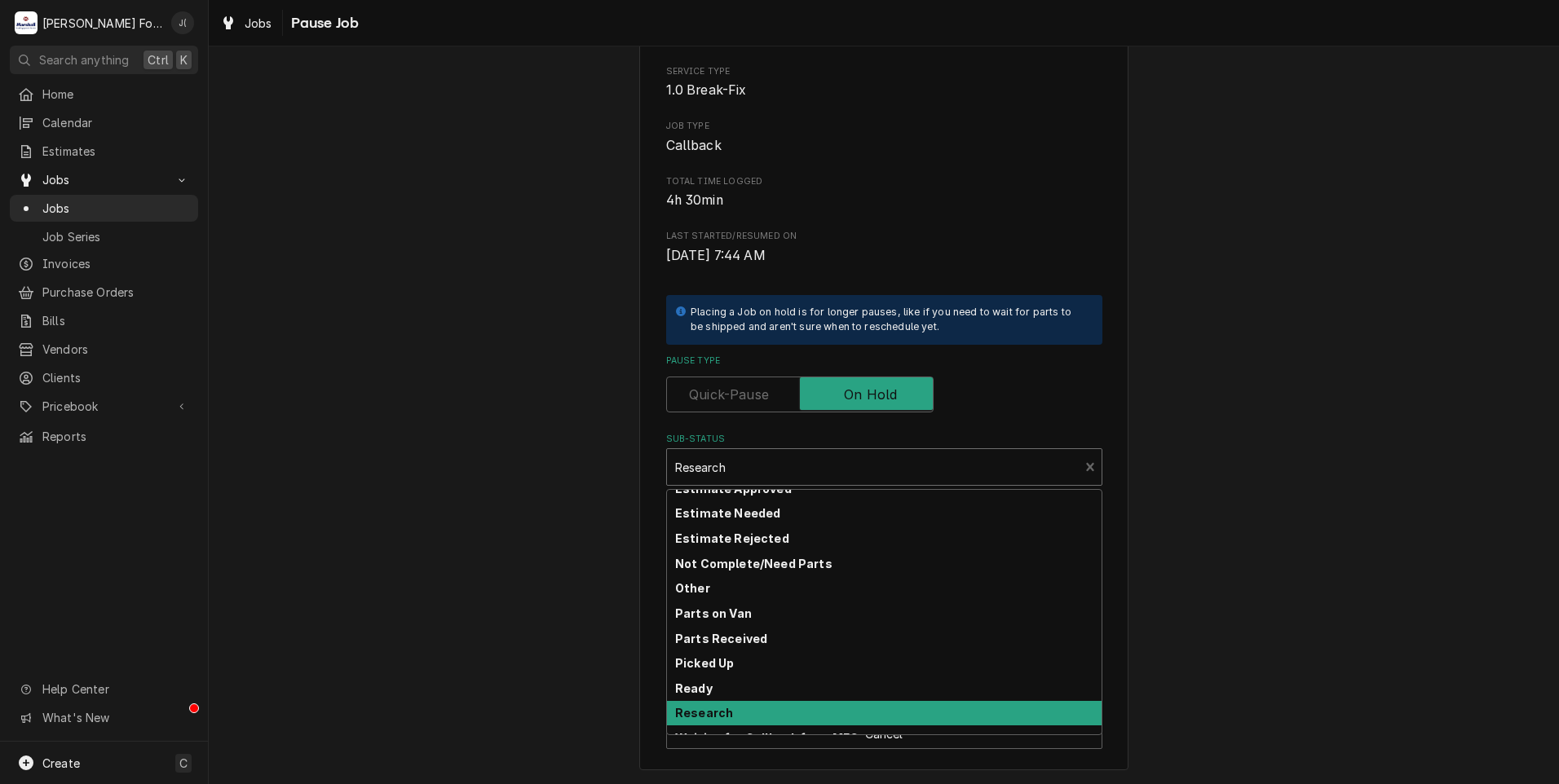
click at [697, 720] on div "Research" at bounding box center [884, 714] width 435 height 26
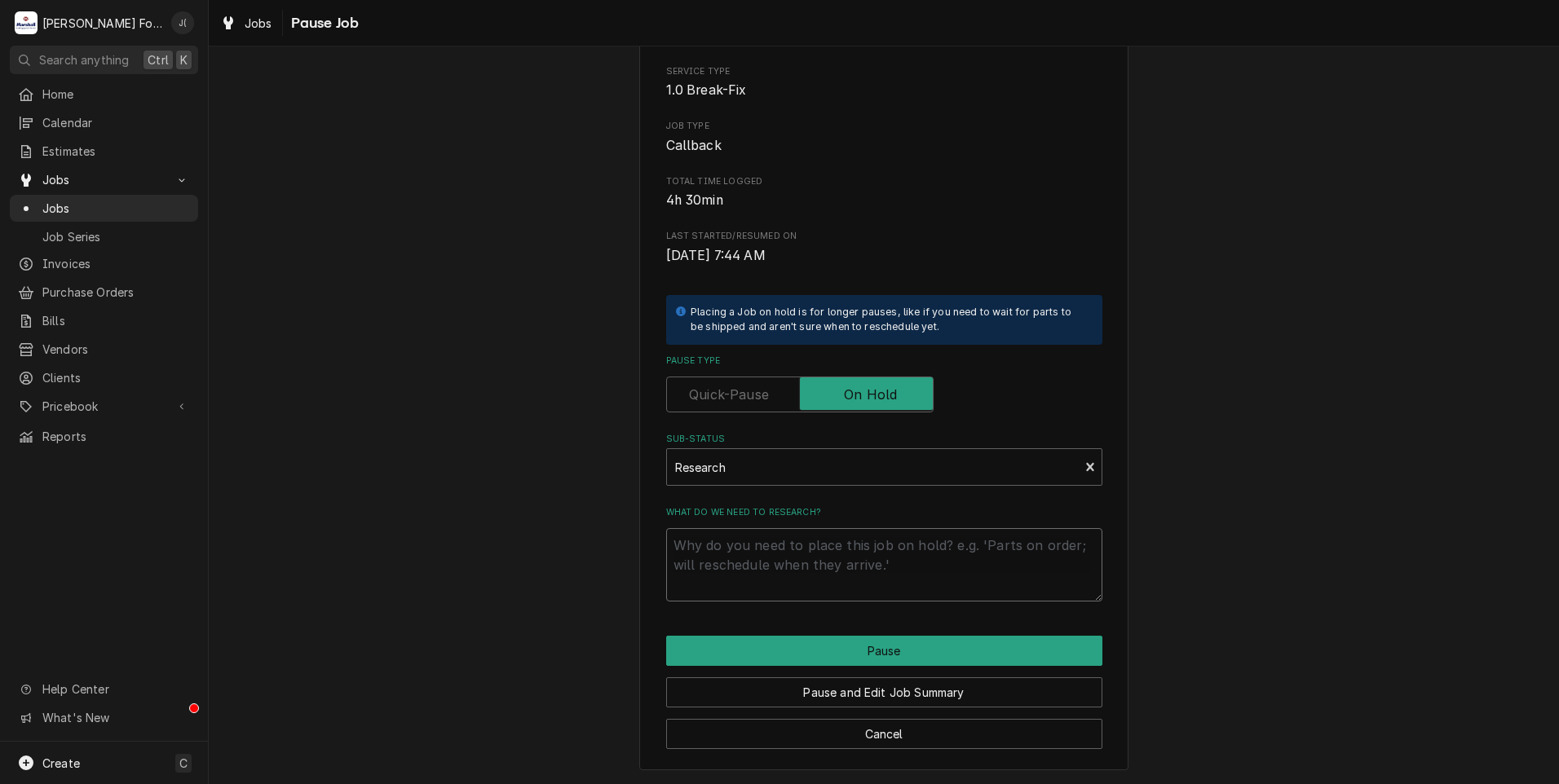
click at [733, 566] on textarea "What do we need to research?" at bounding box center [883, 565] width 436 height 73
type textarea "x"
type textarea "0"
type textarea "x"
type textarea "08"
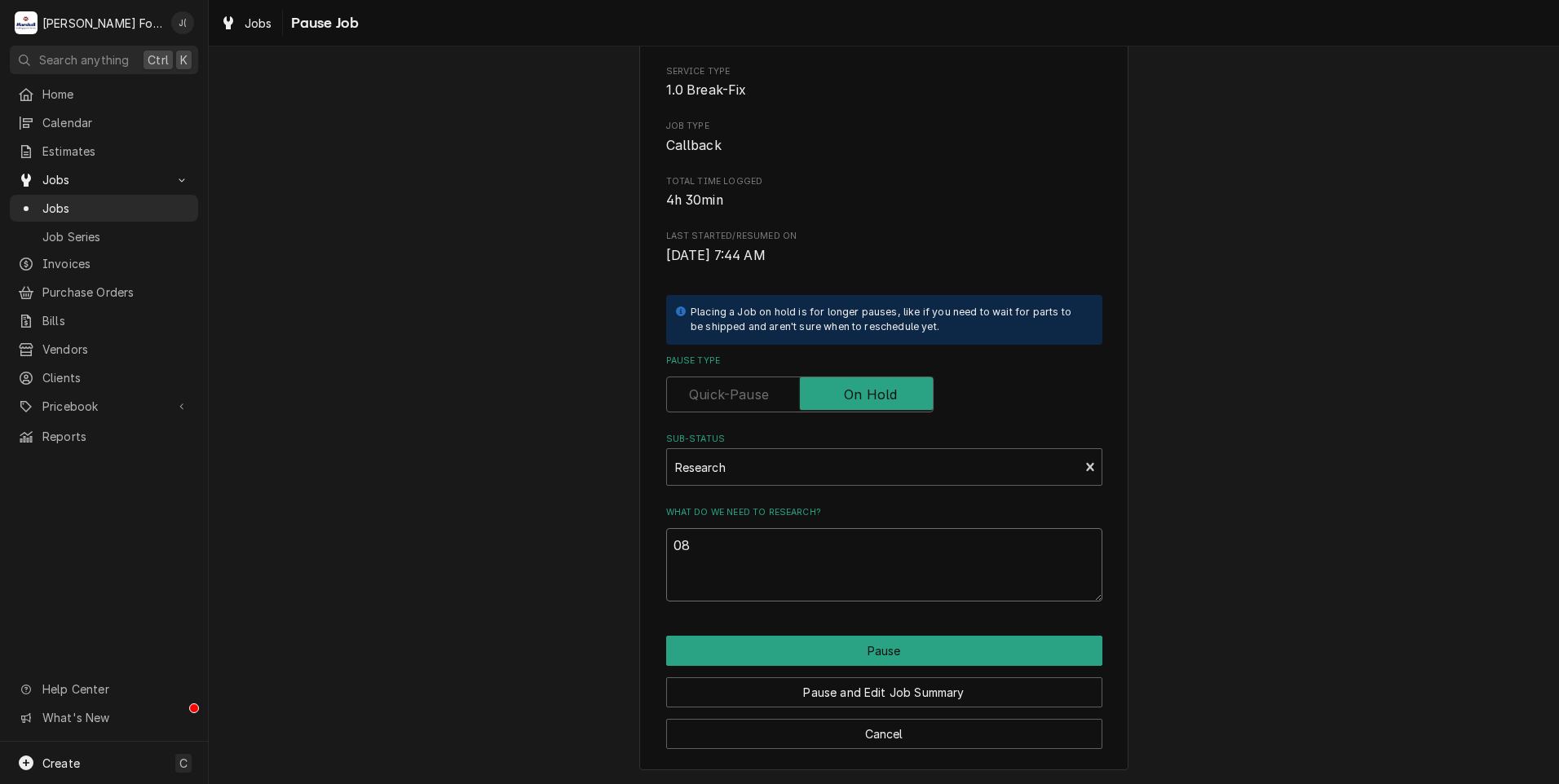
type textarea "x"
type textarea "08/"
type textarea "x"
type textarea "08/1"
type textarea "x"
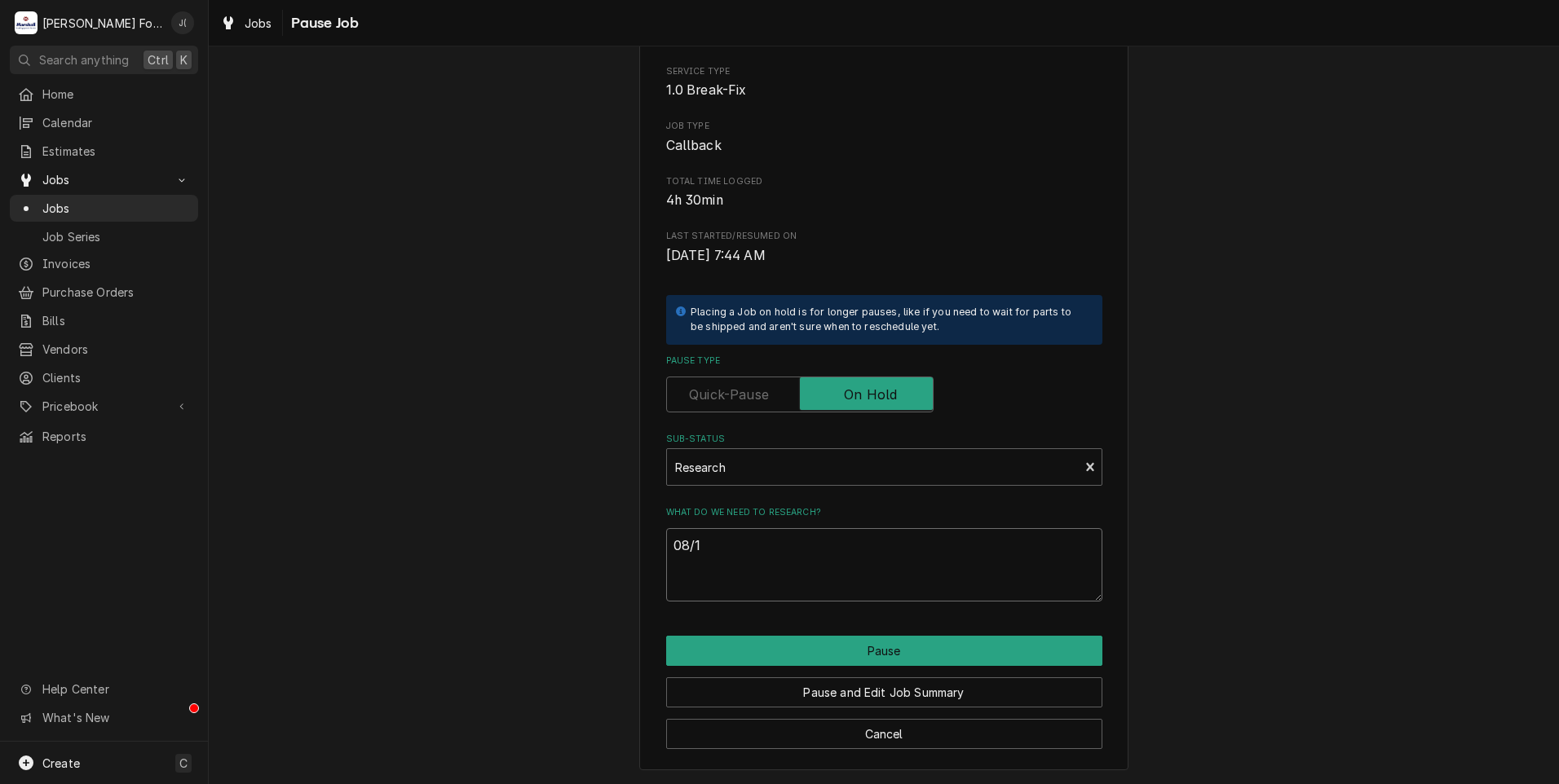
type textarea "08/15"
type textarea "x"
type textarea "08/15/"
type textarea "x"
type textarea "08/15/2"
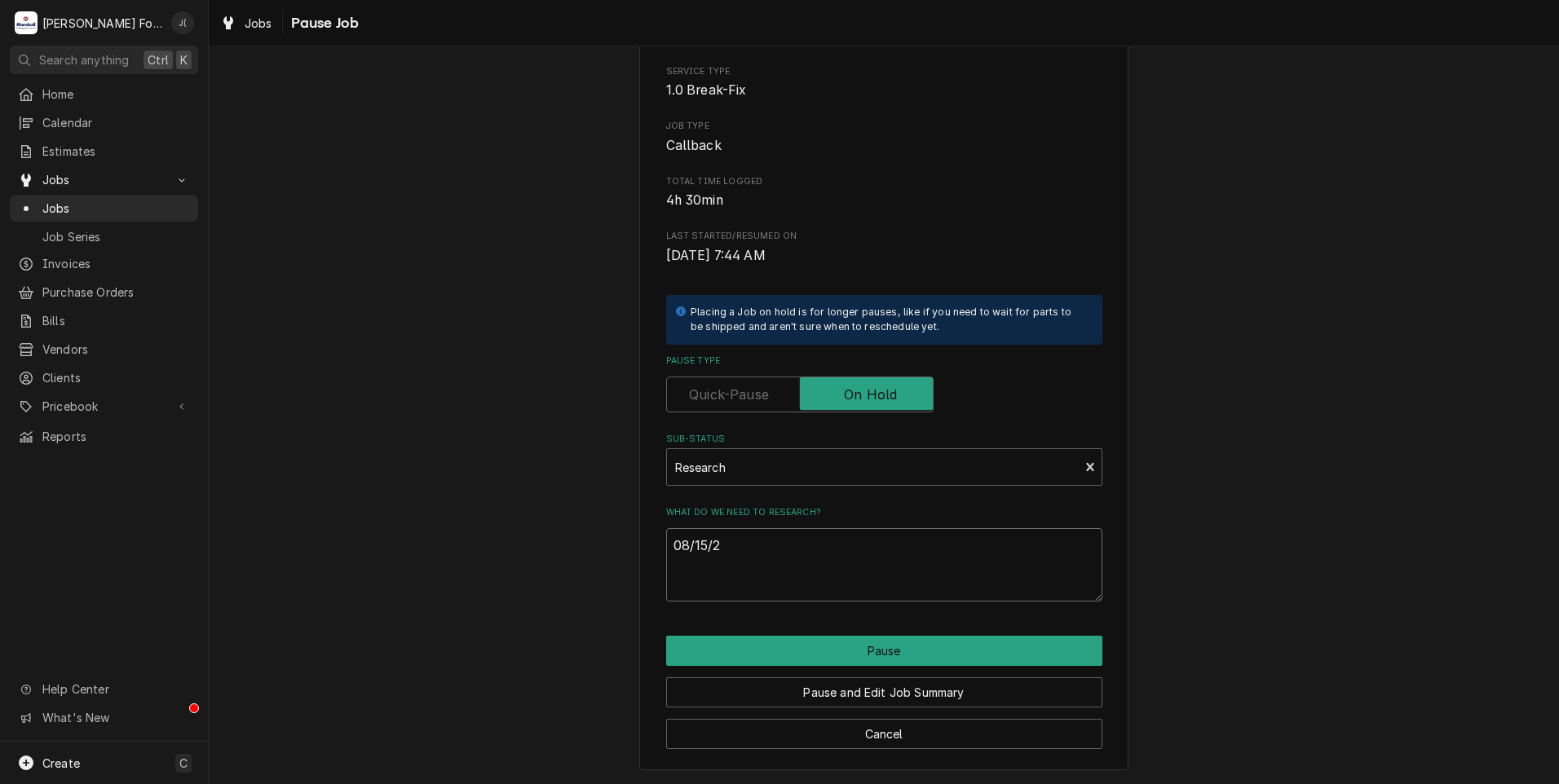
type textarea "x"
type textarea "[DATE]"
type textarea "x"
type textarea "08/15/202"
type textarea "x"
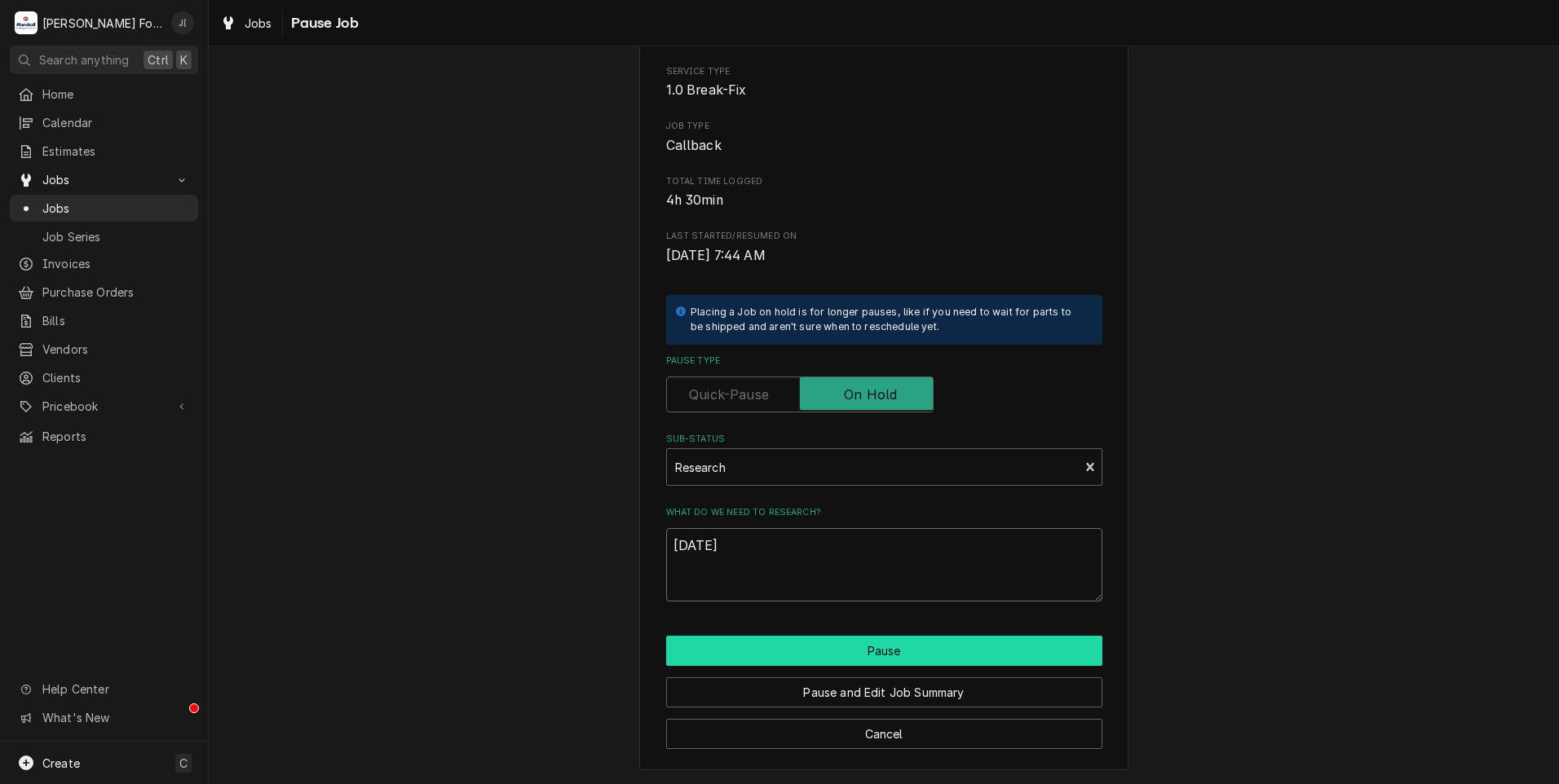
type textarea "[DATE]"
click at [751, 650] on button "Pause" at bounding box center [883, 651] width 436 height 31
type textarea "x"
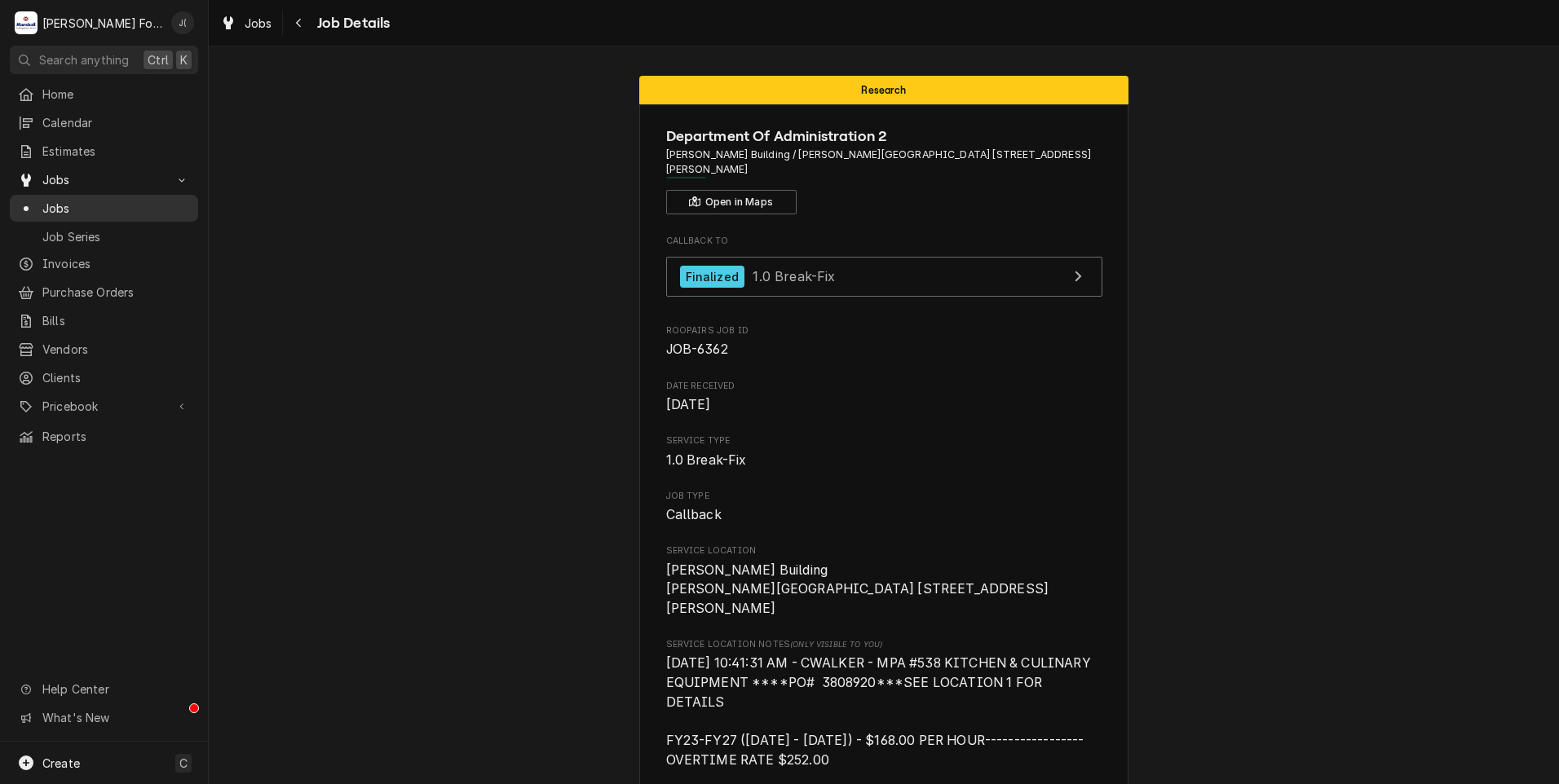
click at [58, 201] on span "Jobs" at bounding box center [116, 207] width 147 height 17
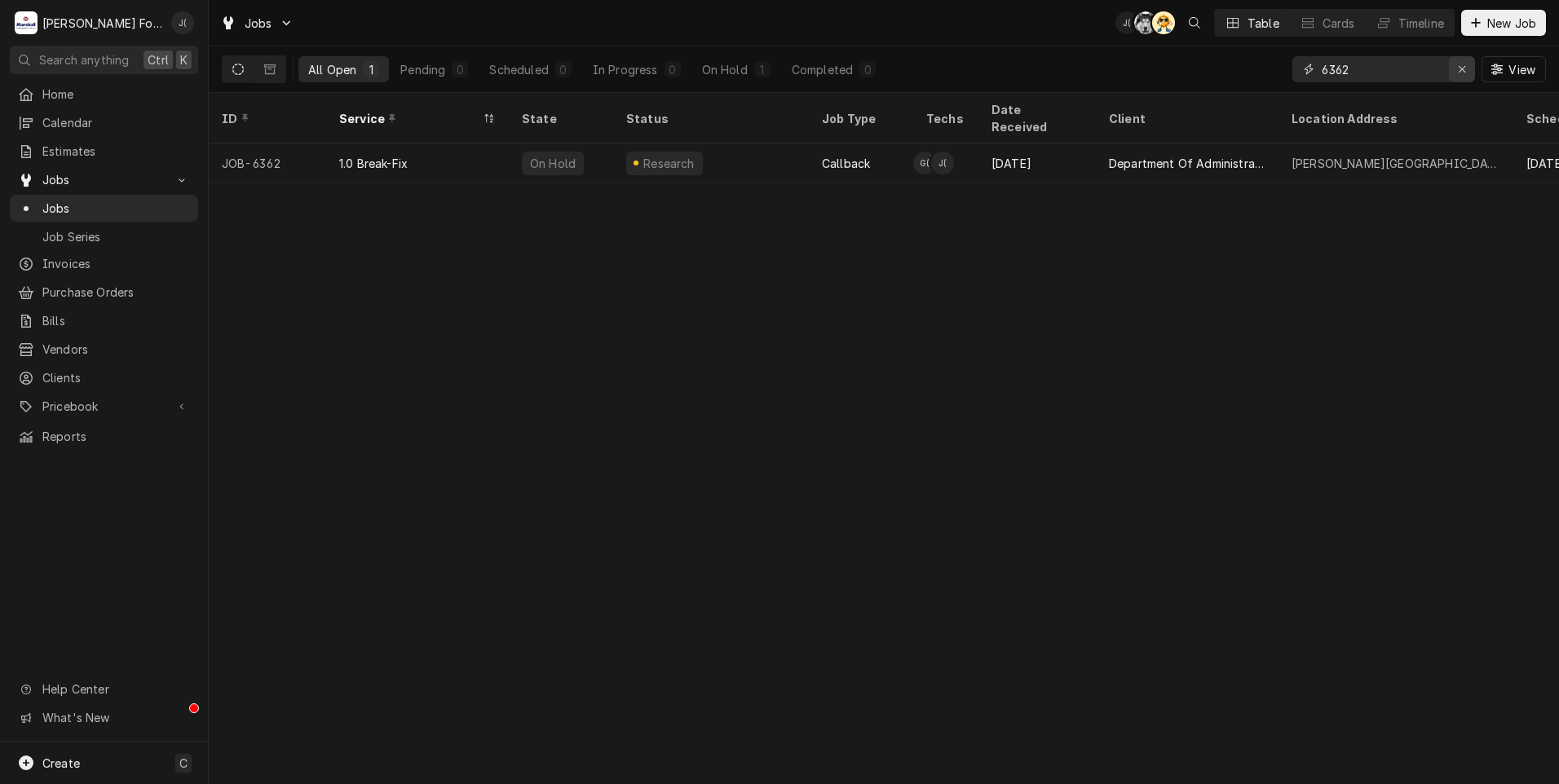
click at [1463, 70] on icon "Erase input" at bounding box center [1461, 69] width 9 height 12
click at [1450, 70] on input "Dynamic Content Wrapper" at bounding box center [1398, 69] width 153 height 26
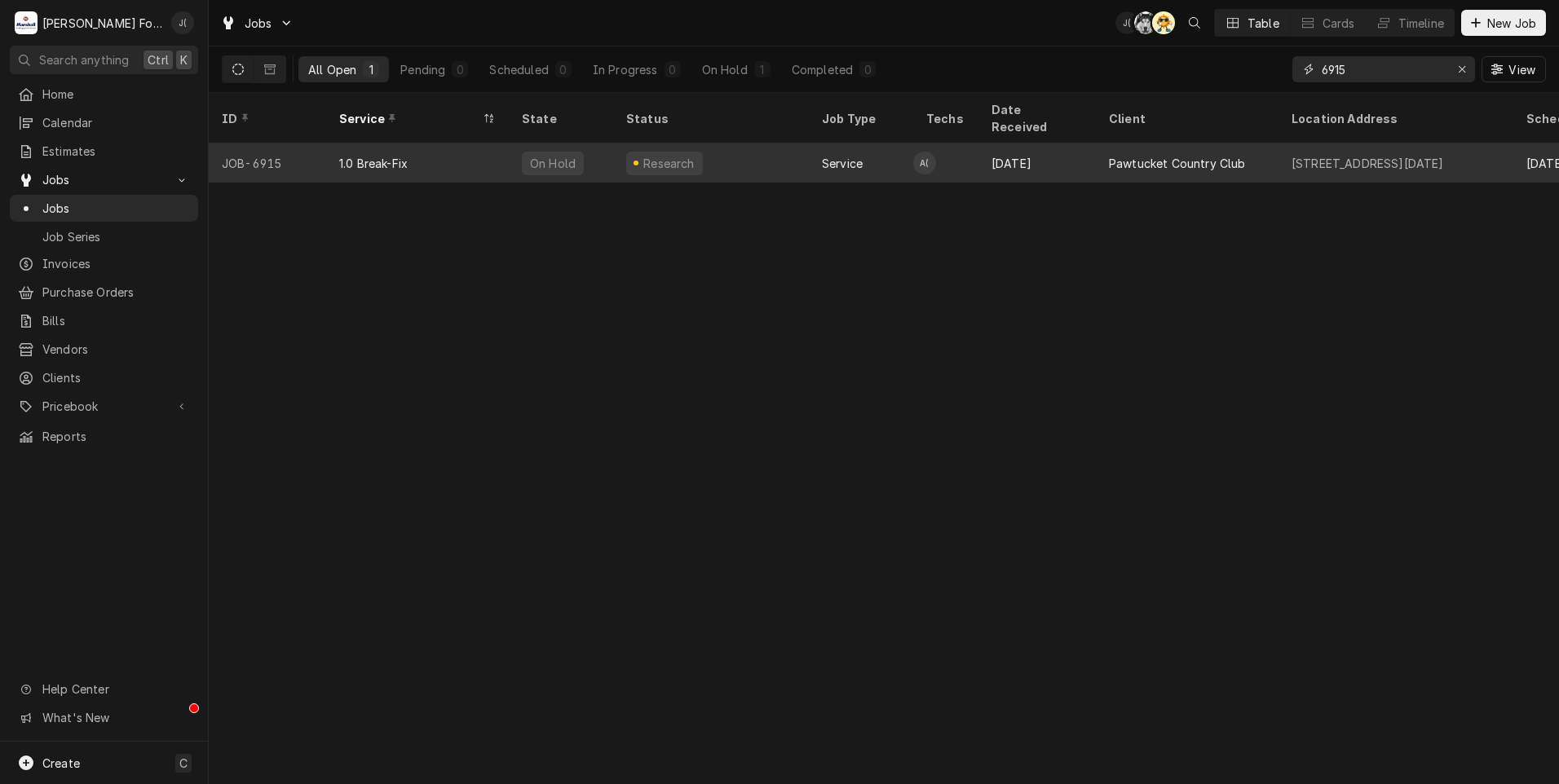
type input "6915"
click at [451, 151] on div "1.0 Break-Fix" at bounding box center [417, 163] width 183 height 39
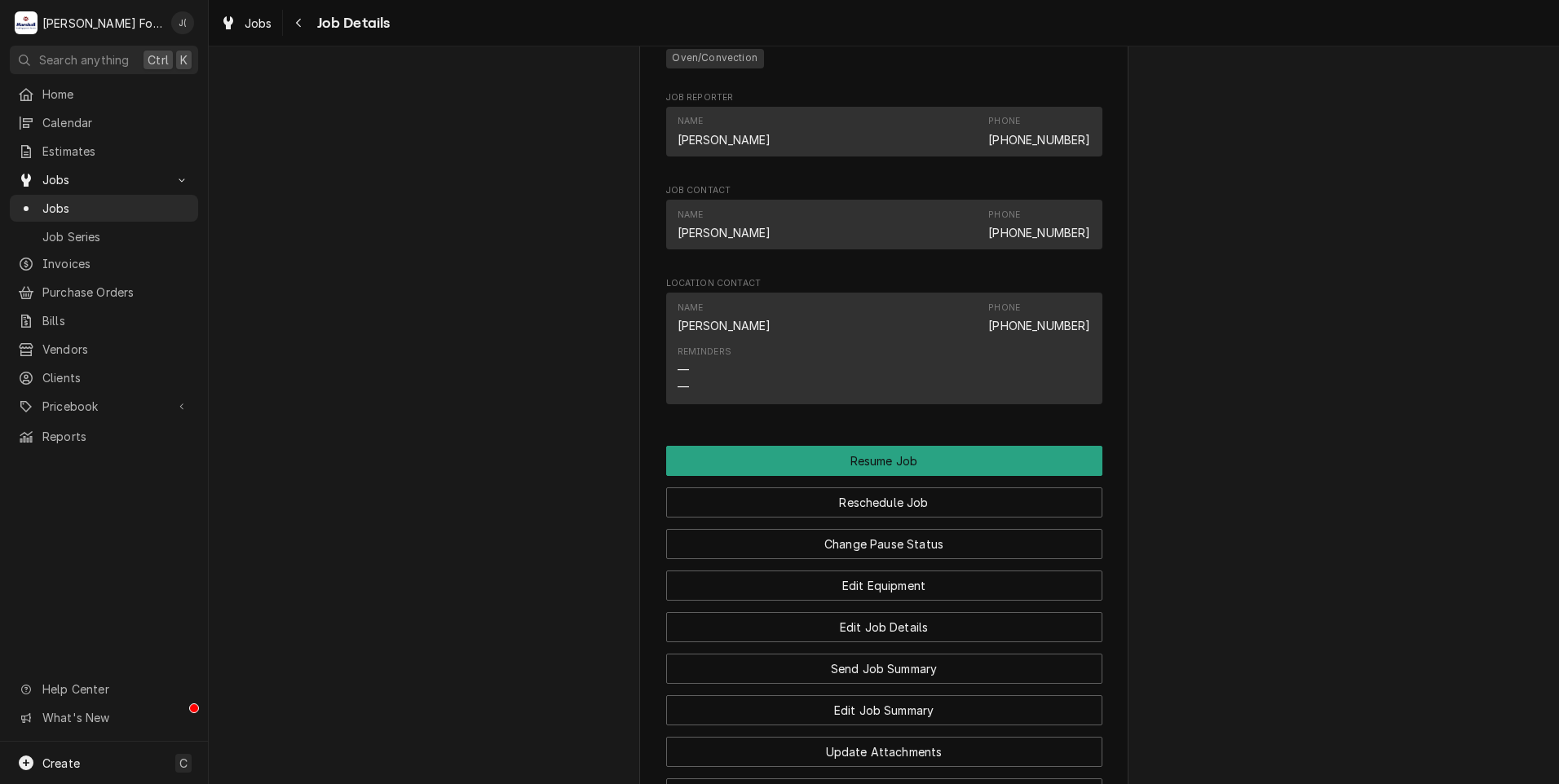
scroll to position [1548, 0]
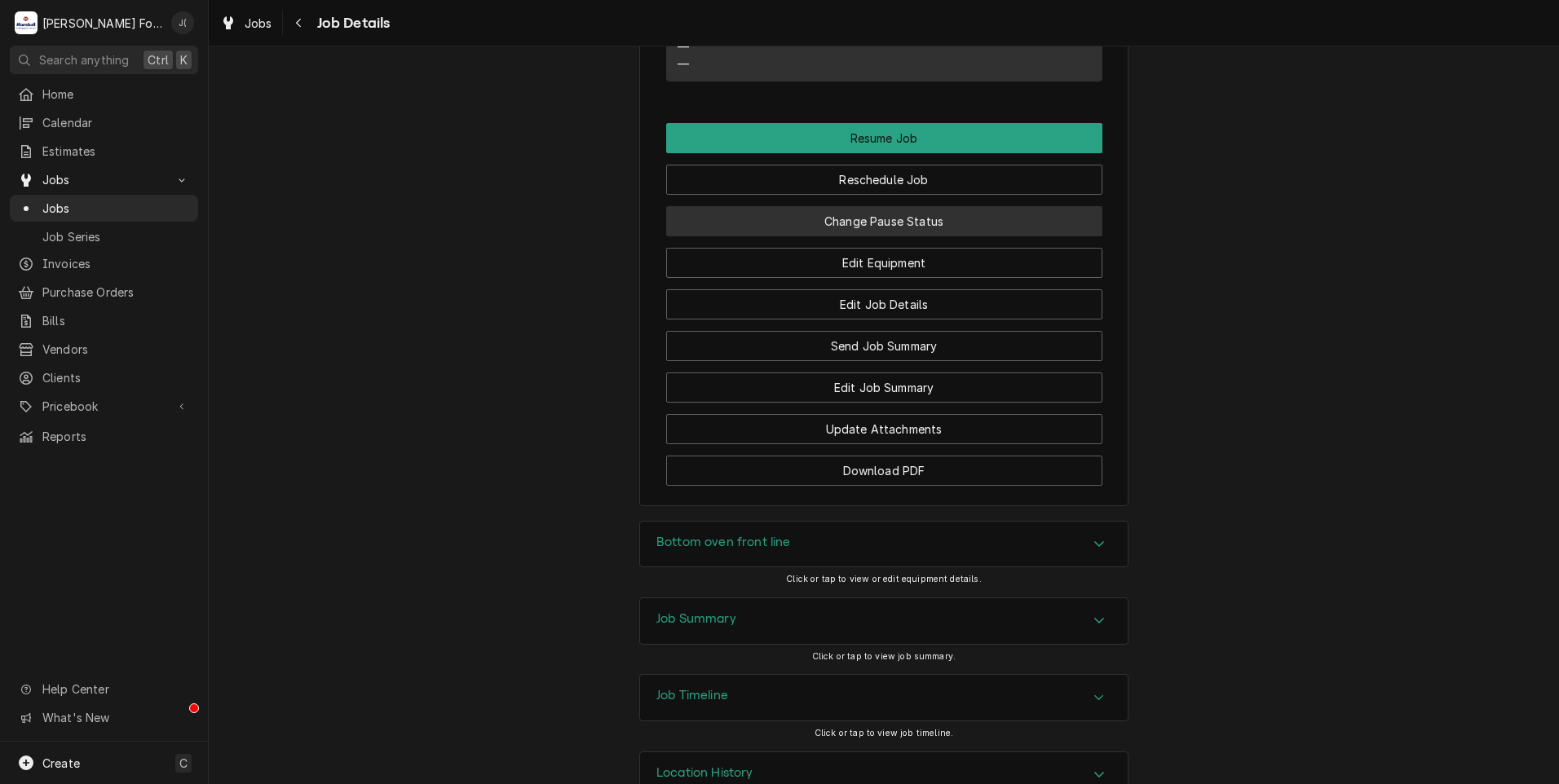
click at [910, 236] on button "Change Pause Status" at bounding box center [883, 221] width 436 height 31
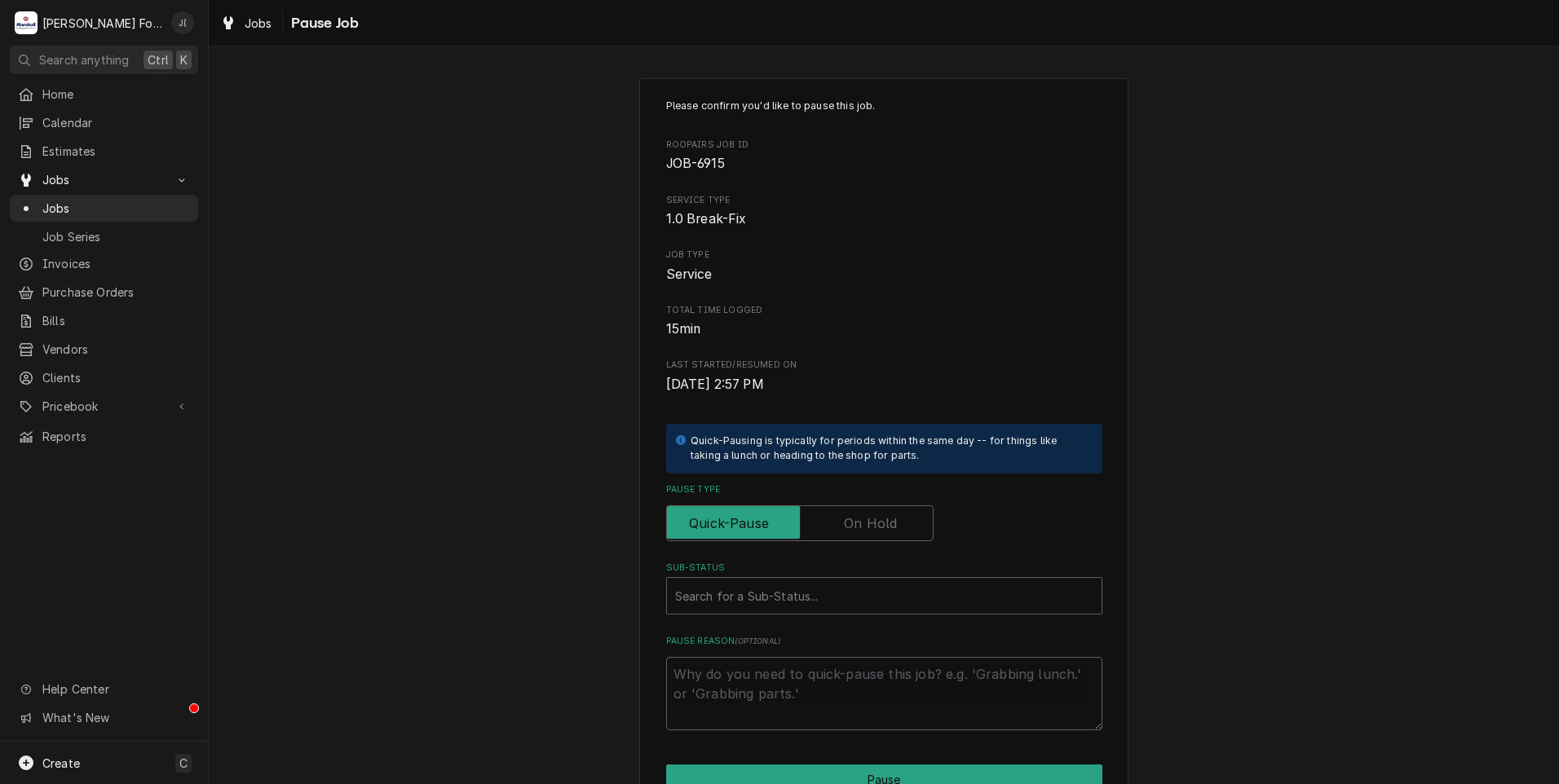
click at [874, 513] on label "Pause Type" at bounding box center [799, 523] width 268 height 36
click at [874, 513] on input "Pause Type" at bounding box center [800, 523] width 253 height 36
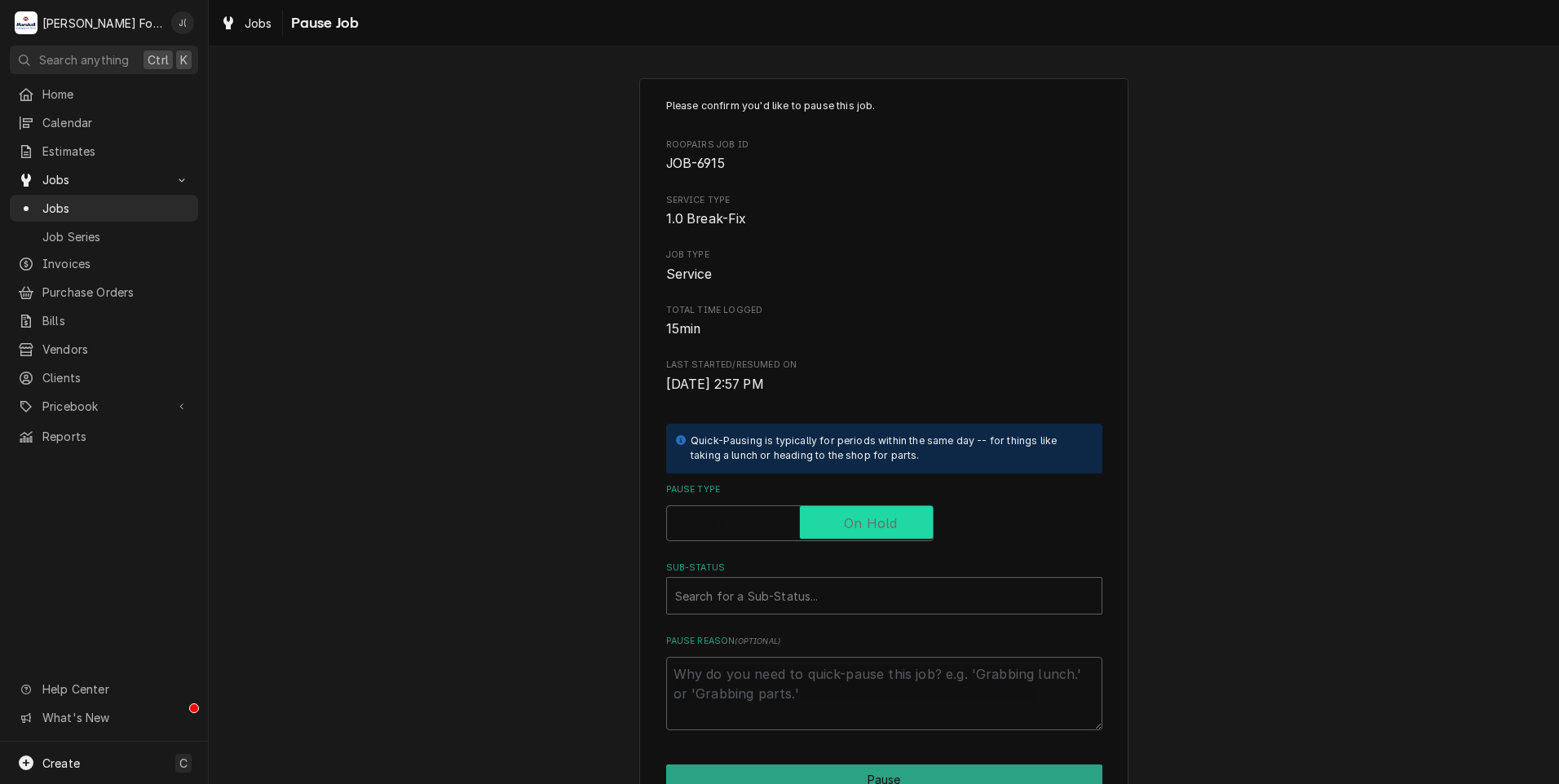
checkbox input "true"
type textarea "x"
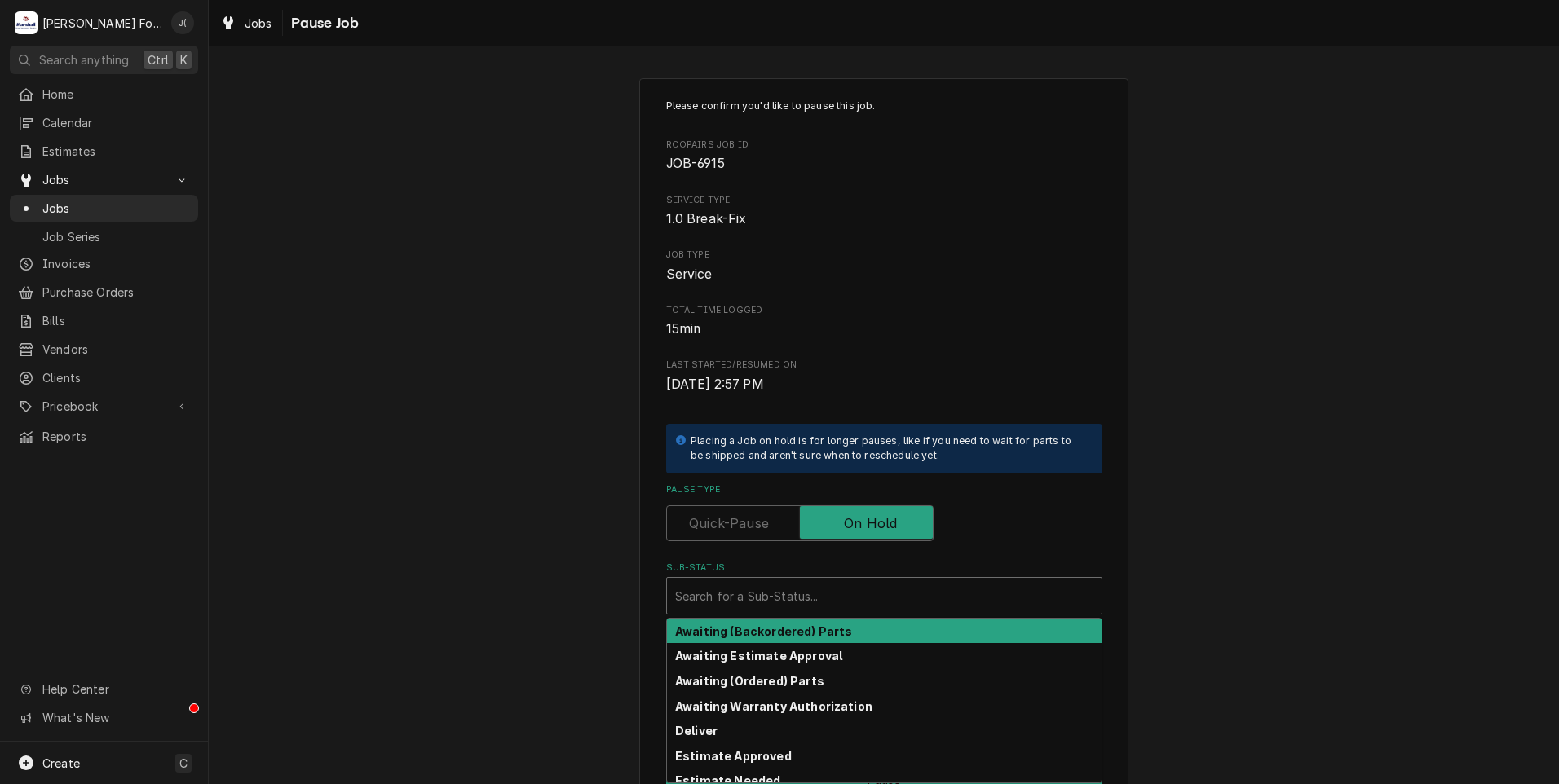
click at [828, 603] on div "Sub-Status" at bounding box center [883, 595] width 418 height 30
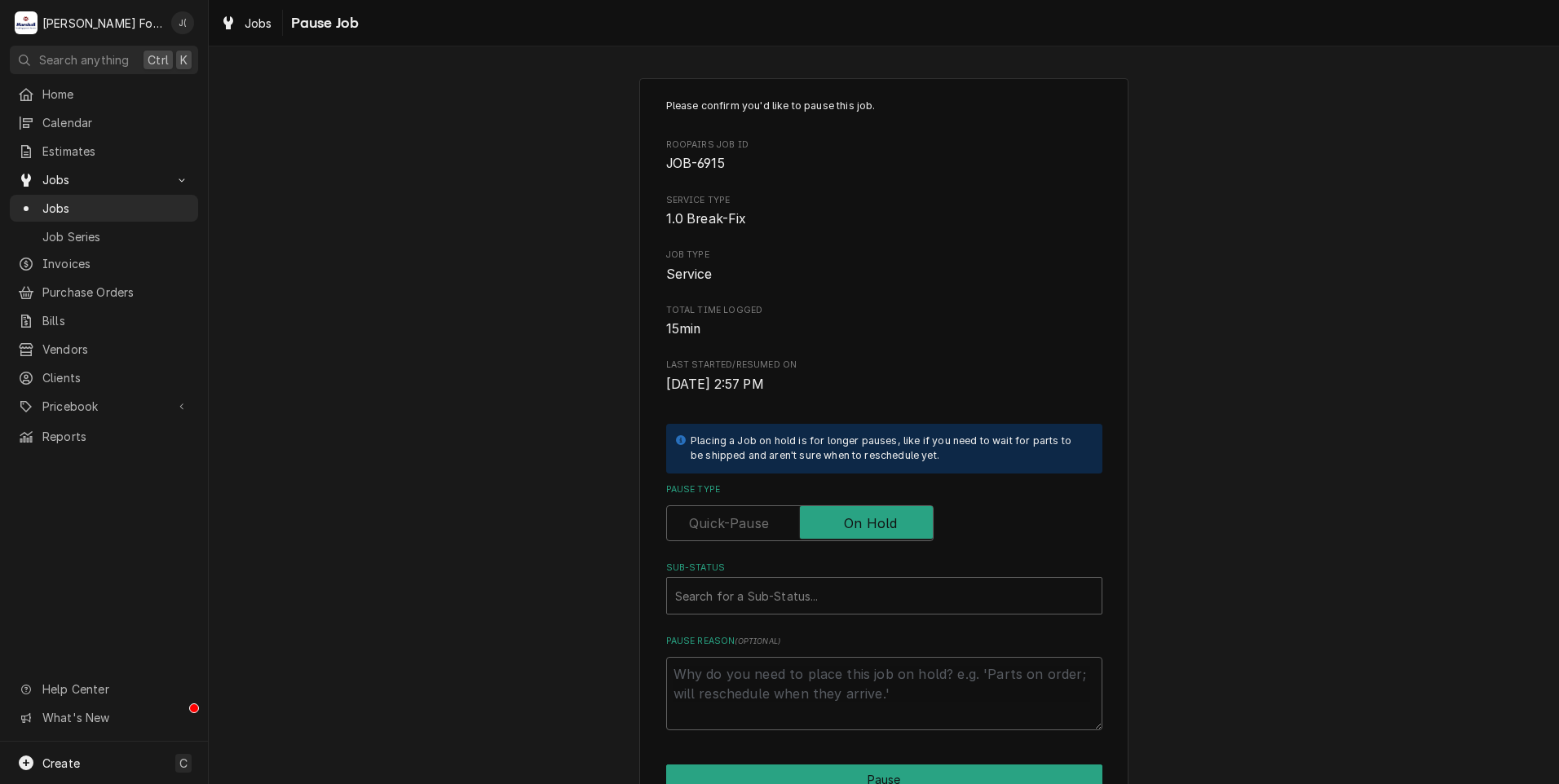
click at [400, 286] on div "Please confirm you'd like to pause this job. Roopairs Job ID JOB-6915 Service T…" at bounding box center [883, 488] width 1351 height 849
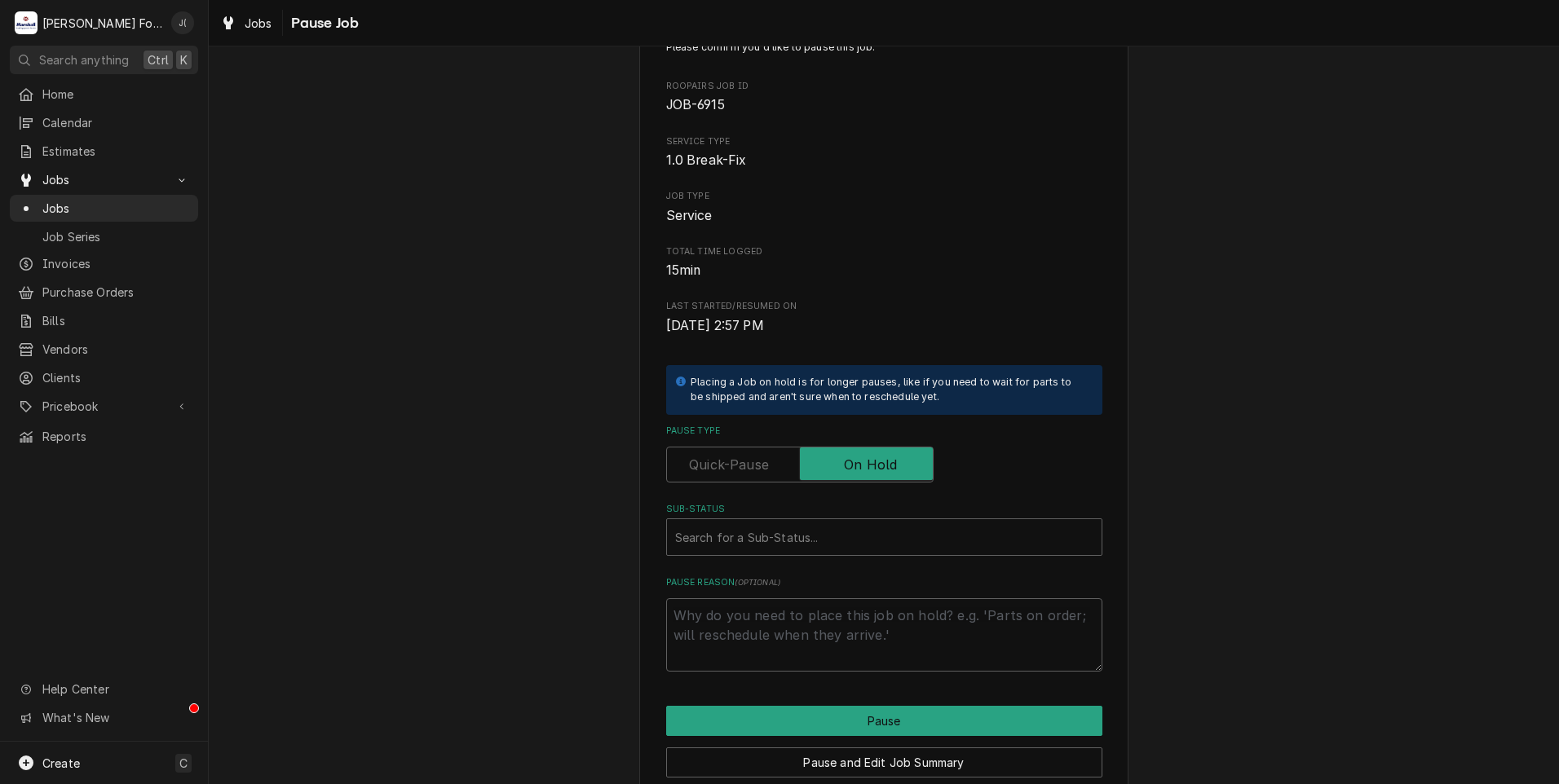
scroll to position [128, 0]
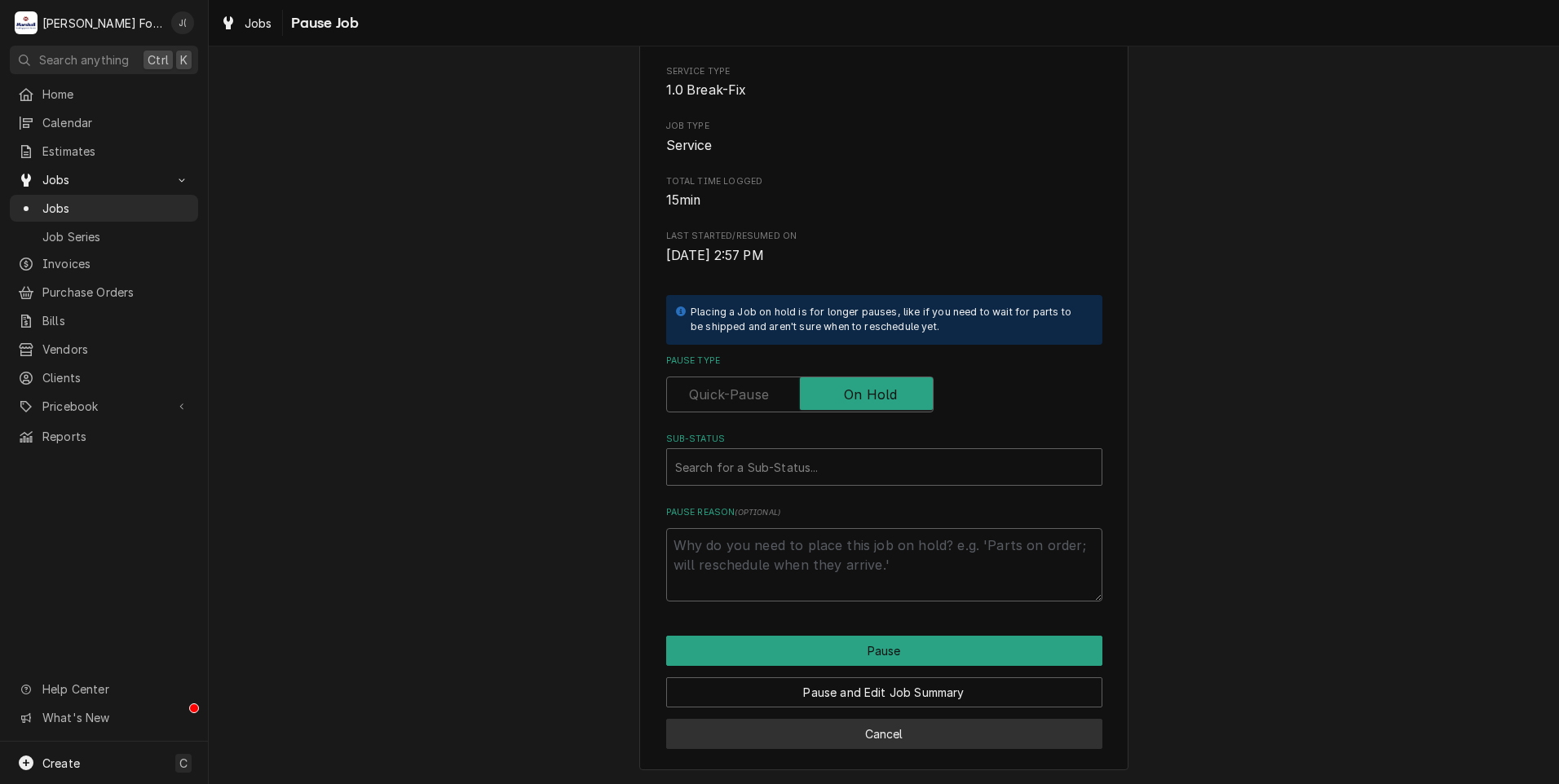
click at [791, 736] on button "Cancel" at bounding box center [883, 734] width 436 height 31
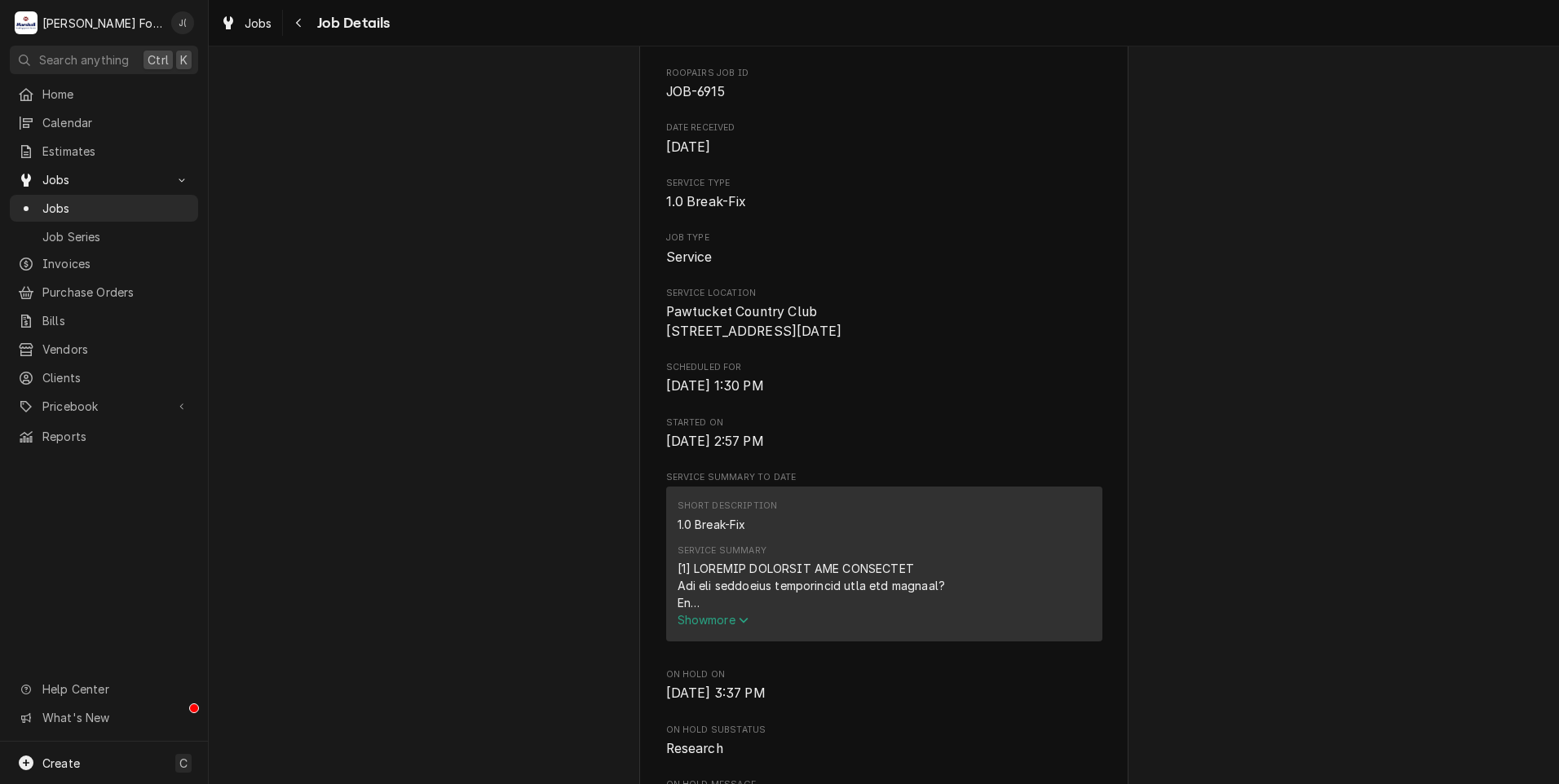
scroll to position [1548, 0]
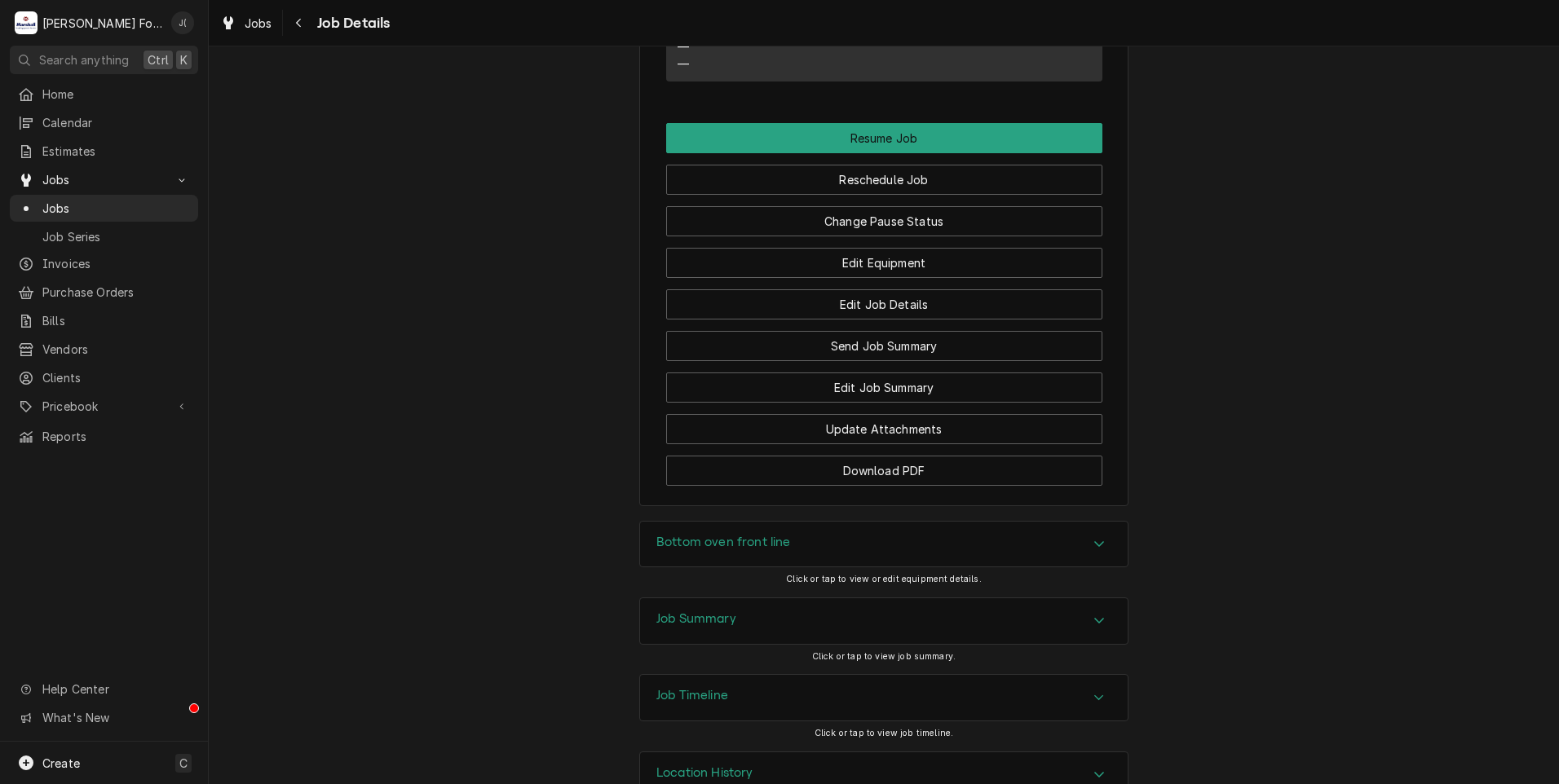
click at [707, 627] on h3 "Job Summary" at bounding box center [696, 619] width 80 height 16
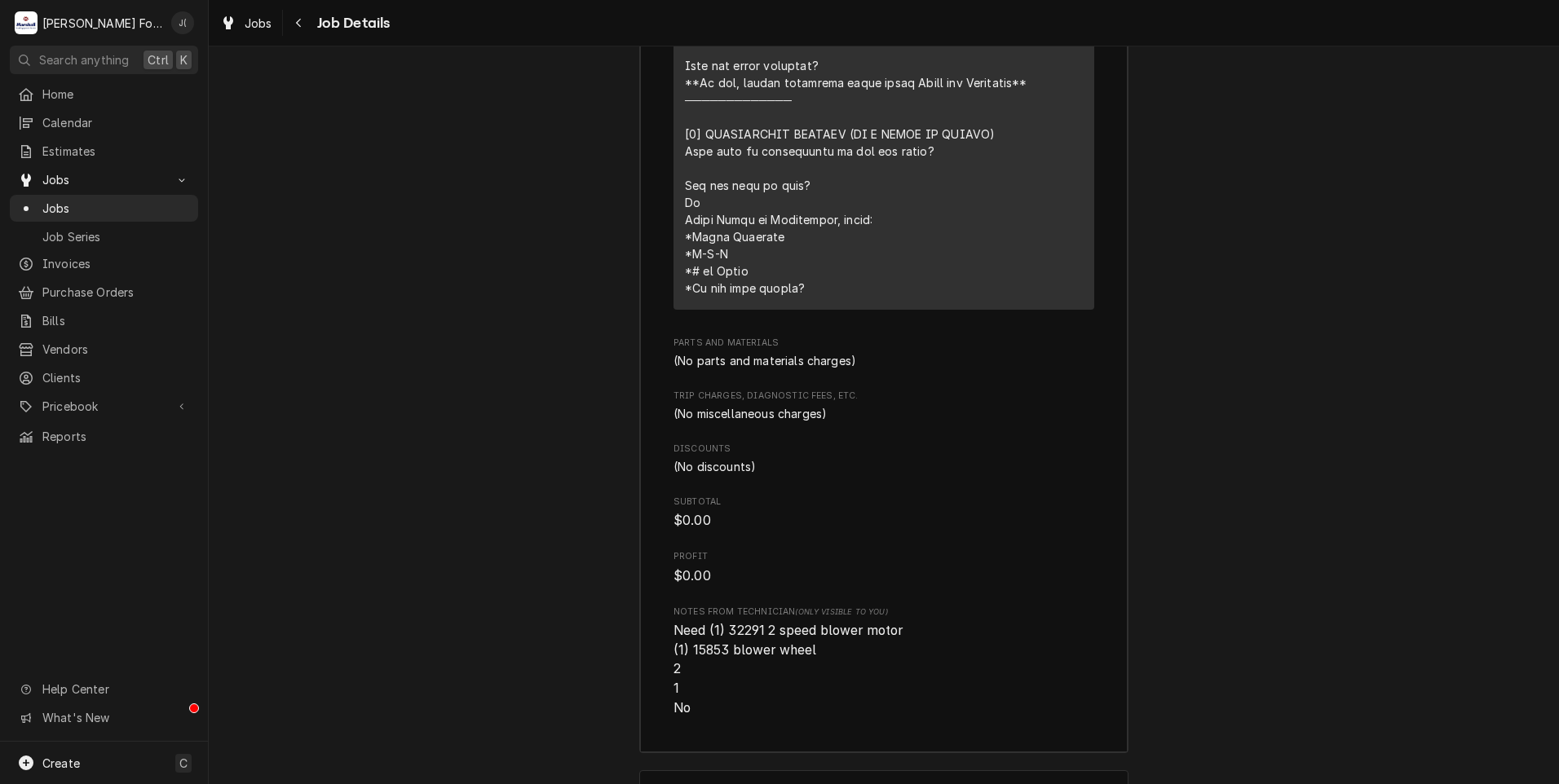
scroll to position [2881, 0]
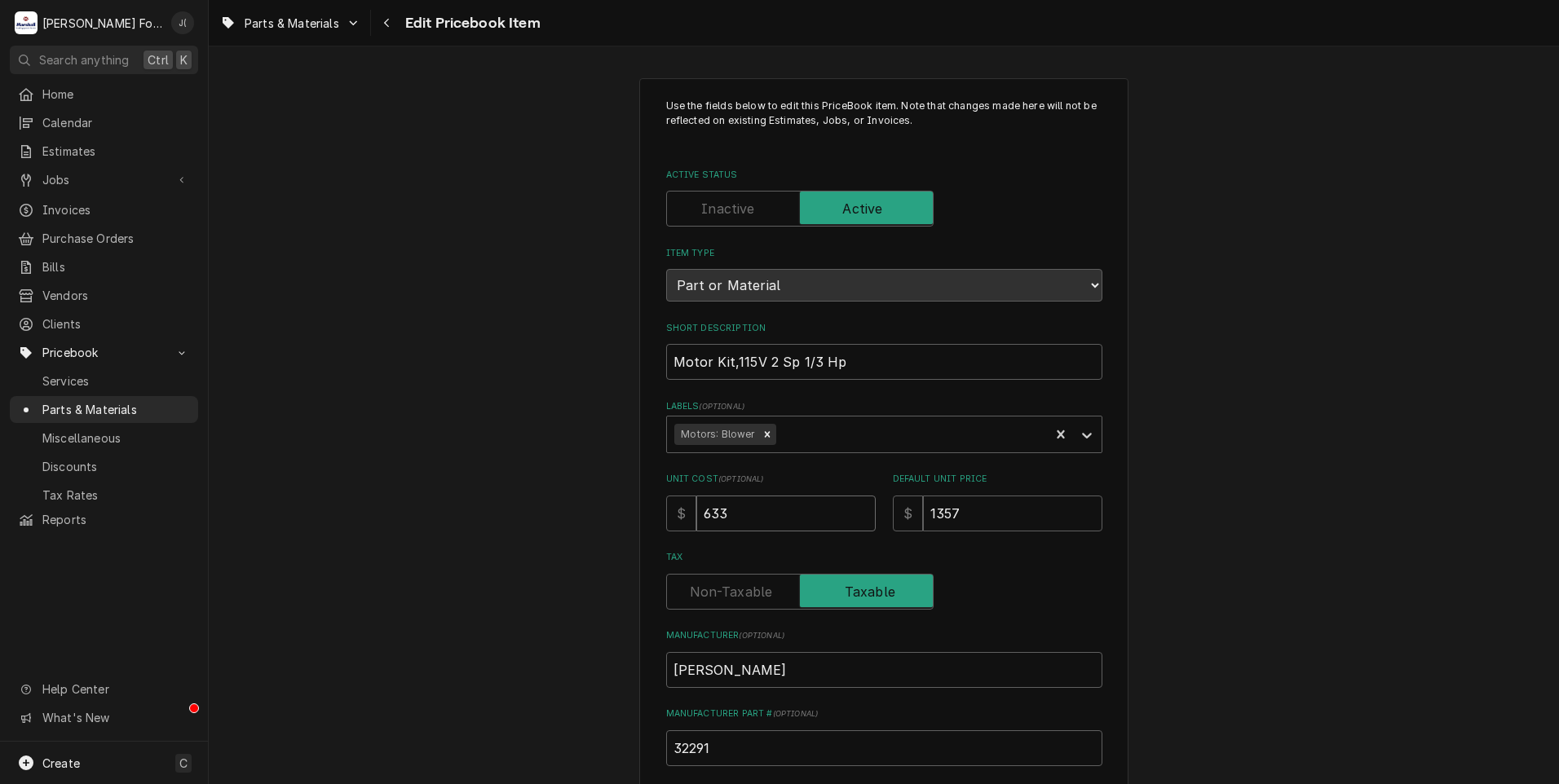
drag, startPoint x: 782, startPoint y: 513, endPoint x: 452, endPoint y: 490, distance: 330.8
click at [525, 500] on div "Use the fields below to edit this PriceBook item. Note that changes made here w…" at bounding box center [883, 637] width 1351 height 1148
type textarea "x"
type input "4"
type textarea "x"
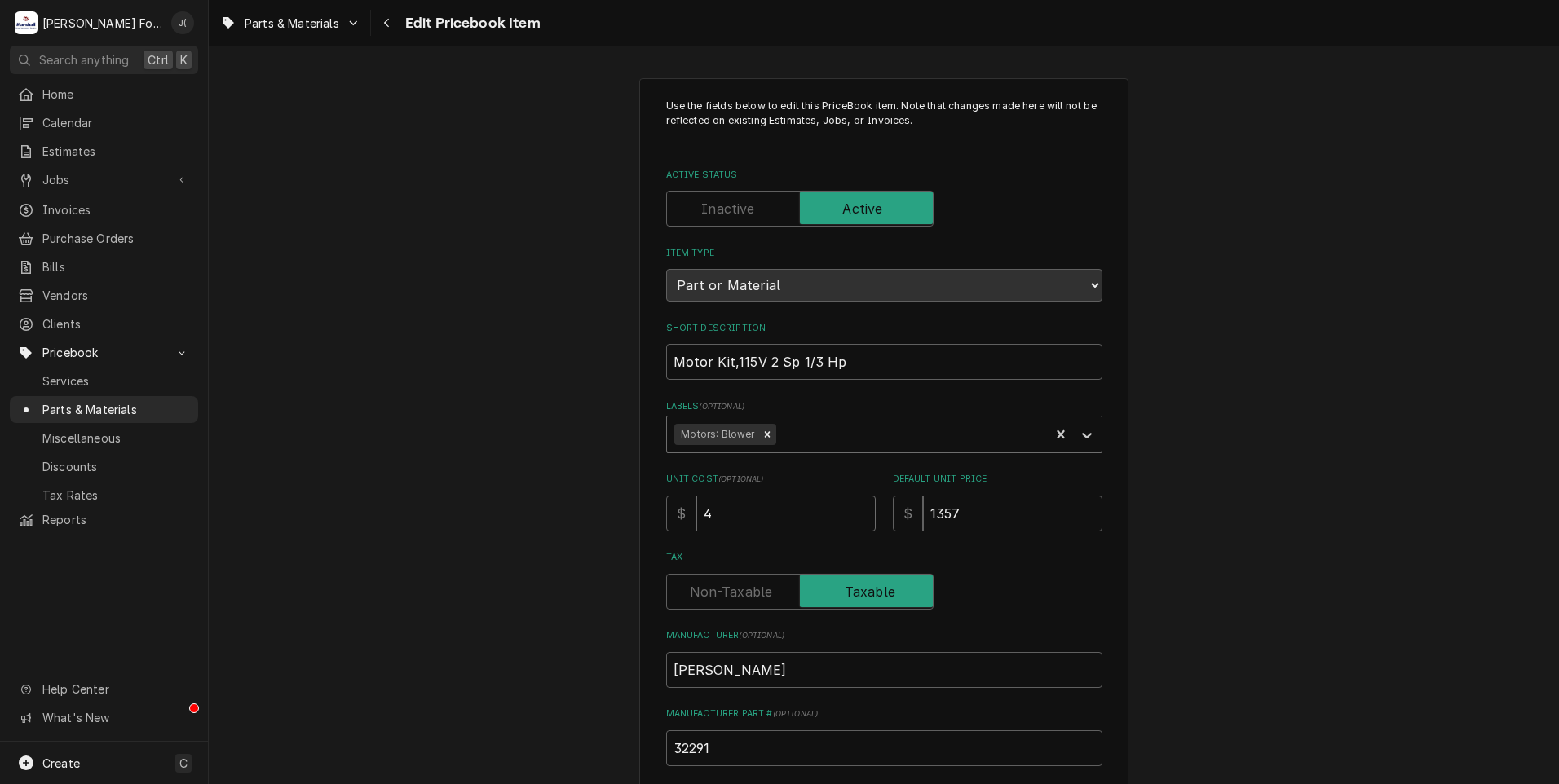
type input "49"
type textarea "x"
type input "492"
type textarea "x"
type input "492.8"
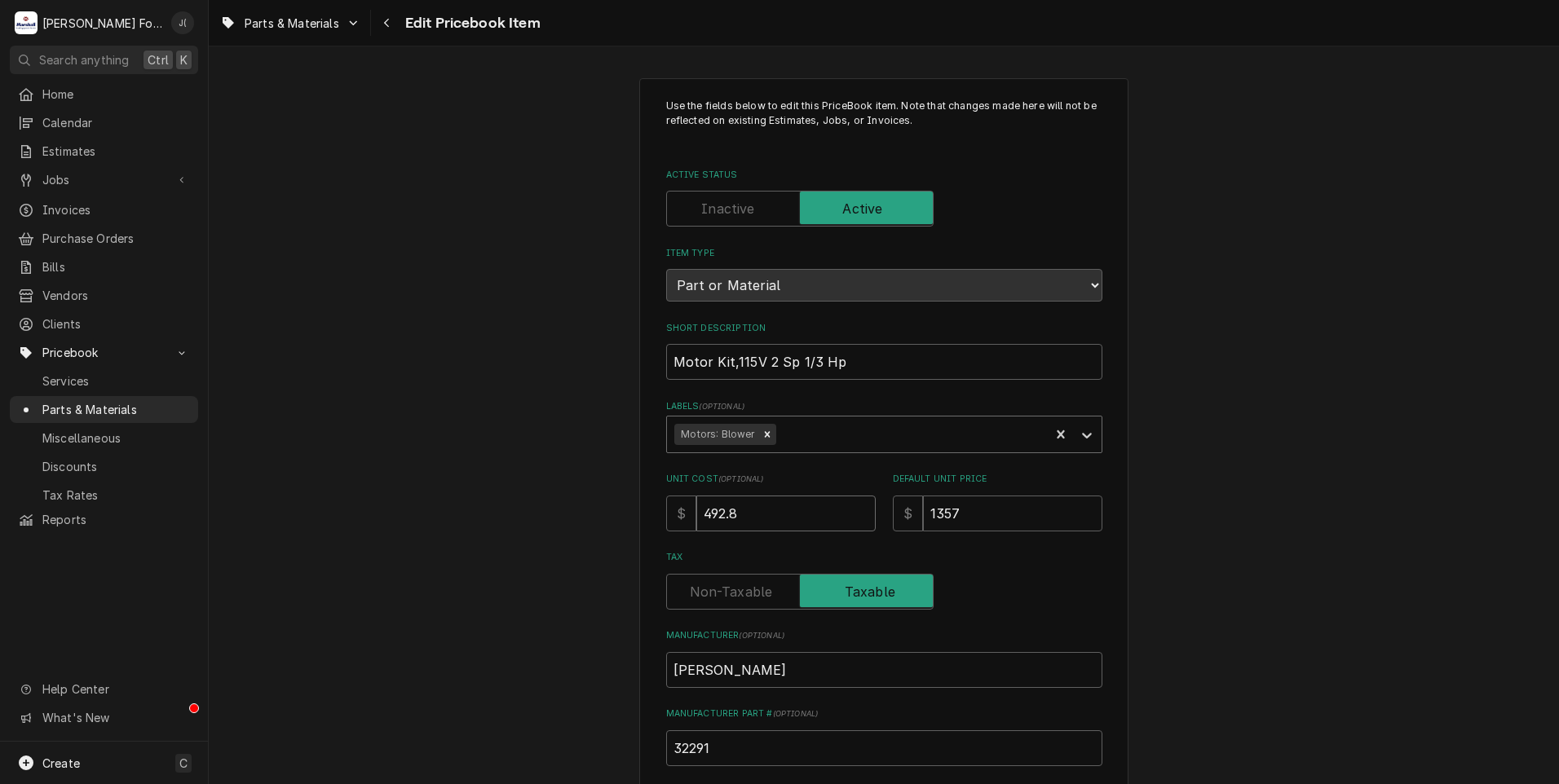
type textarea "x"
type input "492.83"
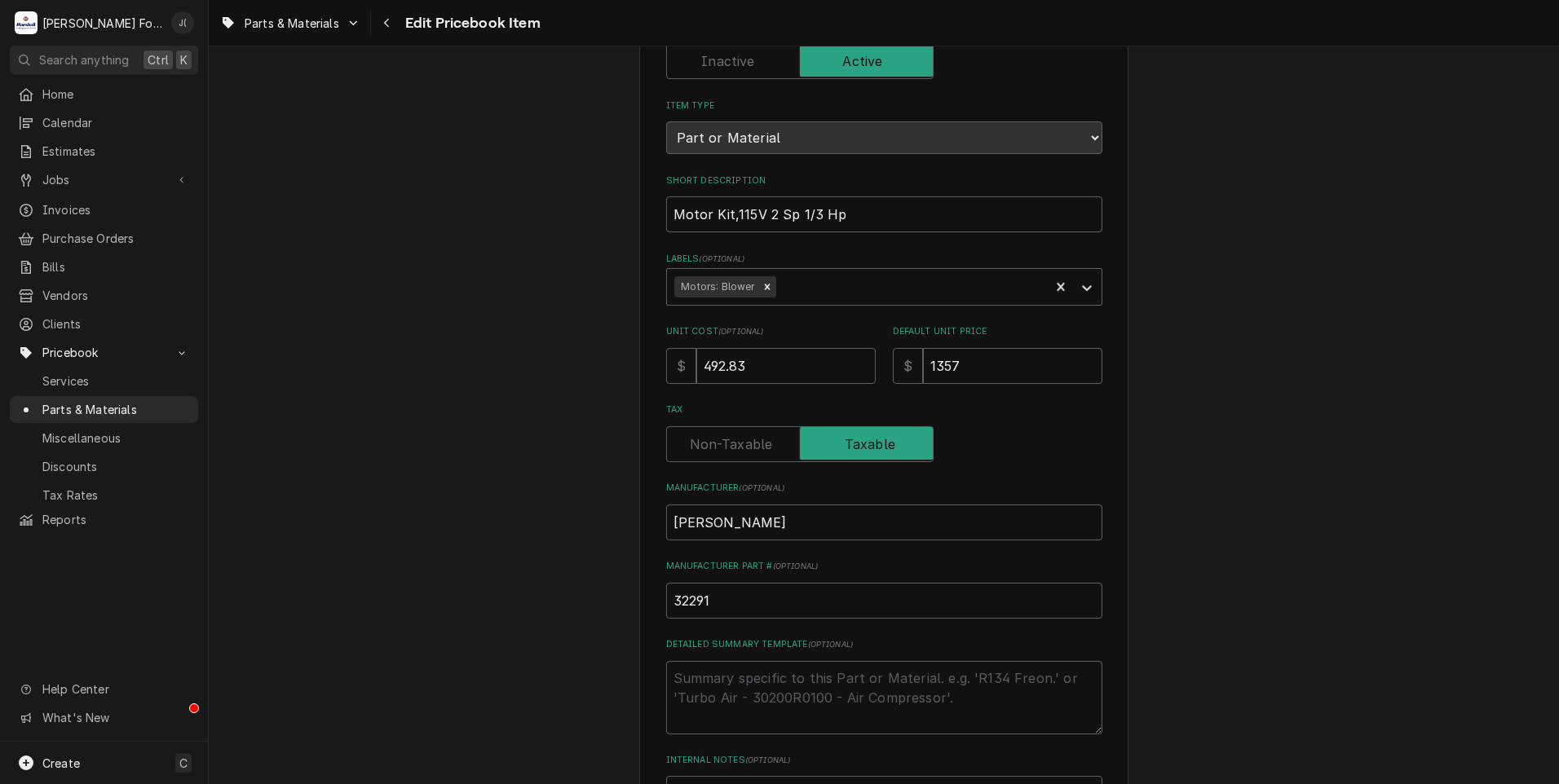
scroll to position [408, 0]
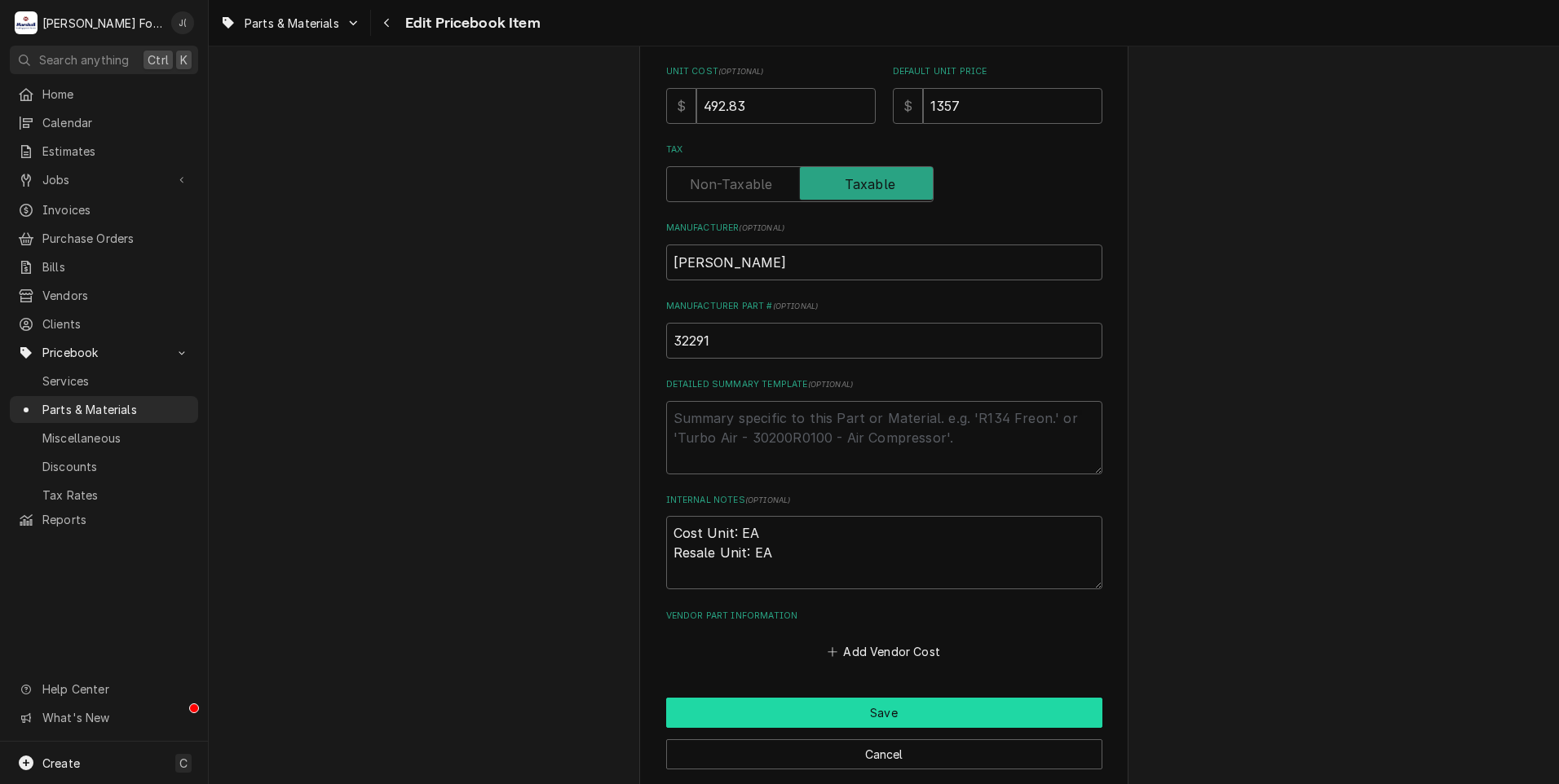
click at [784, 708] on button "Save" at bounding box center [883, 712] width 436 height 31
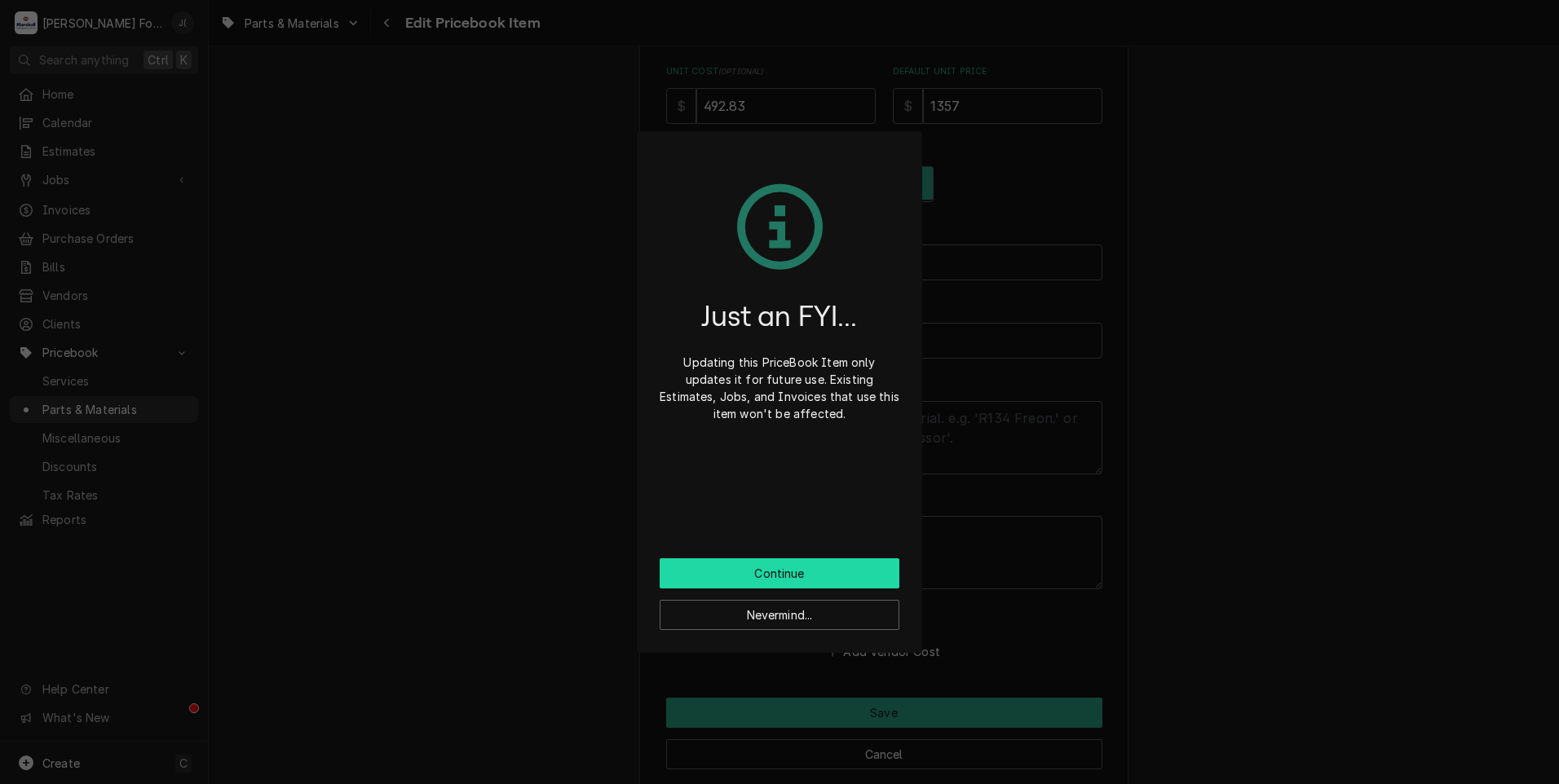
click at [749, 567] on button "Continue" at bounding box center [780, 573] width 240 height 31
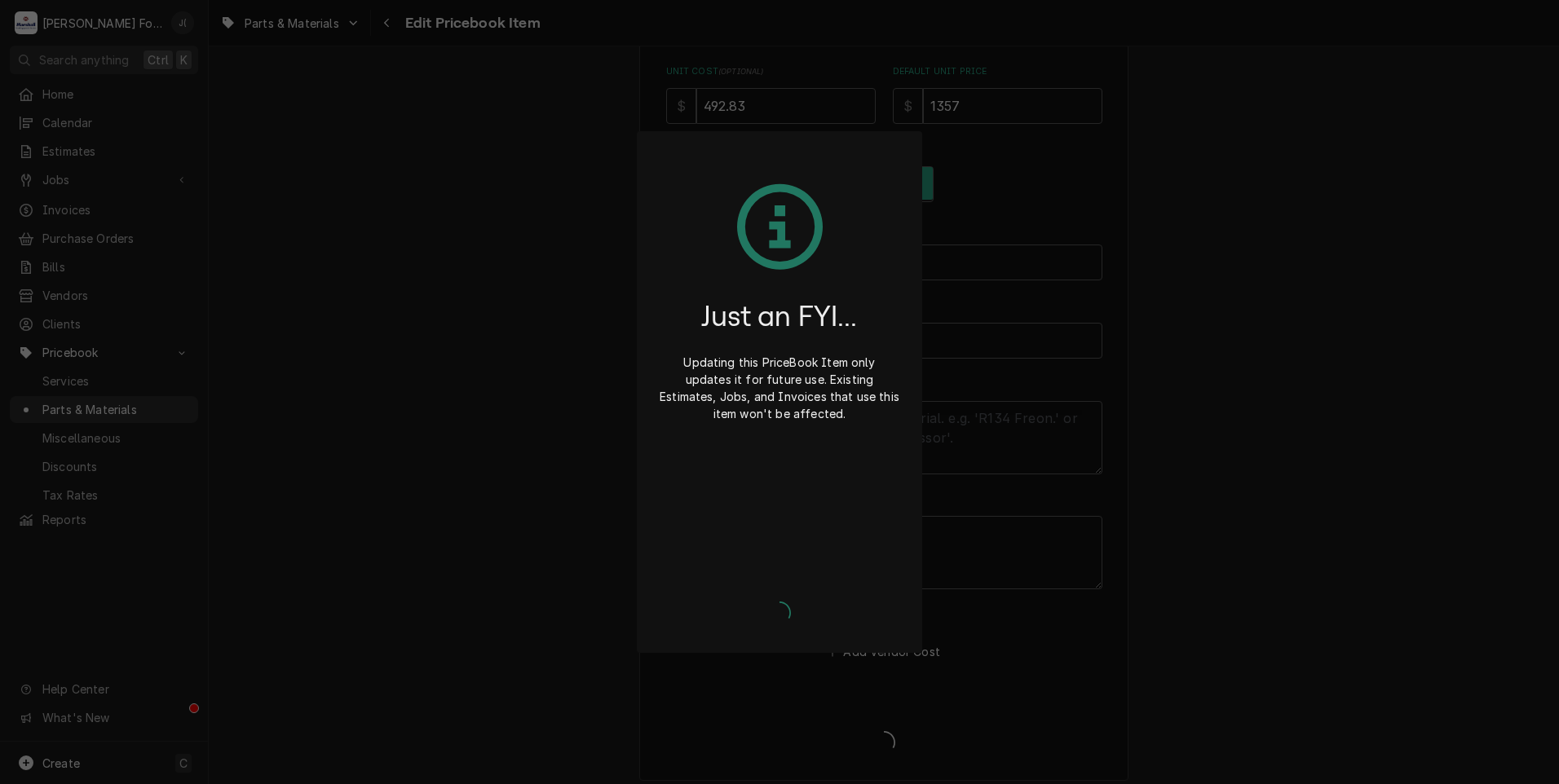
type textarea "x"
